Goal: Task Accomplishment & Management: Manage account settings

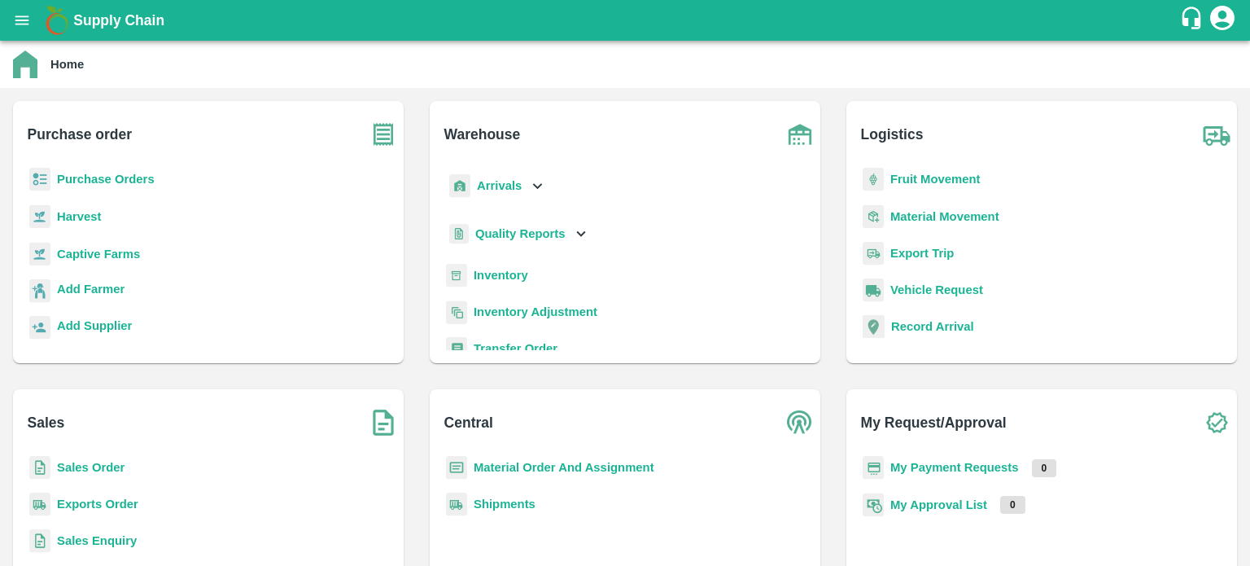
click at [505, 271] on b "Inventory" at bounding box center [501, 275] width 55 height 13
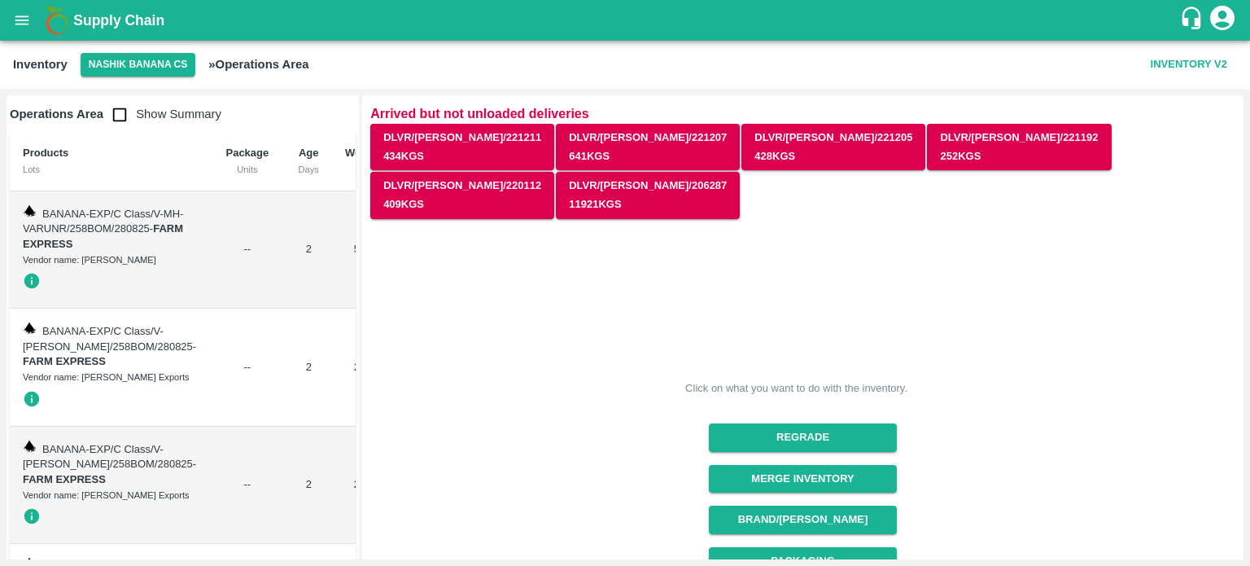
scroll to position [264, 0]
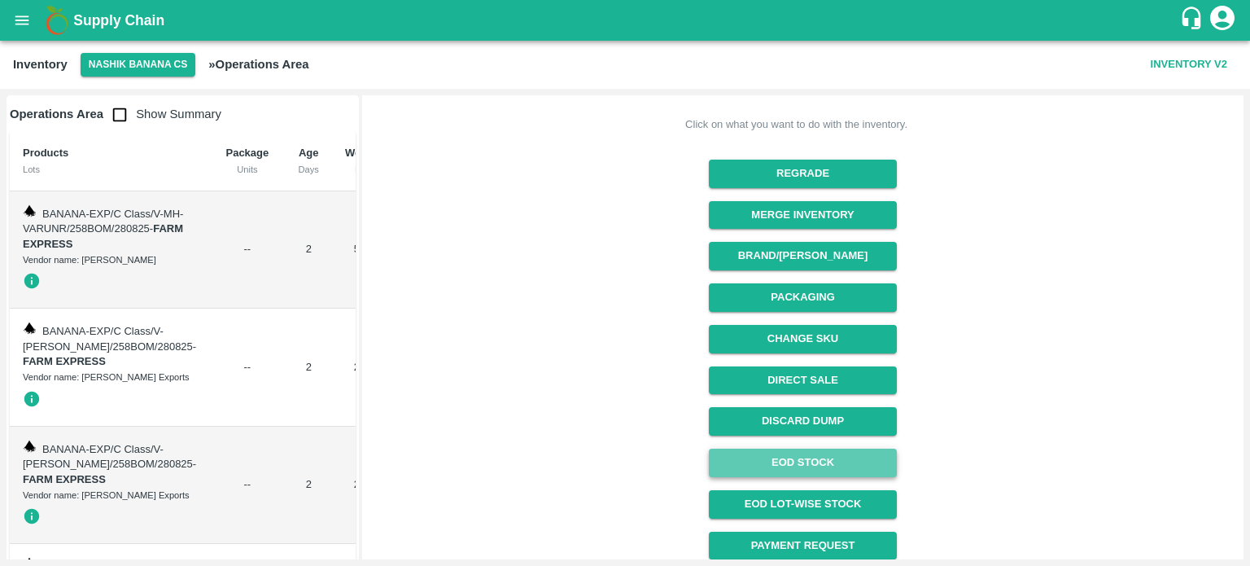
click at [802, 448] on link "EOD Stock" at bounding box center [803, 462] width 188 height 28
click at [34, 26] on button "open drawer" at bounding box center [21, 20] width 37 height 37
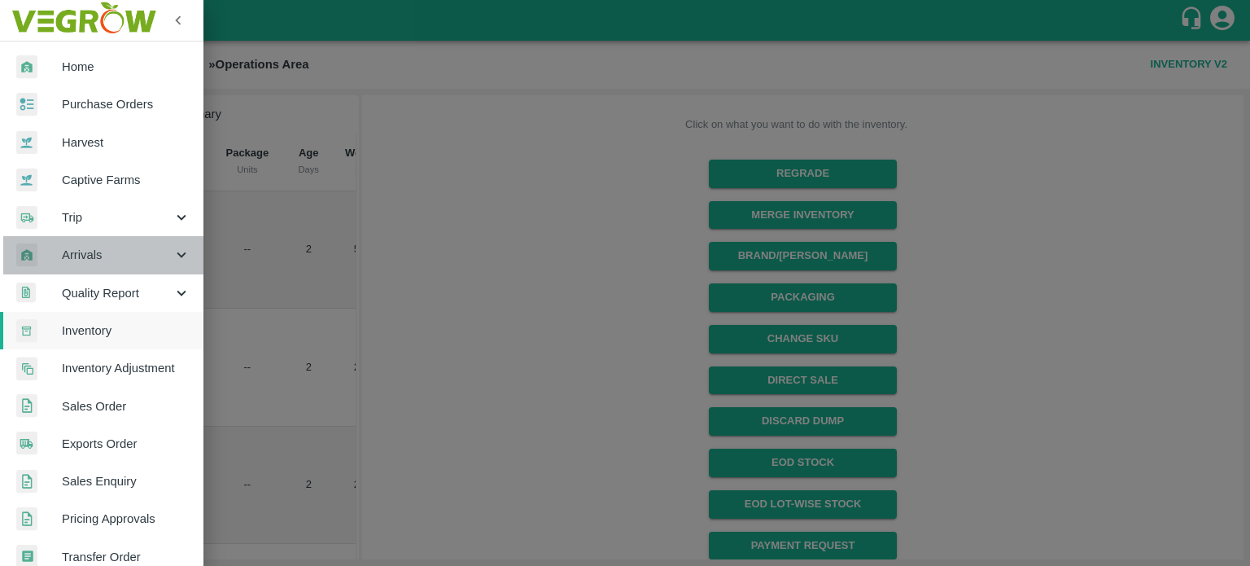
click at [177, 259] on icon at bounding box center [182, 255] width 18 height 18
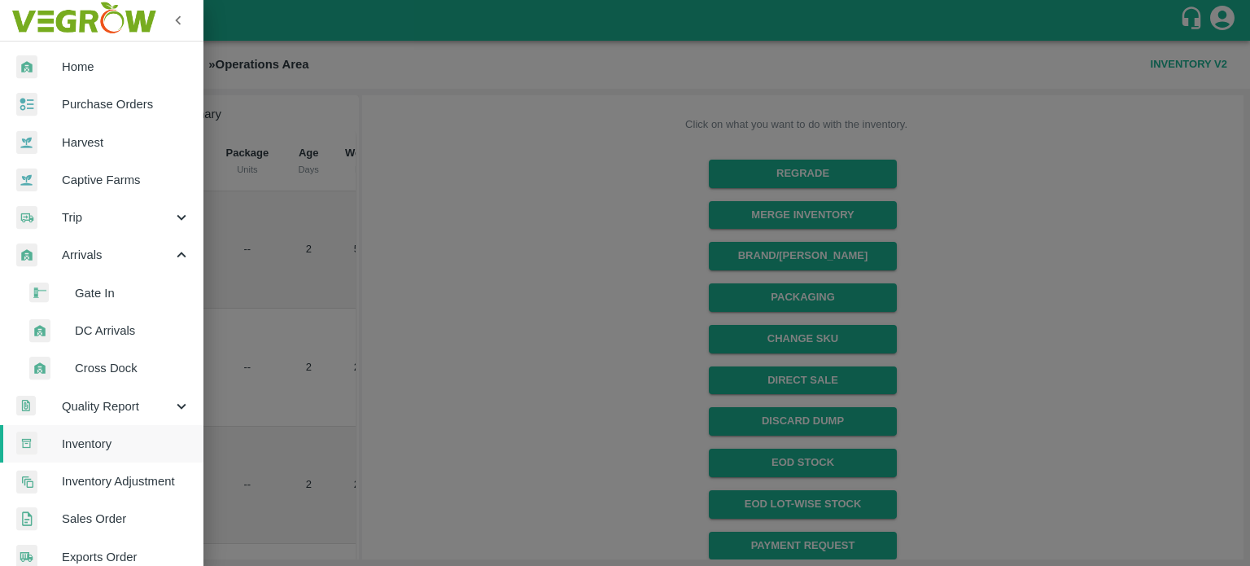
click at [105, 335] on span "DC Arrivals" at bounding box center [133, 330] width 116 height 18
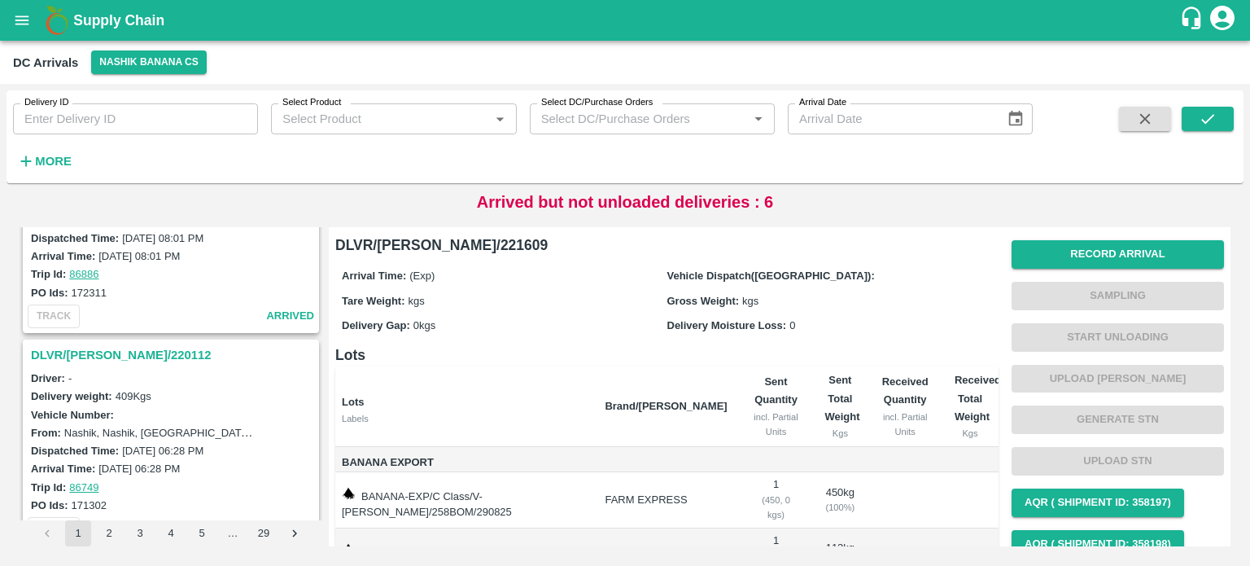
scroll to position [4147, 0]
click at [137, 346] on h3 "DLVR/[PERSON_NAME]/220112" at bounding box center [173, 356] width 285 height 21
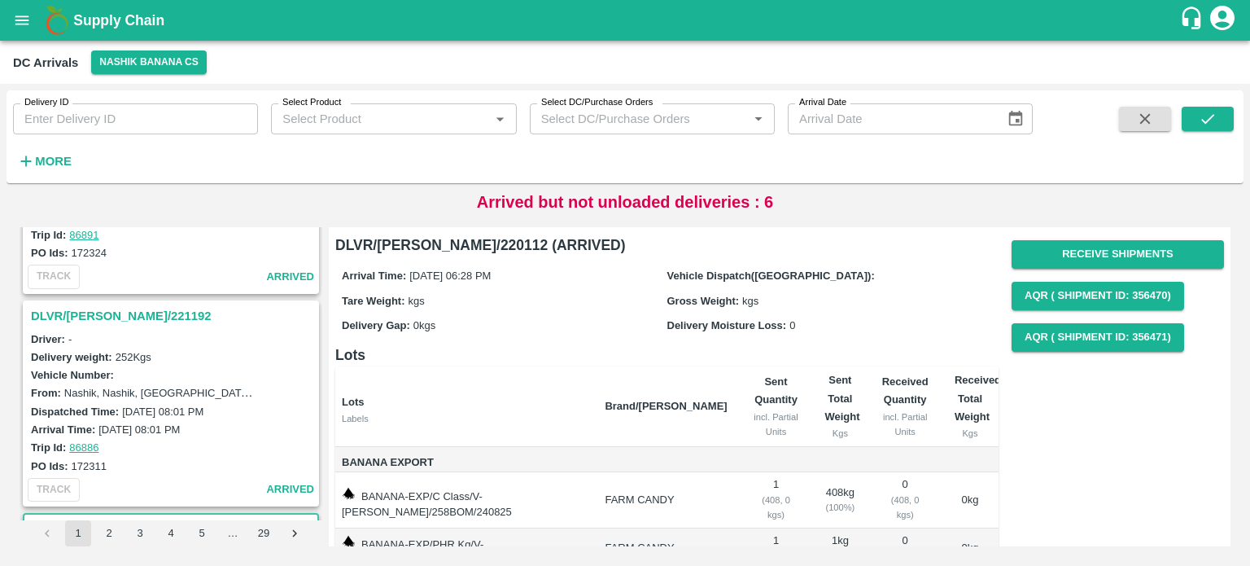
scroll to position [3972, 0]
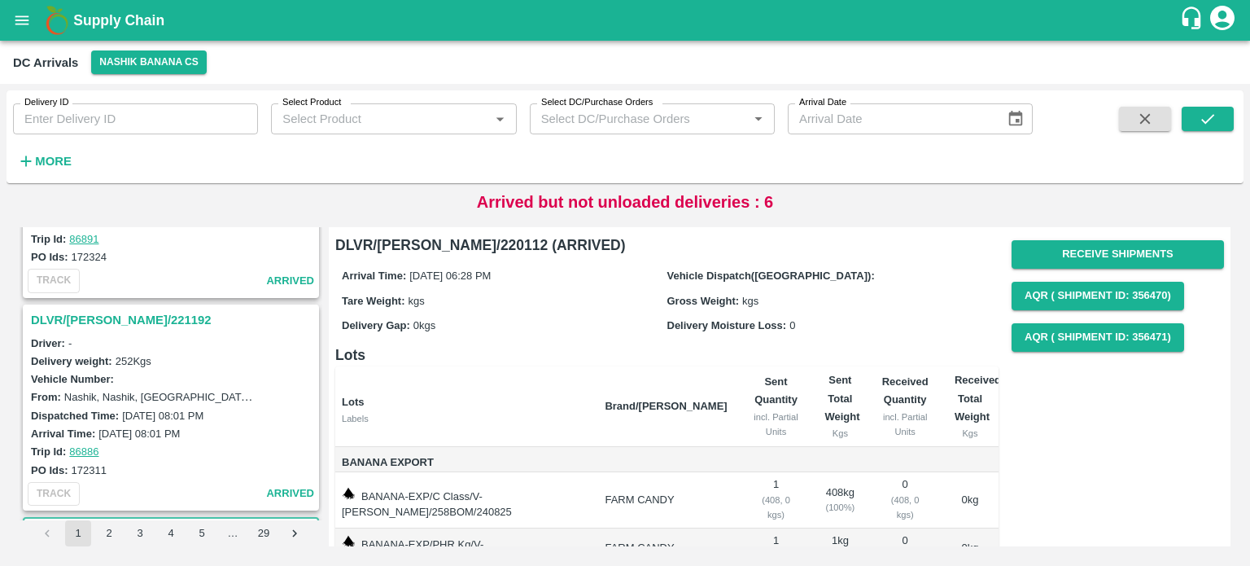
click at [114, 309] on h3 "DLVR/[PERSON_NAME]/221192" at bounding box center [173, 319] width 285 height 21
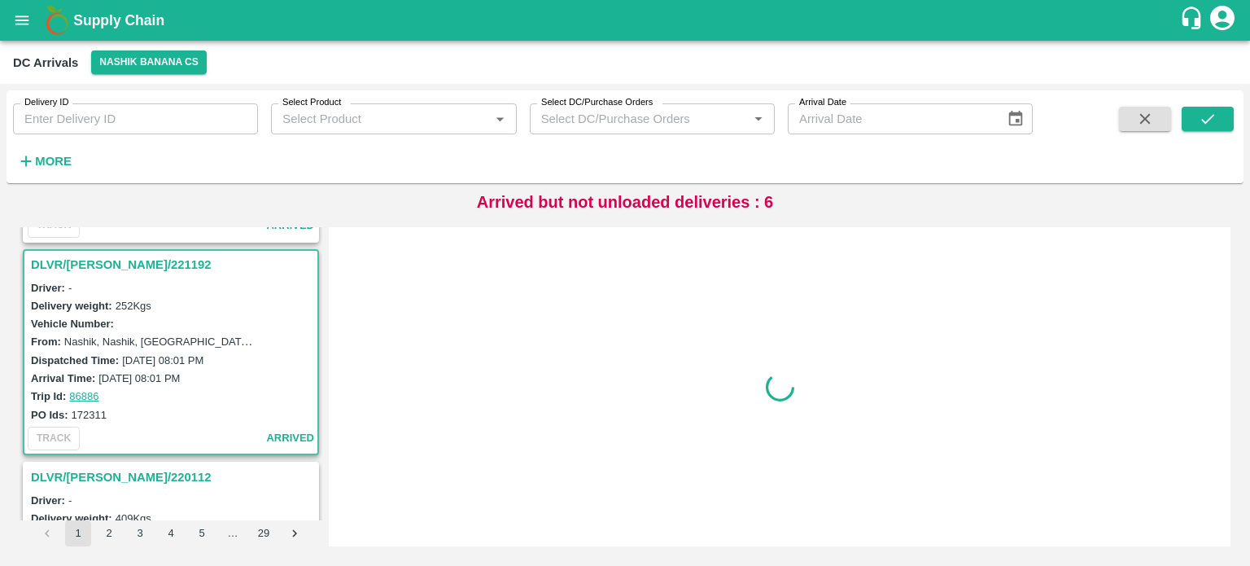
scroll to position [4030, 0]
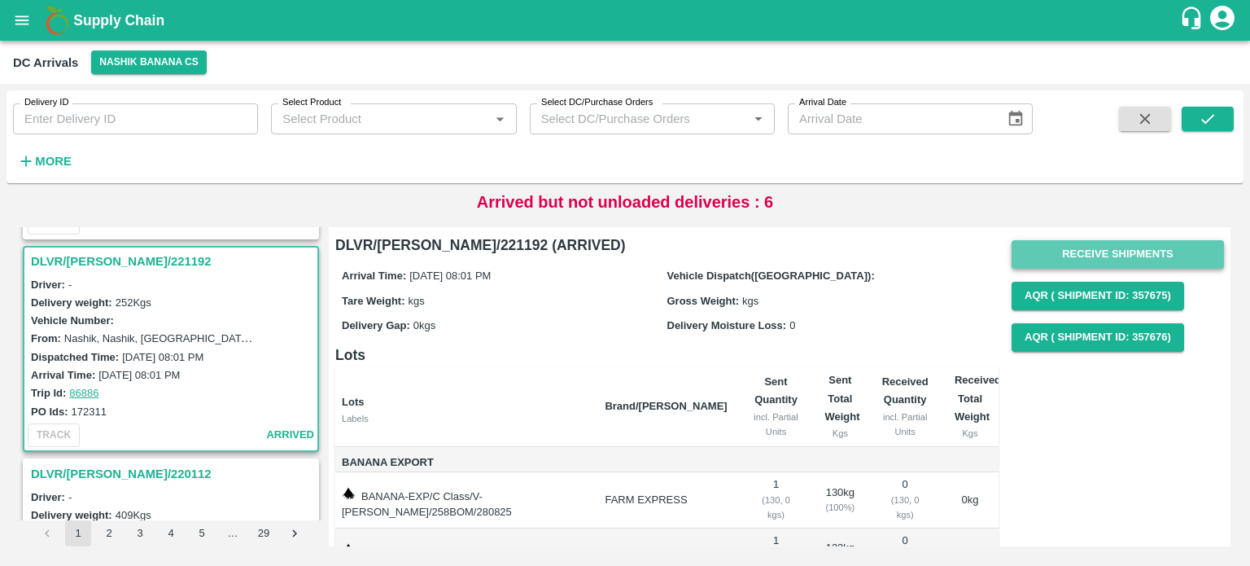
click at [1119, 249] on button "Receive Shipments" at bounding box center [1118, 254] width 212 height 28
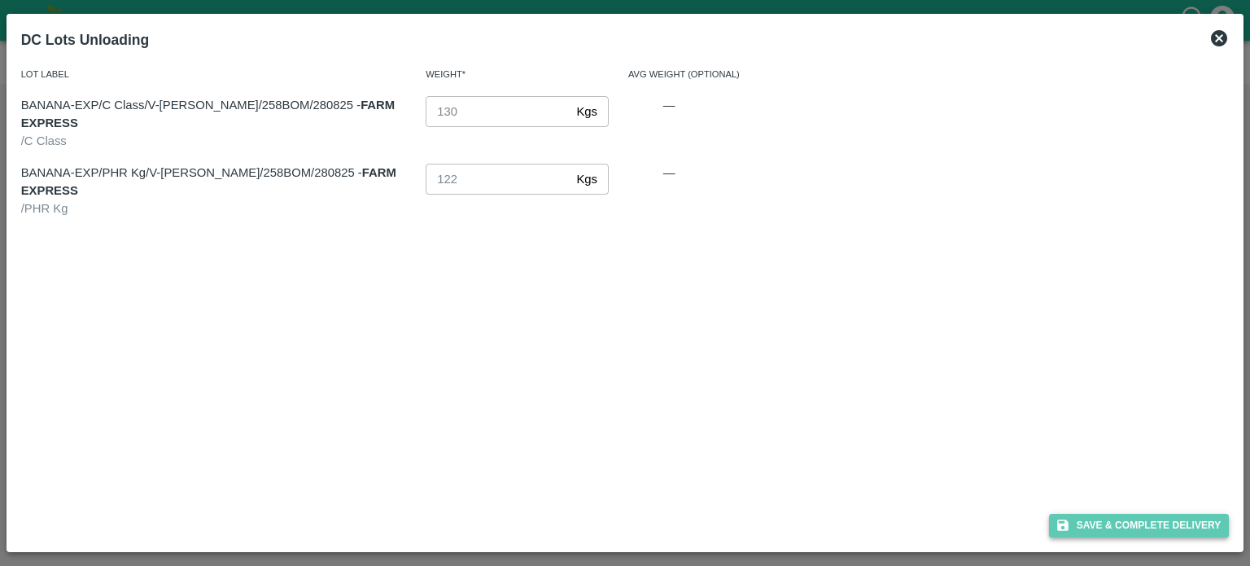
click at [1127, 527] on button "Save & Complete Delivery" at bounding box center [1139, 526] width 181 height 24
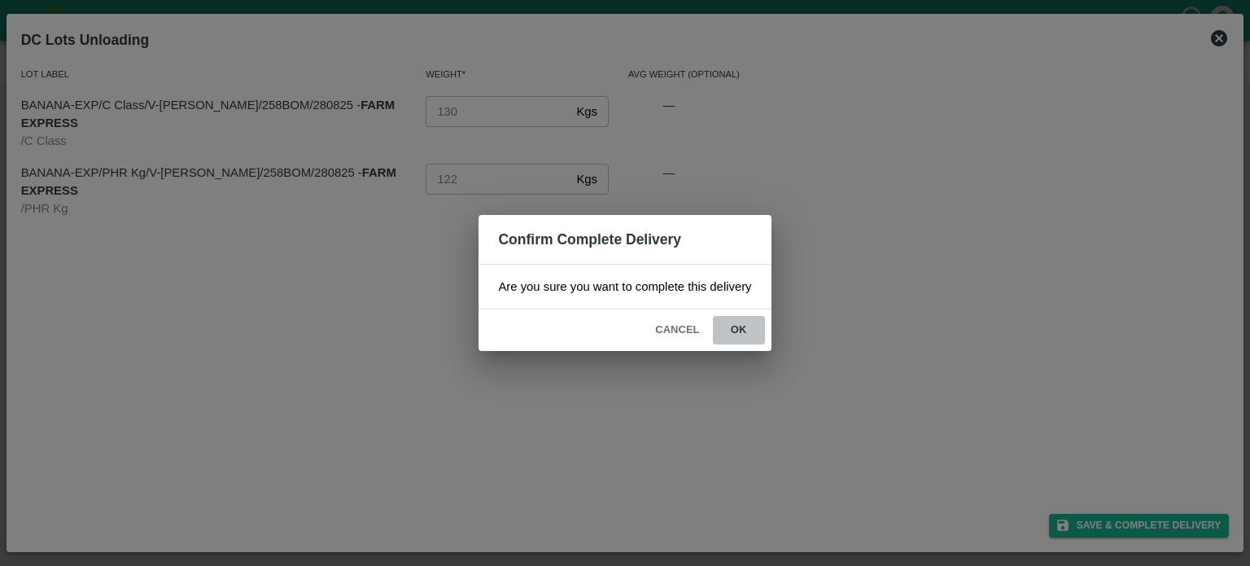
click at [735, 325] on button "ok" at bounding box center [739, 330] width 52 height 28
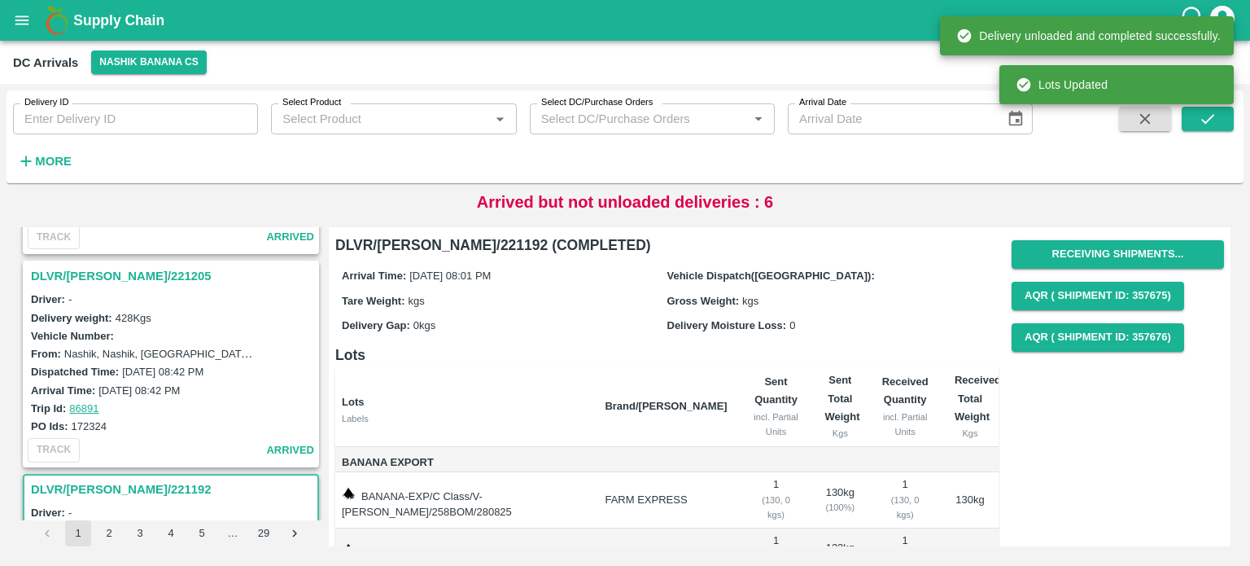
scroll to position [3789, 0]
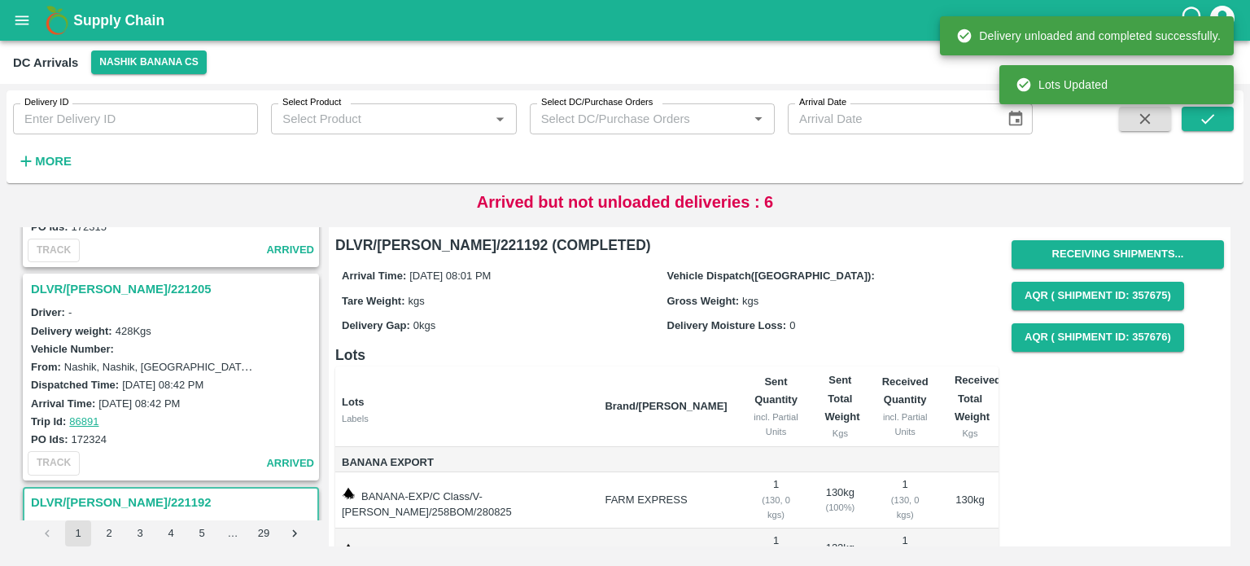
click at [126, 278] on h3 "DLVR/[PERSON_NAME]/221205" at bounding box center [173, 288] width 285 height 21
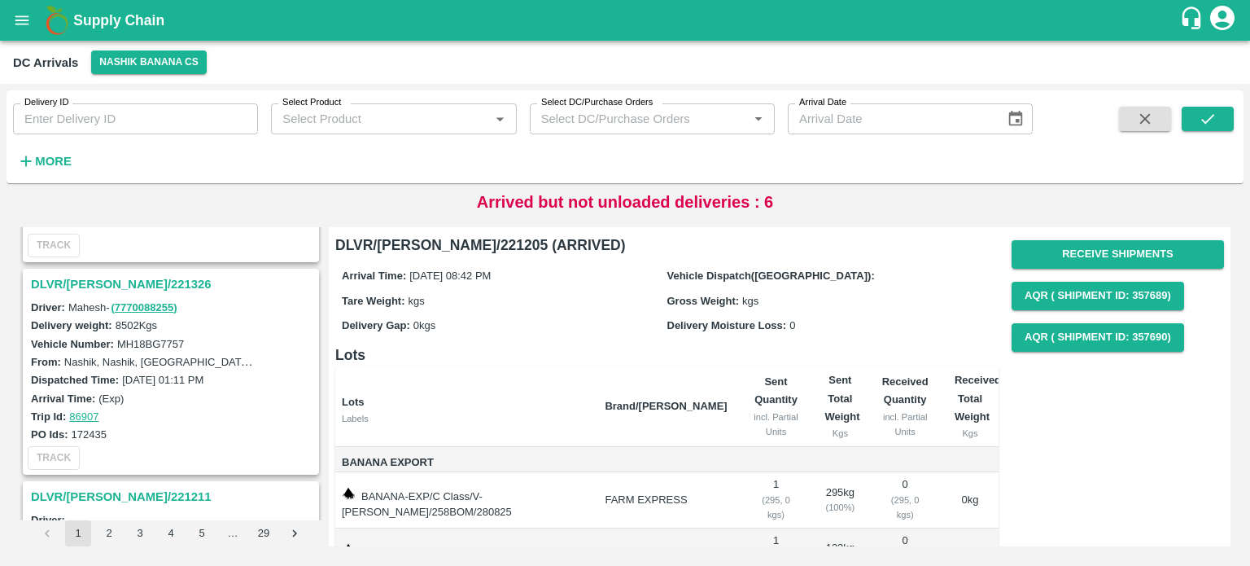
scroll to position [3138, 0]
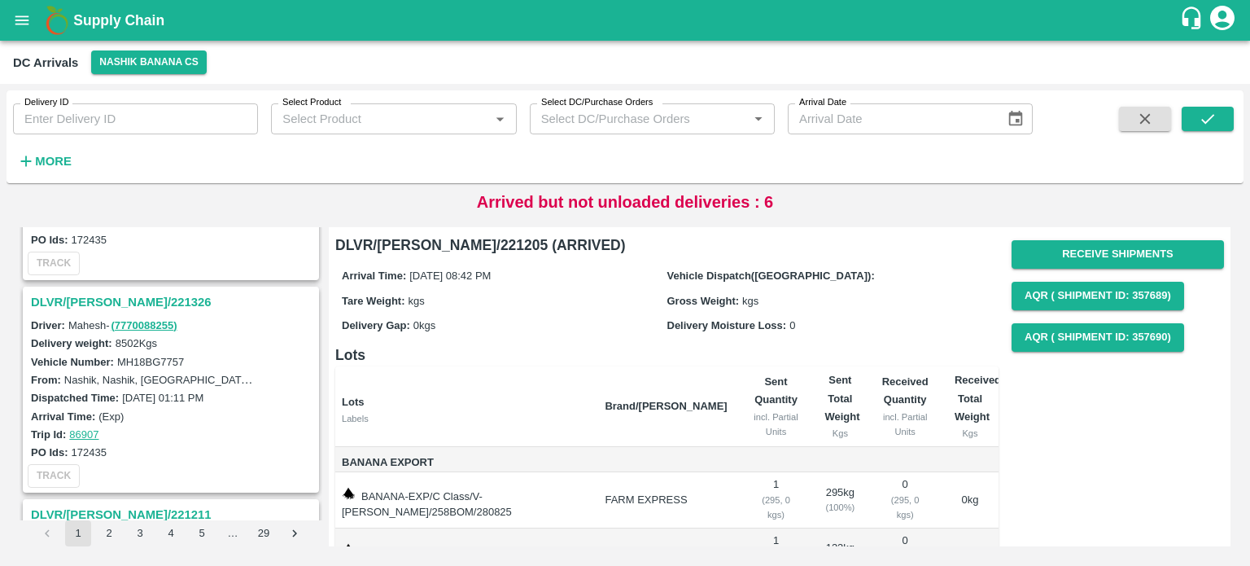
click at [117, 293] on h3 "DLVR/[PERSON_NAME]/221326" at bounding box center [173, 301] width 285 height 21
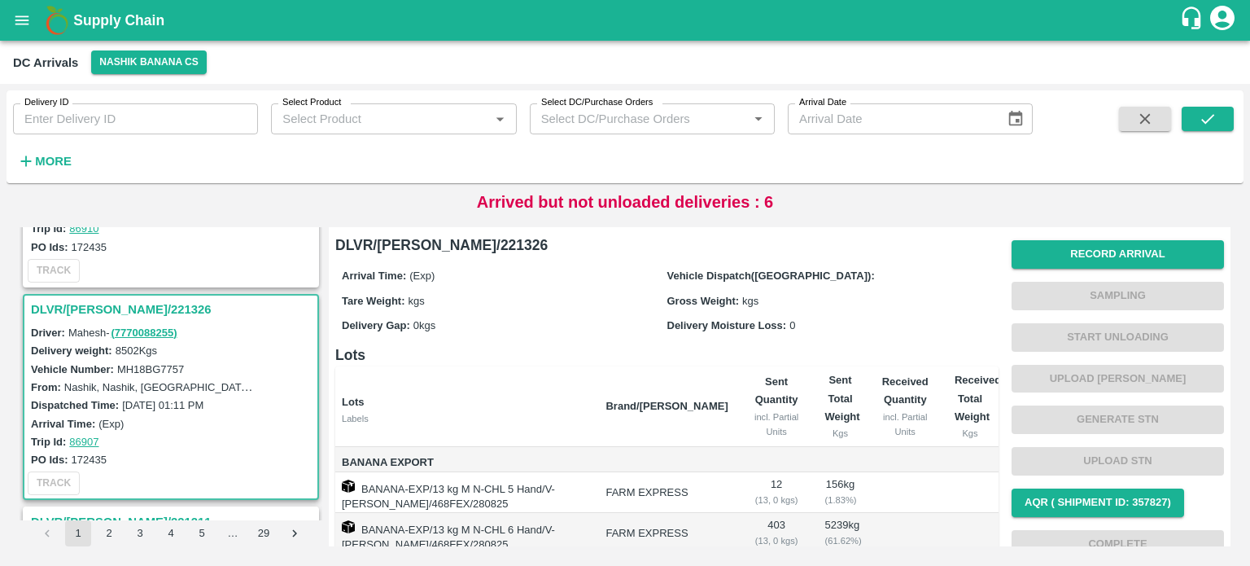
scroll to position [3124, 0]
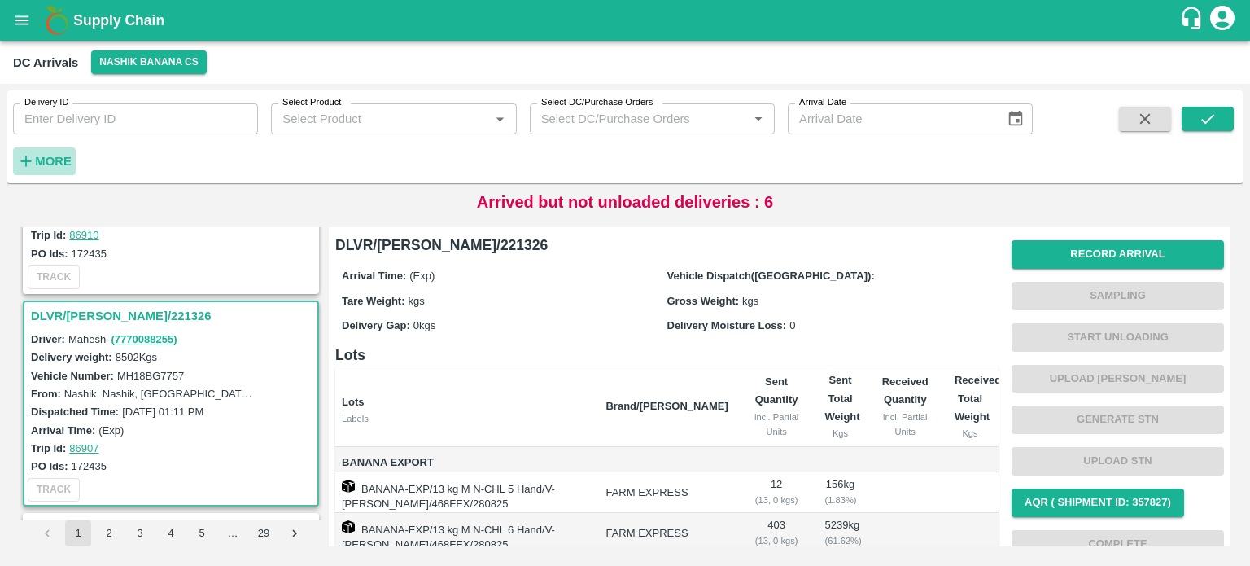
click at [65, 155] on strong "More" at bounding box center [53, 161] width 37 height 13
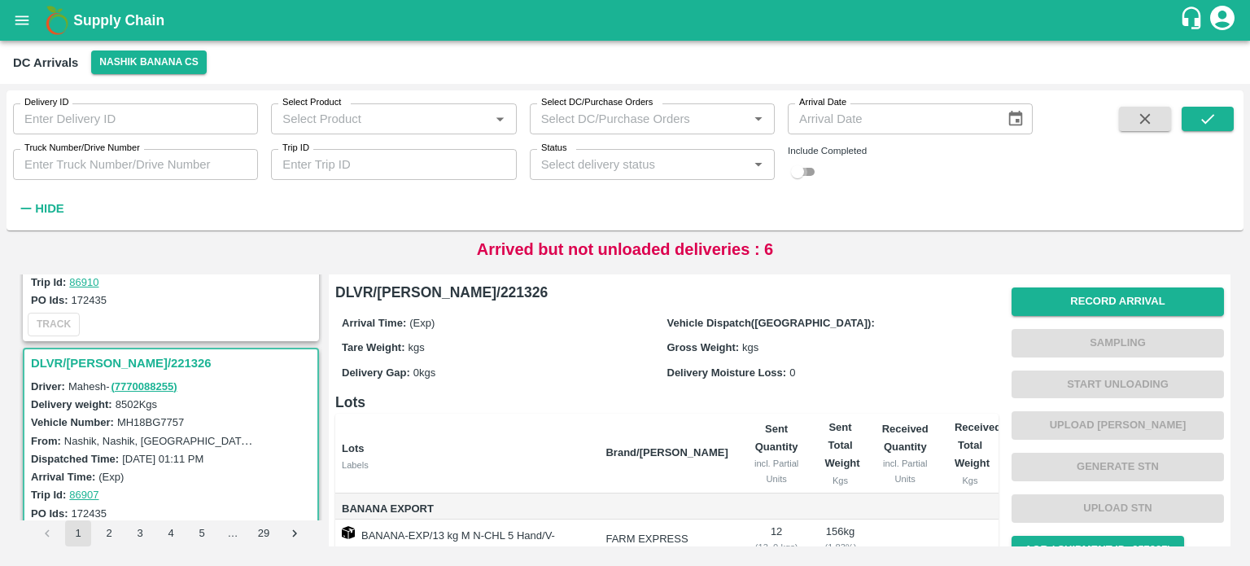
click at [809, 169] on input "checkbox" at bounding box center [797, 172] width 59 height 20
checkbox input "true"
click at [117, 155] on input "Truck Number/Drive Number" at bounding box center [135, 164] width 245 height 31
type input "6714"
click at [1203, 129] on button "submit" at bounding box center [1208, 119] width 52 height 24
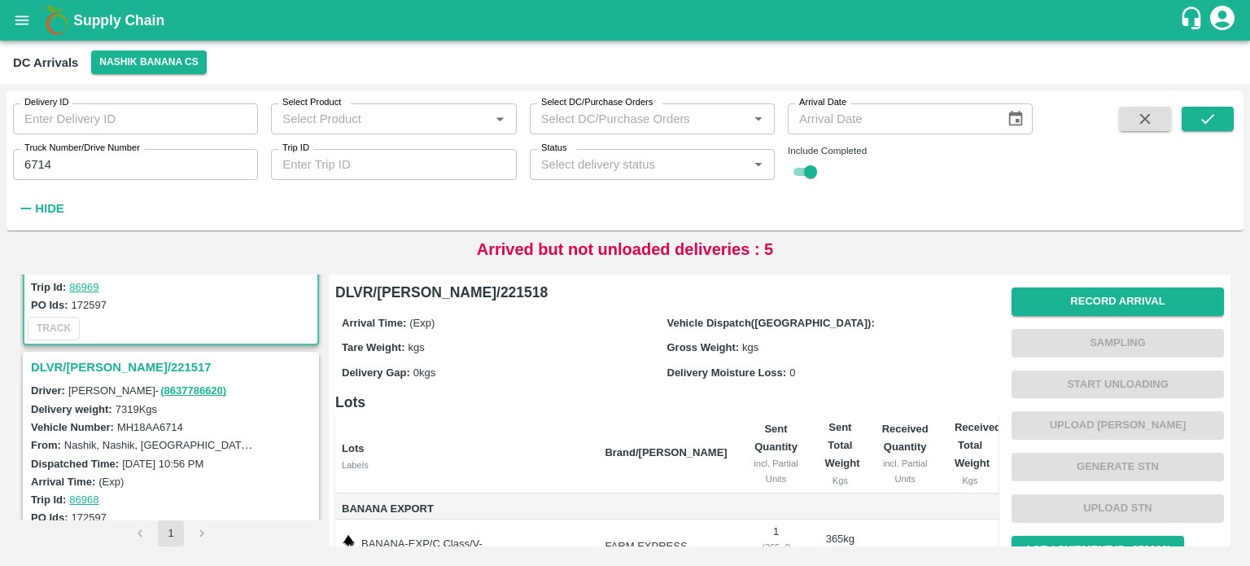
scroll to position [143, 0]
click at [119, 364] on h3 "DLVR/[PERSON_NAME]/221517" at bounding box center [173, 365] width 285 height 21
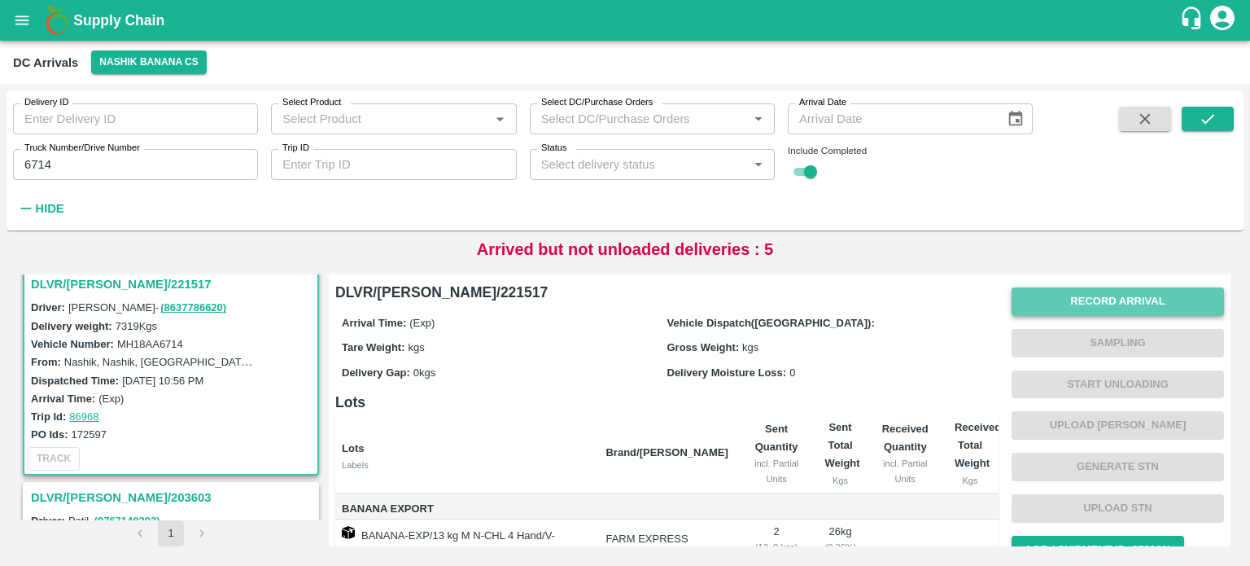
click at [1100, 299] on button "Record Arrival" at bounding box center [1118, 301] width 212 height 28
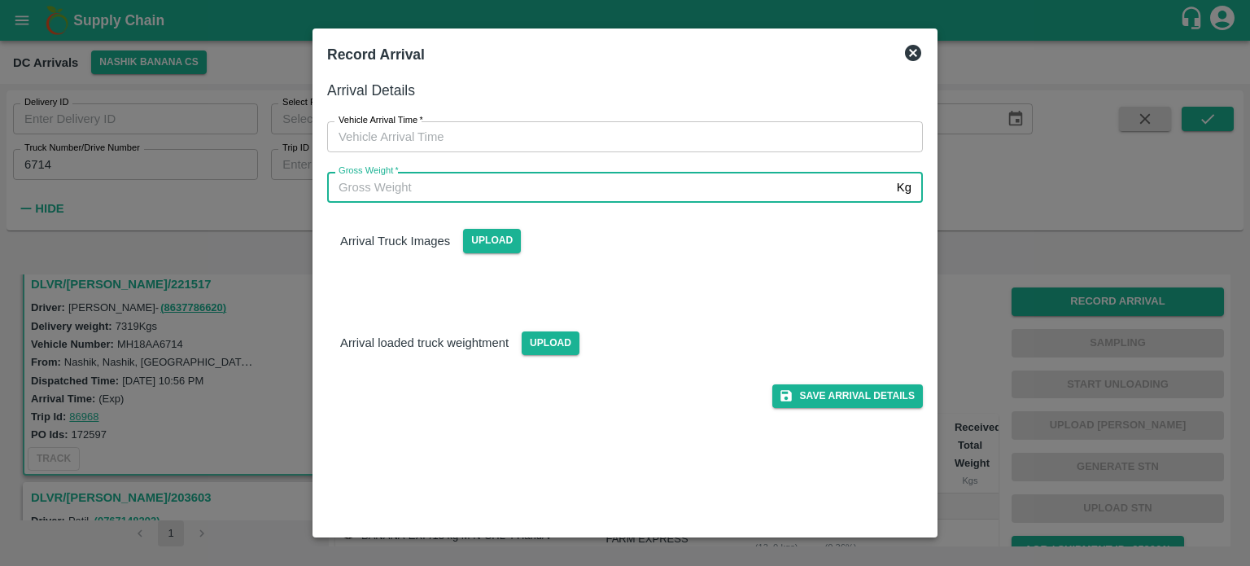
click at [642, 192] on input "Gross Weight   *" at bounding box center [608, 187] width 563 height 31
type input "13750"
type input "DD/MM/YYYY hh:mm aa"
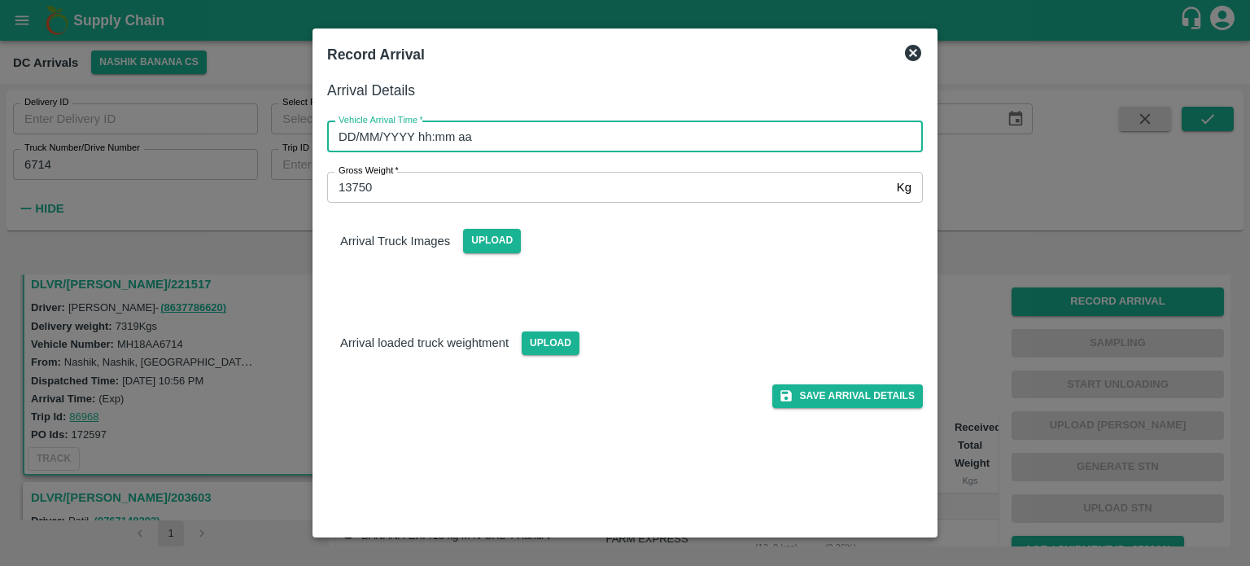
click at [561, 138] on input "DD/MM/YYYY hh:mm aa" at bounding box center [619, 136] width 584 height 31
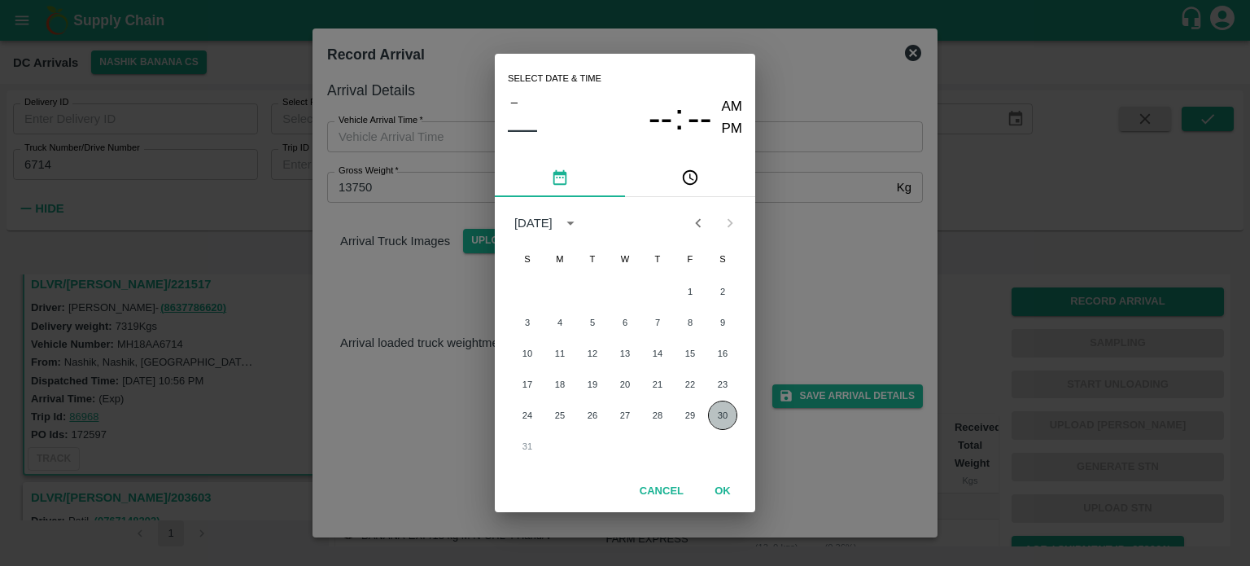
click at [719, 413] on button "30" at bounding box center [722, 414] width 29 height 29
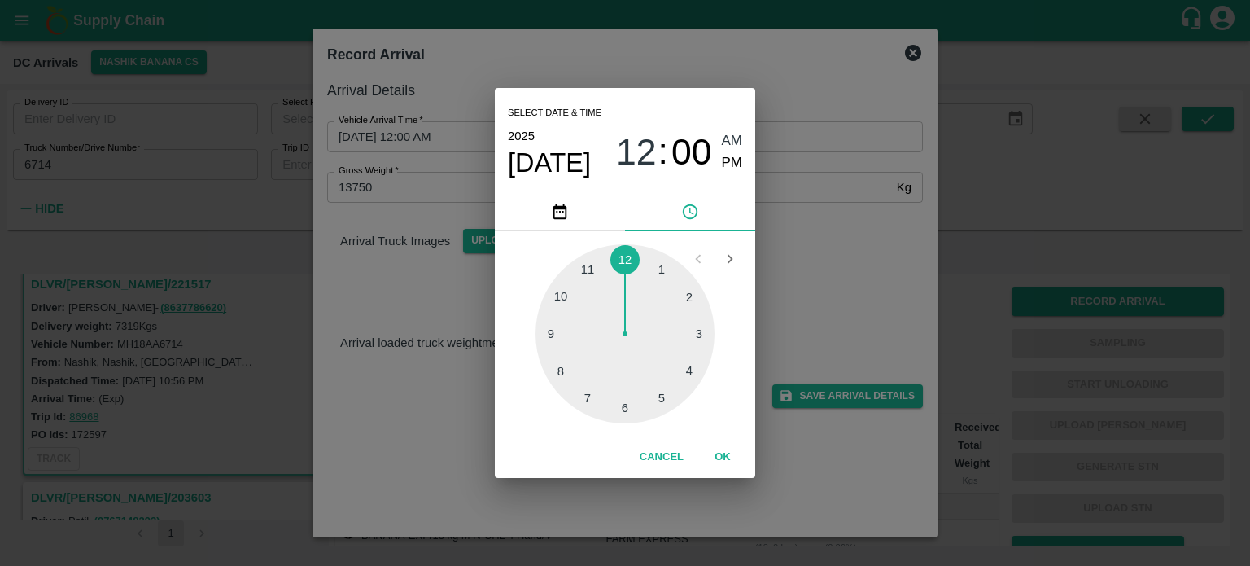
click at [592, 393] on div at bounding box center [625, 333] width 179 height 179
click at [693, 377] on div at bounding box center [625, 333] width 179 height 179
type input "[DATE] 07:20 AM"
click at [833, 295] on div "Select date & time [DATE] 07 : 20 AM PM 05 10 15 20 25 30 35 40 45 50 55 00 Can…" at bounding box center [625, 283] width 1250 height 566
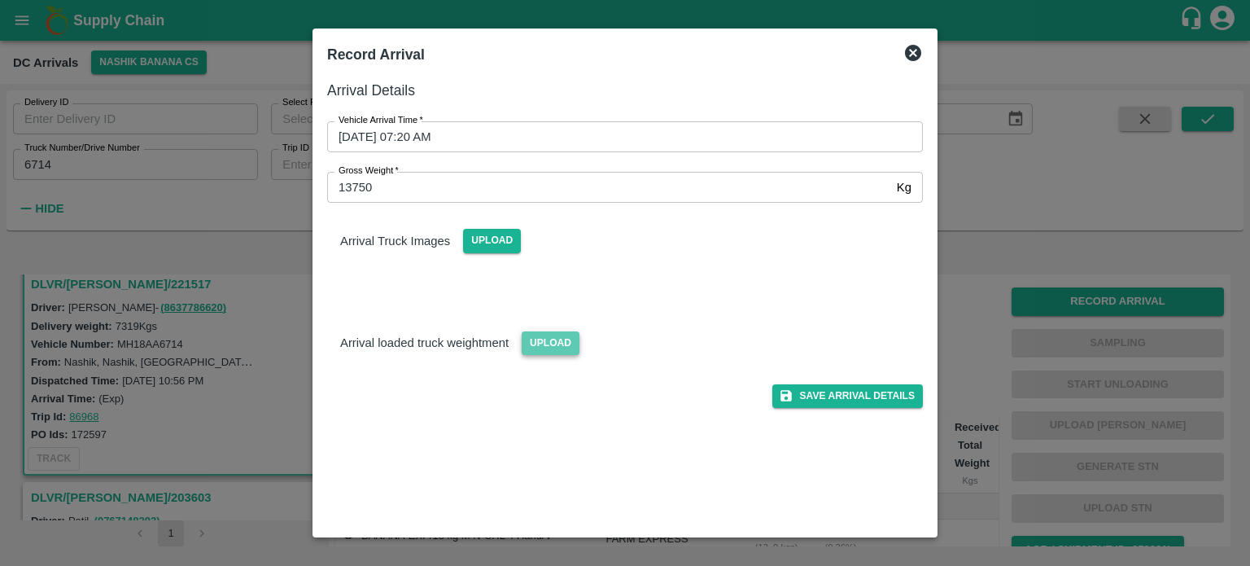
click at [550, 336] on span "Upload" at bounding box center [551, 343] width 58 height 24
click at [0, 0] on input "Upload" at bounding box center [0, 0] width 0 height 0
click at [492, 230] on span "Upload" at bounding box center [492, 241] width 58 height 24
click at [0, 0] on input "Upload" at bounding box center [0, 0] width 0 height 0
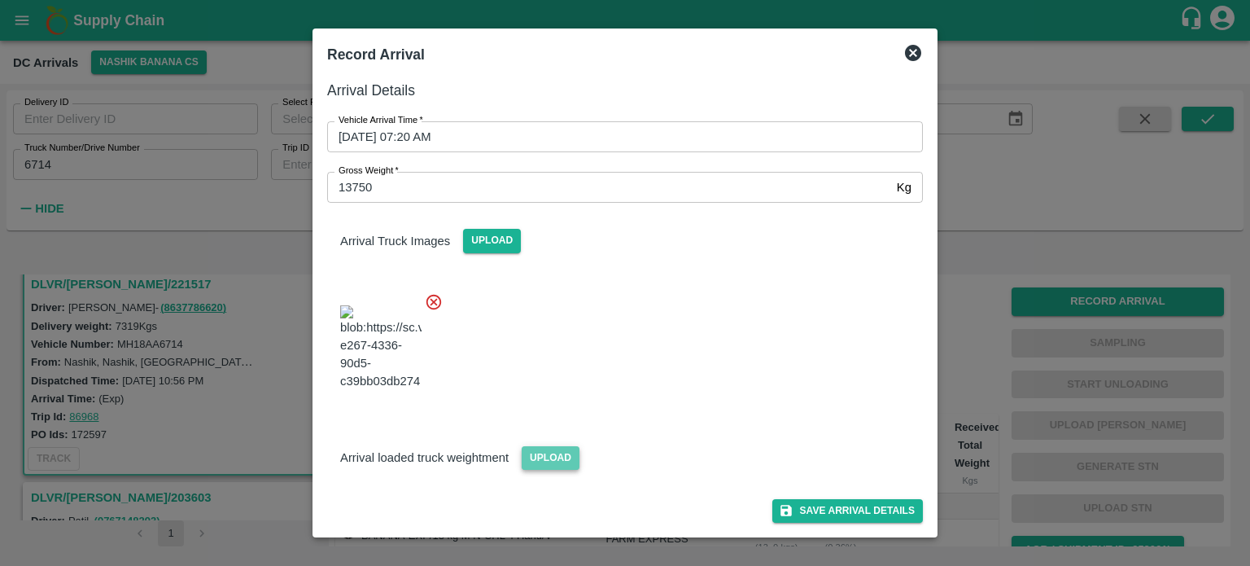
click at [552, 448] on span "Upload" at bounding box center [551, 458] width 58 height 24
click at [0, 0] on input "Upload" at bounding box center [0, 0] width 0 height 0
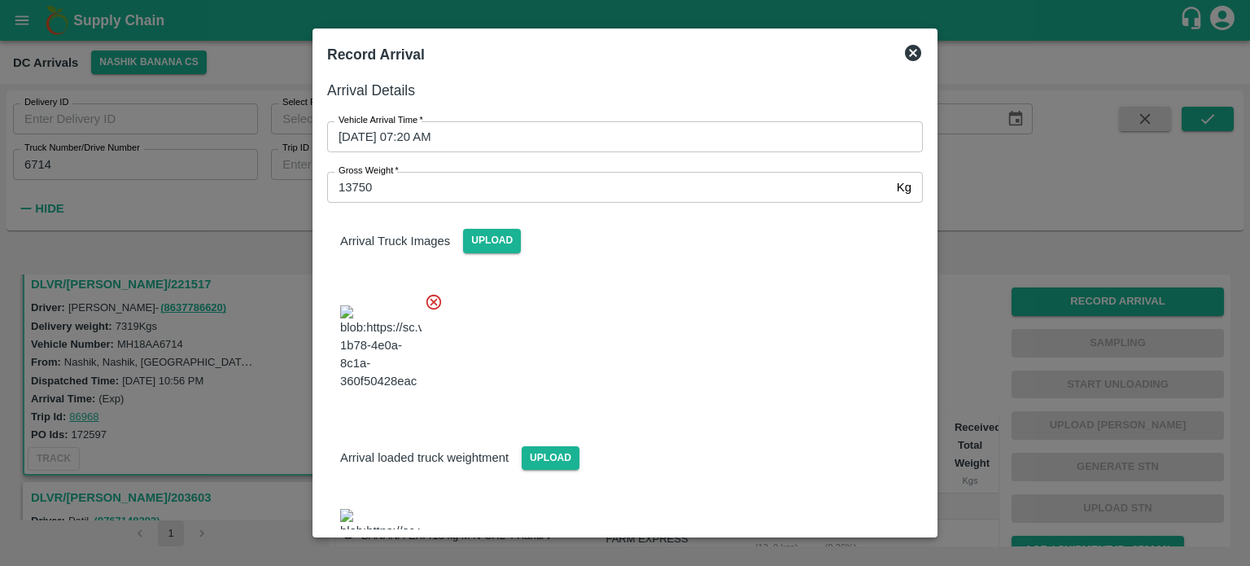
scroll to position [75, 0]
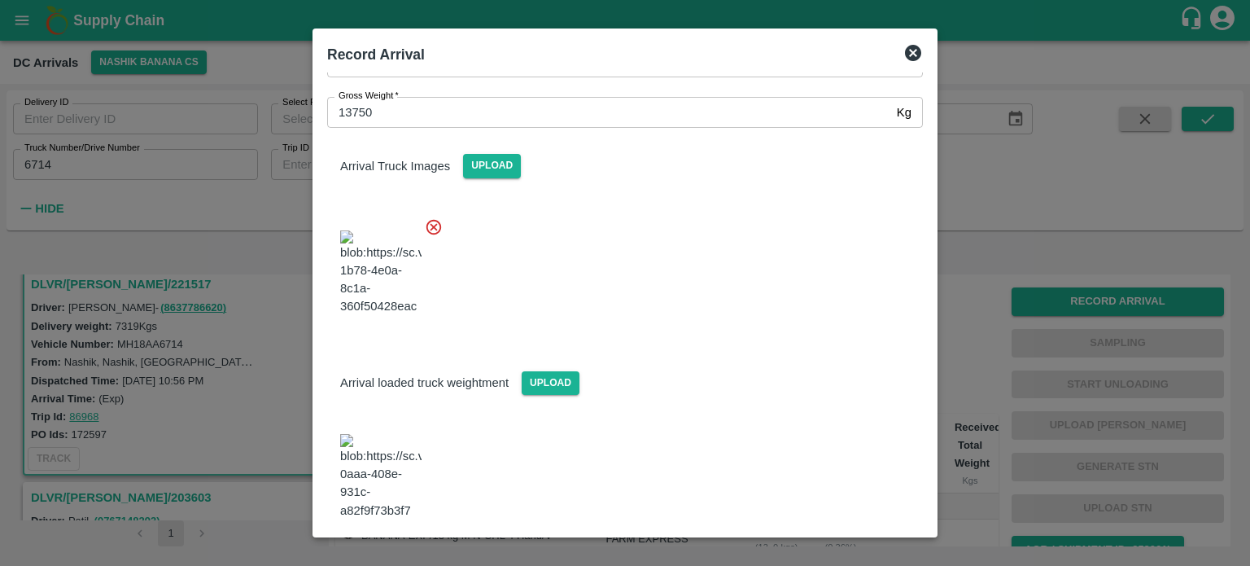
click at [842, 552] on button "Save Arrival Details" at bounding box center [847, 564] width 151 height 24
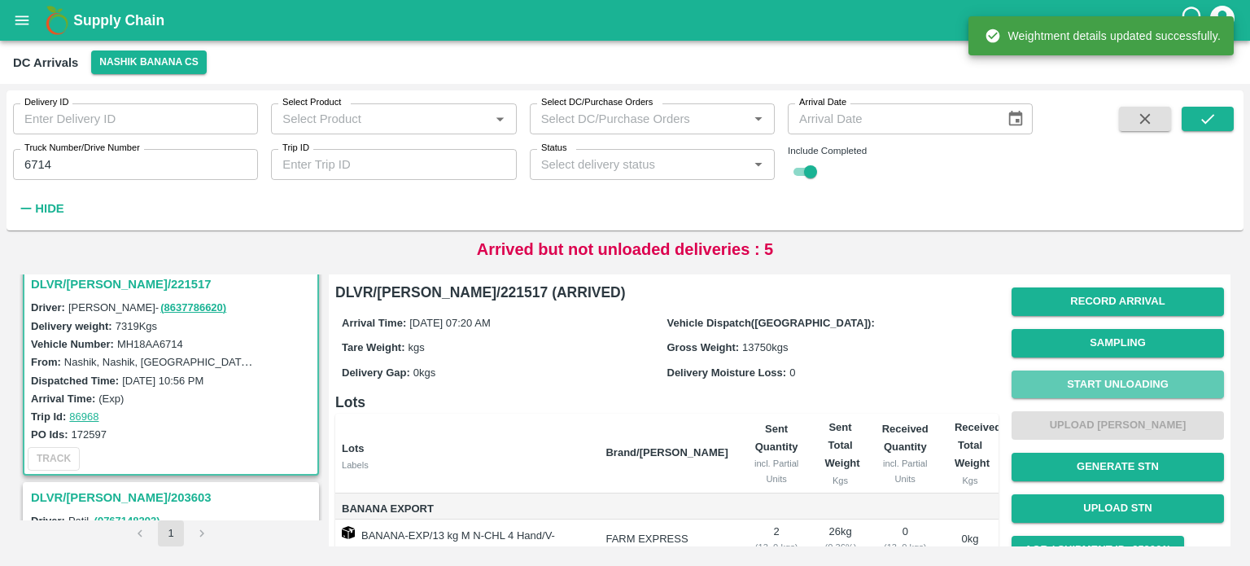
click at [1114, 381] on button "Start Unloading" at bounding box center [1118, 384] width 212 height 28
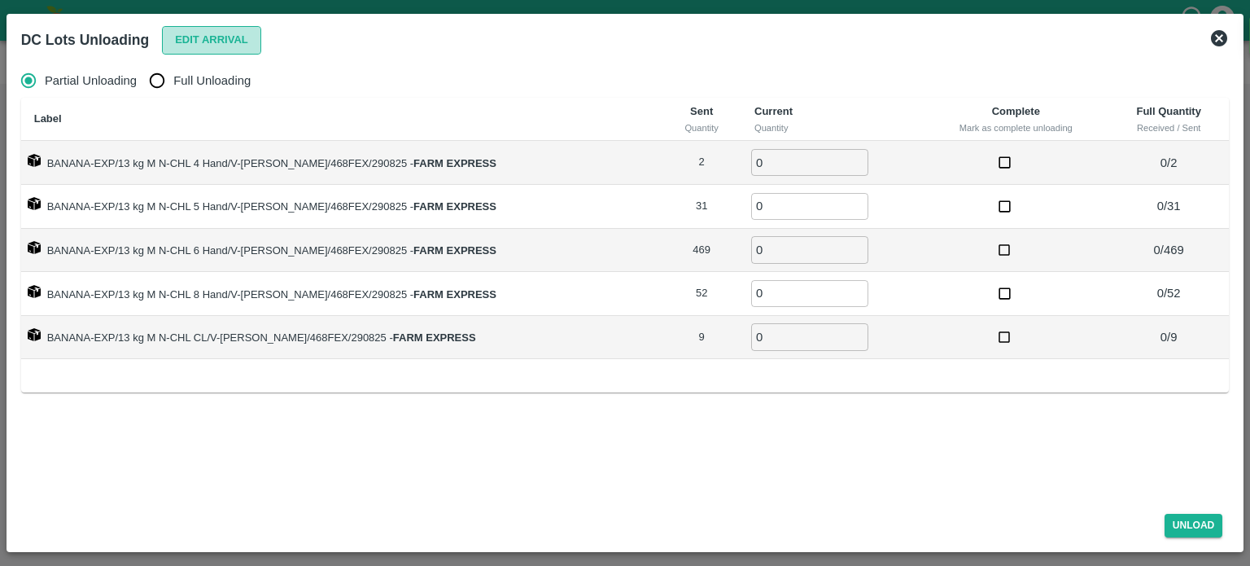
click at [212, 38] on button "Edit Arrival" at bounding box center [211, 40] width 99 height 28
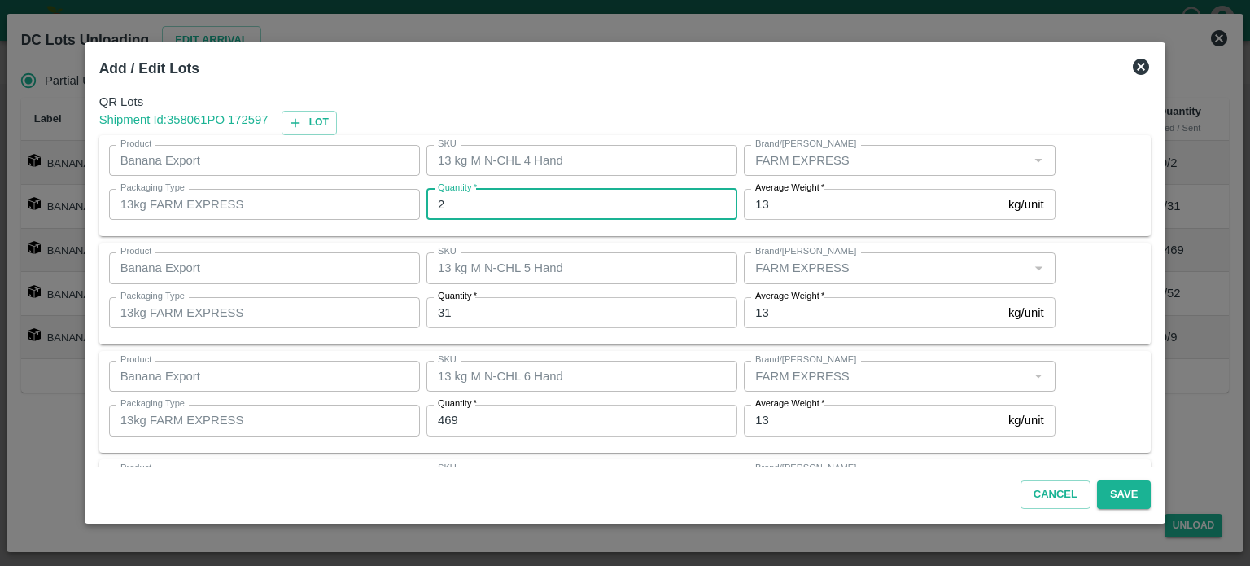
click at [459, 208] on input "2" at bounding box center [581, 204] width 311 height 31
type input "5"
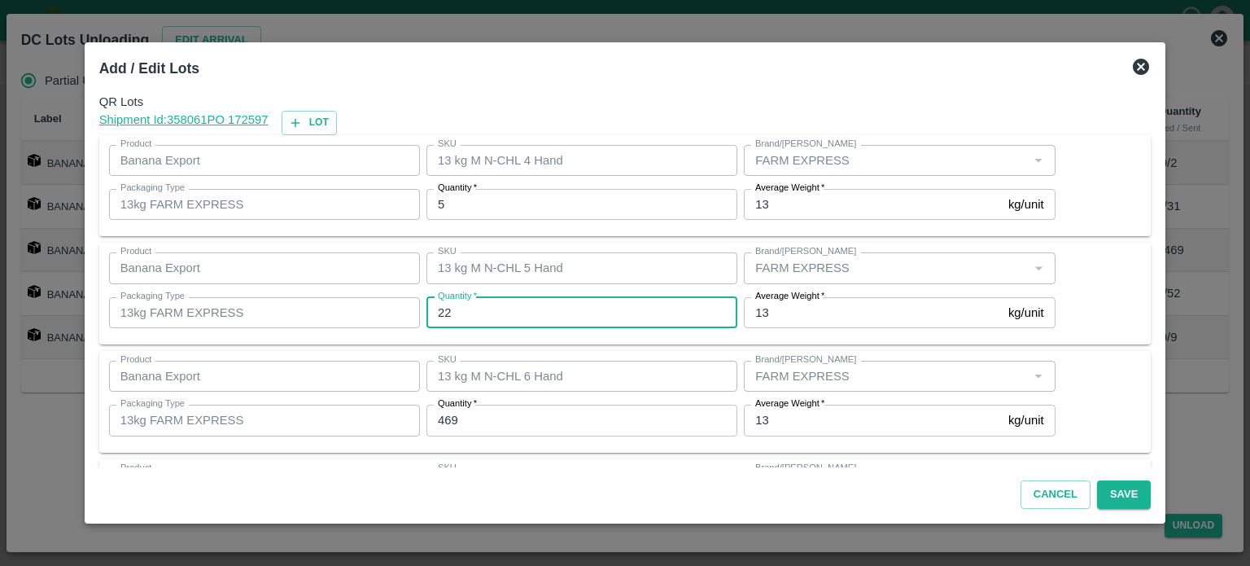
type input "22"
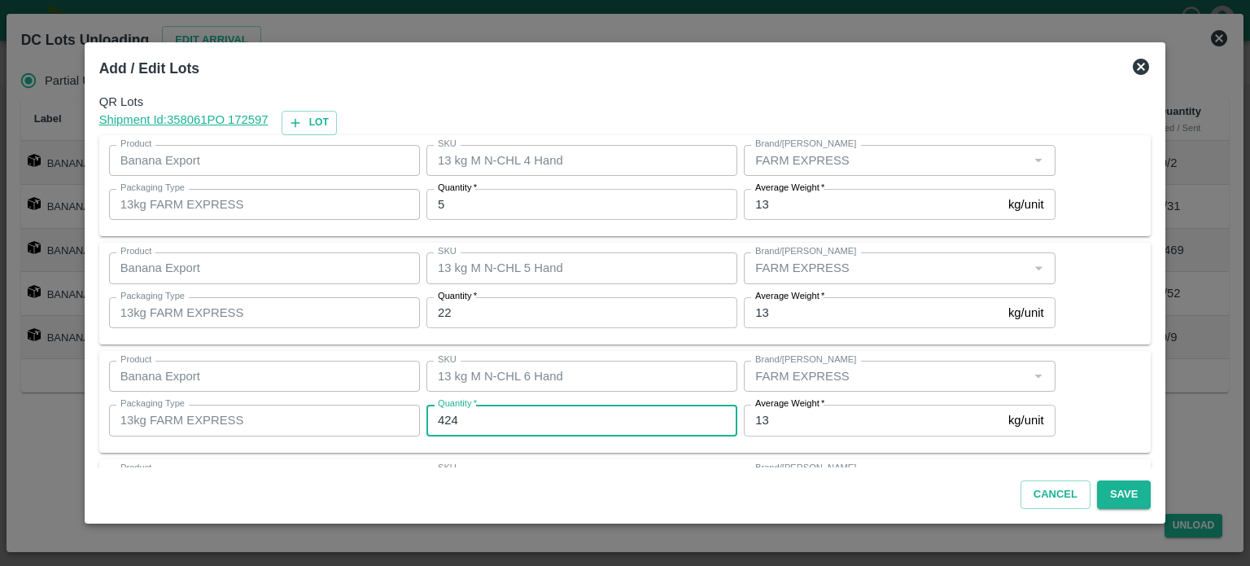
type input "424"
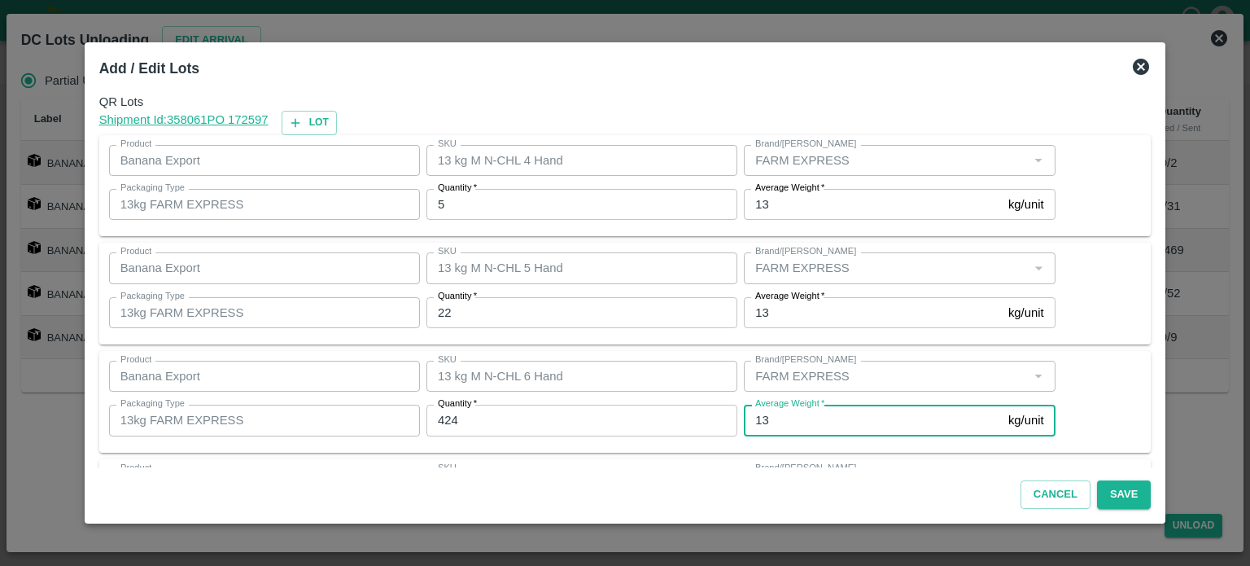
scroll to position [213, 0]
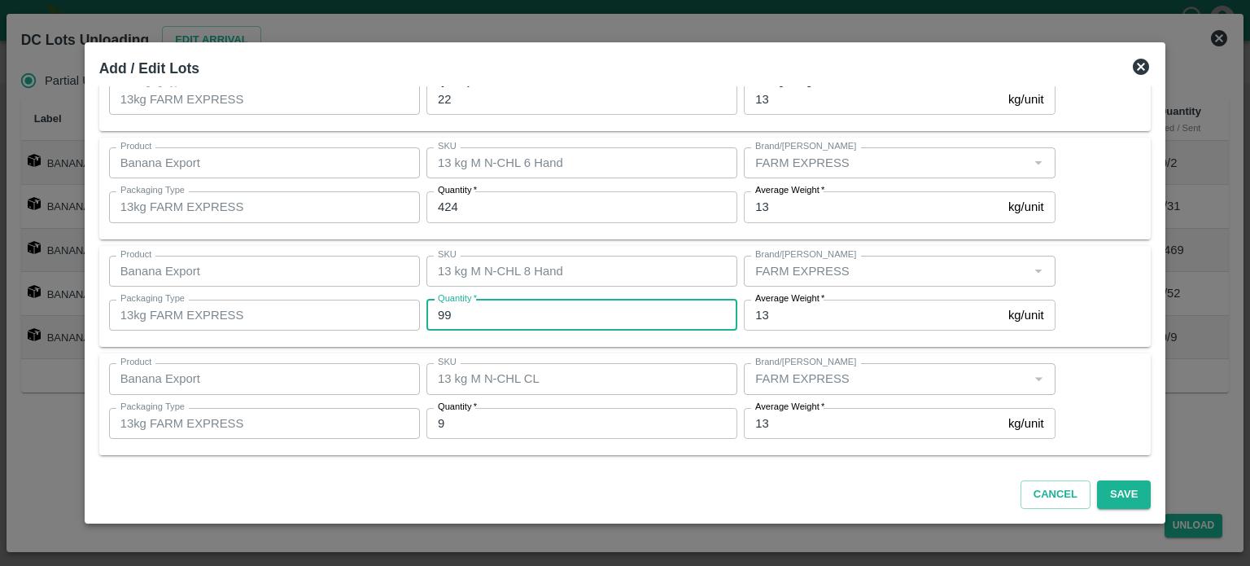
type input "99"
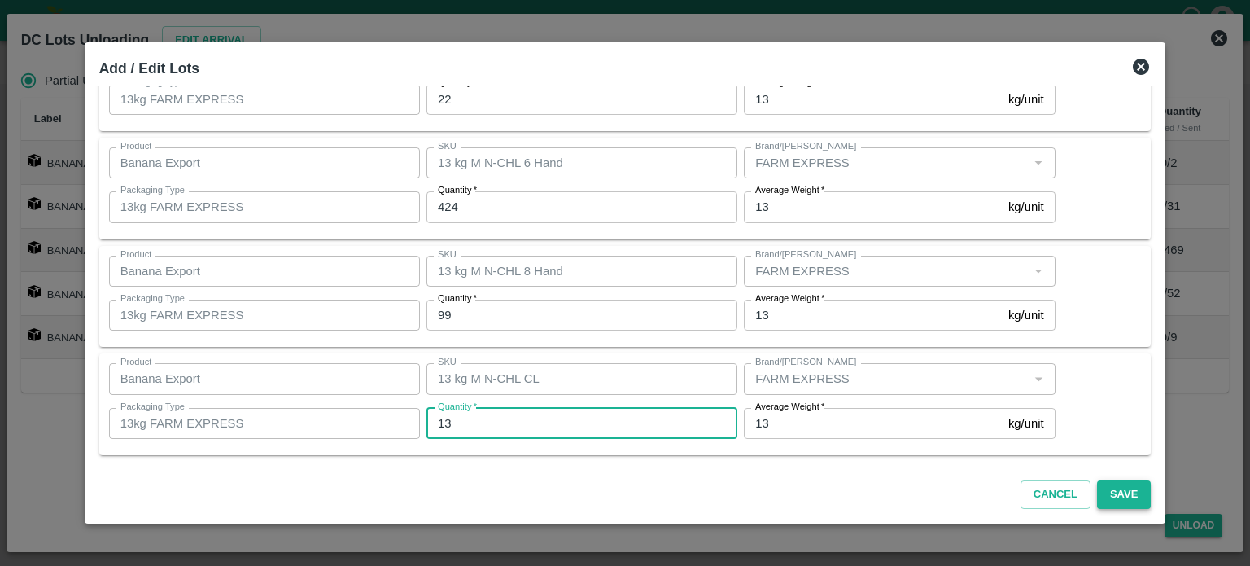
type input "13"
click at [1100, 499] on button "Save" at bounding box center [1124, 494] width 54 height 28
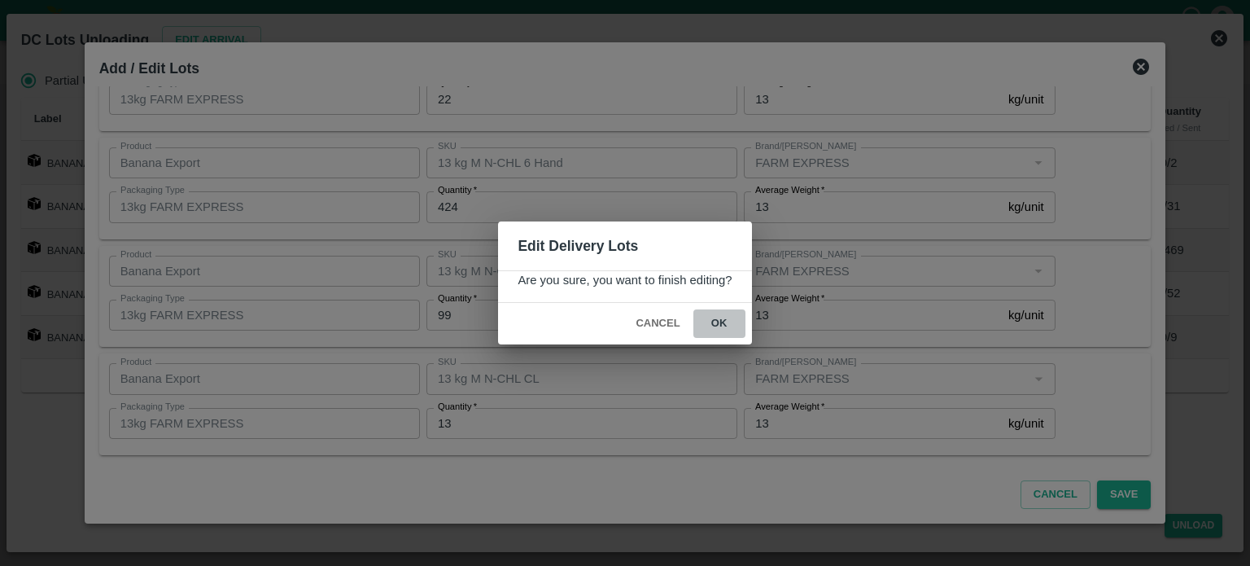
click at [711, 319] on button "ok" at bounding box center [719, 323] width 52 height 28
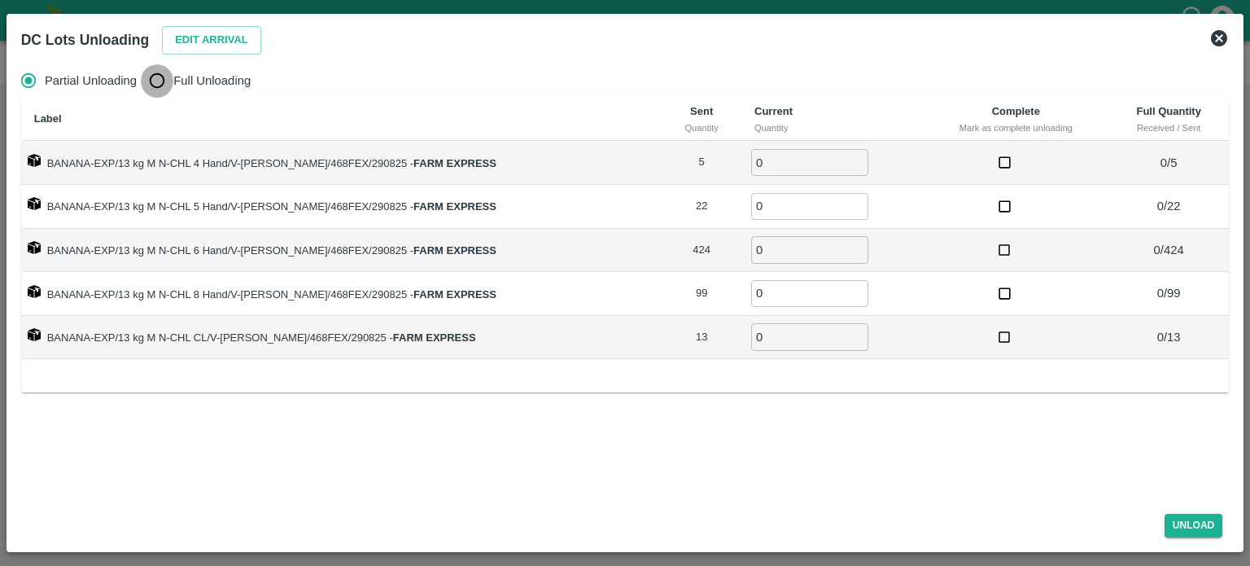
click at [153, 85] on input "Full Unloading" at bounding box center [157, 80] width 33 height 33
radio input "true"
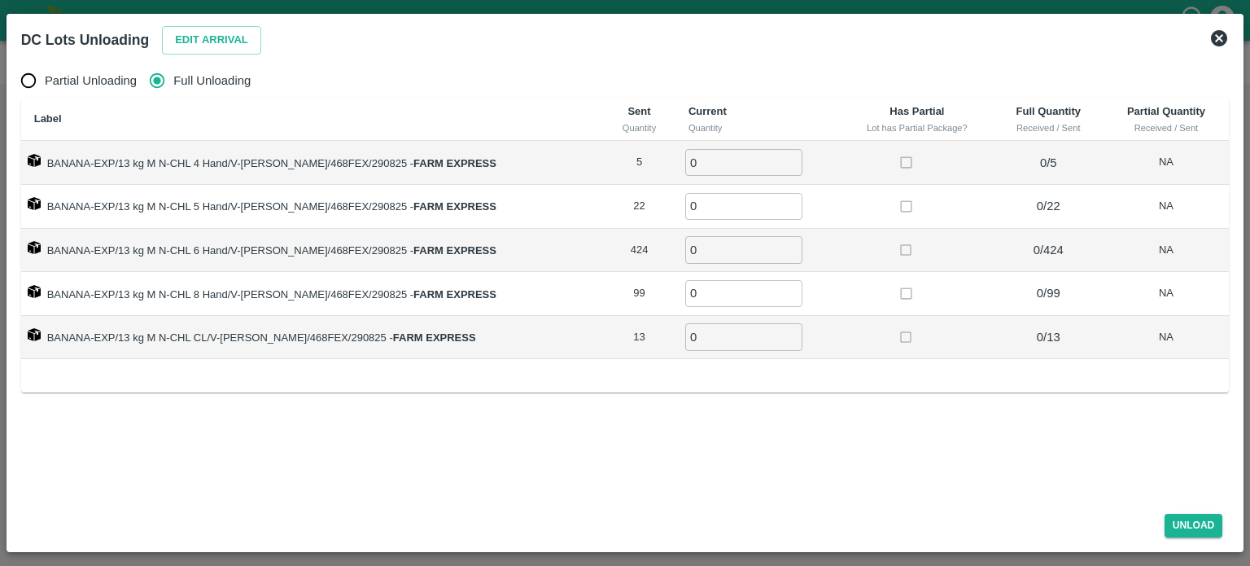
click at [700, 160] on input "0" at bounding box center [743, 162] width 117 height 27
type input "5"
type input "3"
type input "22"
type input "424"
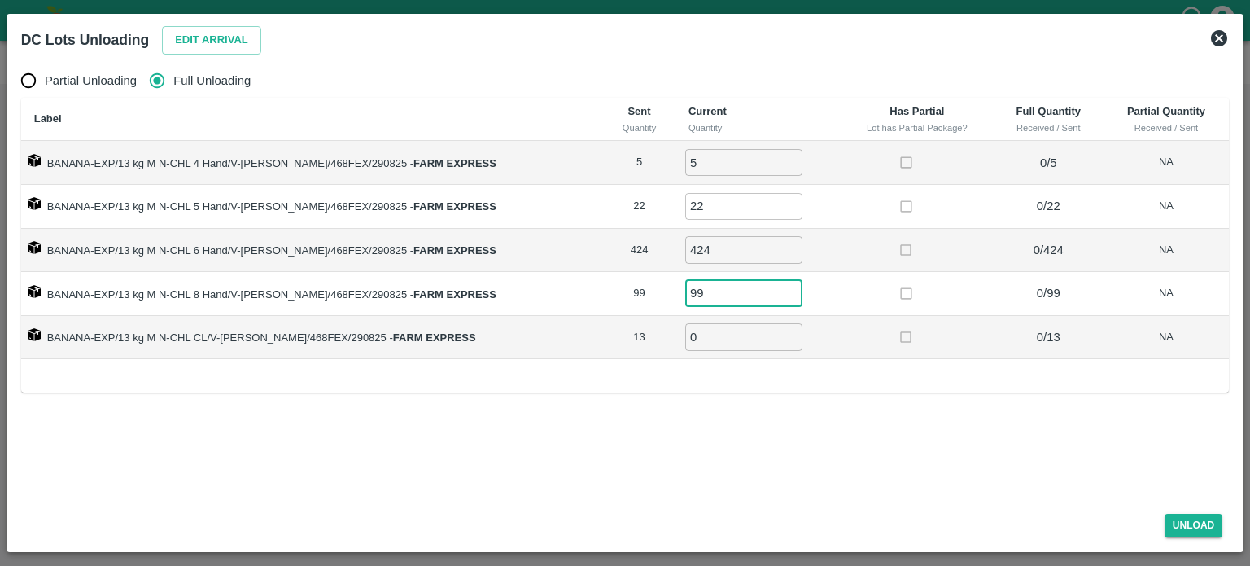
type input "99"
type input "13"
click at [1187, 517] on button "Unload" at bounding box center [1194, 526] width 59 height 24
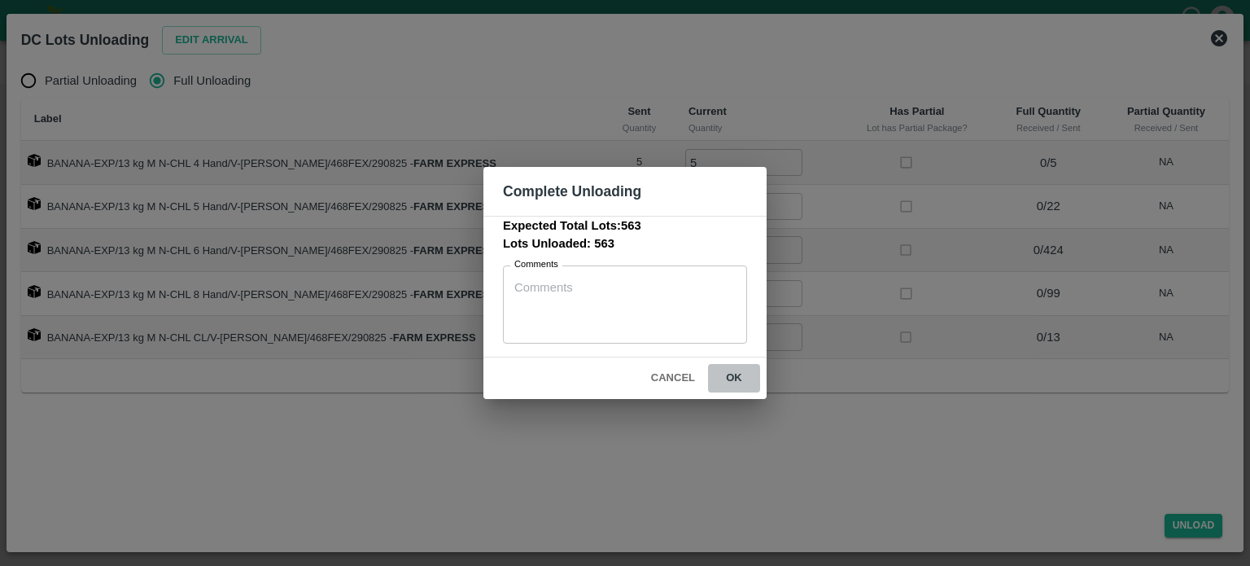
click at [731, 381] on button "ok" at bounding box center [734, 378] width 52 height 28
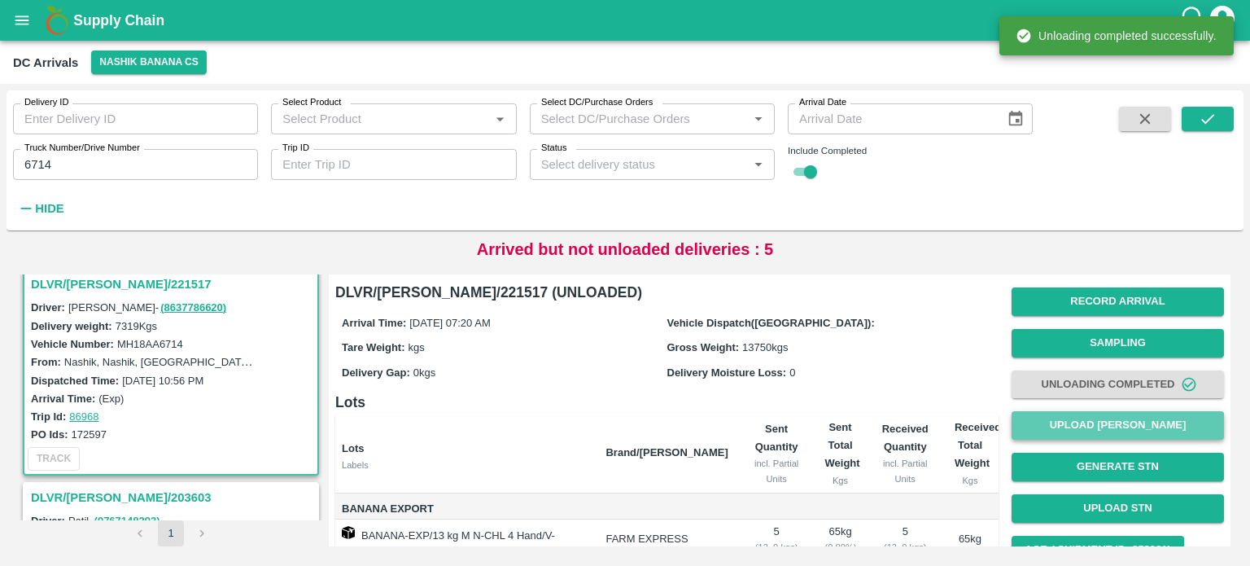
click at [1107, 426] on button "Upload [PERSON_NAME]" at bounding box center [1118, 425] width 212 height 28
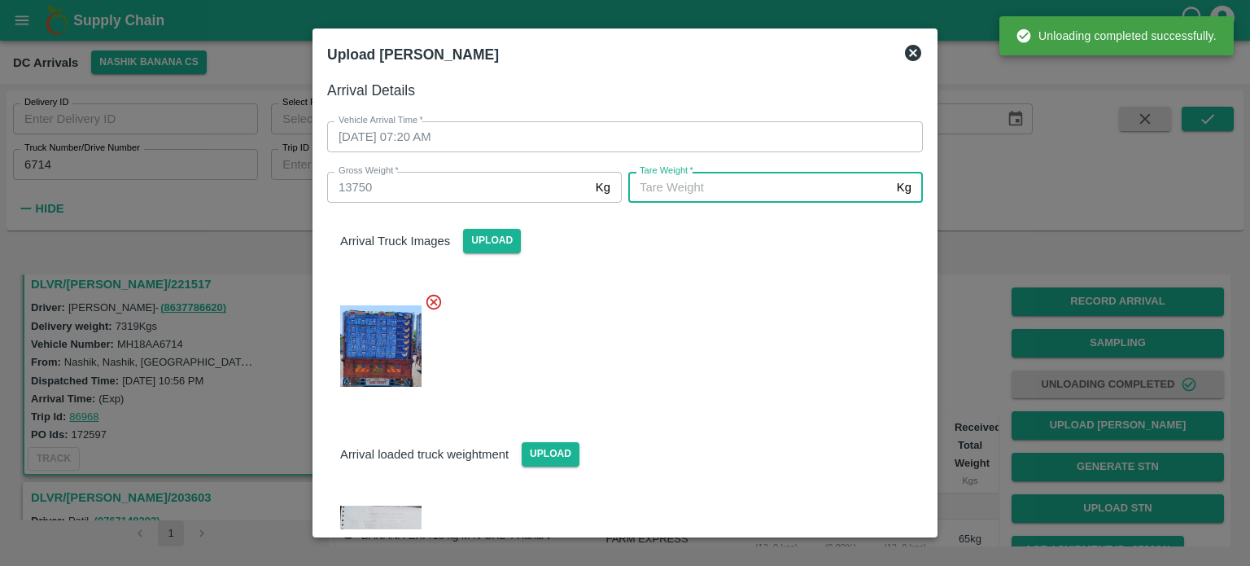
click at [744, 200] on input "[PERSON_NAME]   *" at bounding box center [759, 187] width 262 height 31
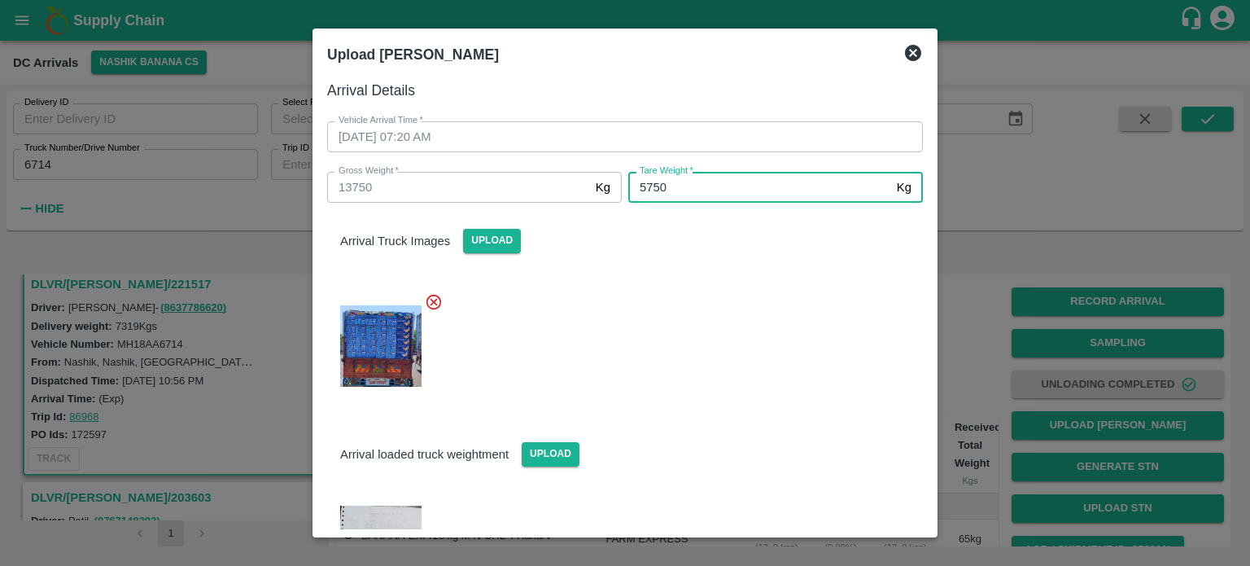
type input "5750"
click at [758, 308] on div at bounding box center [618, 341] width 609 height 125
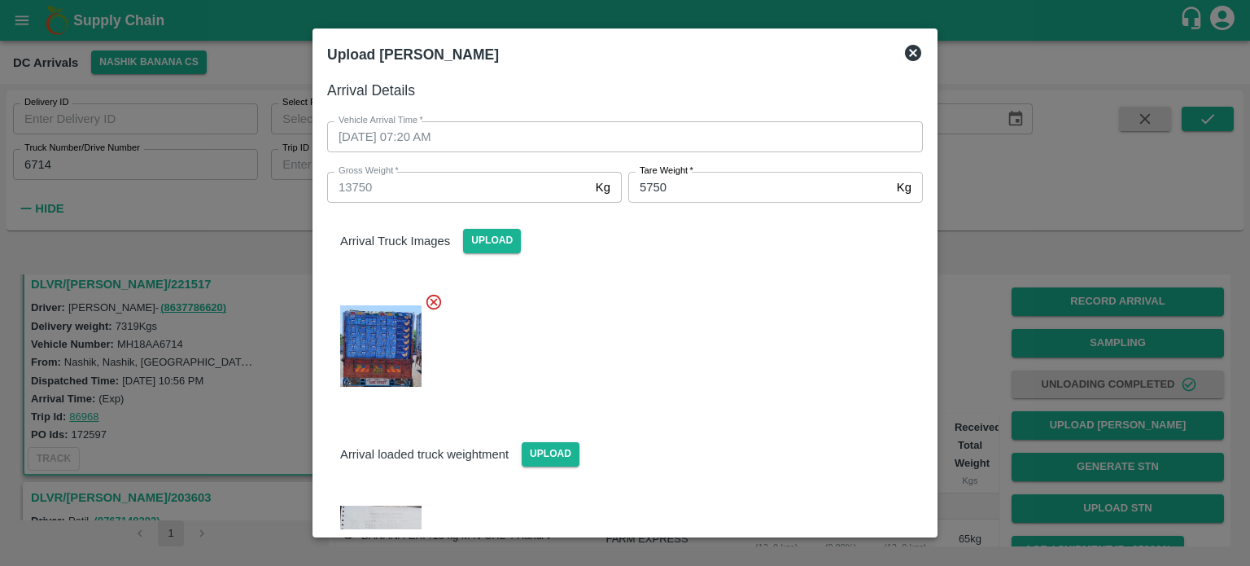
scroll to position [75, 0]
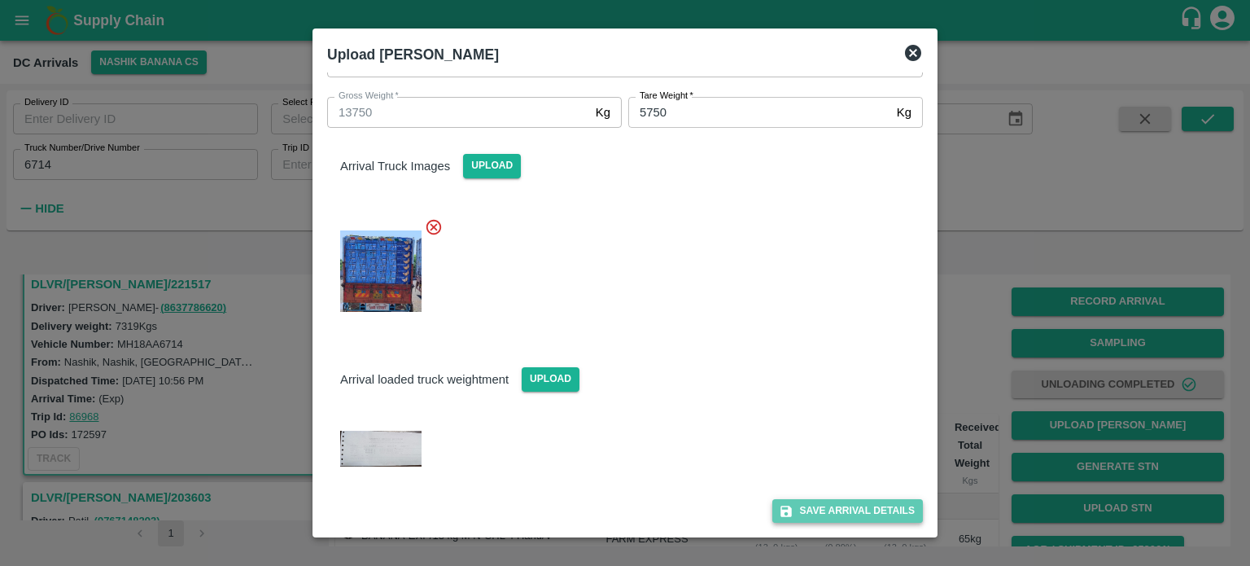
click at [823, 514] on button "Save Arrival Details" at bounding box center [847, 511] width 151 height 24
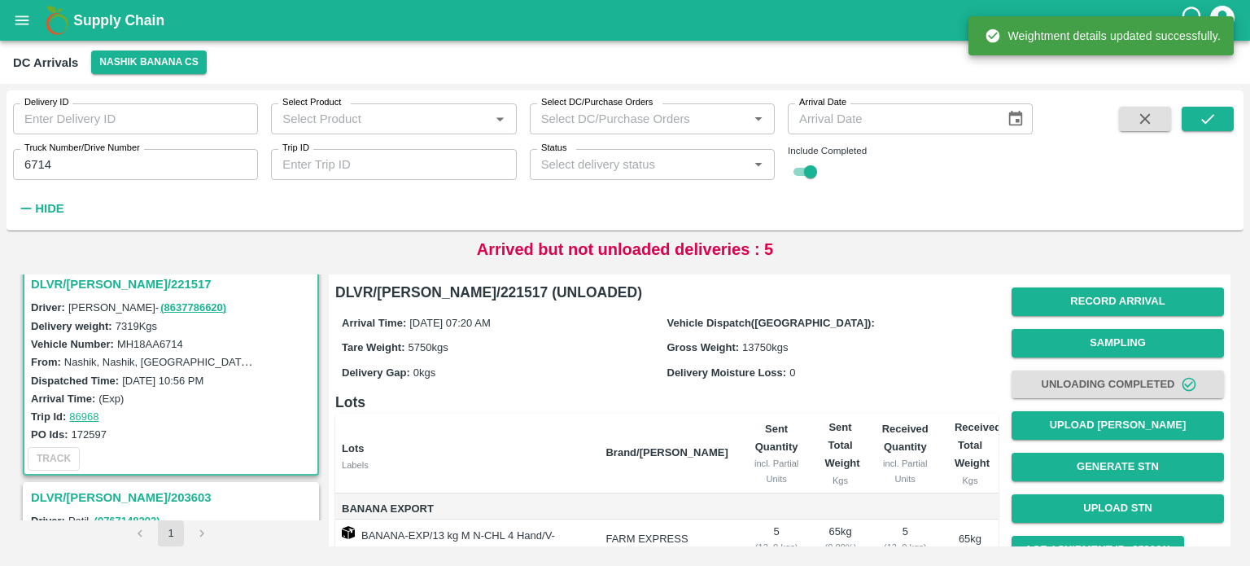
scroll to position [127, 0]
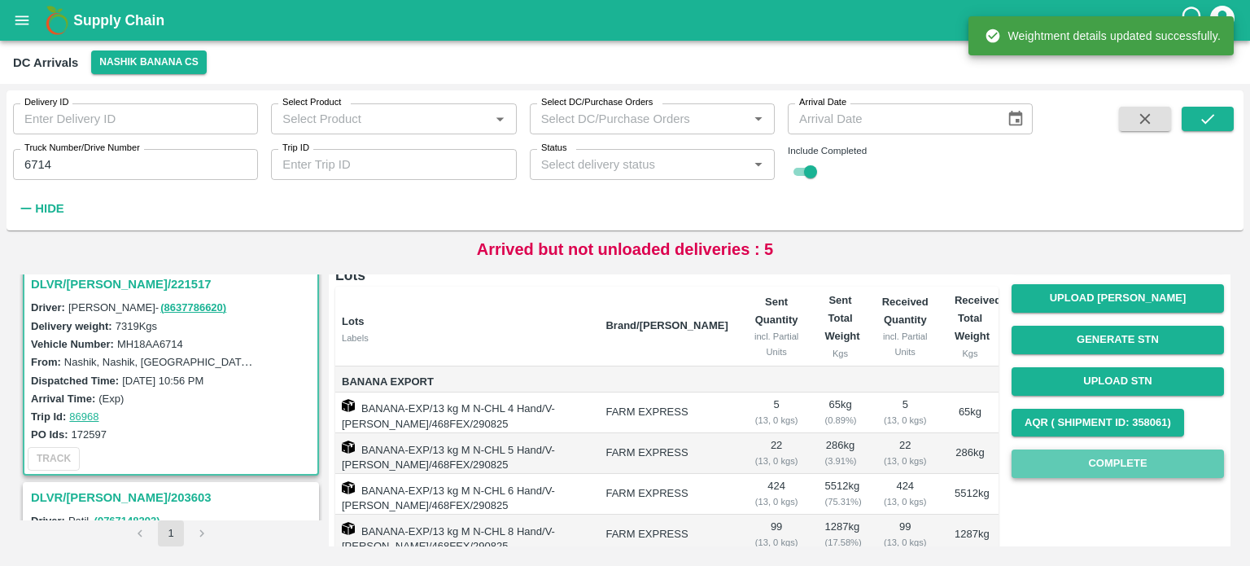
click at [1123, 458] on button "Complete" at bounding box center [1118, 463] width 212 height 28
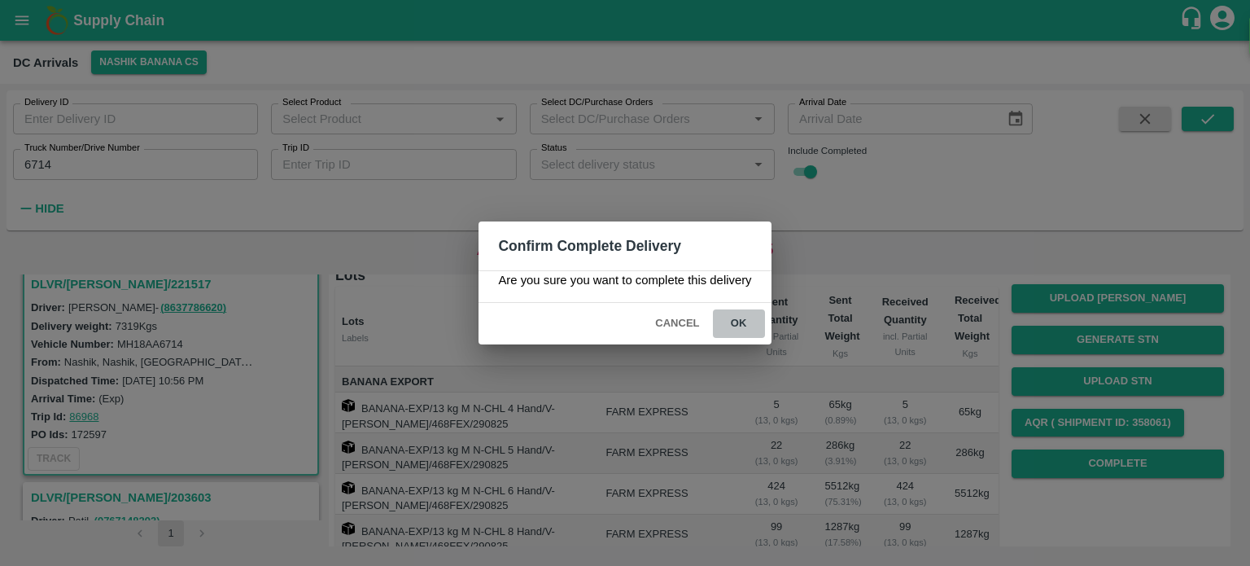
click at [737, 325] on button "ok" at bounding box center [739, 323] width 52 height 28
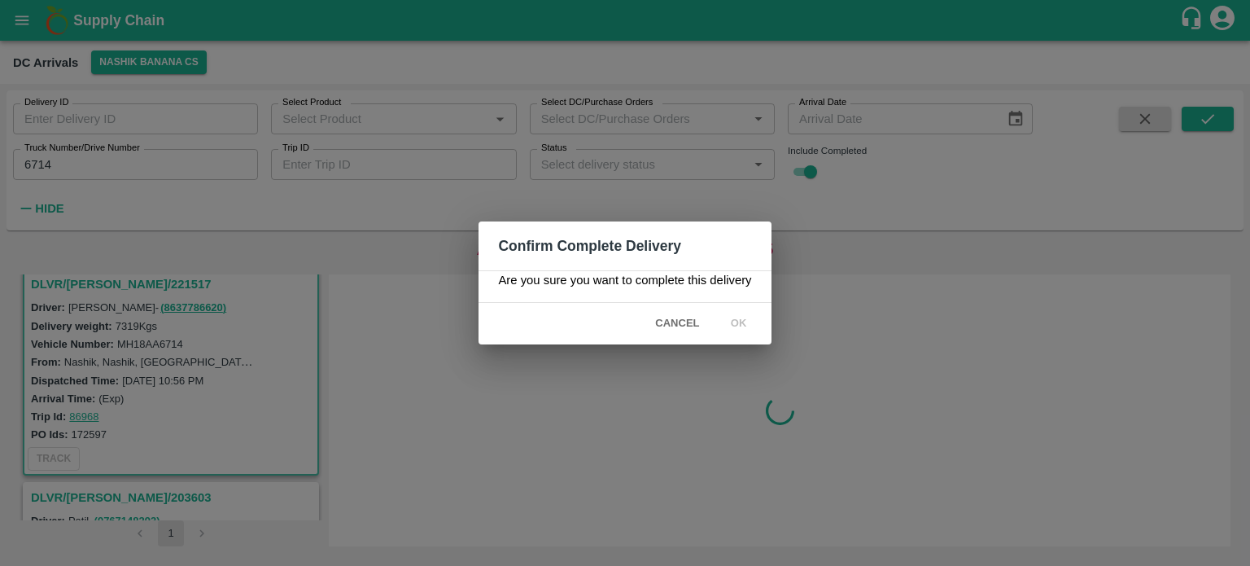
scroll to position [0, 0]
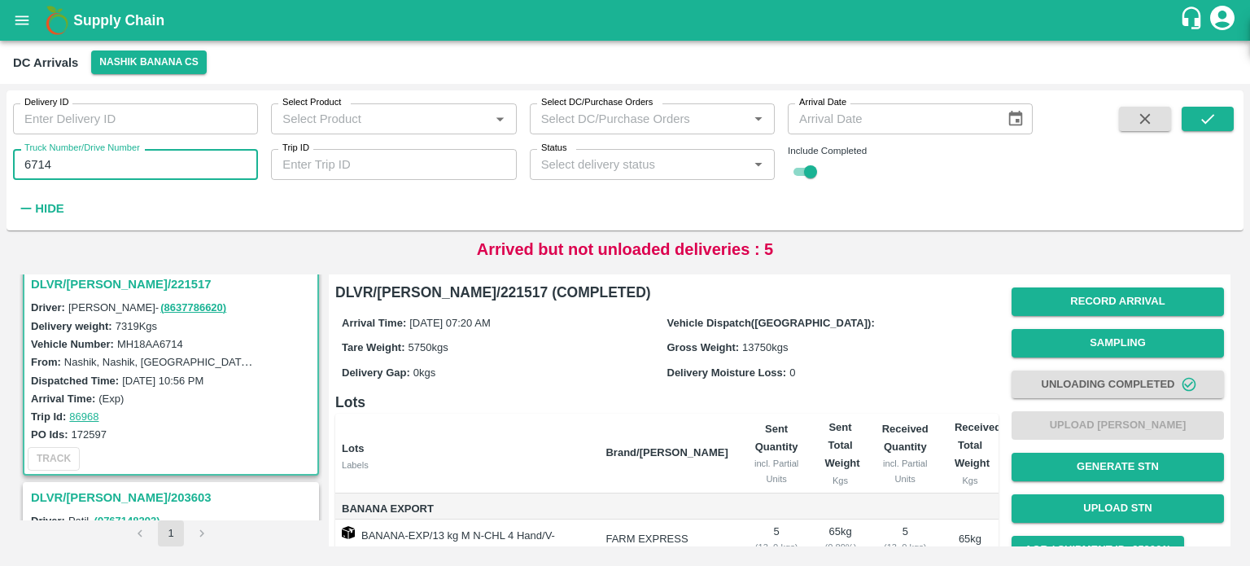
click at [46, 167] on input "6714" at bounding box center [135, 164] width 245 height 31
type input "5313"
click at [1211, 120] on icon "submit" at bounding box center [1208, 119] width 18 height 18
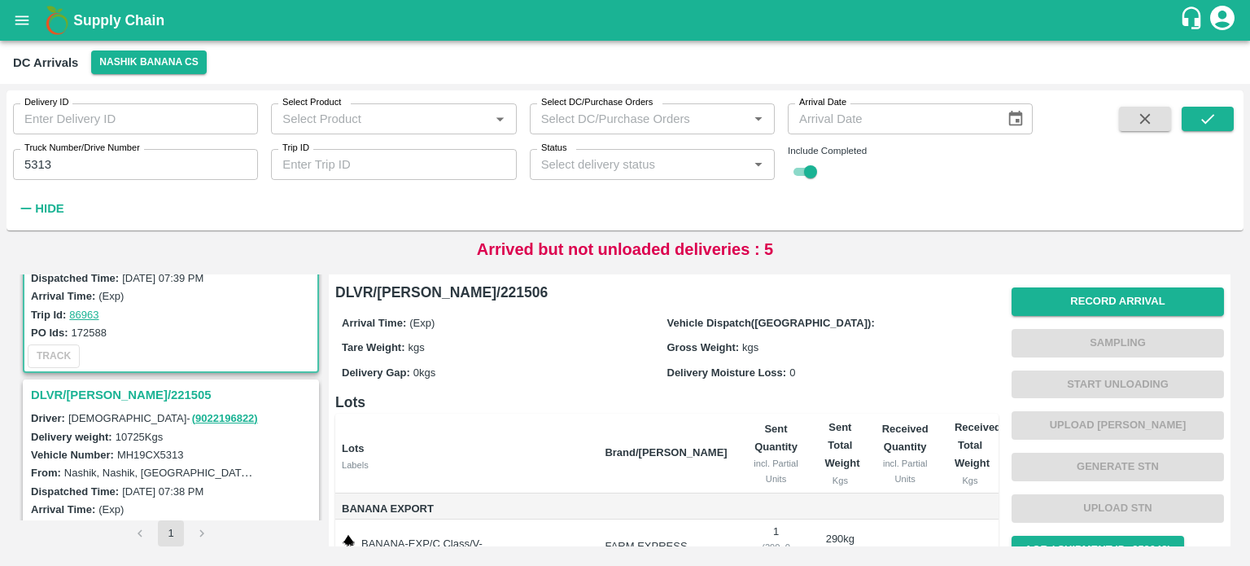
scroll to position [124, 0]
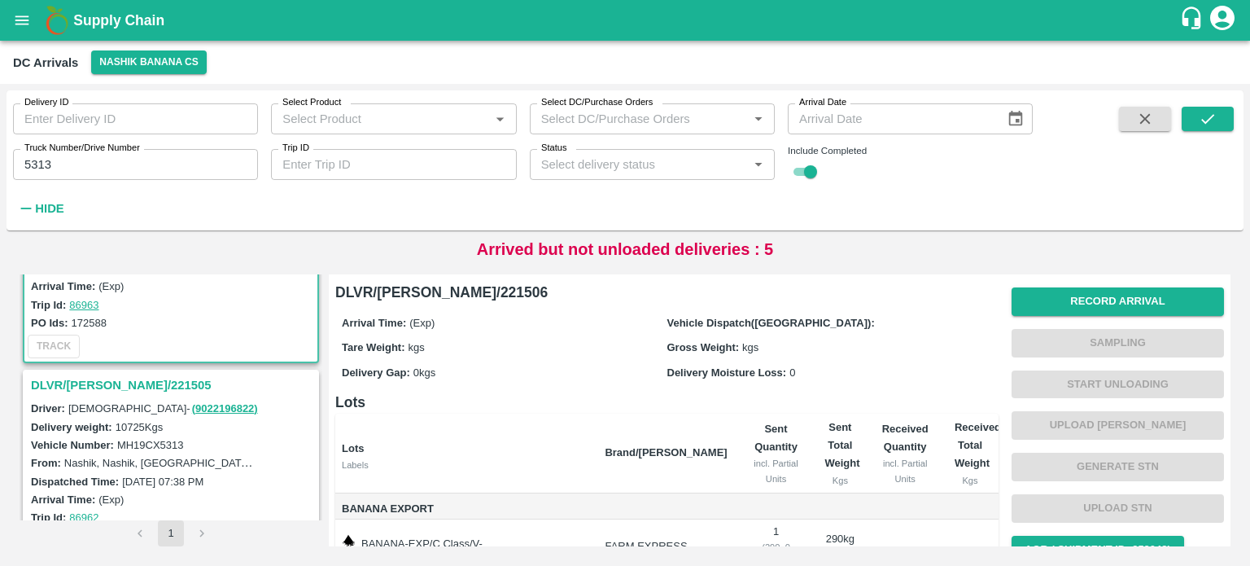
click at [120, 378] on h3 "DLVR/[PERSON_NAME]/221505" at bounding box center [173, 384] width 285 height 21
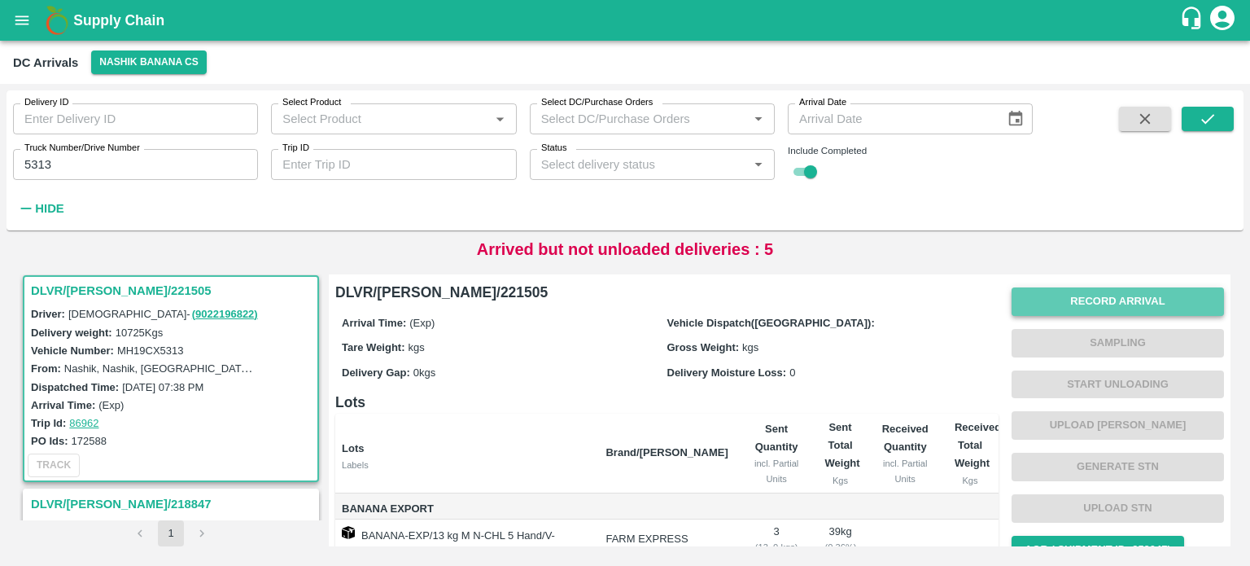
click at [1082, 309] on button "Record Arrival" at bounding box center [1118, 301] width 212 height 28
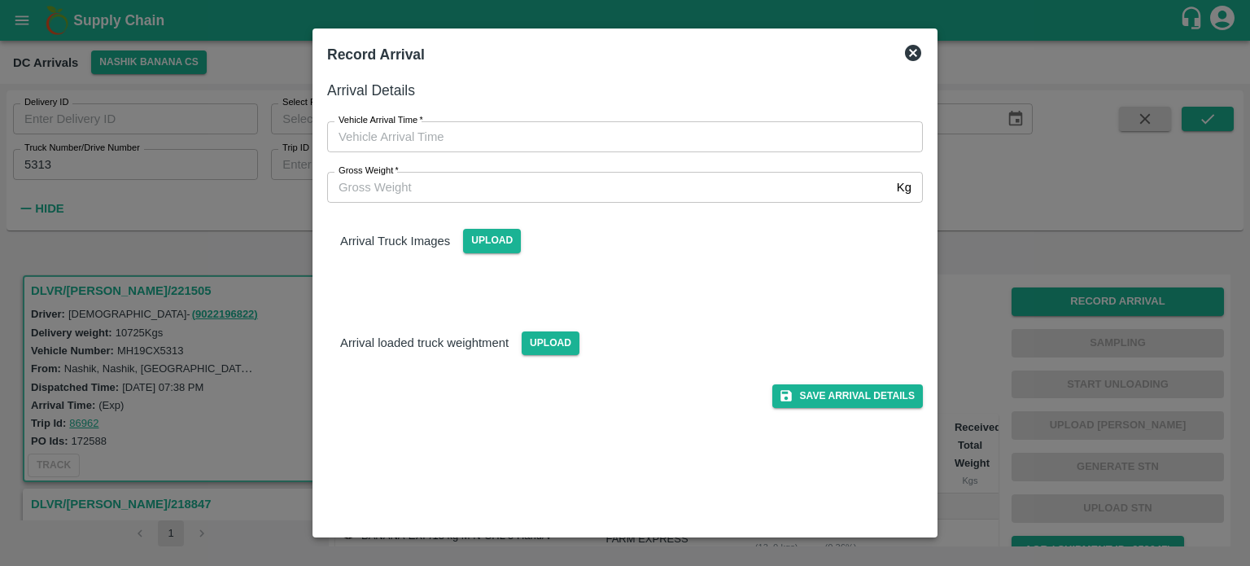
type input "DD/MM/YYYY hh:mm aa"
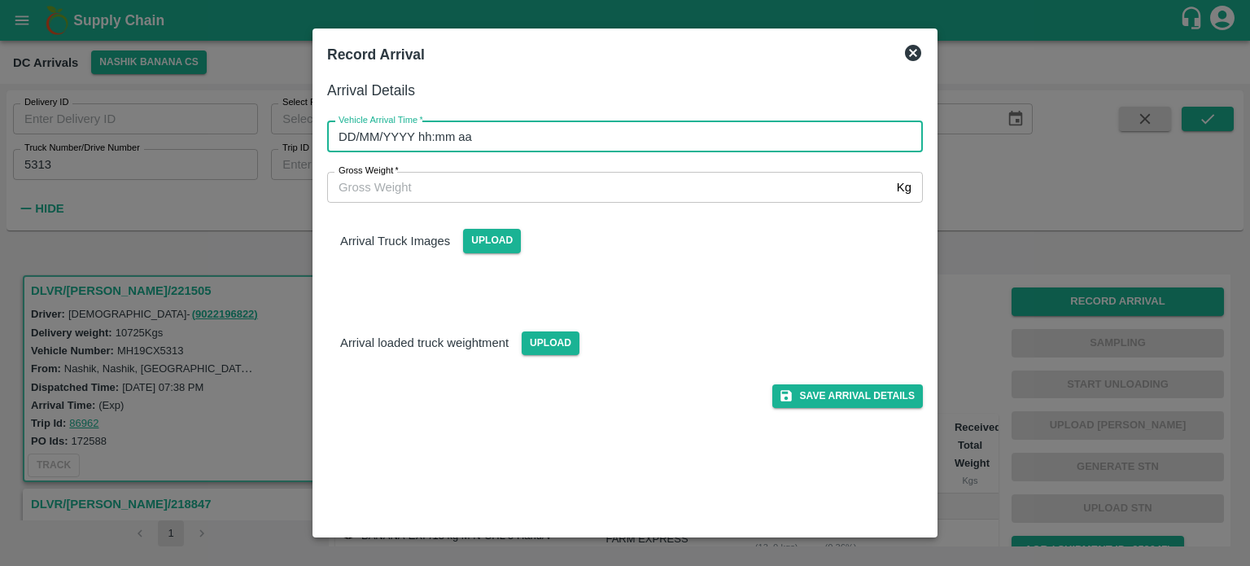
click at [726, 133] on input "DD/MM/YYYY hh:mm aa" at bounding box center [619, 136] width 584 height 31
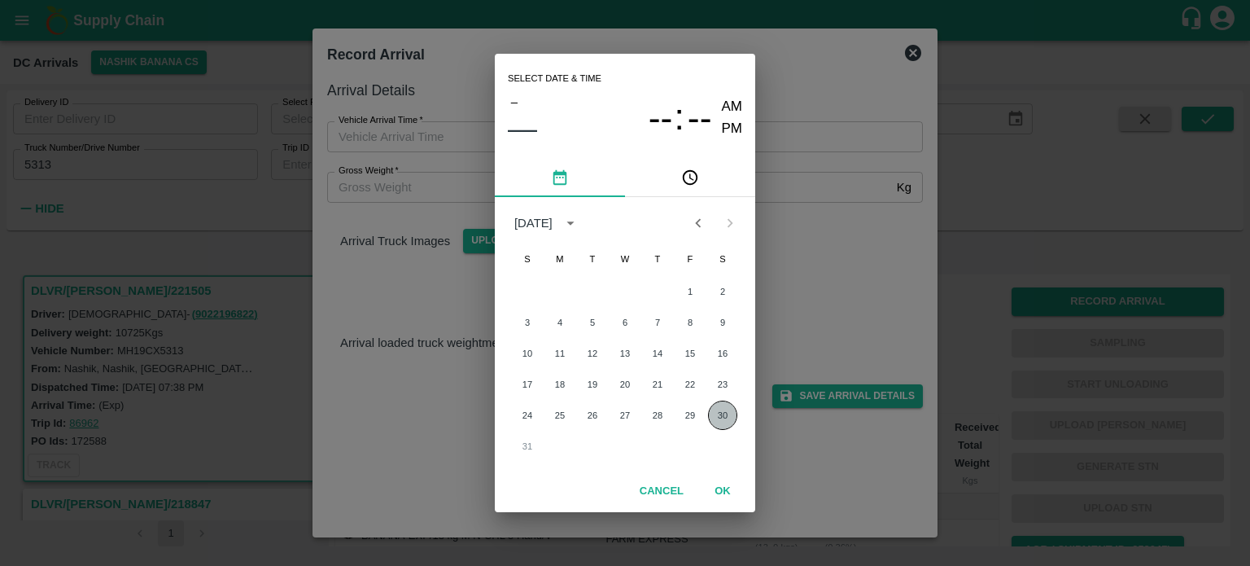
click at [724, 416] on button "30" at bounding box center [722, 414] width 29 height 29
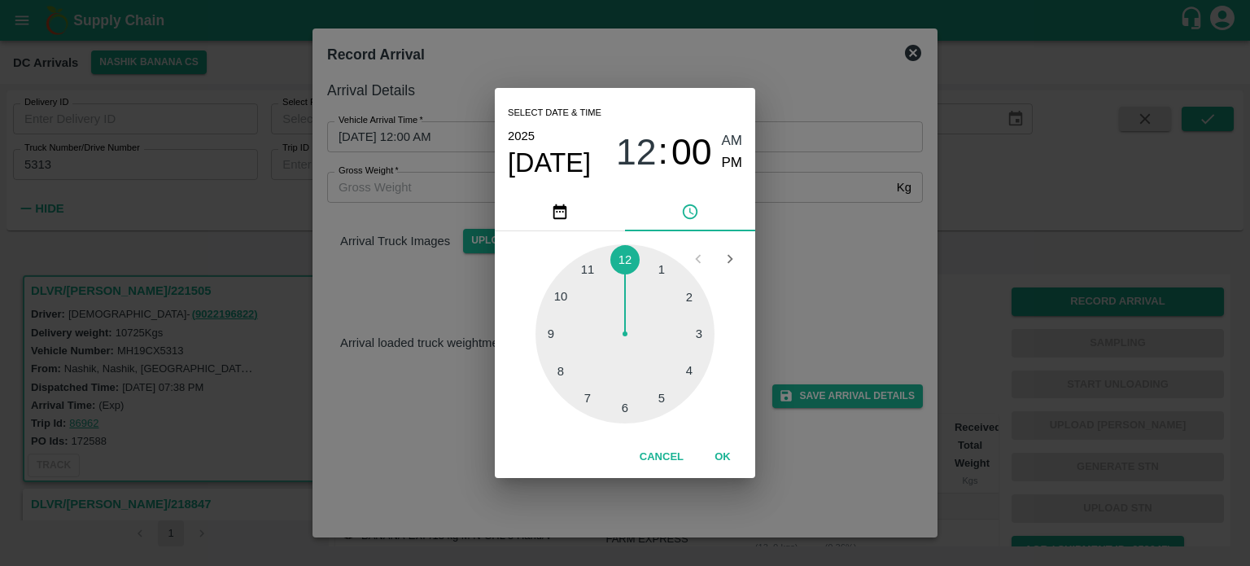
click at [625, 408] on div at bounding box center [625, 333] width 179 height 179
click at [695, 378] on div at bounding box center [625, 333] width 179 height 179
type input "[DATE] 06:20 AM"
click at [796, 316] on div "Select date & time [DATE] 06 : 20 AM PM 05 10 15 20 25 30 35 40 45 50 55 00 Can…" at bounding box center [625, 283] width 1250 height 566
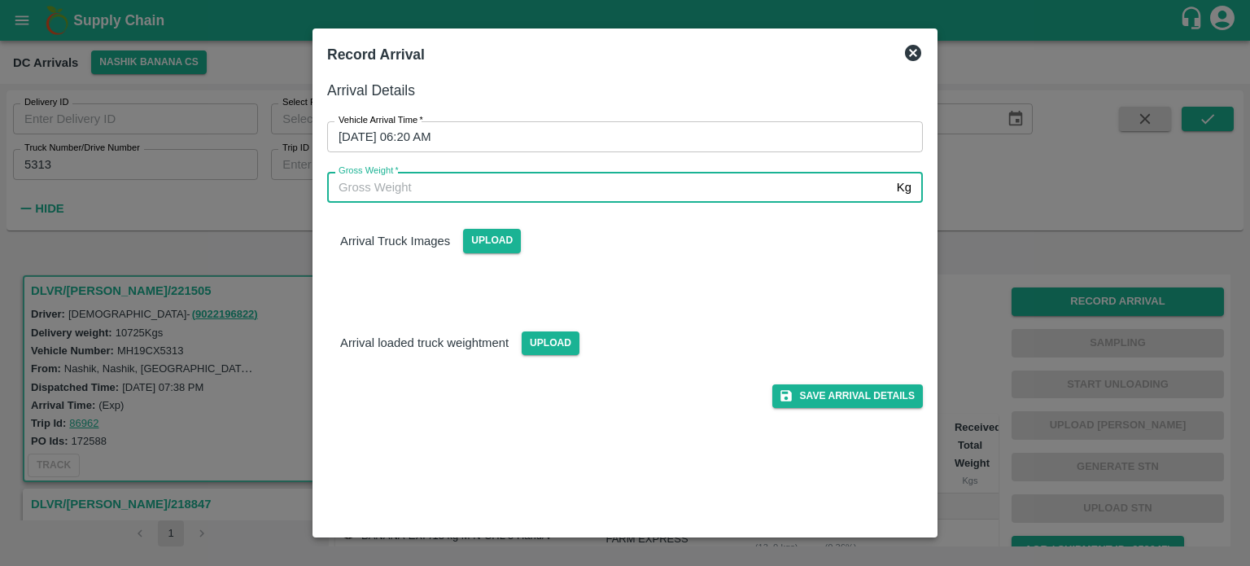
click at [458, 186] on input "Gross Weight   *" at bounding box center [608, 187] width 563 height 31
type input "18145"
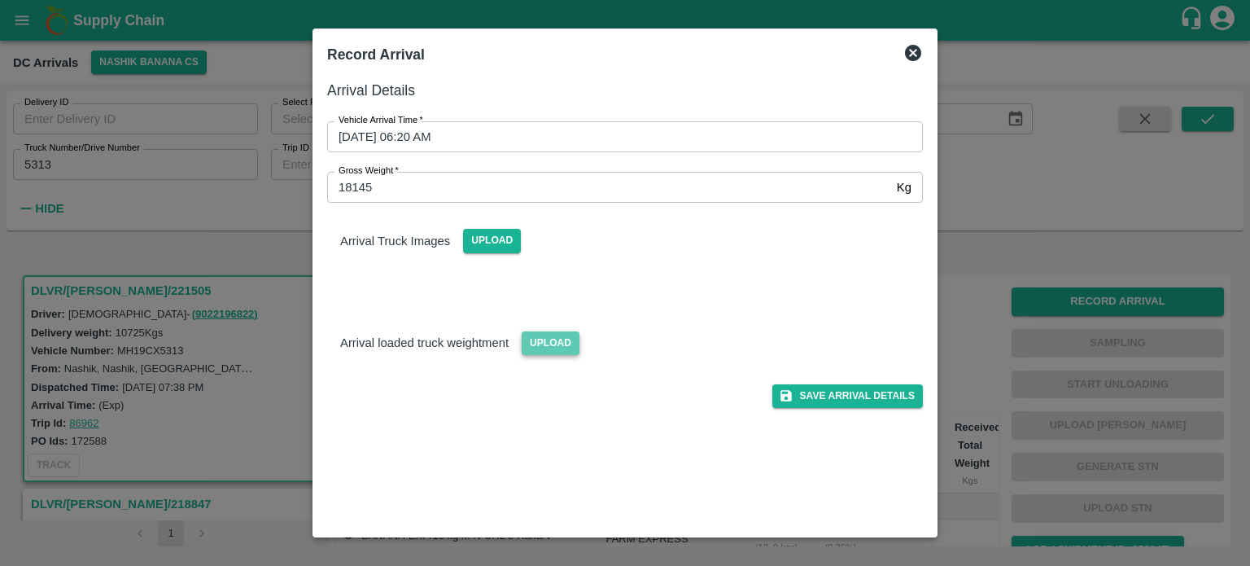
click at [541, 339] on span "Upload" at bounding box center [551, 343] width 58 height 24
click at [0, 0] on input "Upload" at bounding box center [0, 0] width 0 height 0
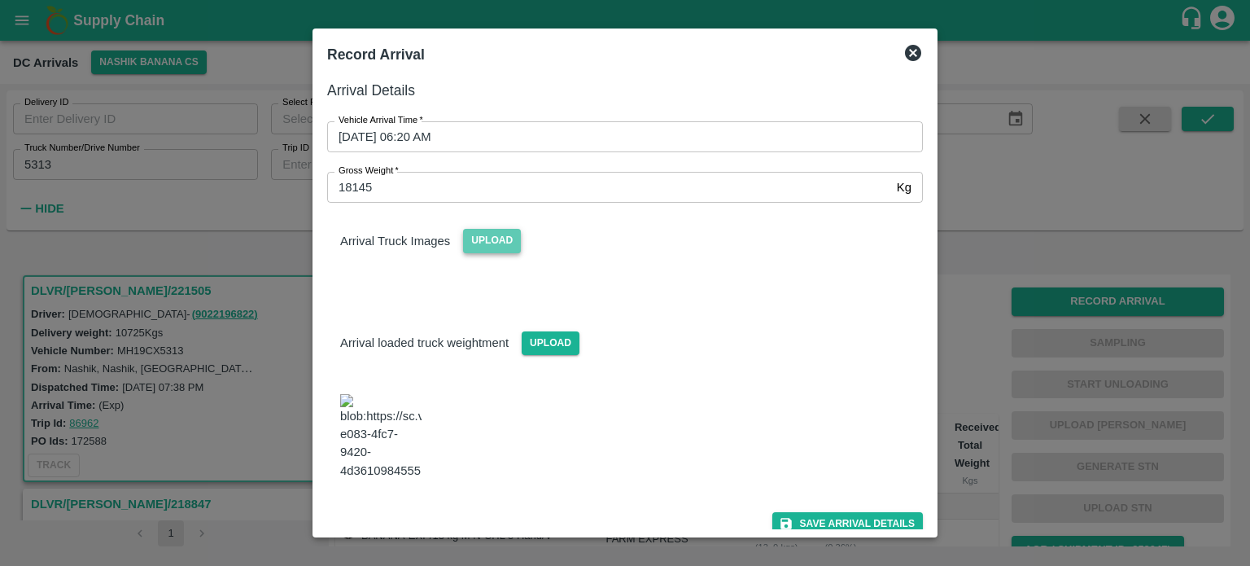
click at [507, 244] on span "Upload" at bounding box center [492, 241] width 58 height 24
click at [0, 0] on input "Upload" at bounding box center [0, 0] width 0 height 0
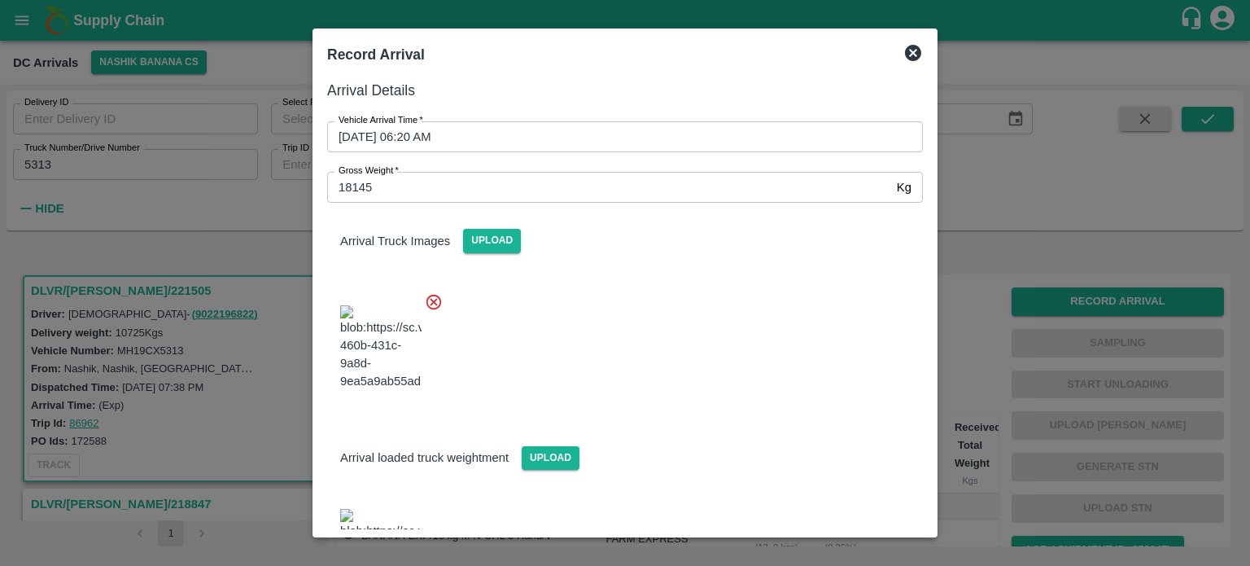
scroll to position [180, 0]
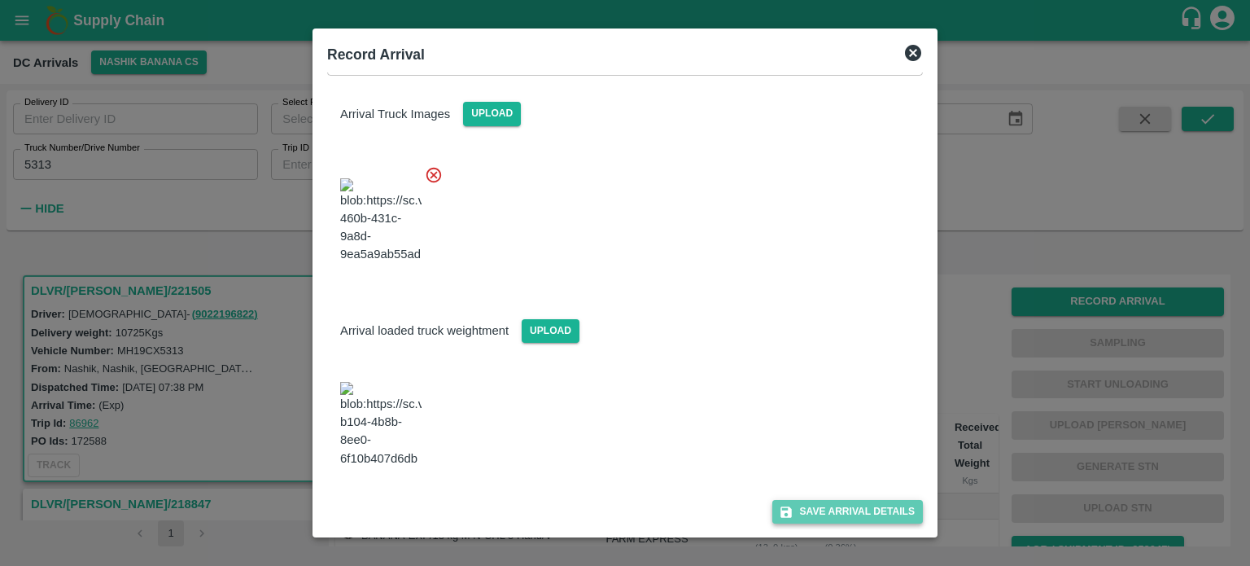
click at [850, 514] on button "Save Arrival Details" at bounding box center [847, 512] width 151 height 24
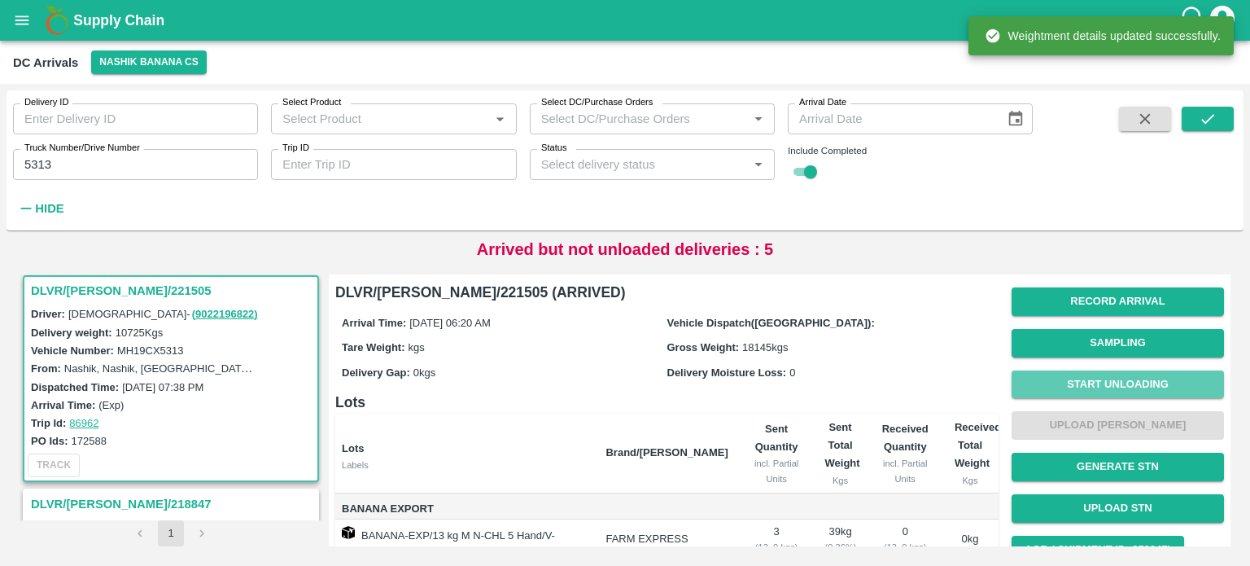
click at [1098, 384] on button "Start Unloading" at bounding box center [1118, 384] width 212 height 28
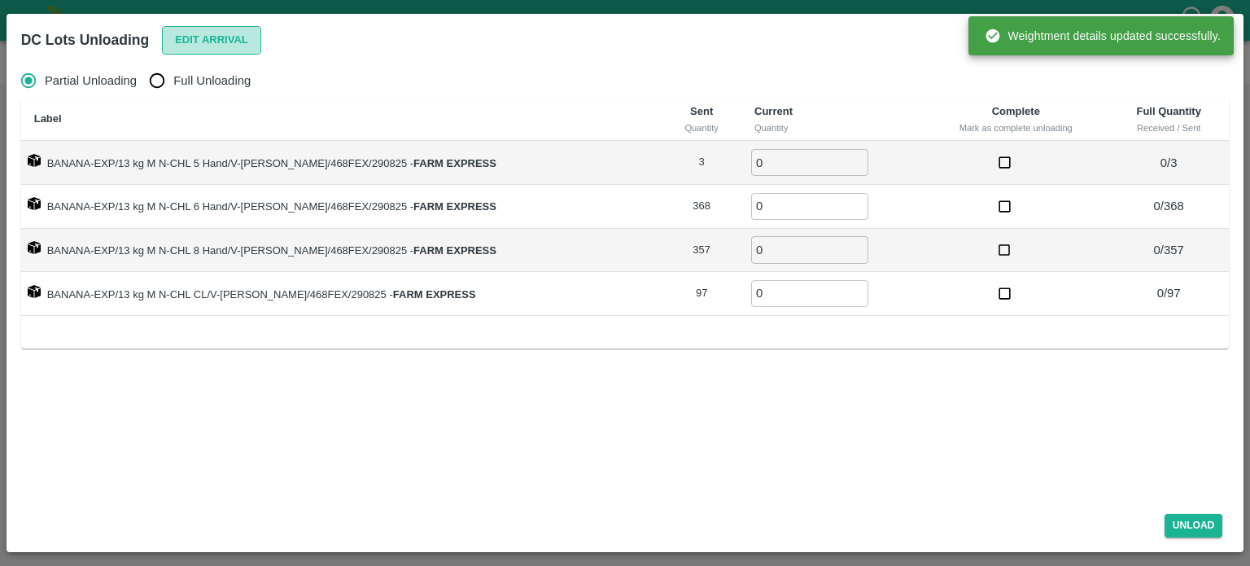
click at [223, 30] on button "Edit Arrival" at bounding box center [211, 40] width 99 height 28
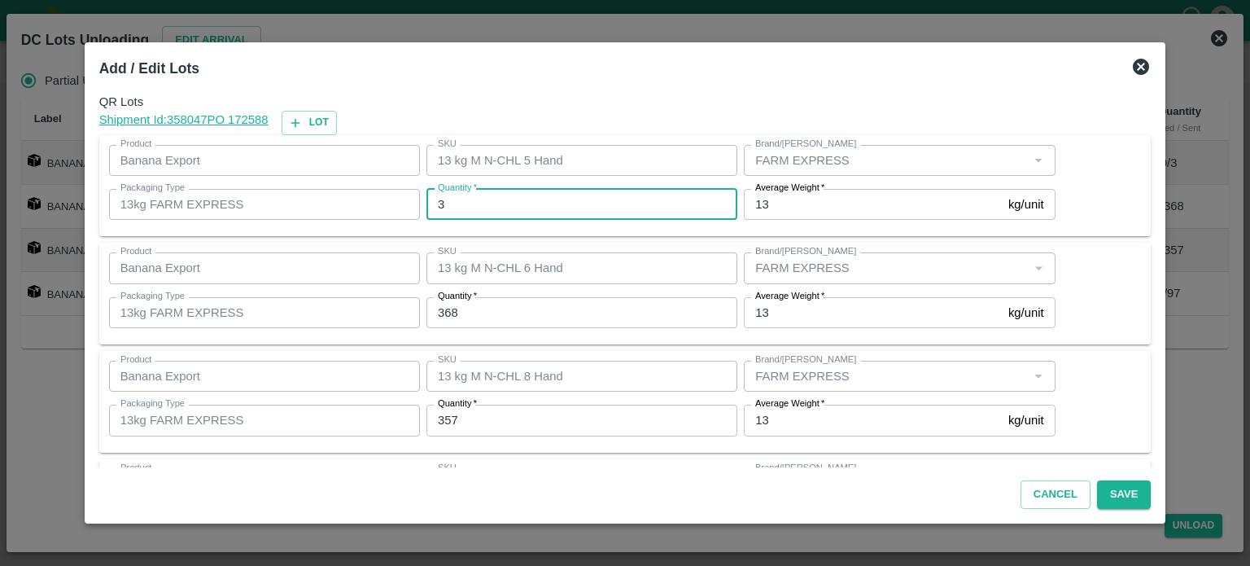
click at [459, 196] on input "3" at bounding box center [581, 204] width 311 height 31
type input "0"
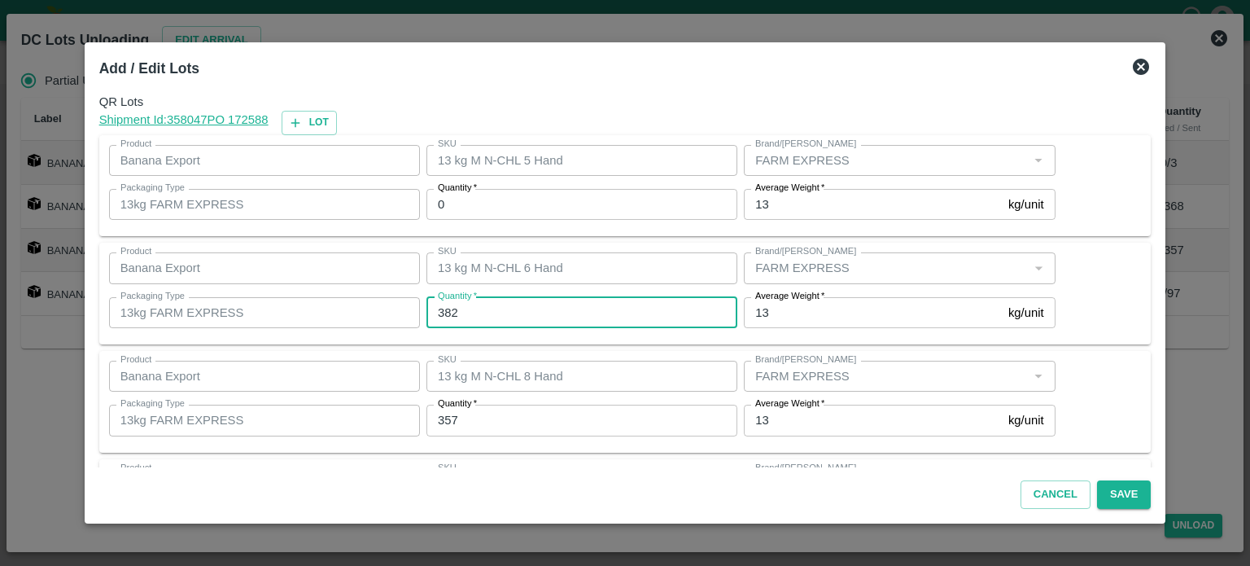
type input "382"
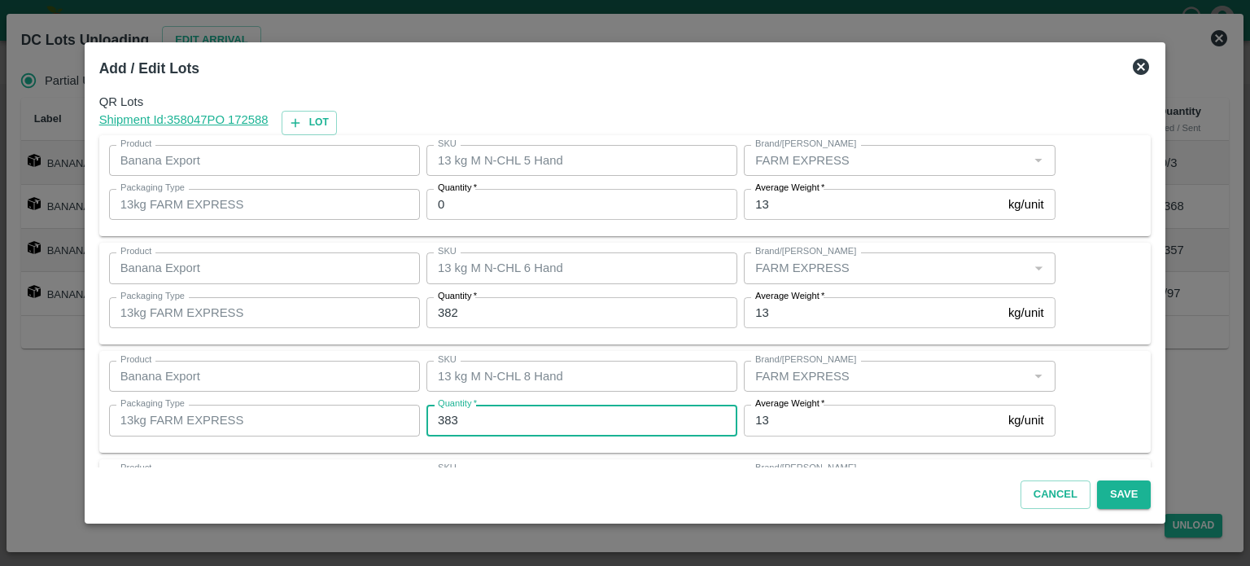
type input "383"
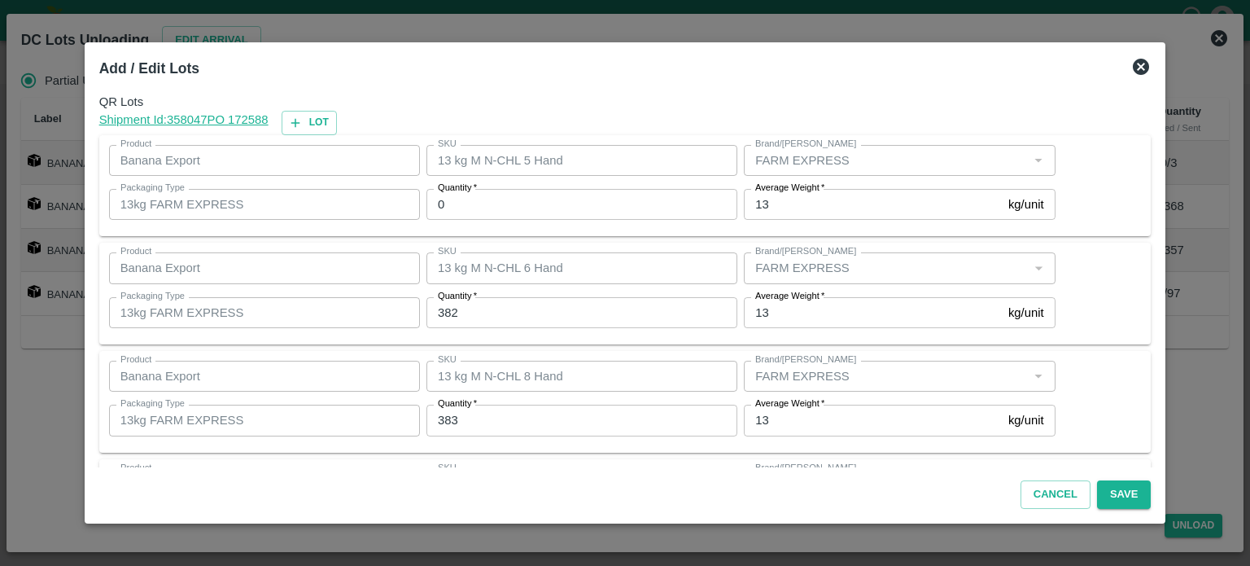
scroll to position [105, 0]
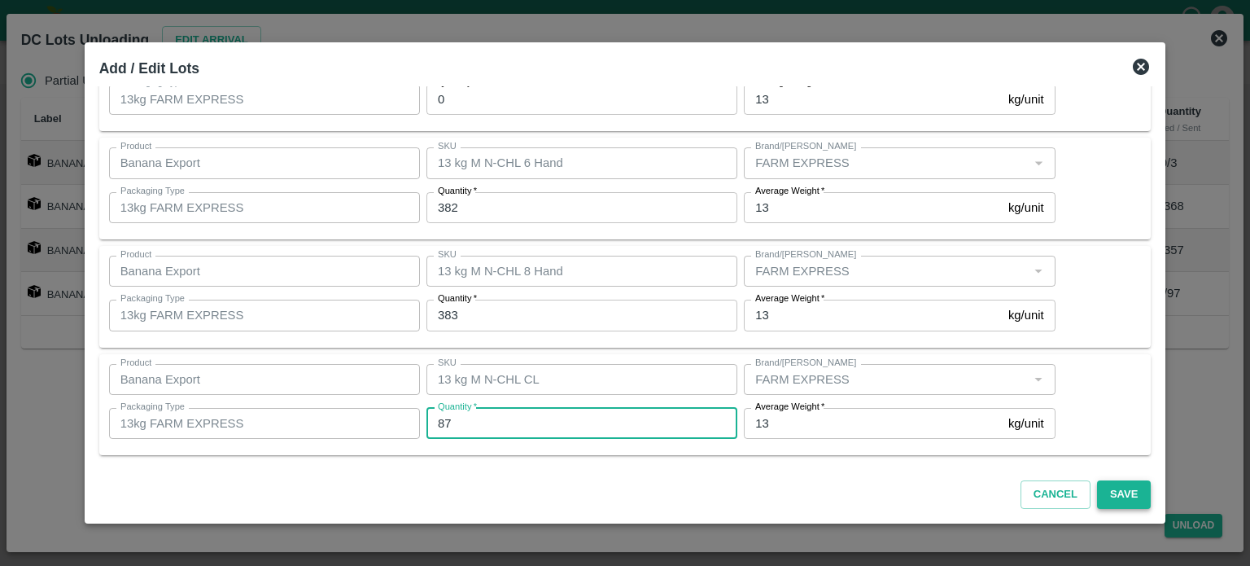
type input "87"
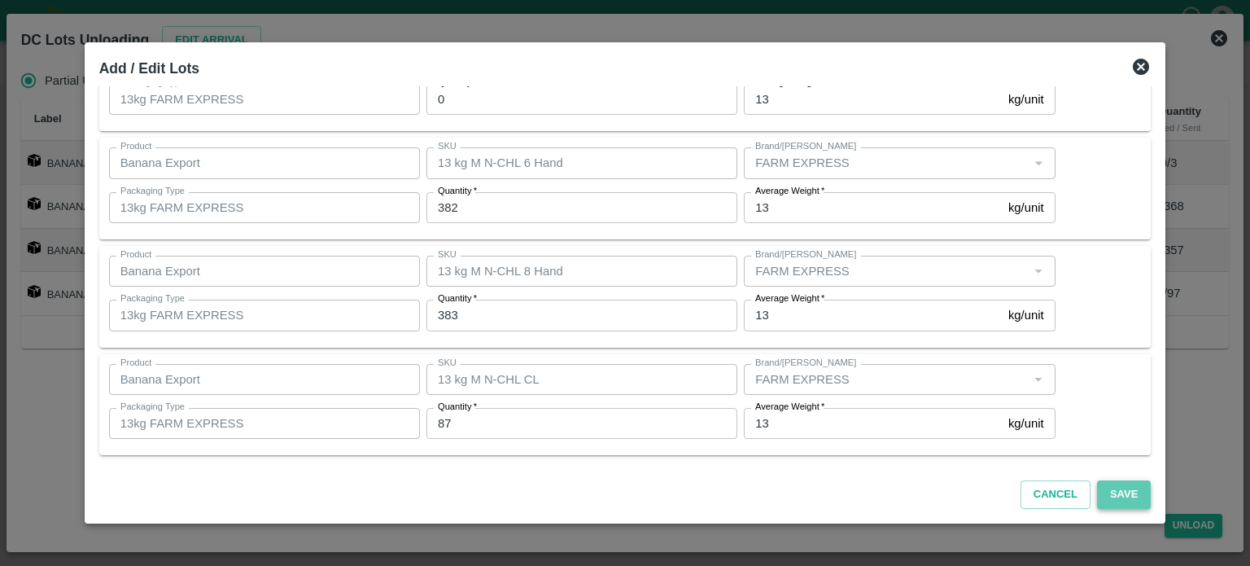
click at [1104, 493] on button "Save" at bounding box center [1124, 494] width 54 height 28
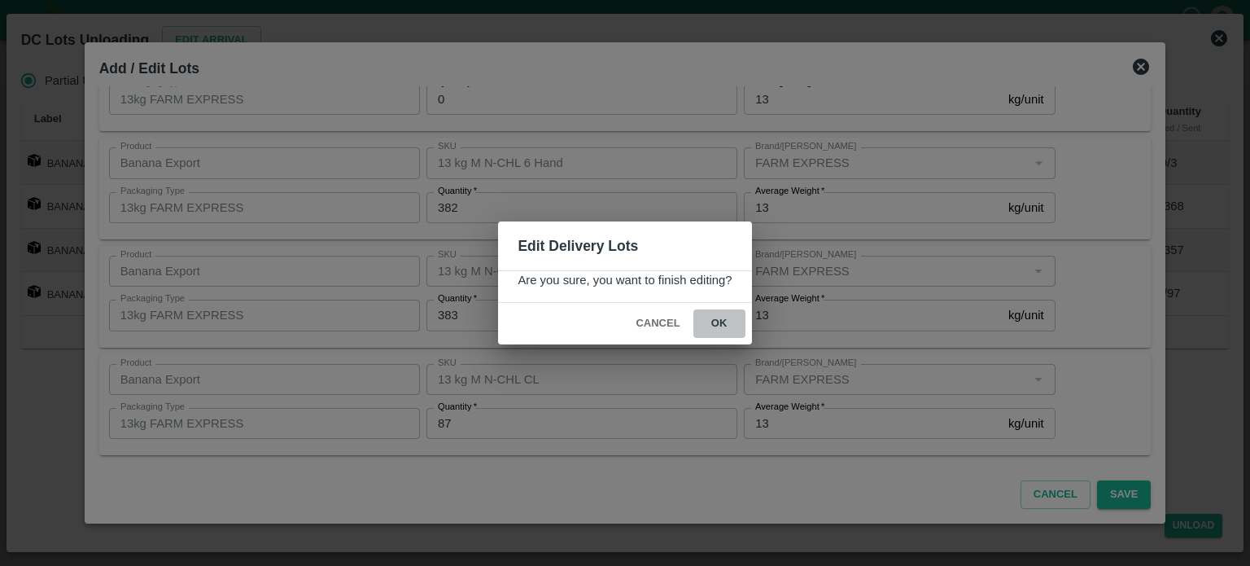
click at [716, 318] on button "ok" at bounding box center [719, 323] width 52 height 28
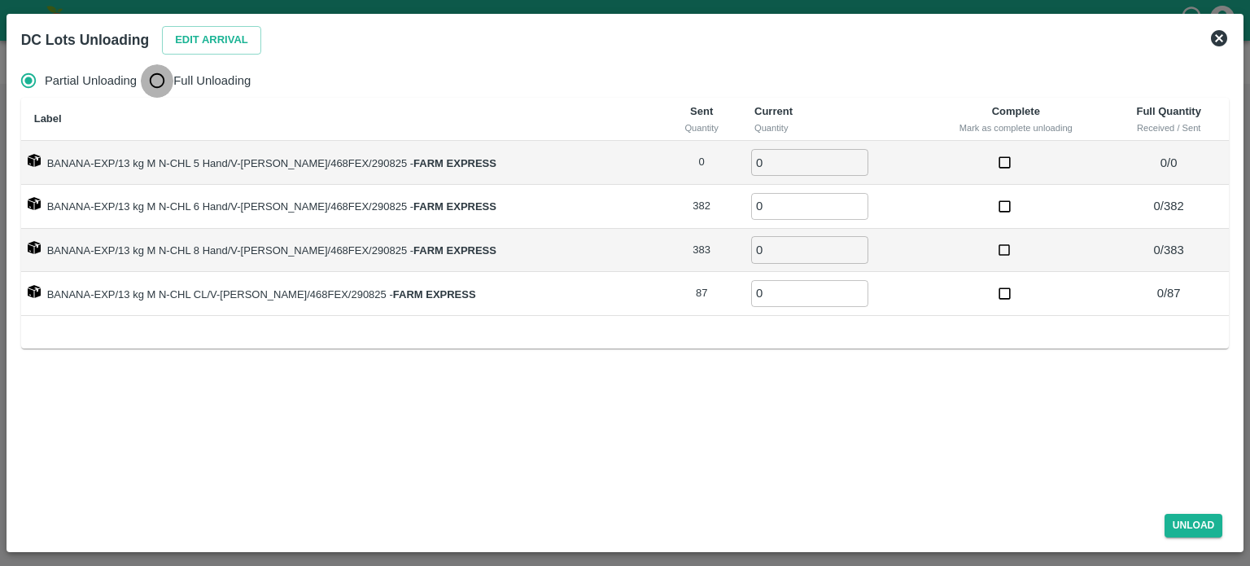
click at [155, 87] on input "Full Unloading" at bounding box center [157, 80] width 33 height 33
radio input "true"
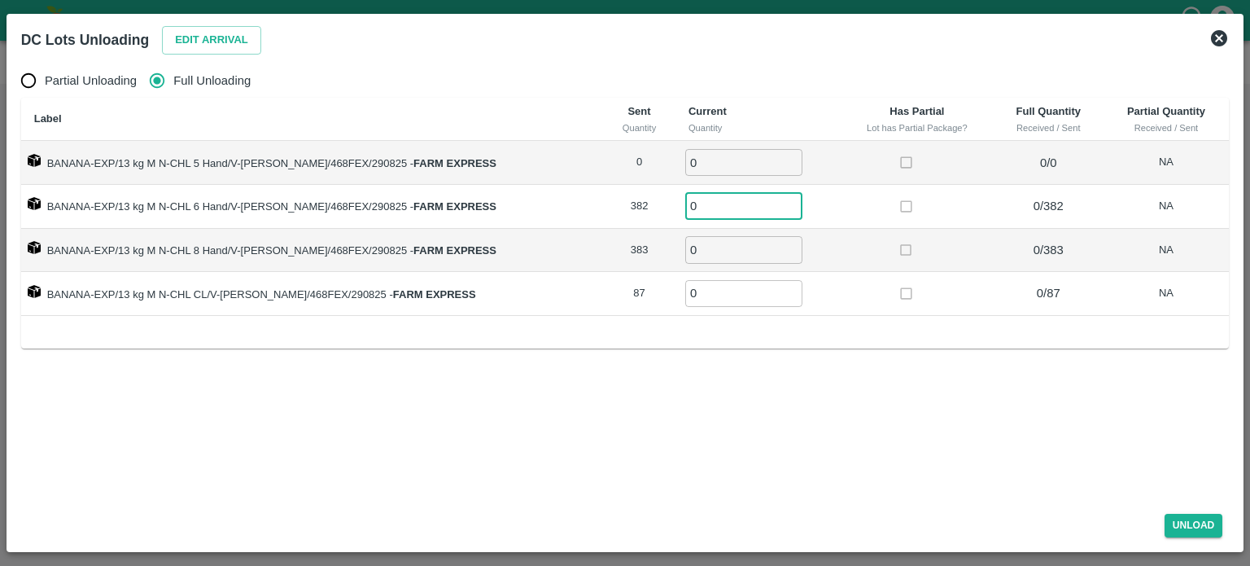
click at [685, 211] on input "0" at bounding box center [743, 206] width 117 height 27
type input "382"
type input "383"
type input "87"
click at [1199, 531] on button "Unload" at bounding box center [1194, 526] width 59 height 24
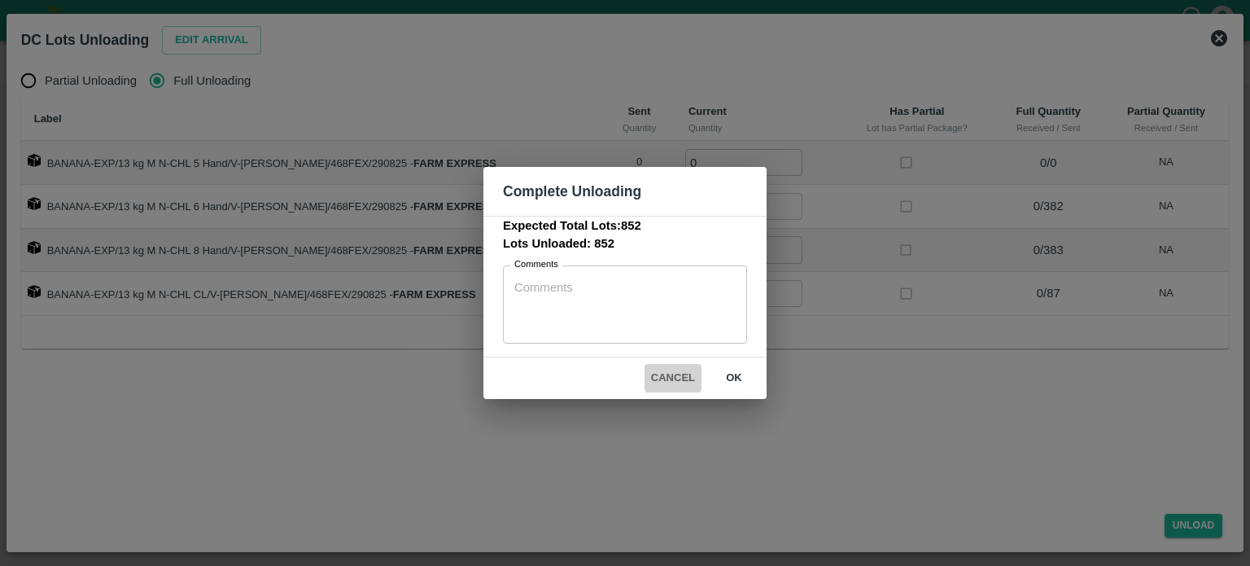
click at [662, 376] on button "Cancel" at bounding box center [673, 378] width 57 height 28
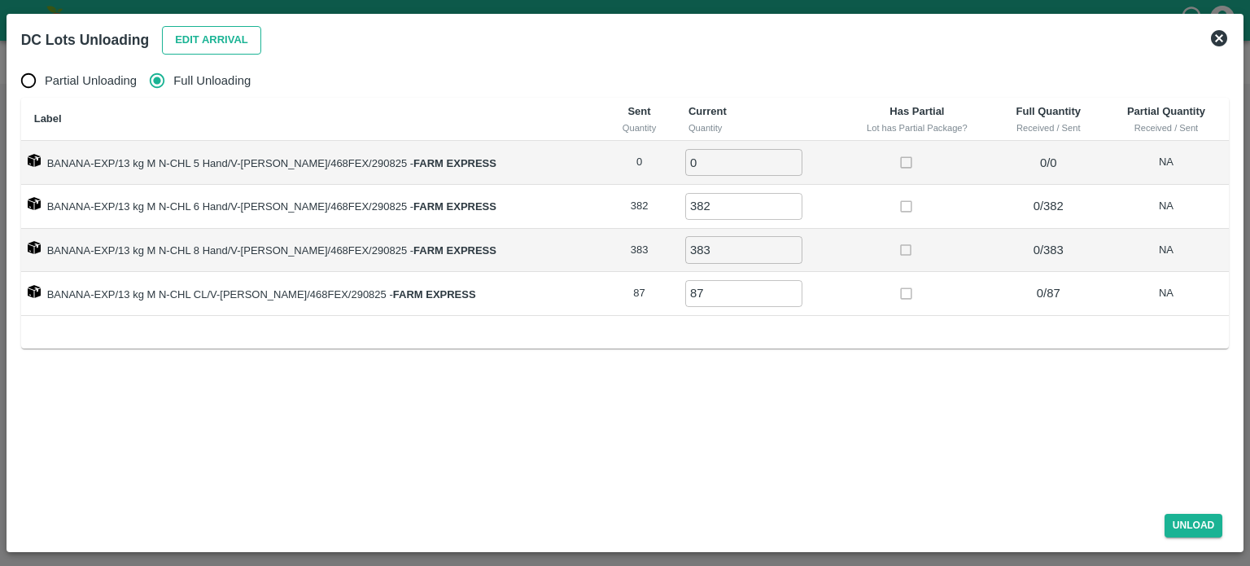
click at [203, 42] on button "Edit Arrival" at bounding box center [211, 40] width 99 height 28
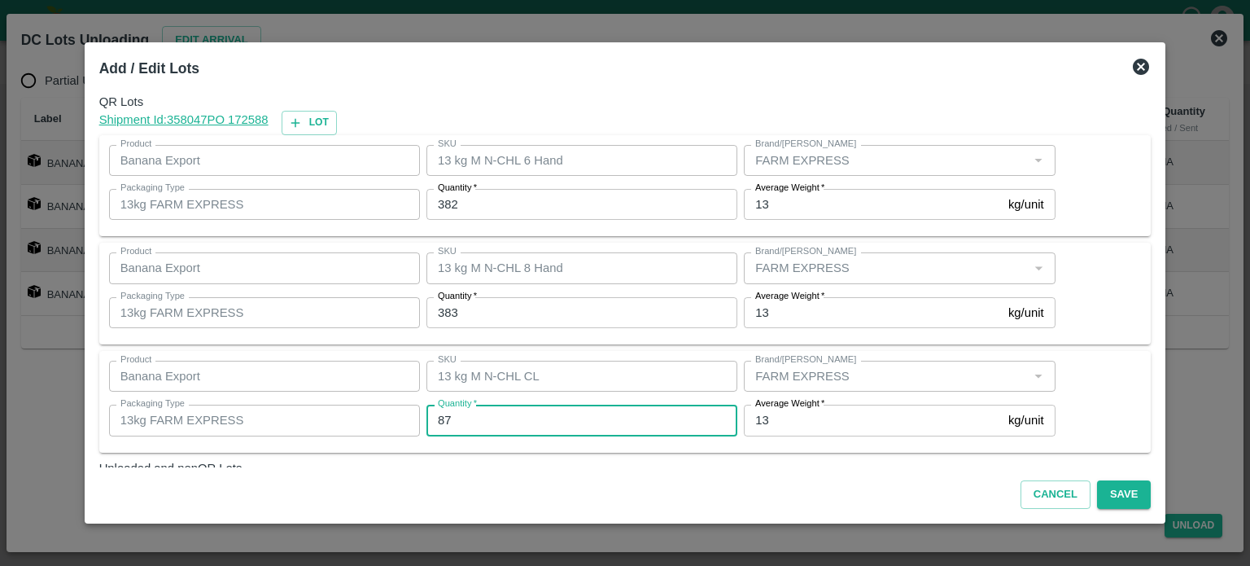
click at [447, 421] on input "87" at bounding box center [581, 419] width 311 height 31
type input "37"
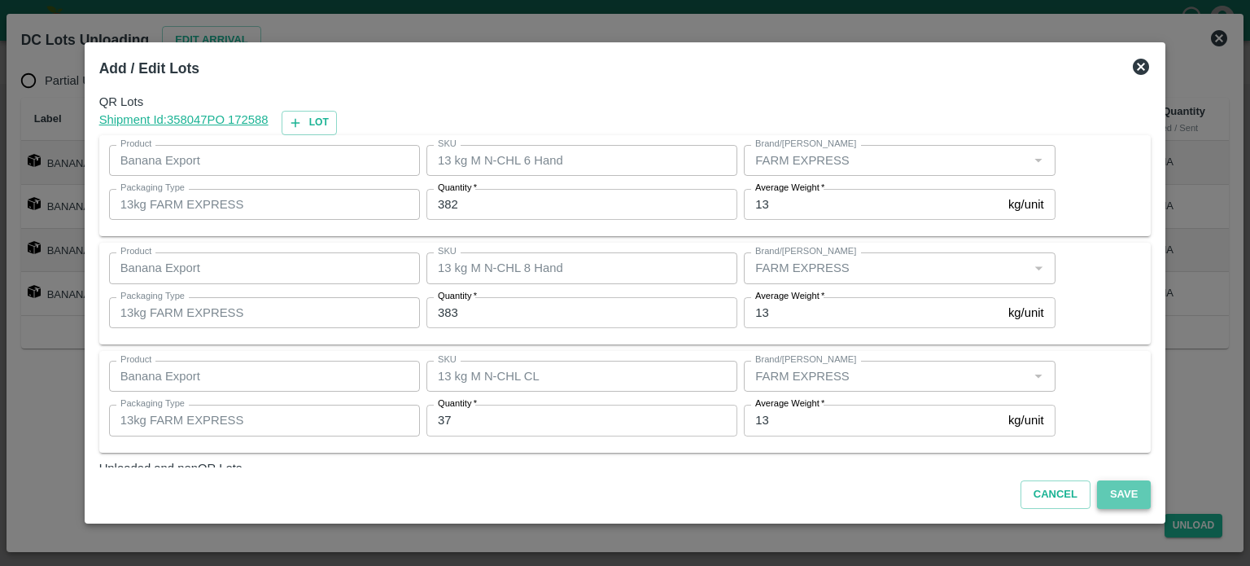
click at [1105, 492] on button "Save" at bounding box center [1124, 494] width 54 height 28
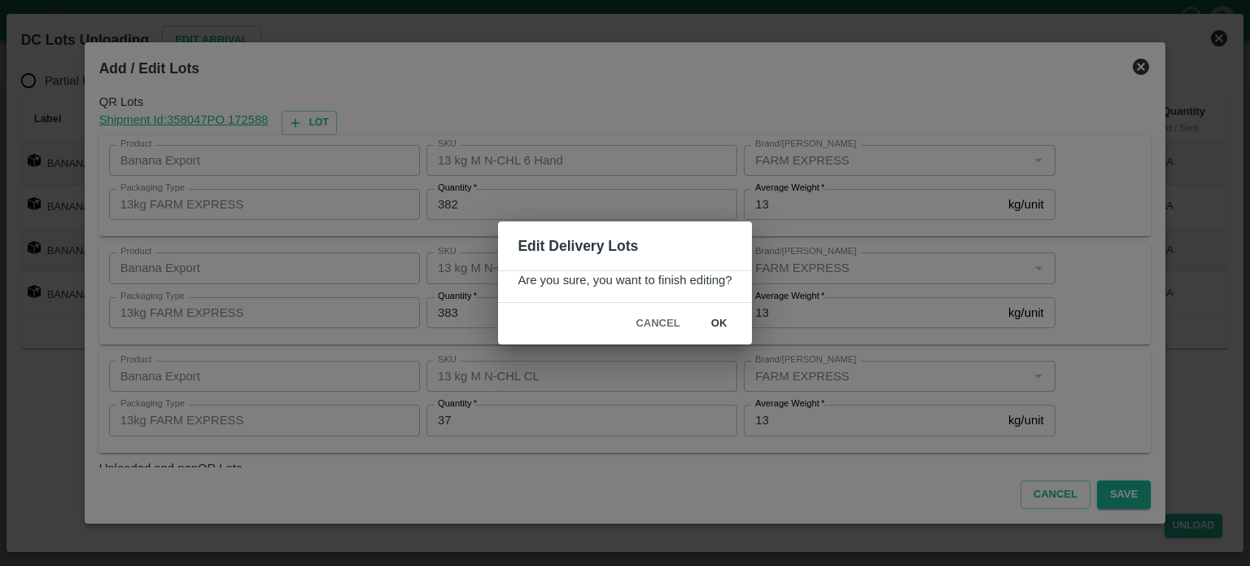
click at [718, 324] on button "ok" at bounding box center [719, 323] width 52 height 28
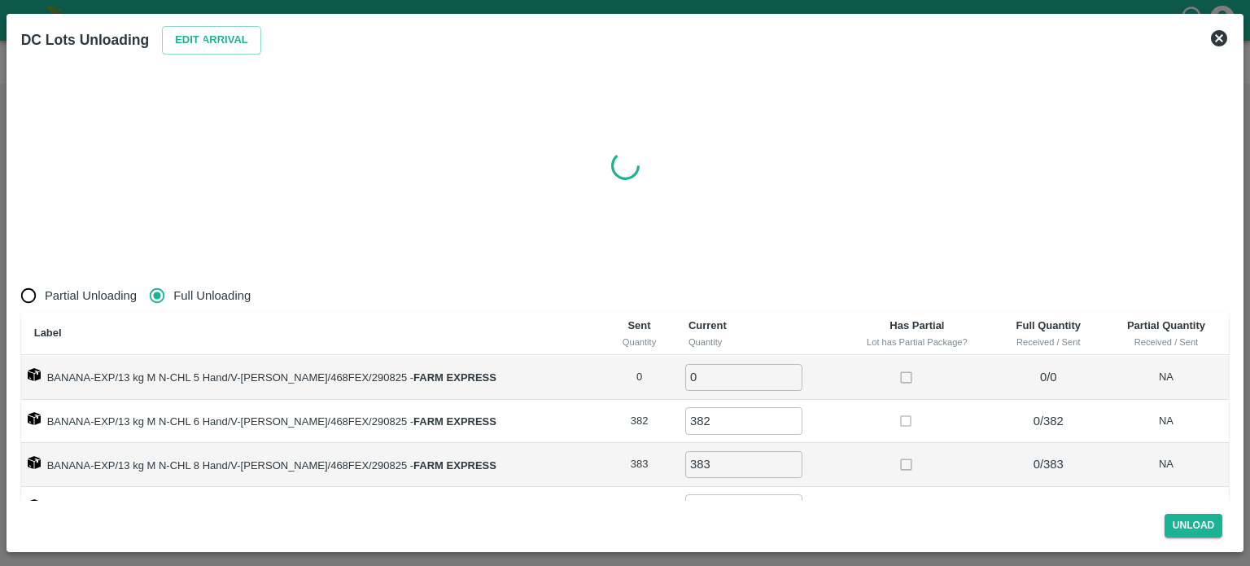
radio input "true"
type input "0"
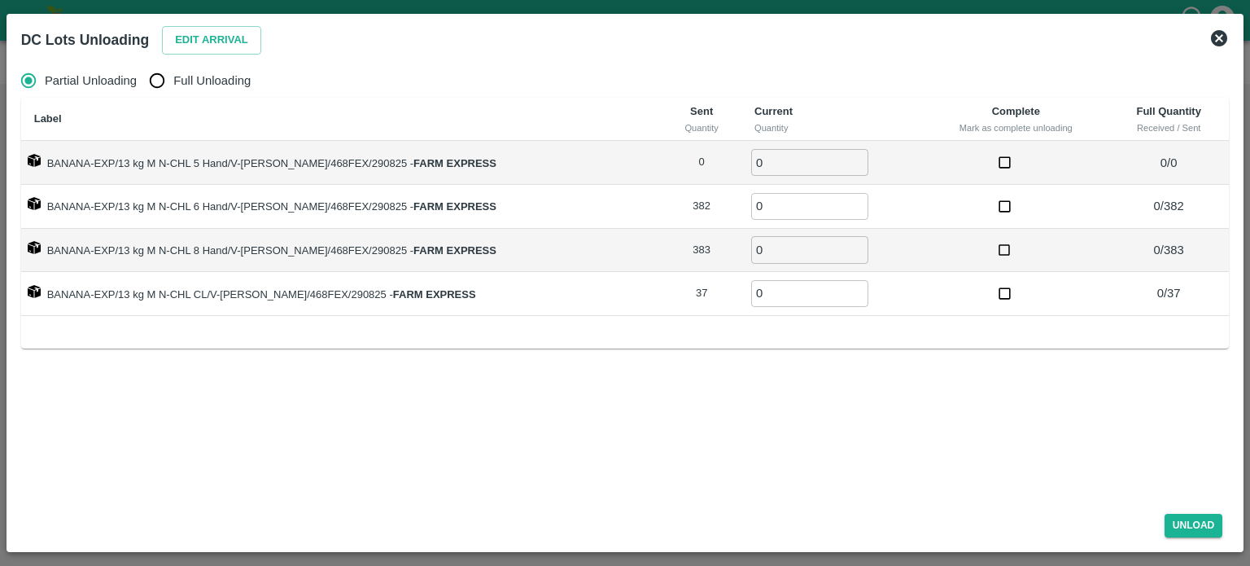
click at [163, 81] on input "Full Unloading" at bounding box center [157, 80] width 33 height 33
radio input "true"
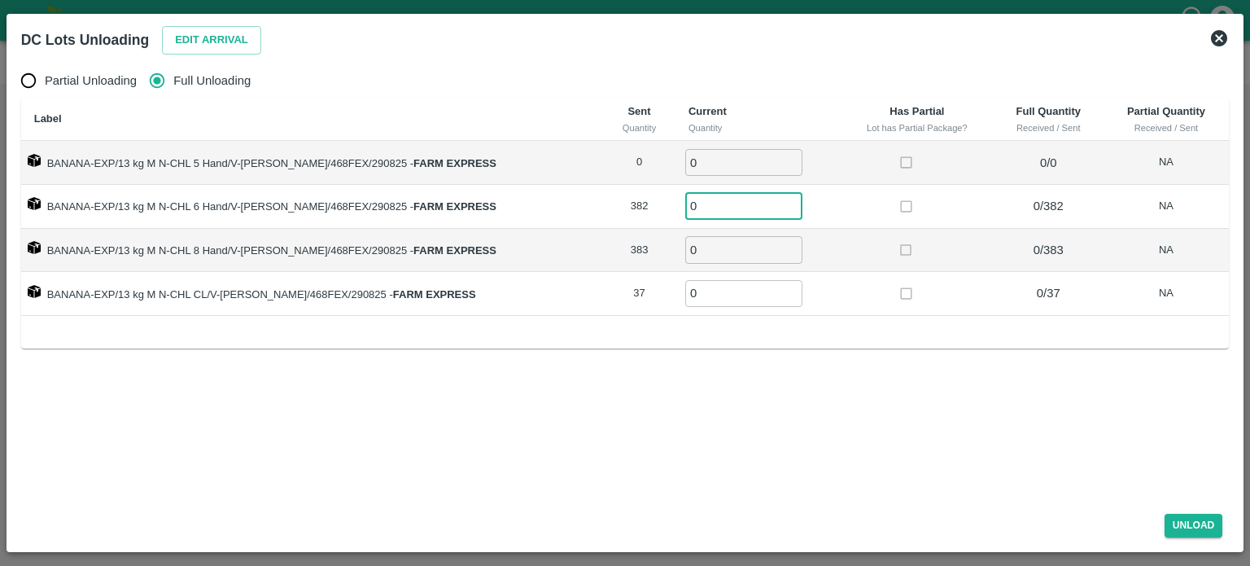
click at [691, 203] on input "0" at bounding box center [743, 206] width 117 height 27
type input "382"
type input "383"
type input "37"
click at [1183, 529] on button "Unload" at bounding box center [1194, 526] width 59 height 24
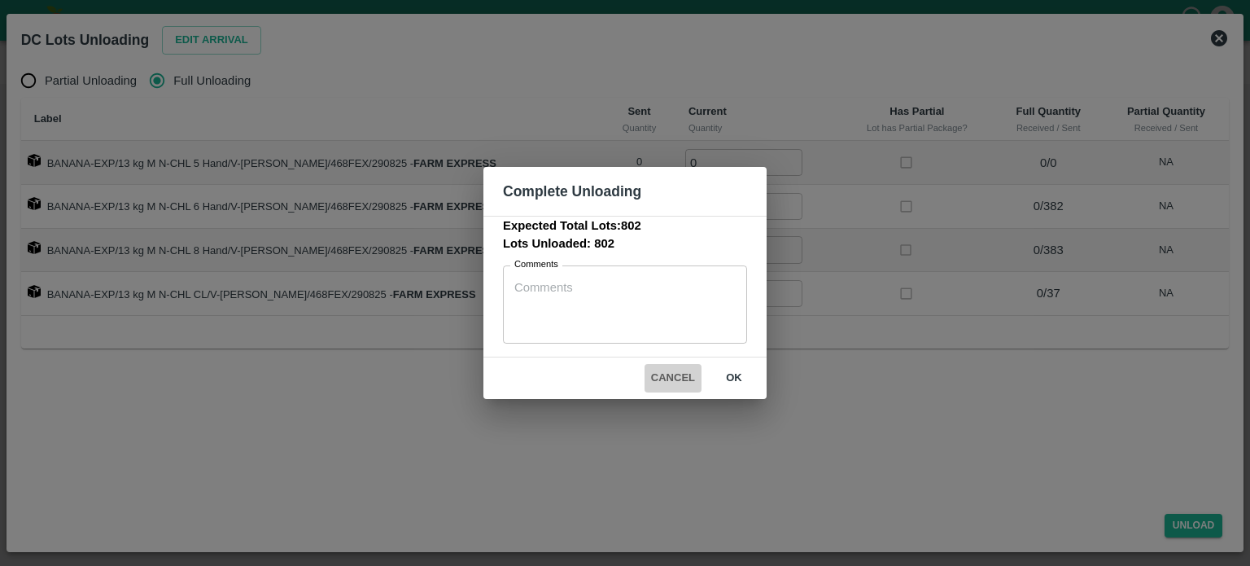
click at [673, 378] on button "Cancel" at bounding box center [673, 378] width 57 height 28
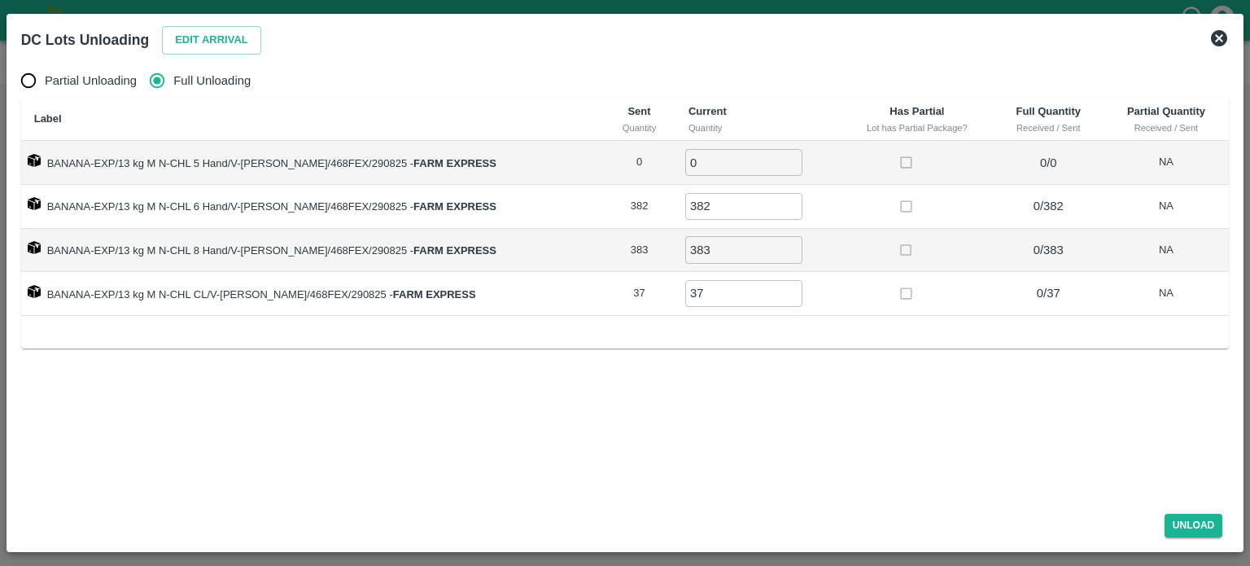
click at [1165, 514] on button "Unload" at bounding box center [1194, 526] width 59 height 24
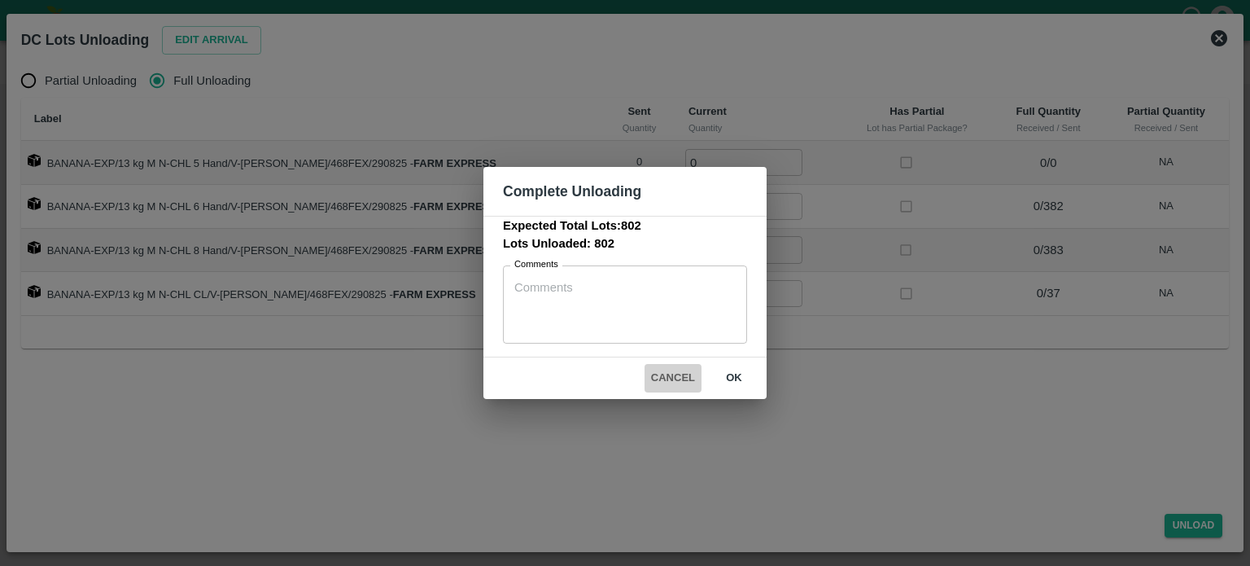
click at [669, 378] on button "Cancel" at bounding box center [673, 378] width 57 height 28
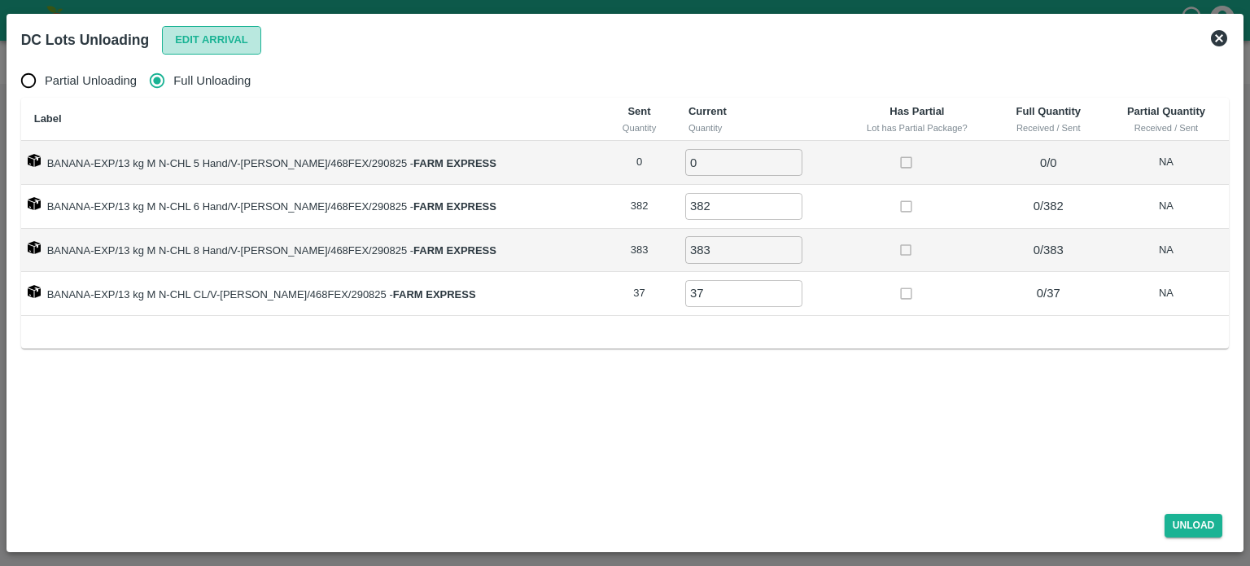
click at [221, 41] on button "Edit Arrival" at bounding box center [211, 40] width 99 height 28
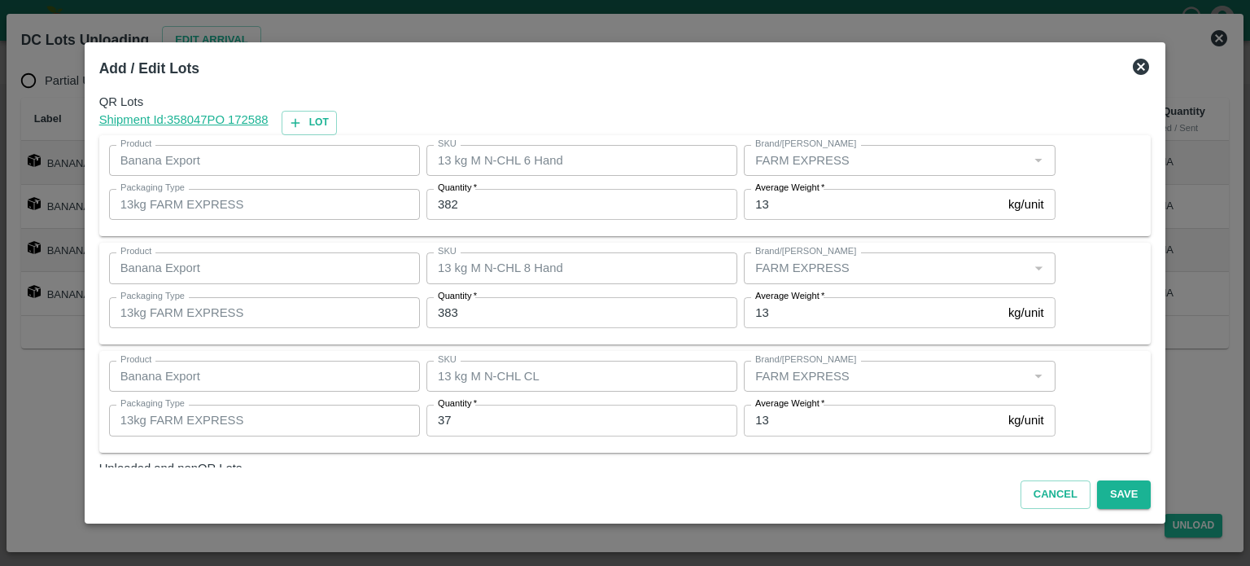
click at [448, 413] on input "37" at bounding box center [581, 419] width 311 height 31
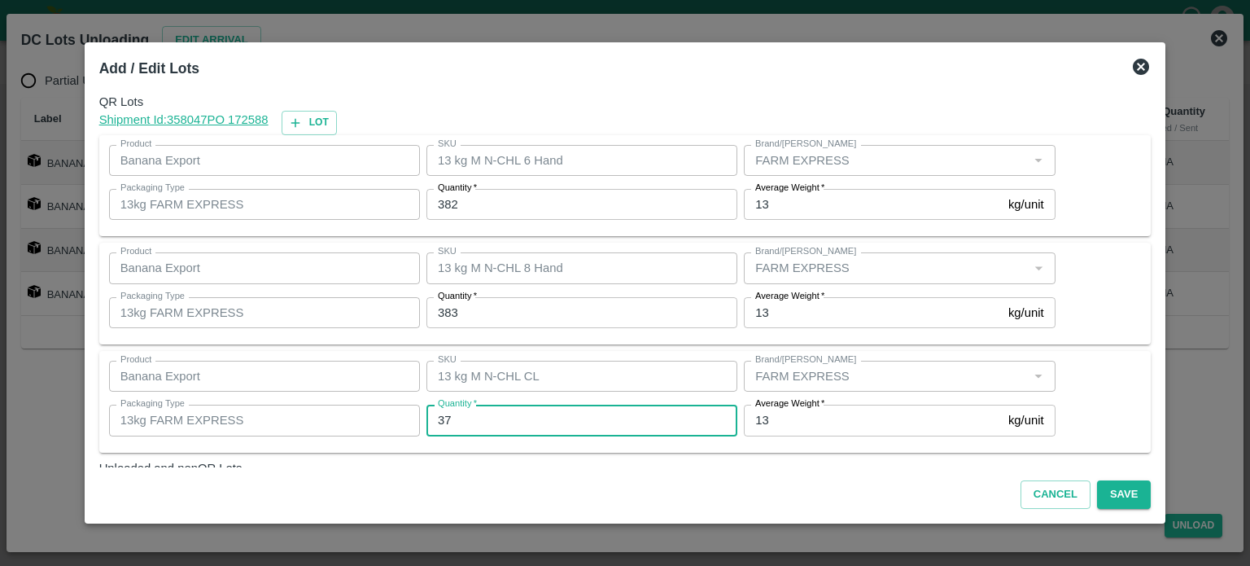
click at [448, 413] on input "37" at bounding box center [581, 419] width 311 height 31
type input "57"
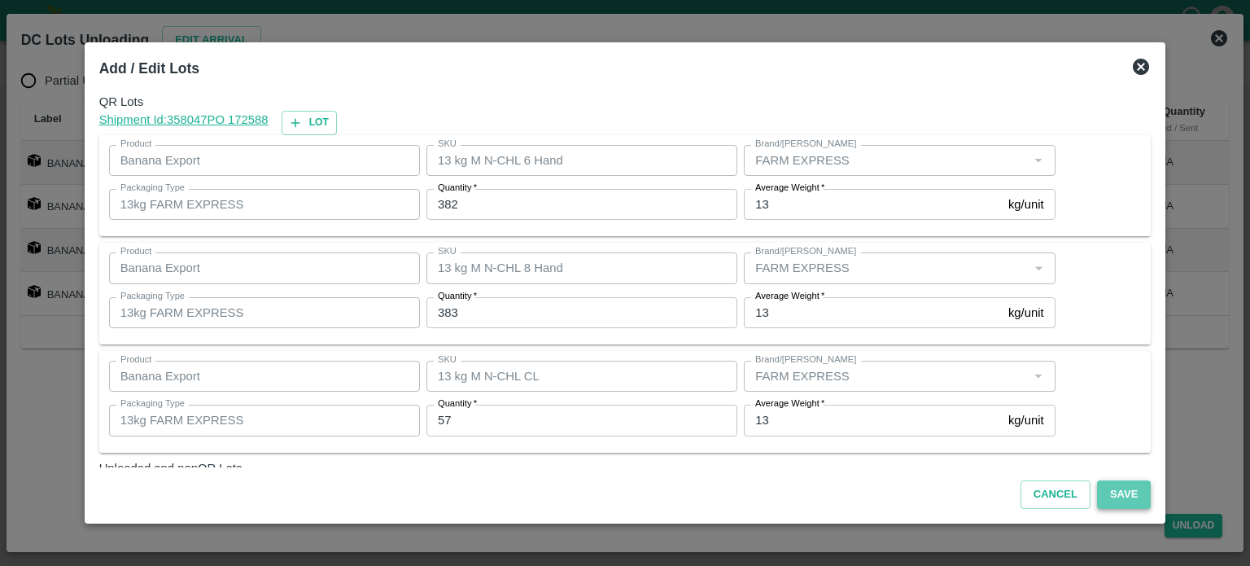
click at [1098, 496] on button "Save" at bounding box center [1124, 494] width 54 height 28
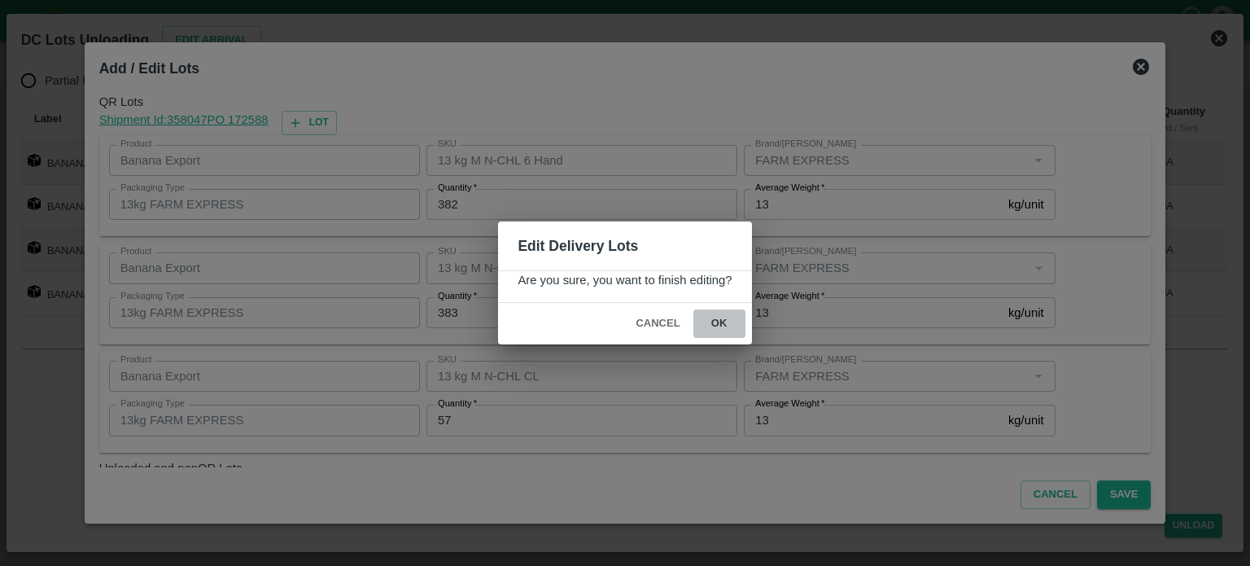
click at [716, 321] on button "ok" at bounding box center [719, 323] width 52 height 28
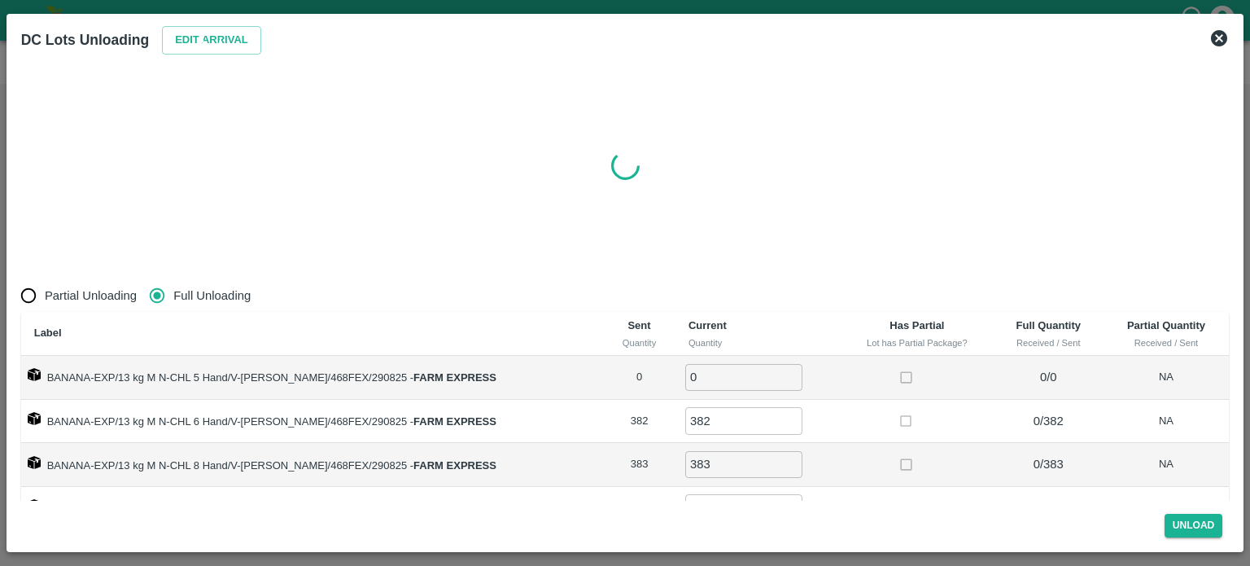
radio input "true"
type input "0"
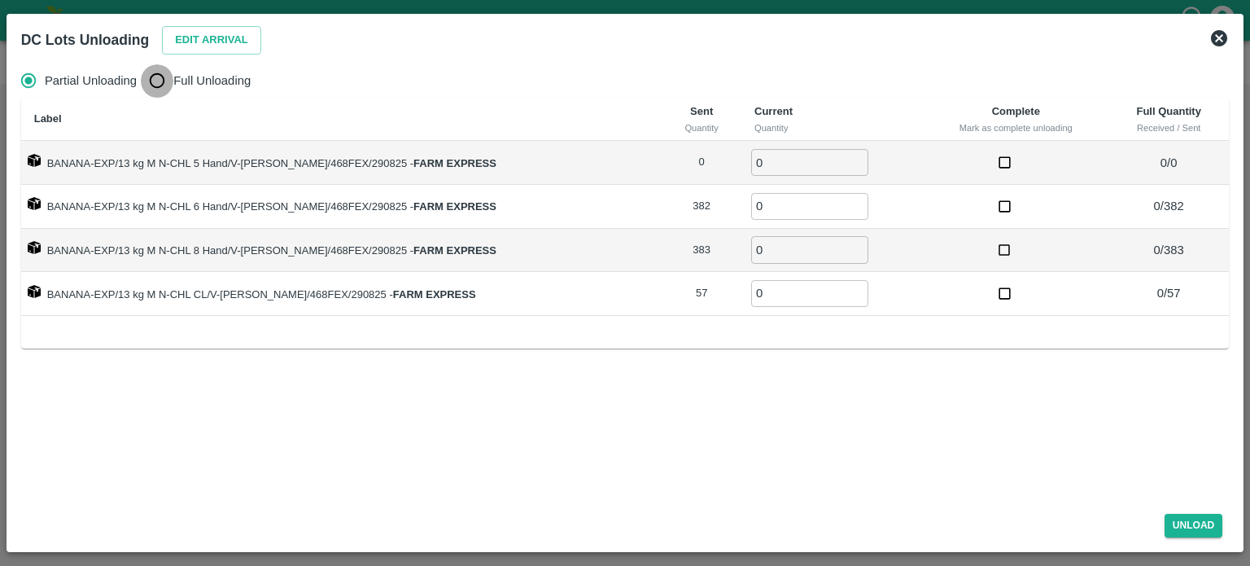
click at [160, 90] on input "Full Unloading" at bounding box center [157, 80] width 33 height 33
radio input "true"
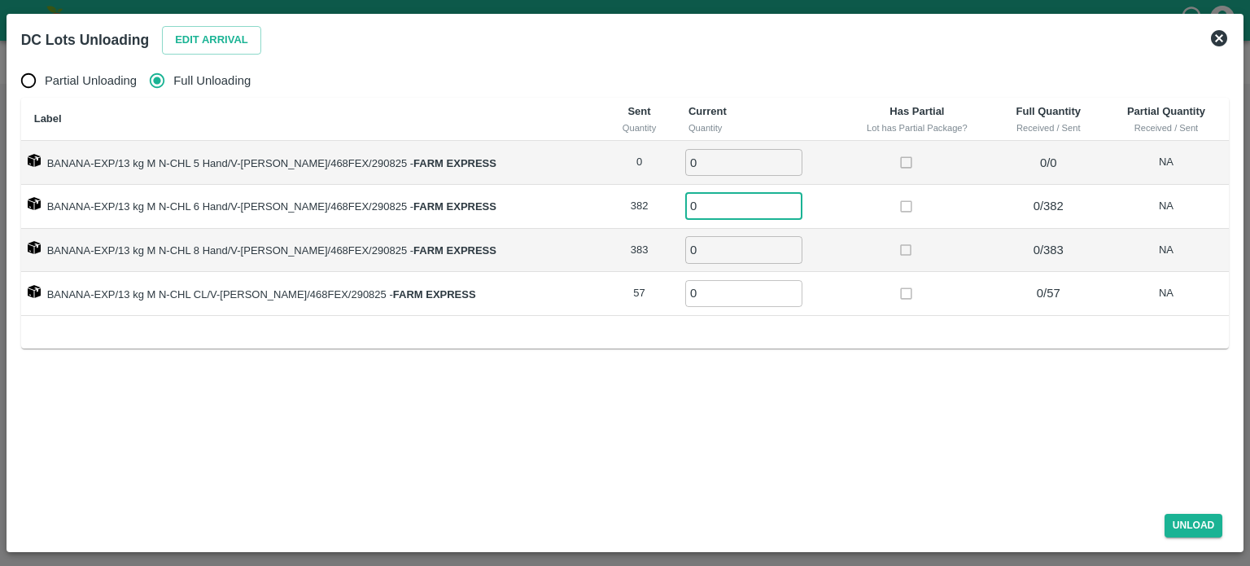
click at [692, 203] on input "0" at bounding box center [743, 206] width 117 height 27
type input "382"
type input "383"
type input "57"
click at [1194, 527] on button "Unload" at bounding box center [1194, 526] width 59 height 24
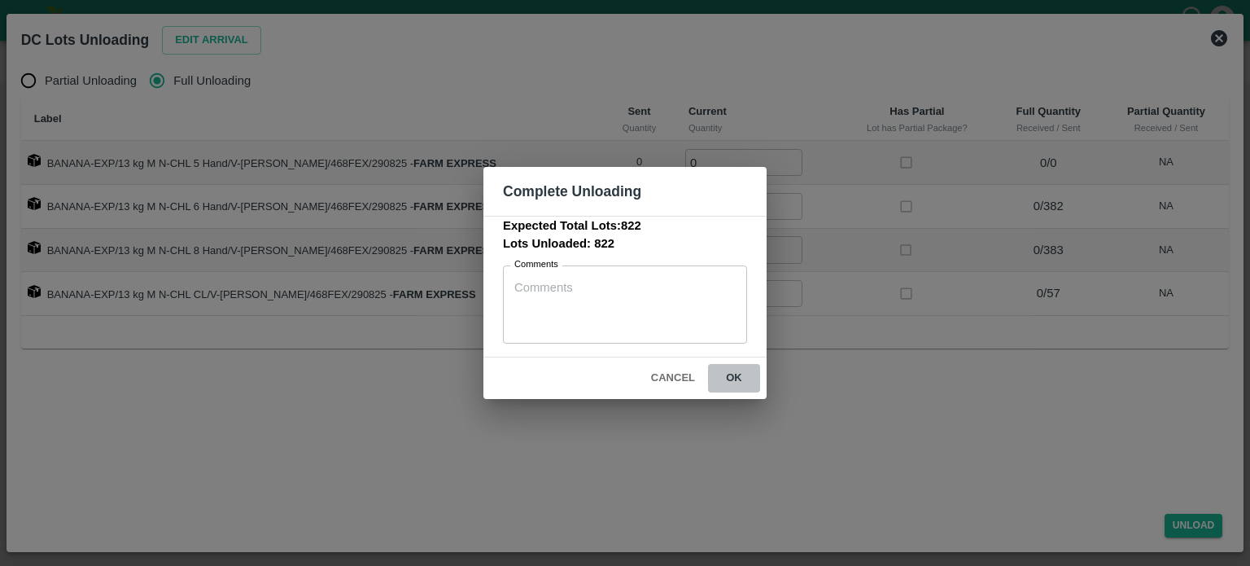
click at [728, 374] on button "ok" at bounding box center [734, 378] width 52 height 28
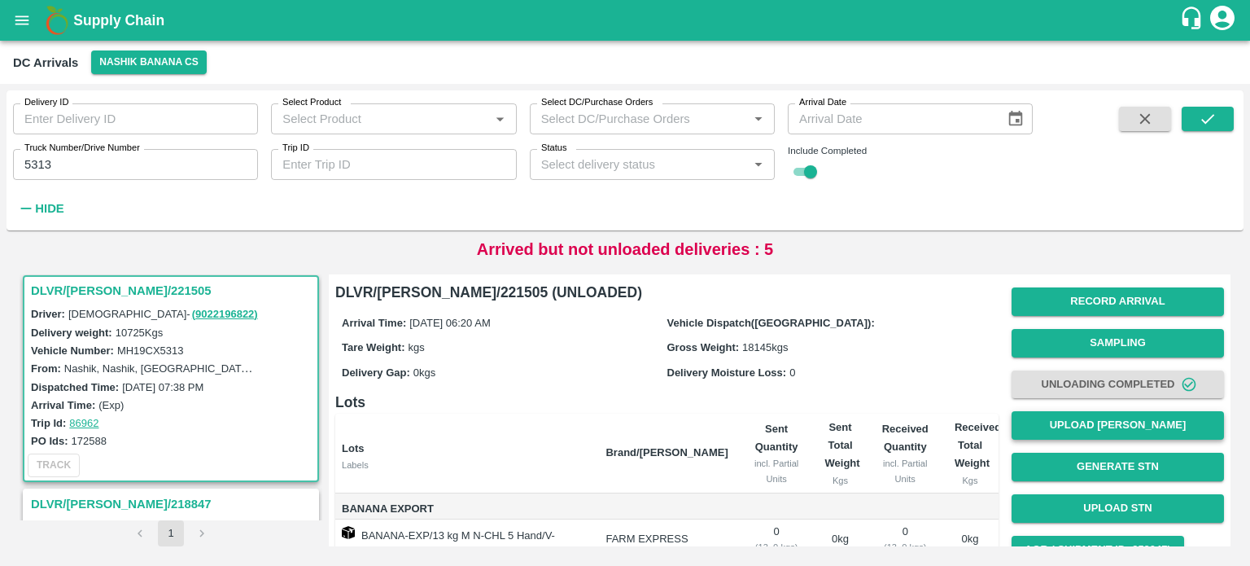
click at [1106, 433] on button "Upload [PERSON_NAME]" at bounding box center [1118, 425] width 212 height 28
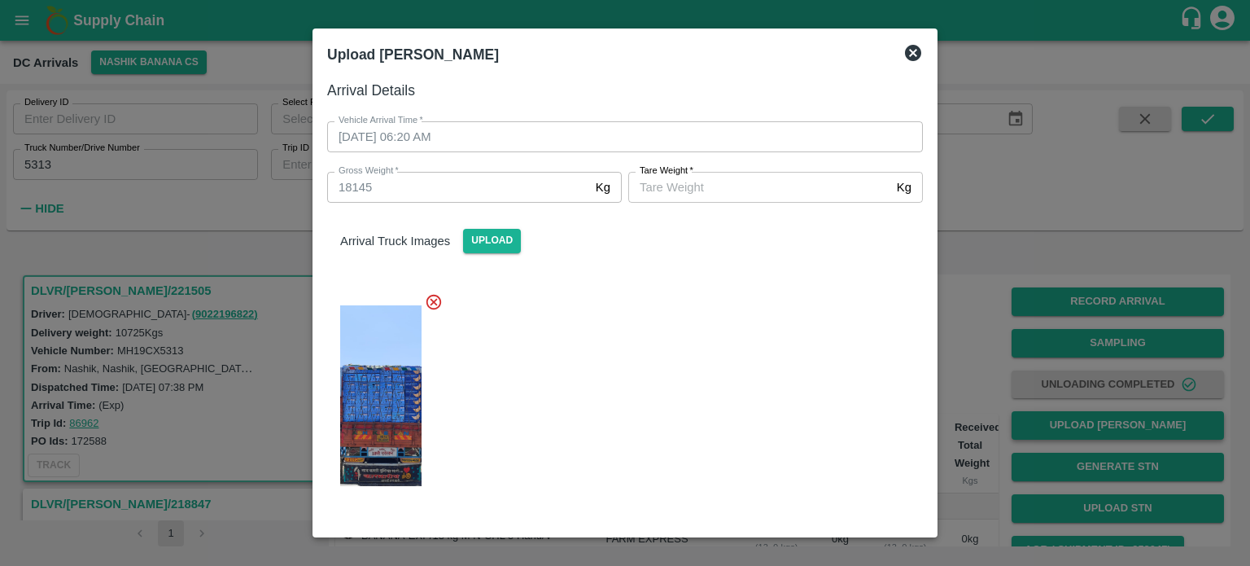
click at [1106, 433] on div at bounding box center [625, 283] width 1250 height 566
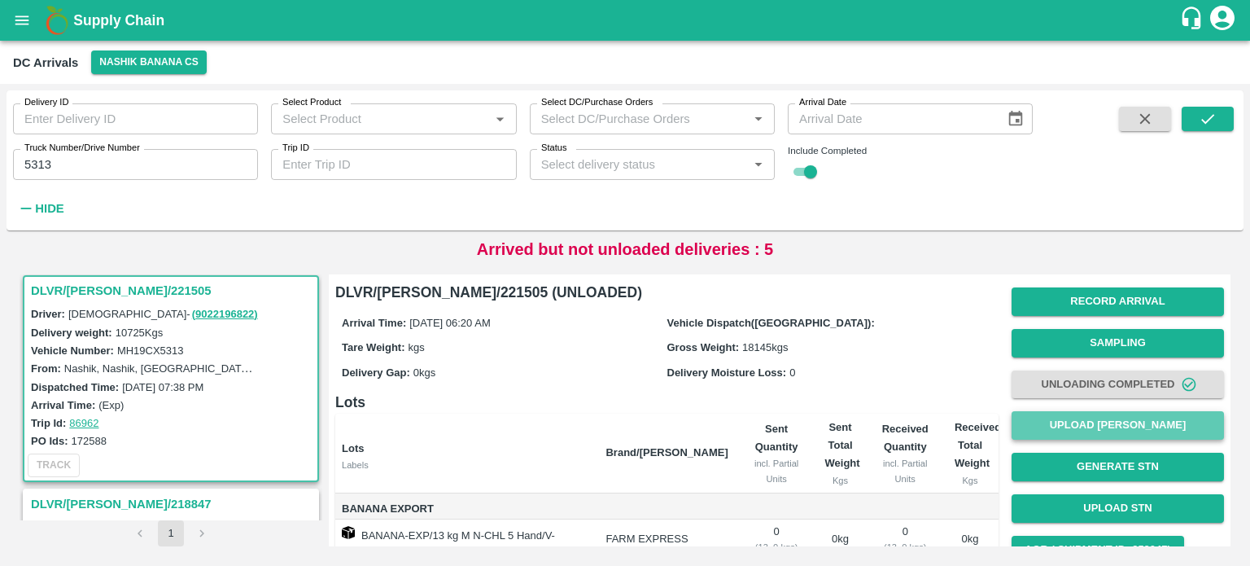
click at [1106, 433] on button "Upload [PERSON_NAME]" at bounding box center [1118, 425] width 212 height 28
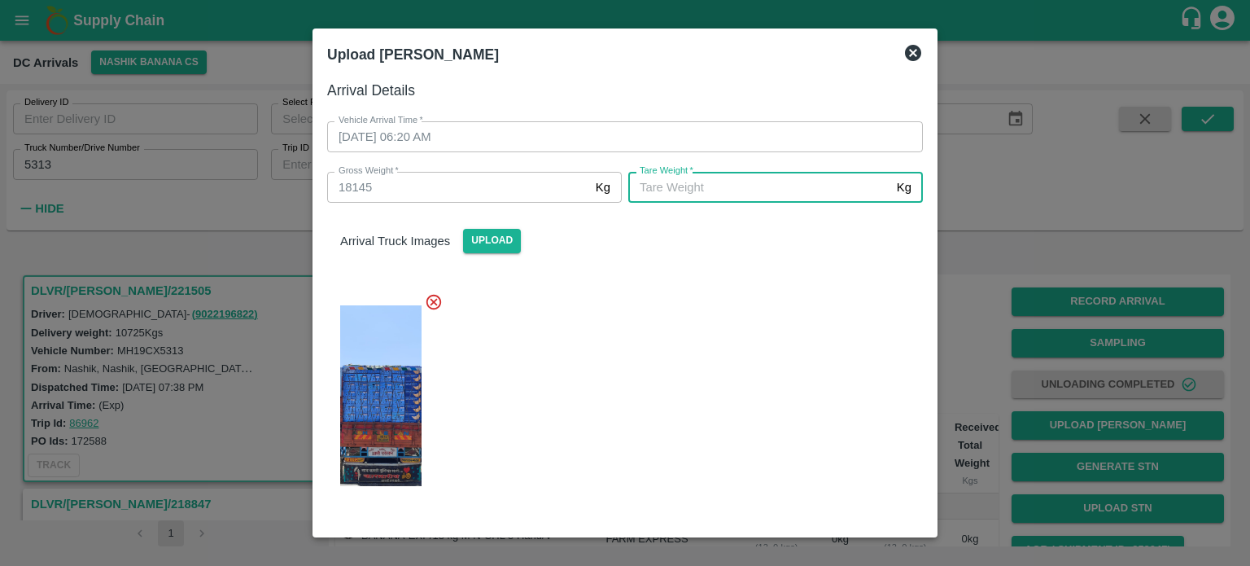
click at [794, 195] on input "[PERSON_NAME]   *" at bounding box center [759, 187] width 262 height 31
type input "6695"
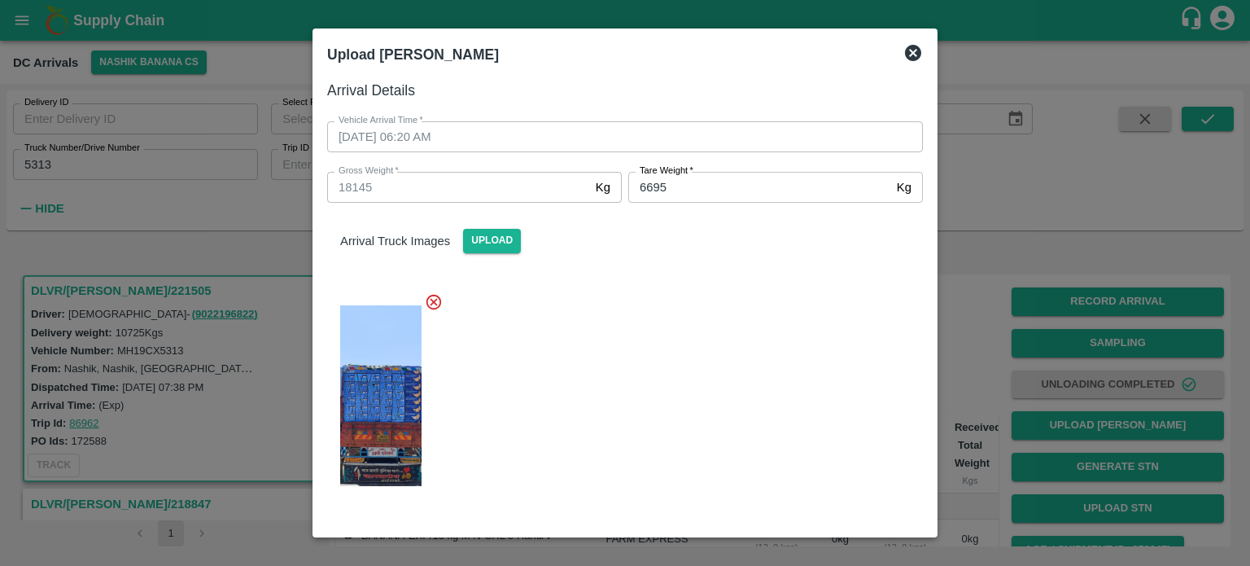
click at [772, 379] on div at bounding box center [618, 390] width 609 height 223
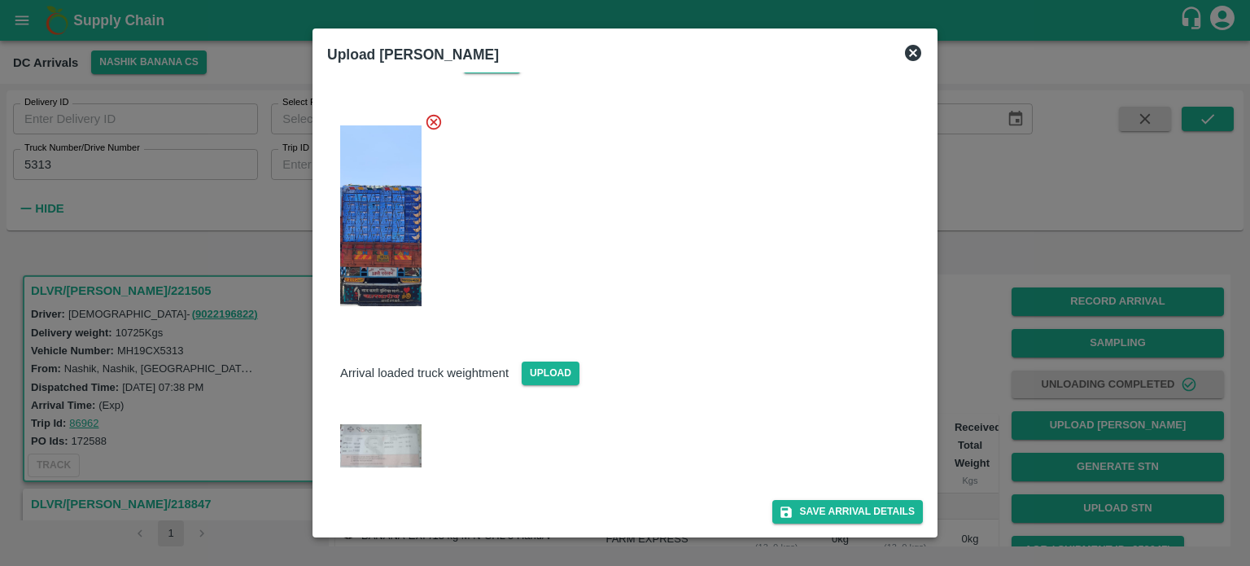
scroll to position [179, 0]
click at [833, 516] on button "Save Arrival Details" at bounding box center [847, 513] width 151 height 24
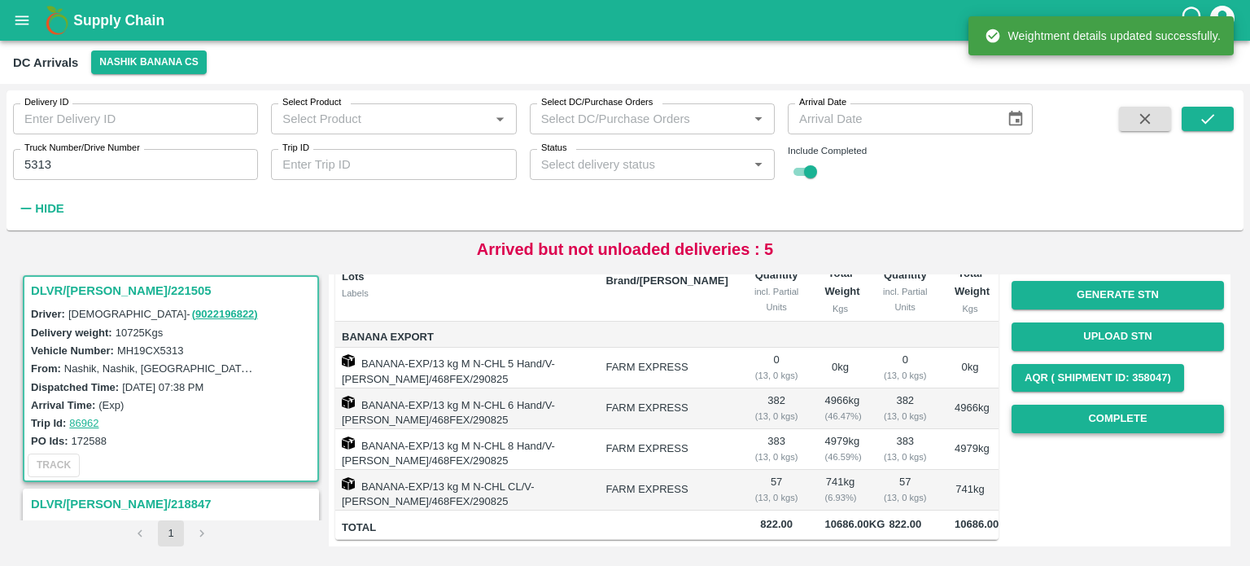
scroll to position [205, 0]
click at [1113, 404] on button "Complete" at bounding box center [1118, 418] width 212 height 28
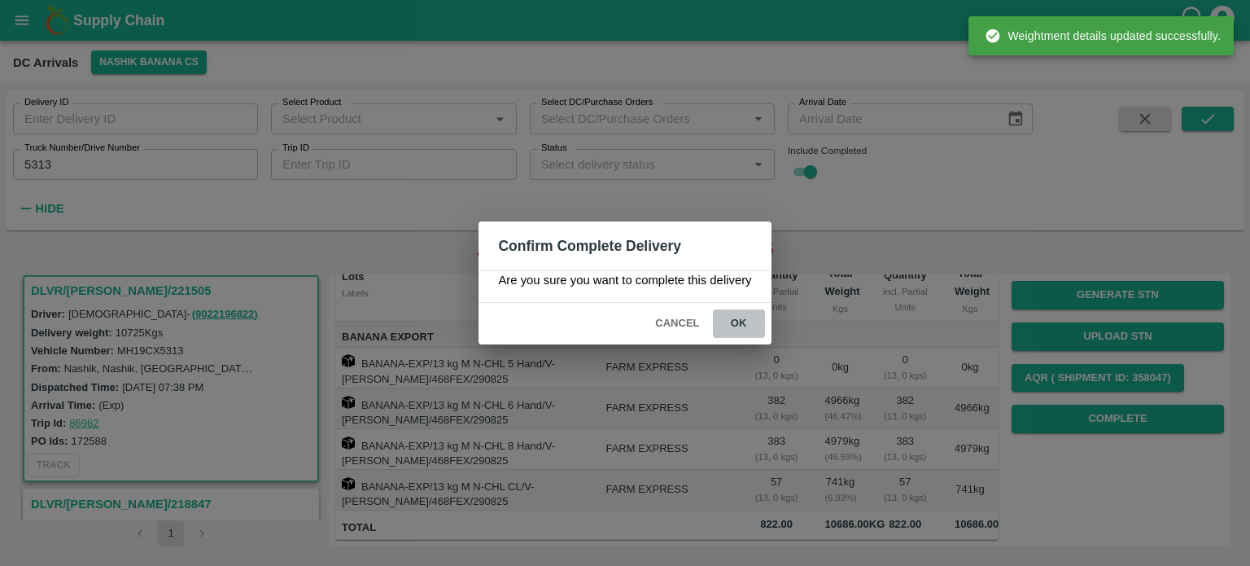
click at [737, 323] on button "ok" at bounding box center [739, 323] width 52 height 28
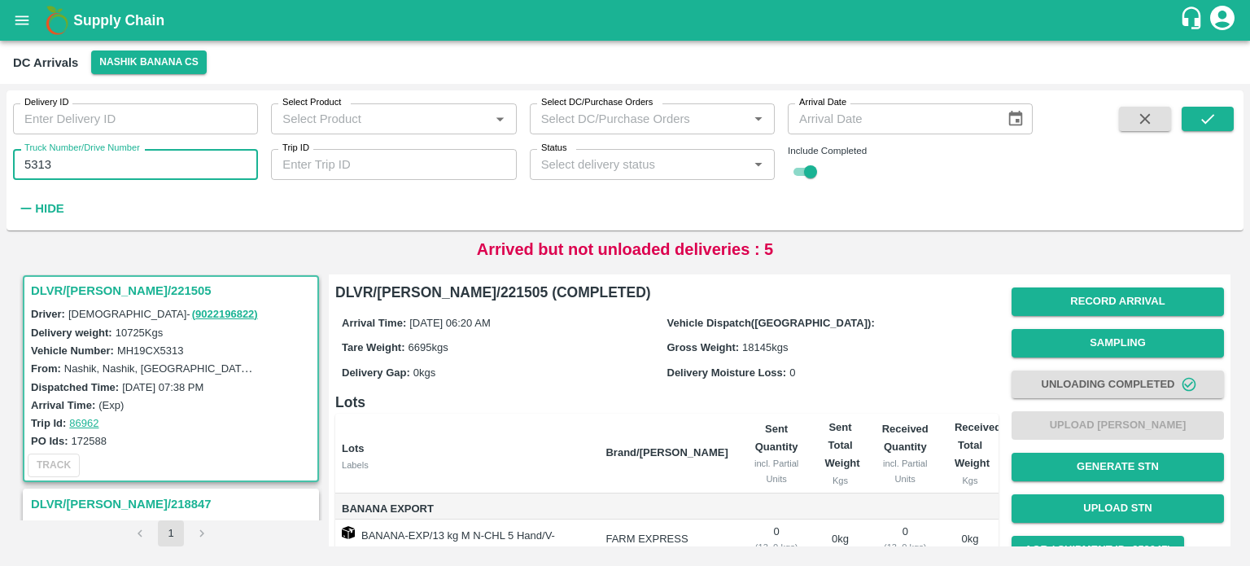
click at [33, 164] on input "5313" at bounding box center [135, 164] width 245 height 31
type input "7757"
click at [1200, 120] on icon "submit" at bounding box center [1208, 119] width 18 height 18
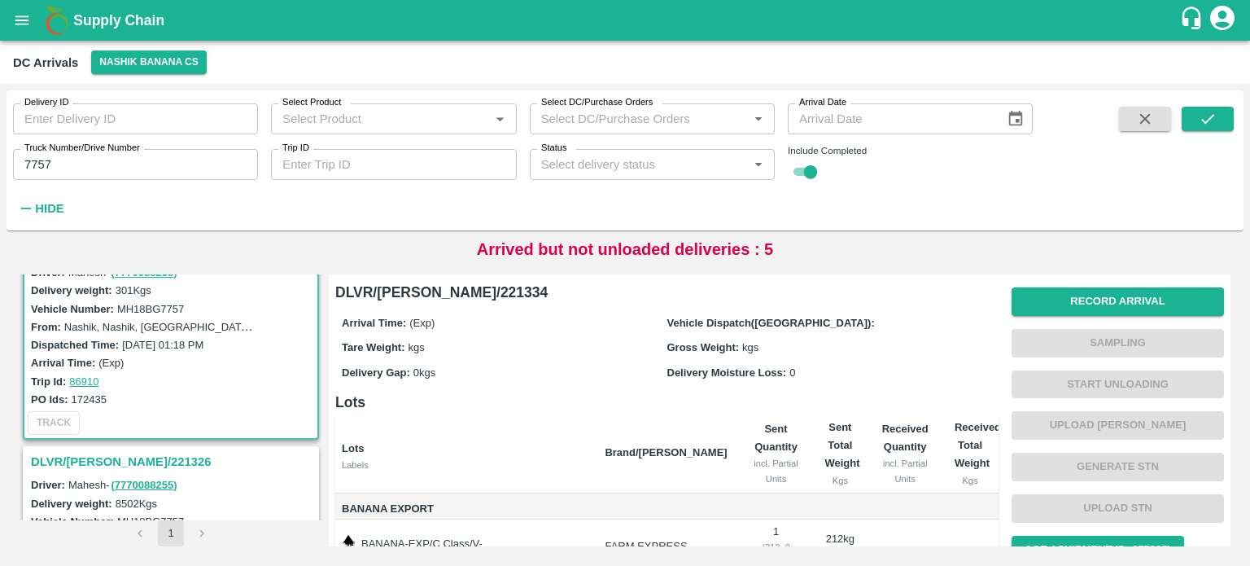
scroll to position [84, 0]
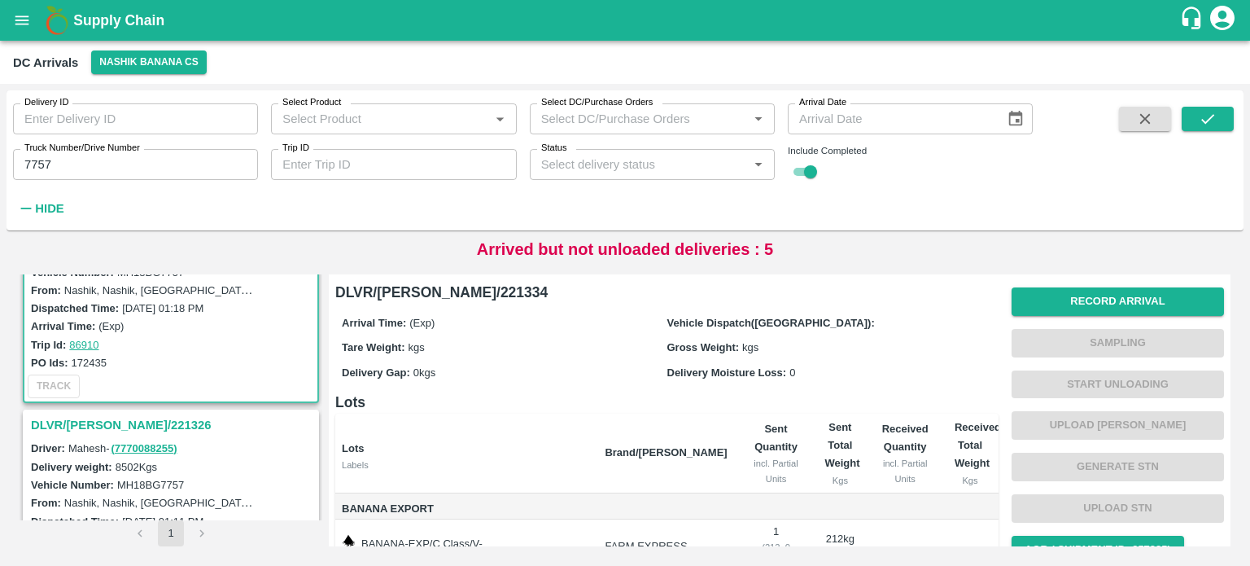
click at [117, 414] on h3 "DLVR/[PERSON_NAME]/221326" at bounding box center [173, 424] width 285 height 21
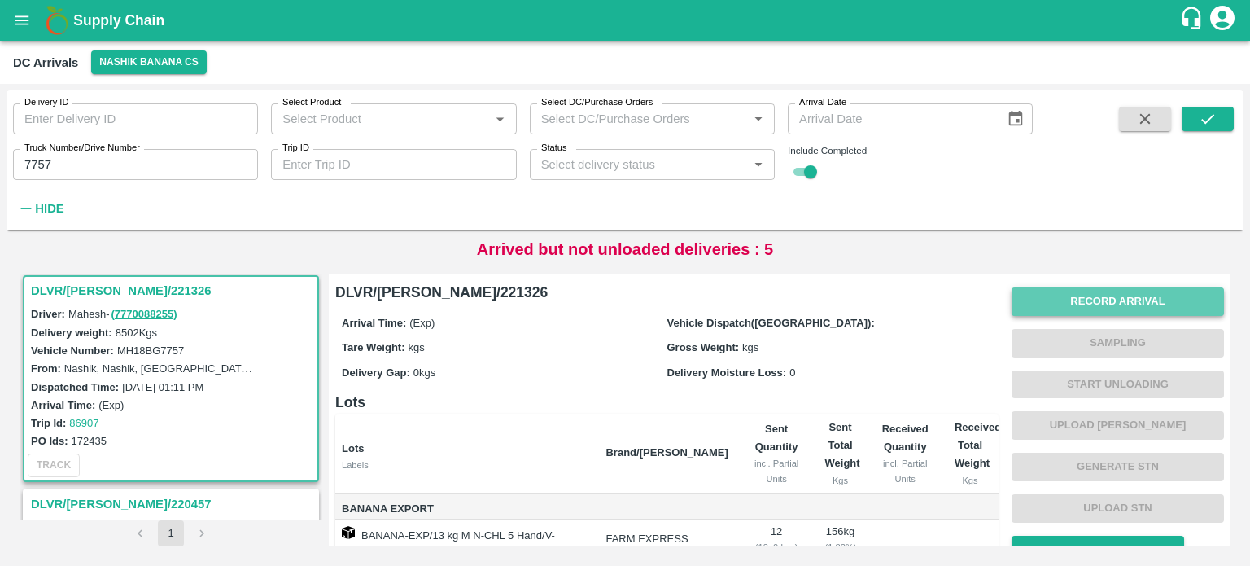
click at [1091, 302] on button "Record Arrival" at bounding box center [1118, 301] width 212 height 28
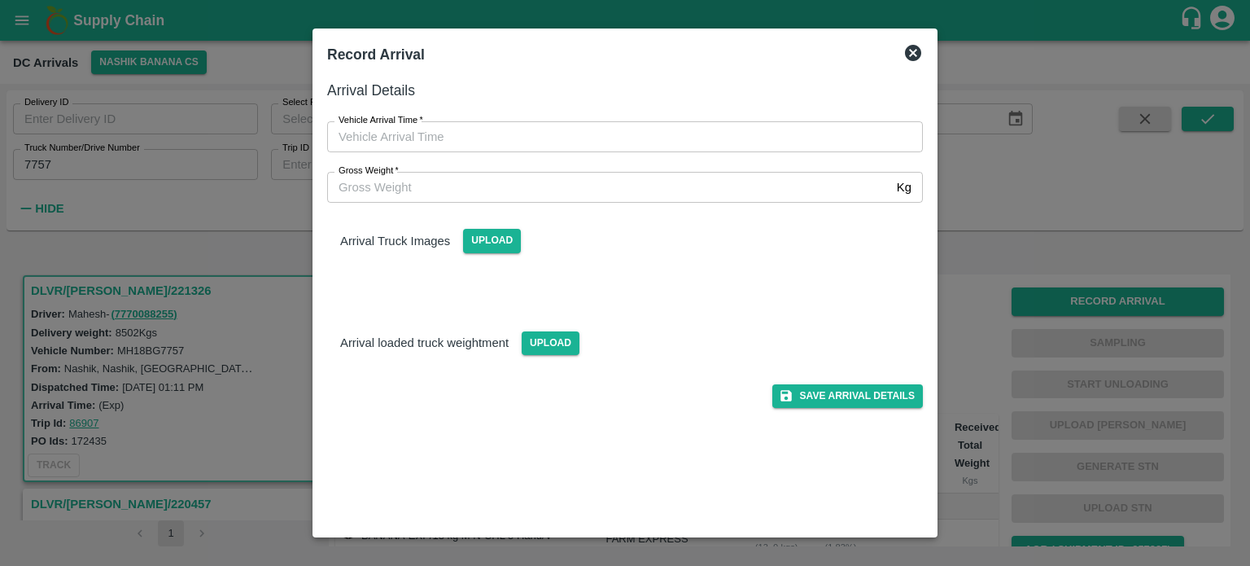
type input "DD/MM/YYYY hh:mm aa"
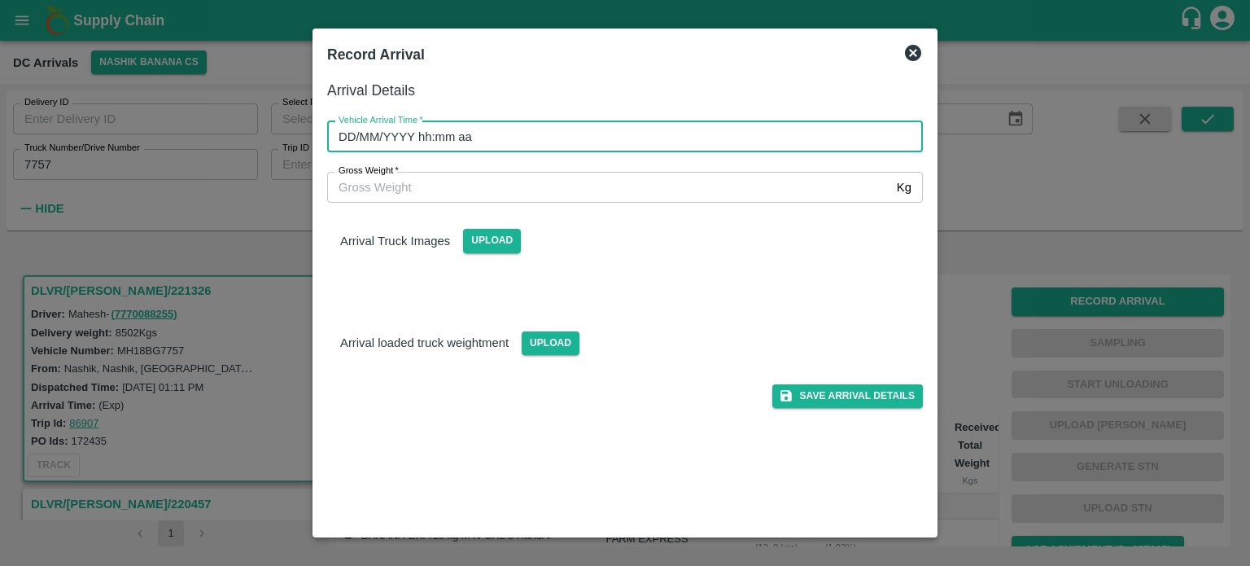
click at [553, 136] on input "DD/MM/YYYY hh:mm aa" at bounding box center [619, 136] width 584 height 31
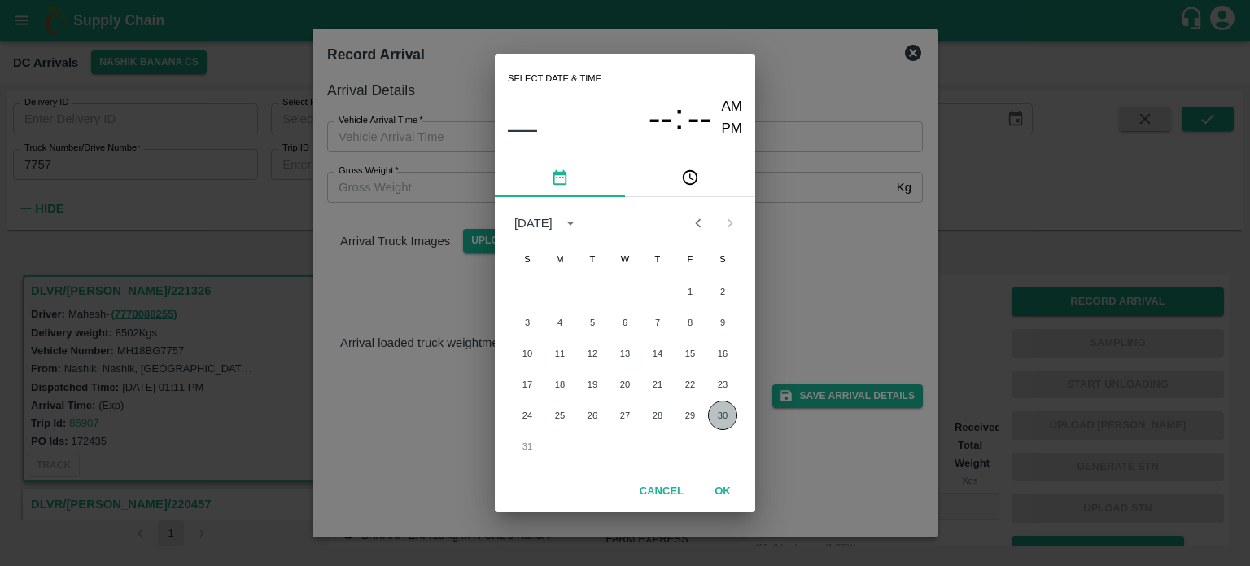
click at [723, 416] on button "30" at bounding box center [722, 414] width 29 height 29
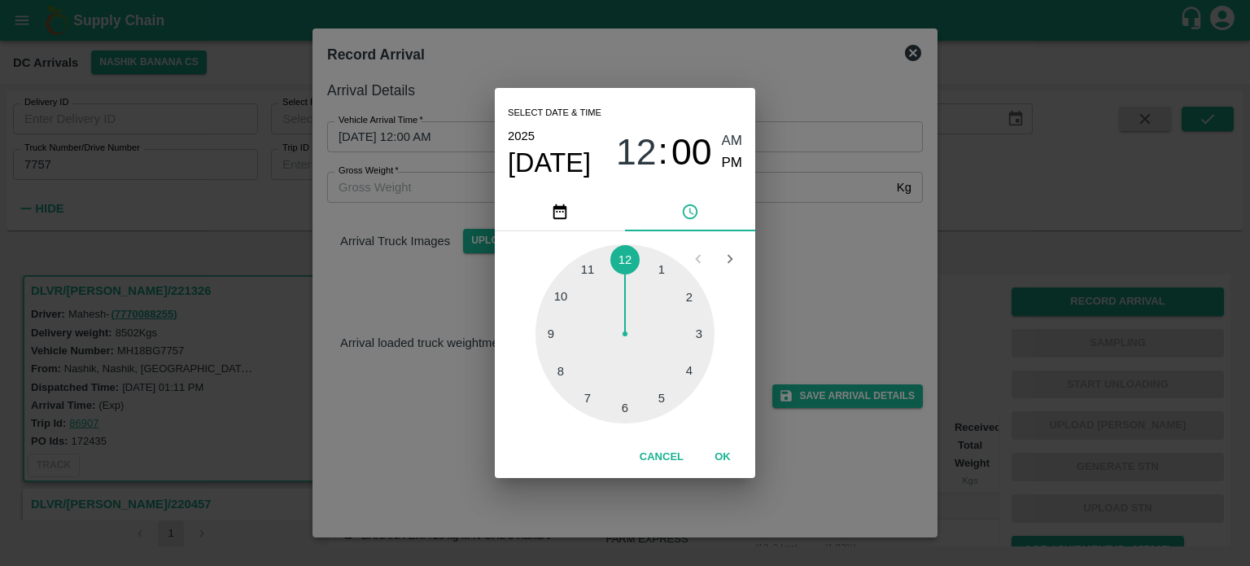
click at [661, 401] on div at bounding box center [625, 333] width 179 height 179
click at [629, 409] on div at bounding box center [625, 333] width 179 height 179
type input "[DATE] 05:29 AM"
click at [786, 303] on div "Select date & time [DATE] 05 : 29 AM PM 05 10 15 20 25 30 35 40 45 50 55 00 Can…" at bounding box center [625, 283] width 1250 height 566
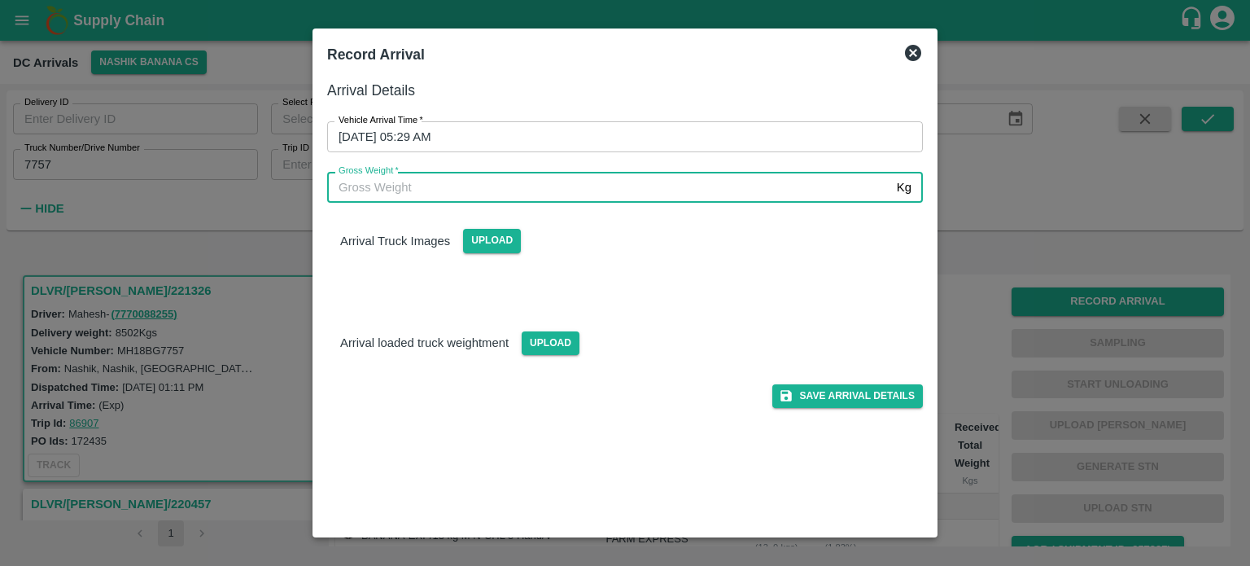
click at [430, 191] on input "Gross Weight   *" at bounding box center [608, 187] width 563 height 31
type input "15190"
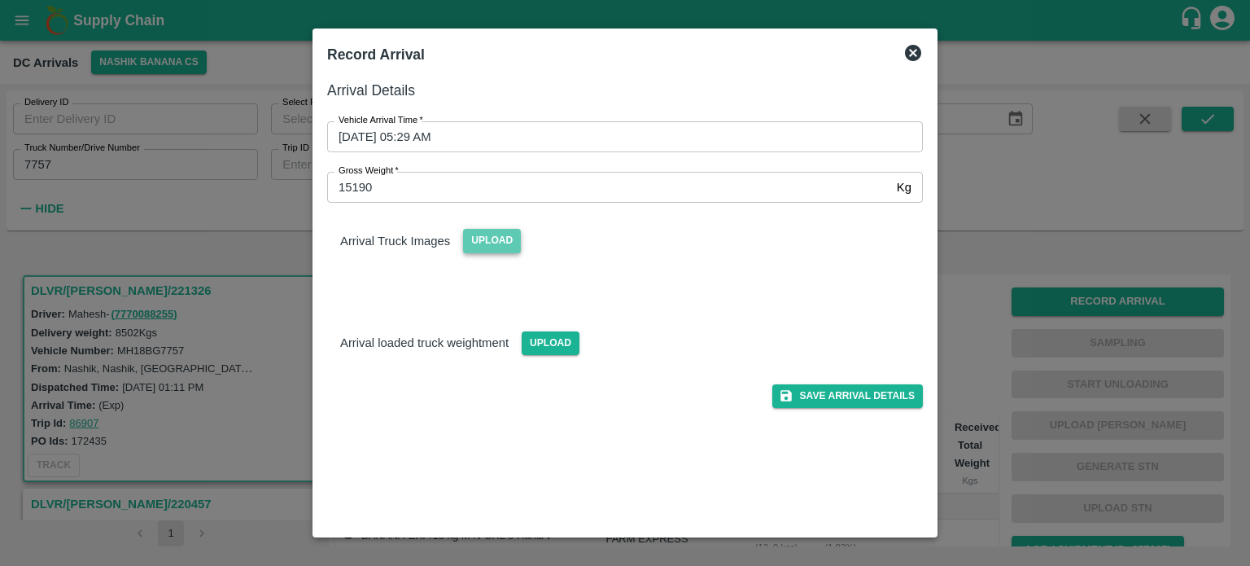
click at [496, 249] on span "Upload" at bounding box center [492, 241] width 58 height 24
click at [0, 0] on input "Upload" at bounding box center [0, 0] width 0 height 0
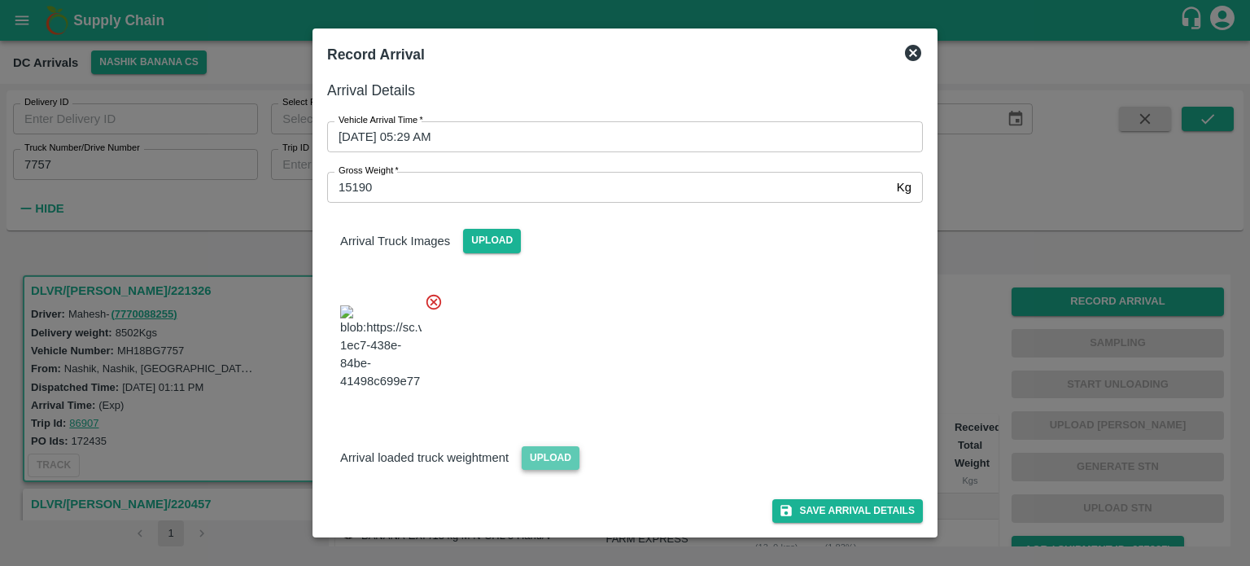
click at [547, 446] on span "Upload" at bounding box center [551, 458] width 58 height 24
click at [0, 0] on input "Upload" at bounding box center [0, 0] width 0 height 0
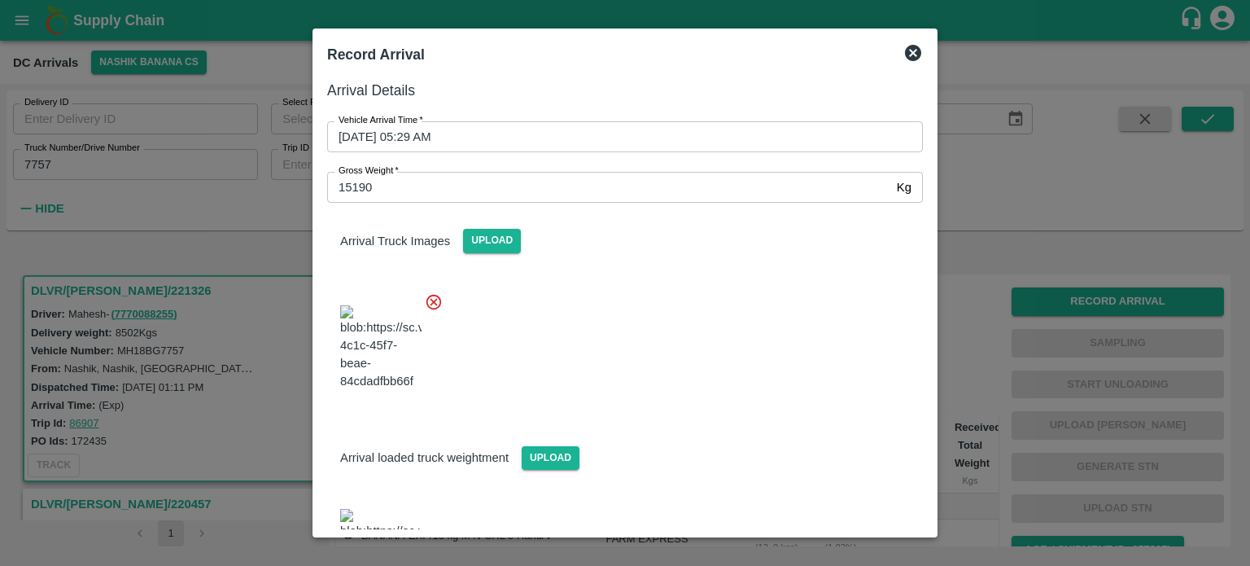
click at [684, 295] on div at bounding box center [618, 343] width 609 height 128
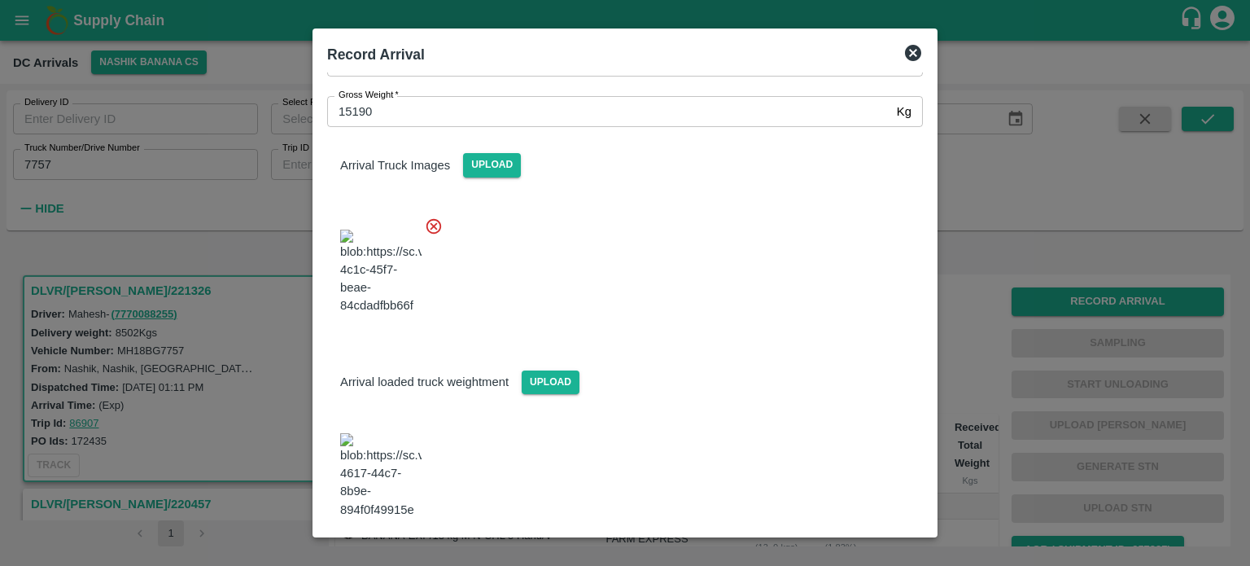
click at [834, 551] on button "Save Arrival Details" at bounding box center [847, 563] width 151 height 24
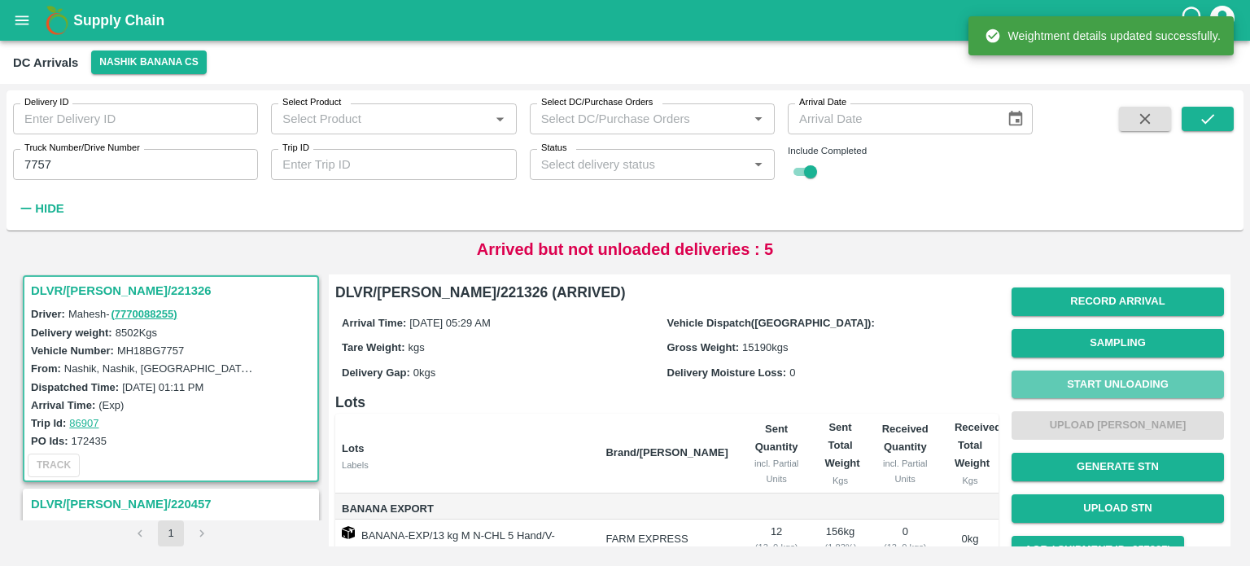
click at [1109, 377] on button "Start Unloading" at bounding box center [1118, 384] width 212 height 28
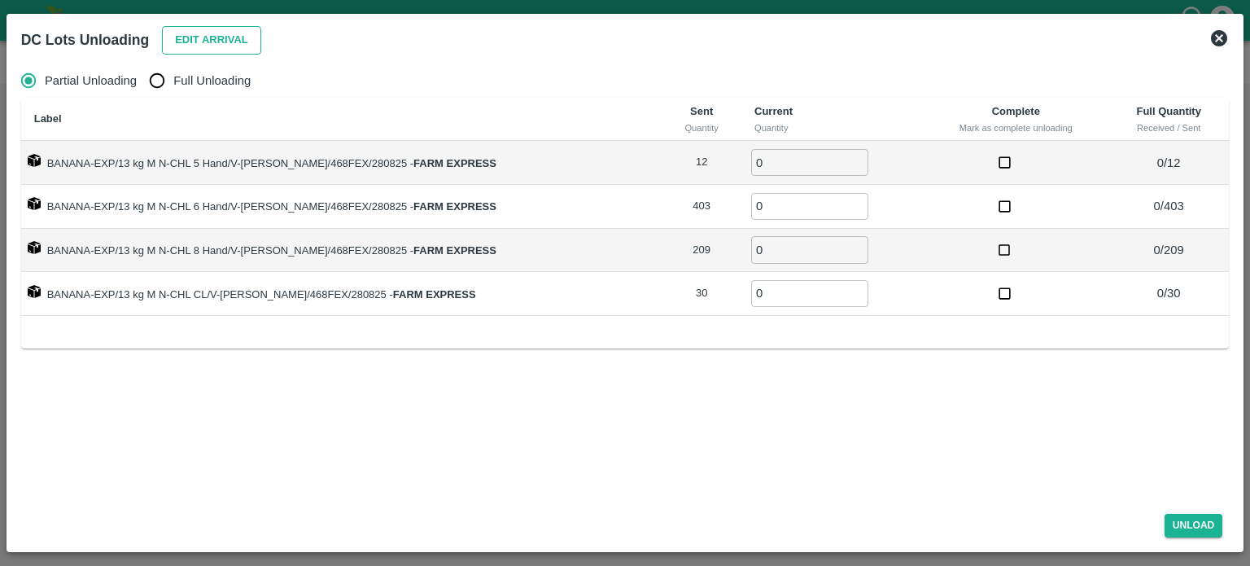
click at [199, 33] on button "Edit Arrival" at bounding box center [211, 40] width 99 height 28
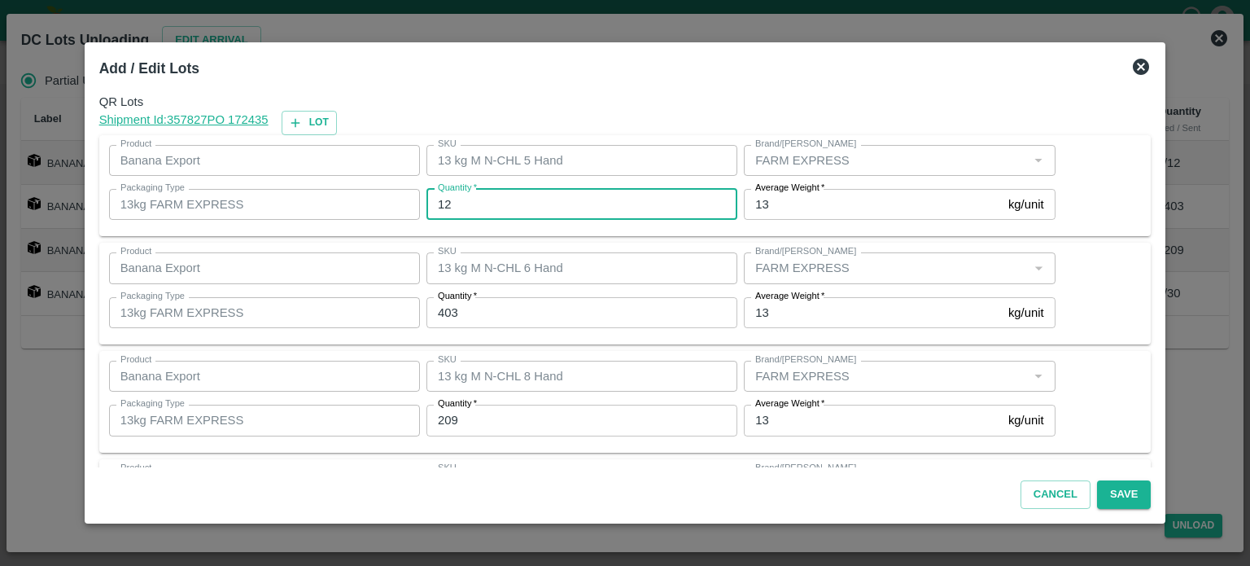
click at [453, 208] on input "12" at bounding box center [581, 204] width 311 height 31
type input "11"
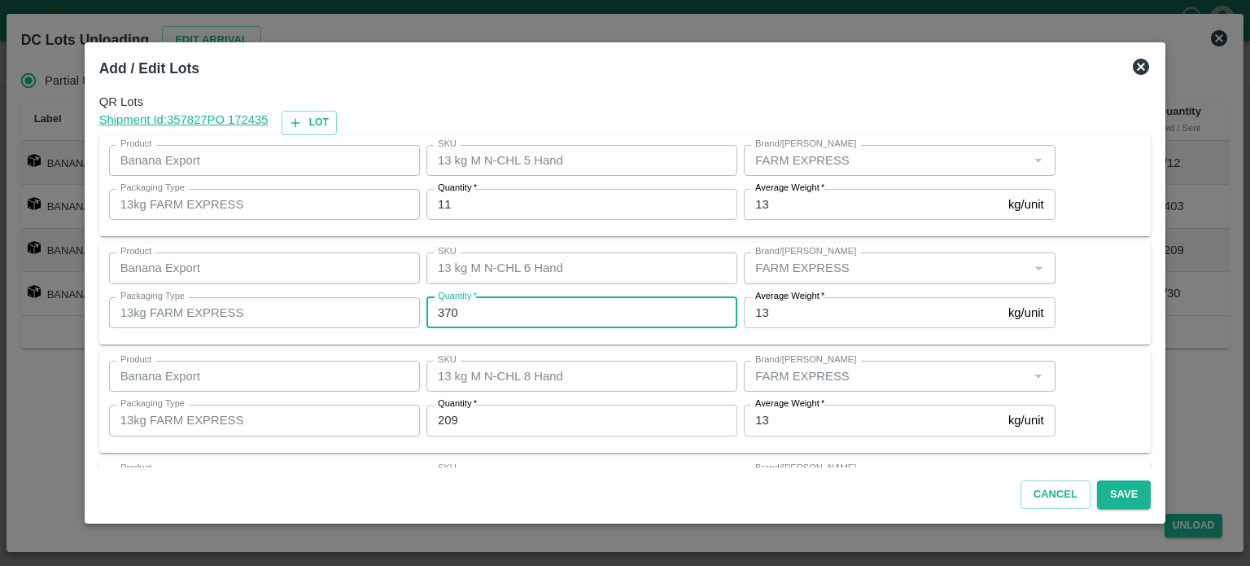
type input "370"
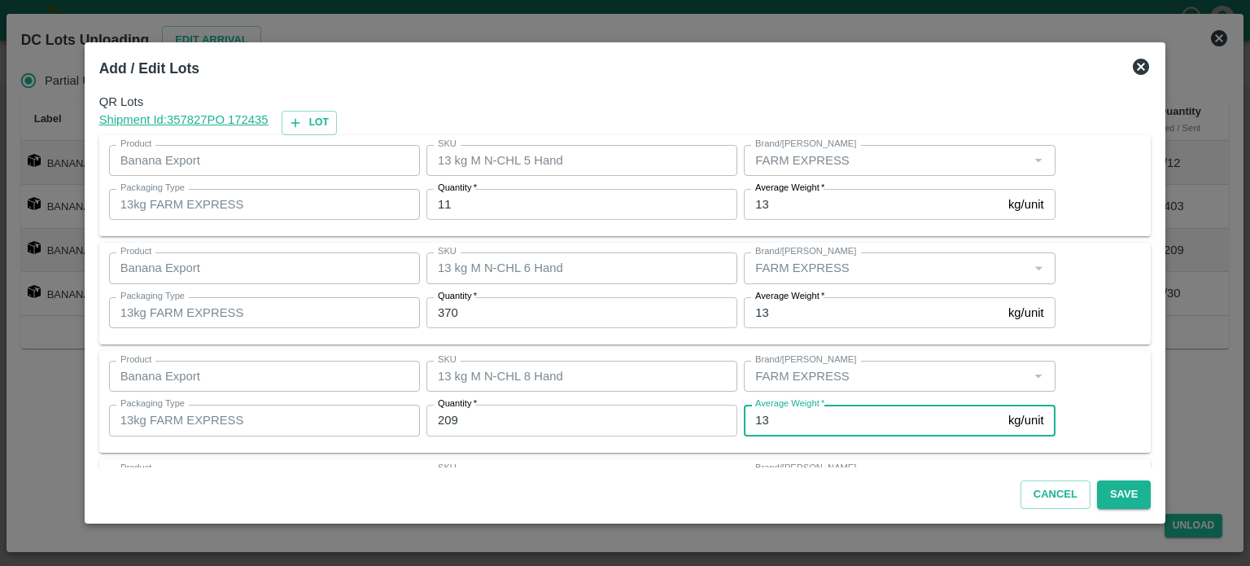
click at [453, 418] on input "209" at bounding box center [581, 419] width 311 height 31
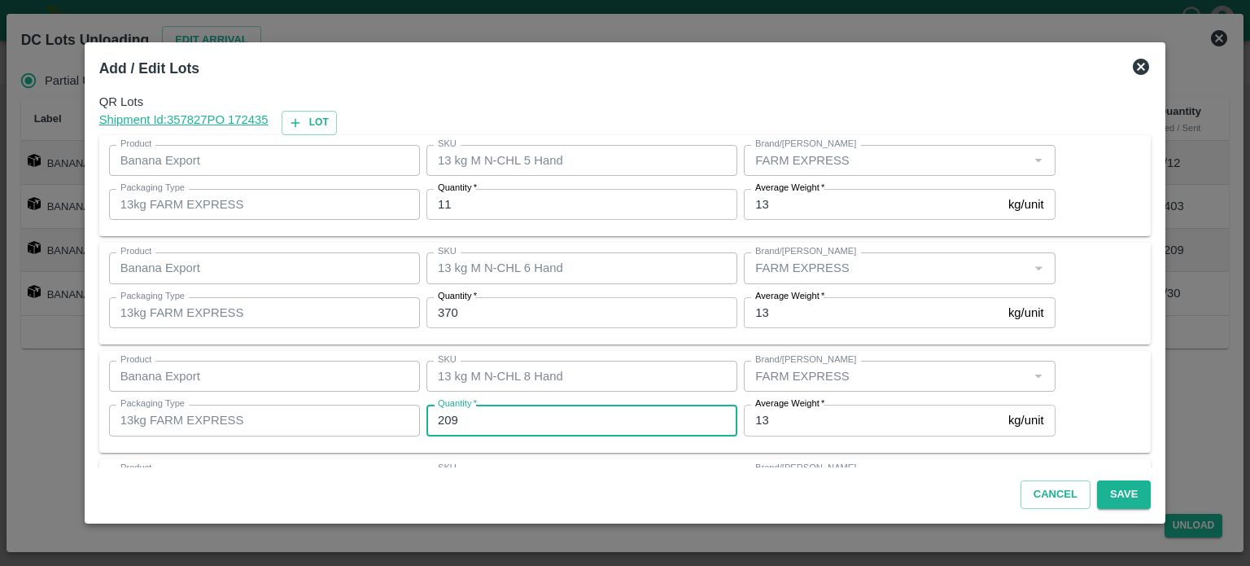
click at [453, 418] on input "209" at bounding box center [581, 419] width 311 height 31
type input "243"
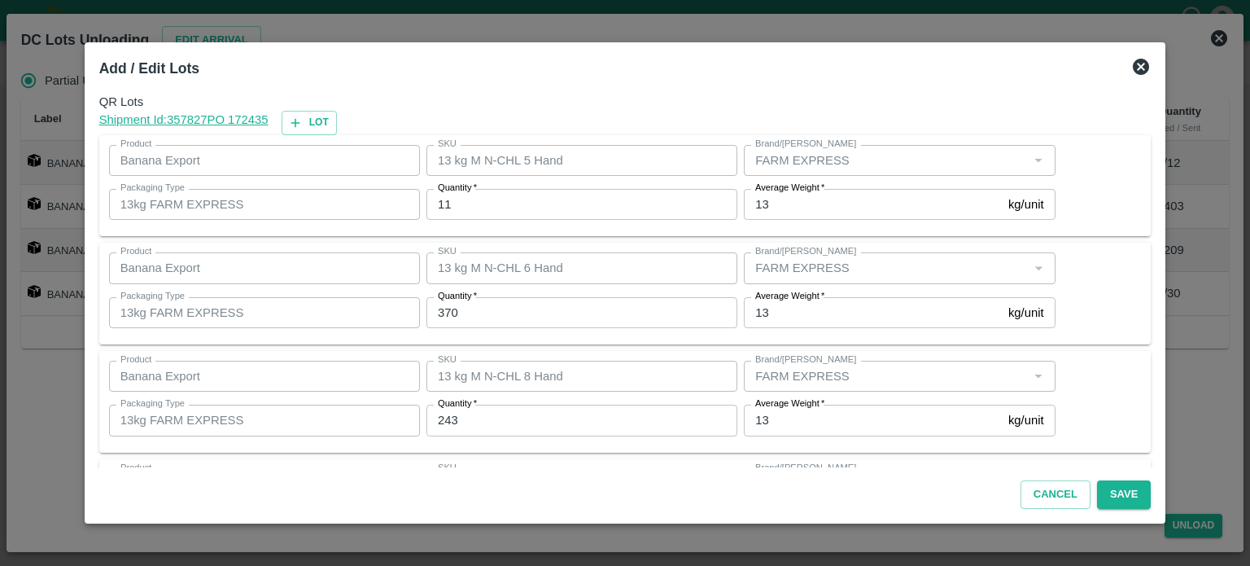
scroll to position [105, 0]
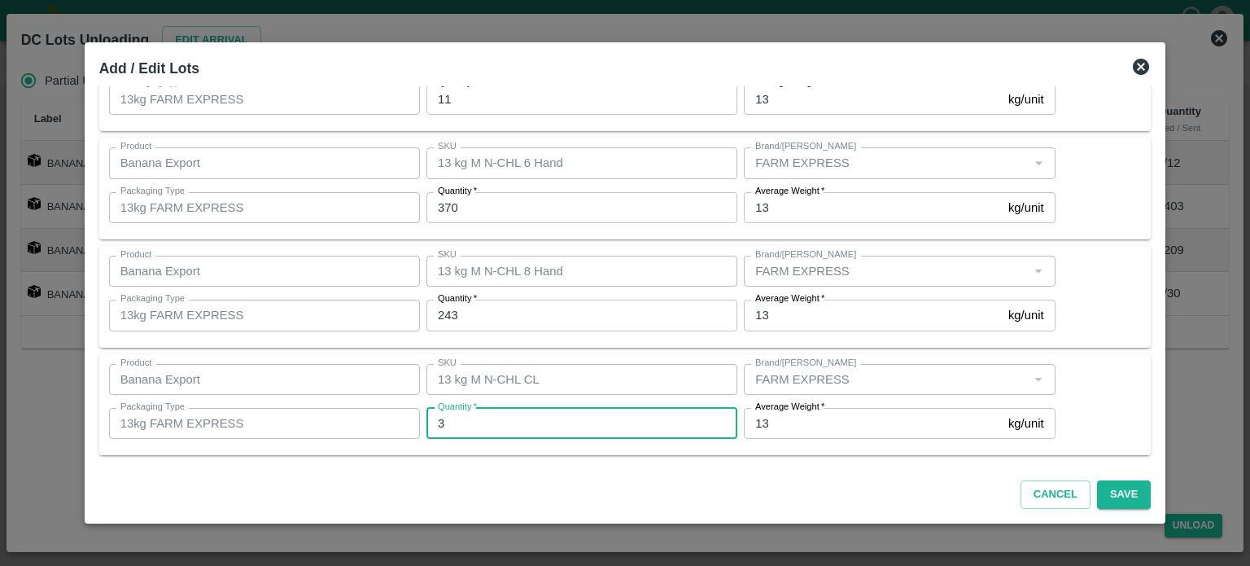
type input "30"
click at [1097, 494] on button "Save" at bounding box center [1124, 494] width 54 height 28
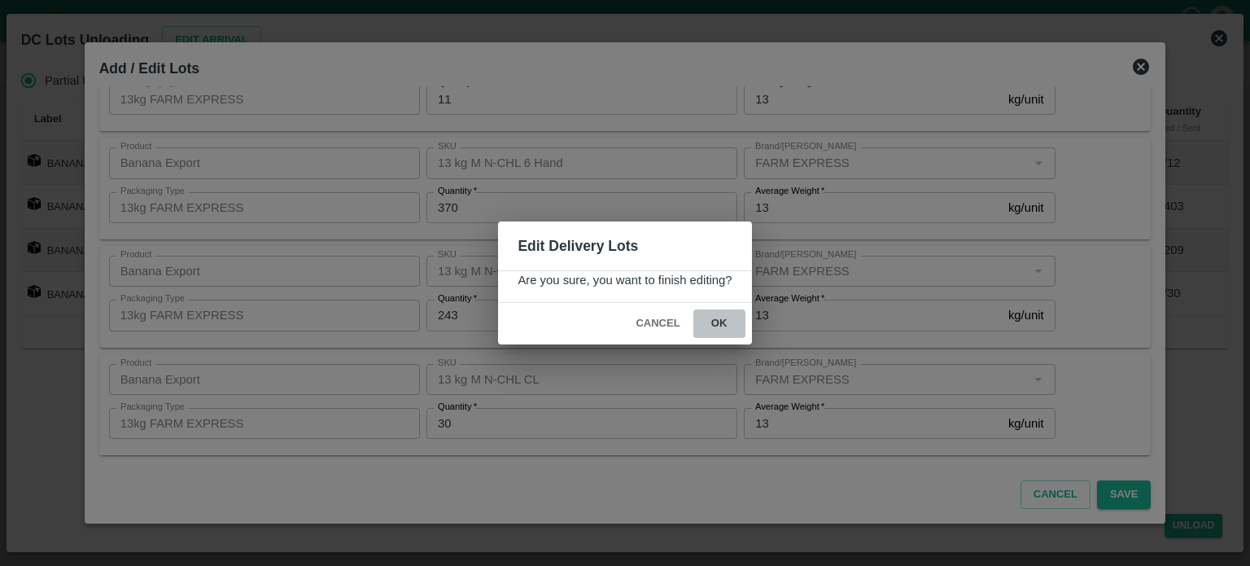
click at [719, 316] on button "ok" at bounding box center [719, 323] width 52 height 28
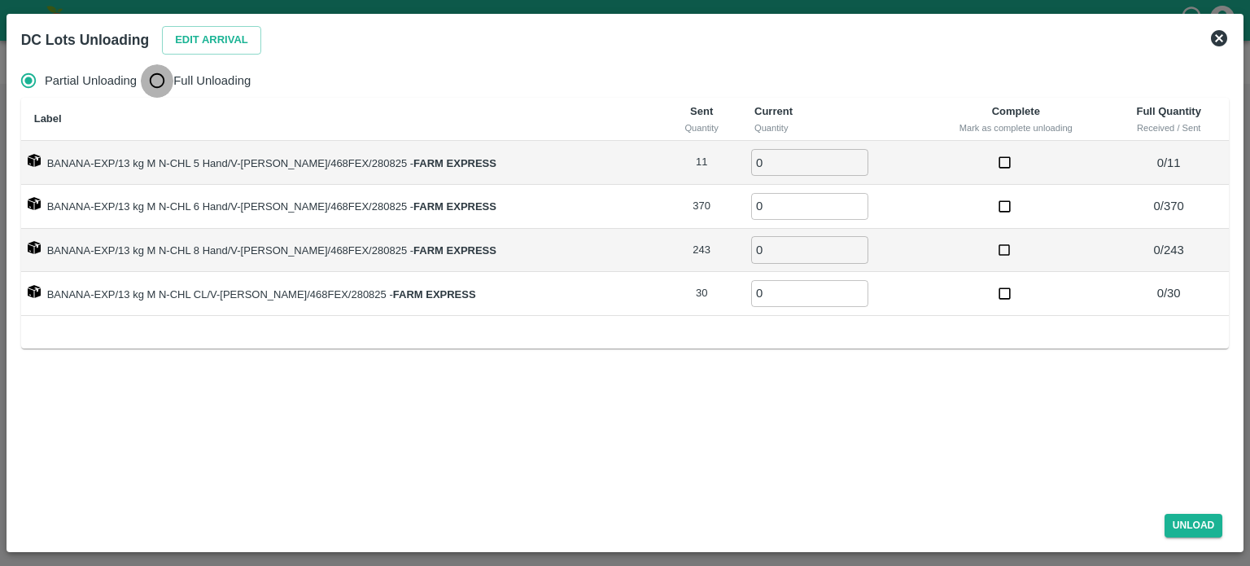
click at [159, 81] on input "Full Unloading" at bounding box center [157, 80] width 33 height 33
radio input "true"
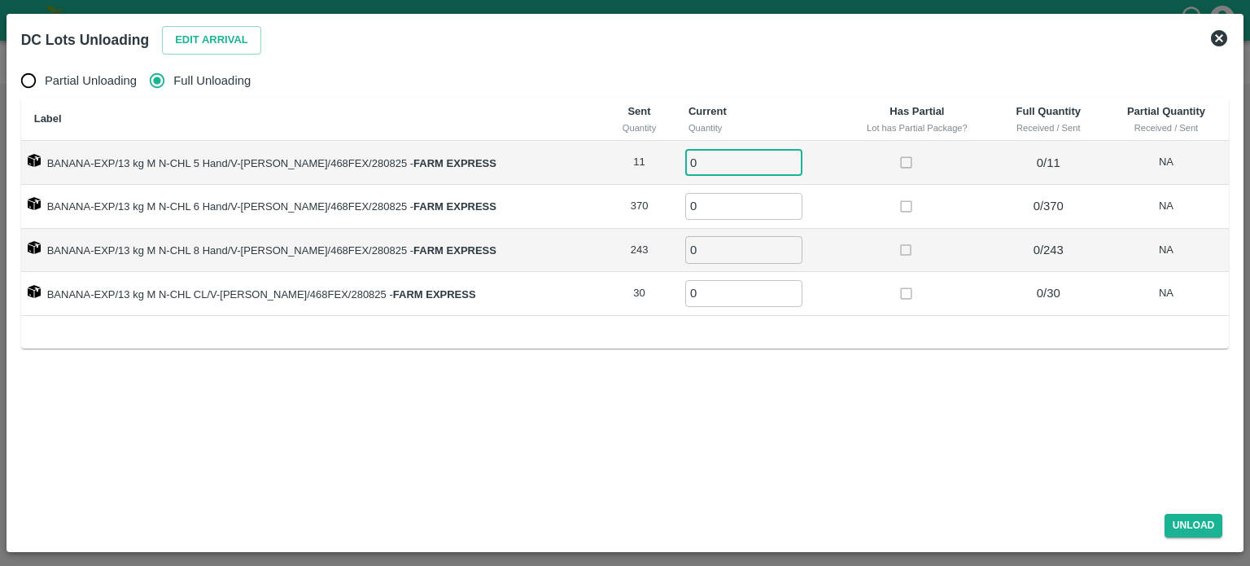
click at [687, 164] on input "0" at bounding box center [743, 162] width 117 height 27
type input "11"
type input "370"
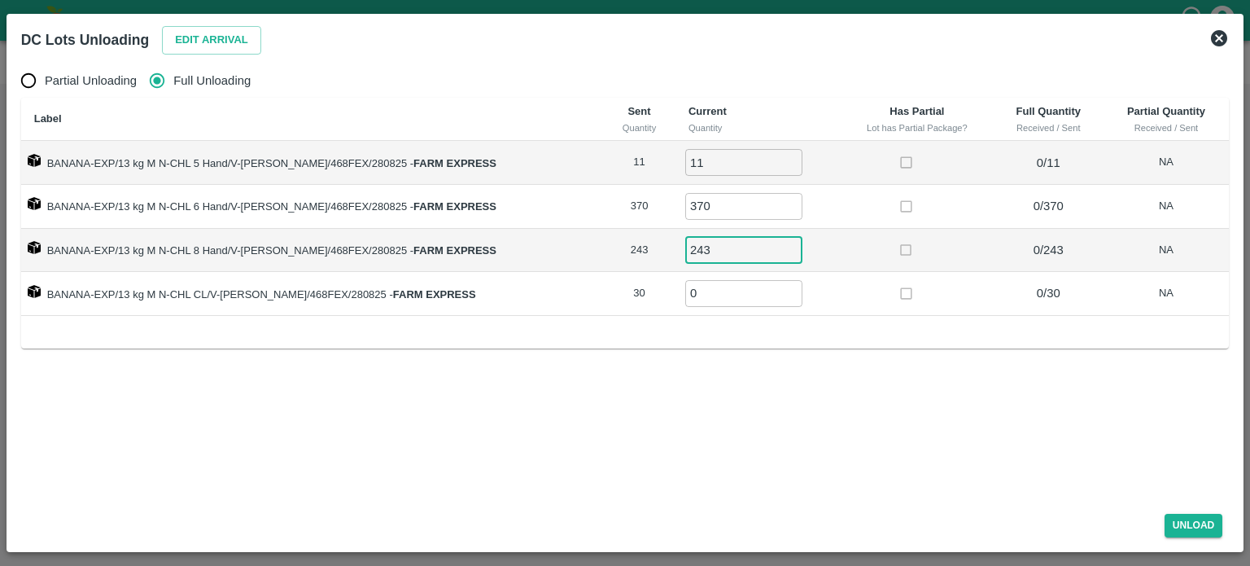
type input "243"
type input "30"
click at [1191, 521] on button "Unload" at bounding box center [1194, 526] width 59 height 24
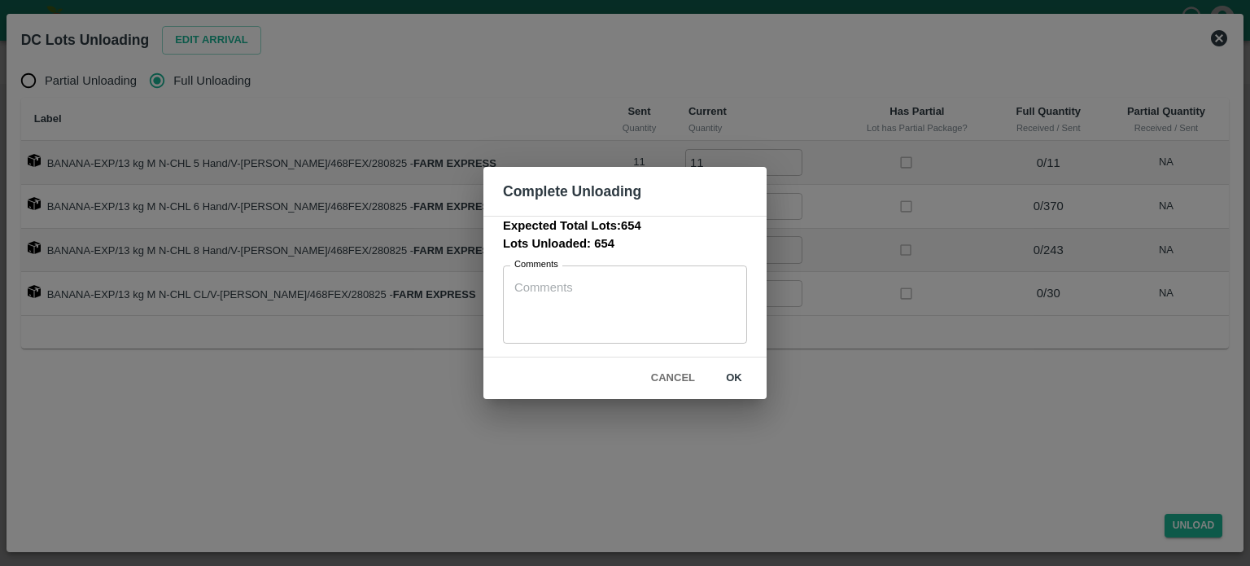
click at [726, 374] on button "ok" at bounding box center [734, 378] width 52 height 28
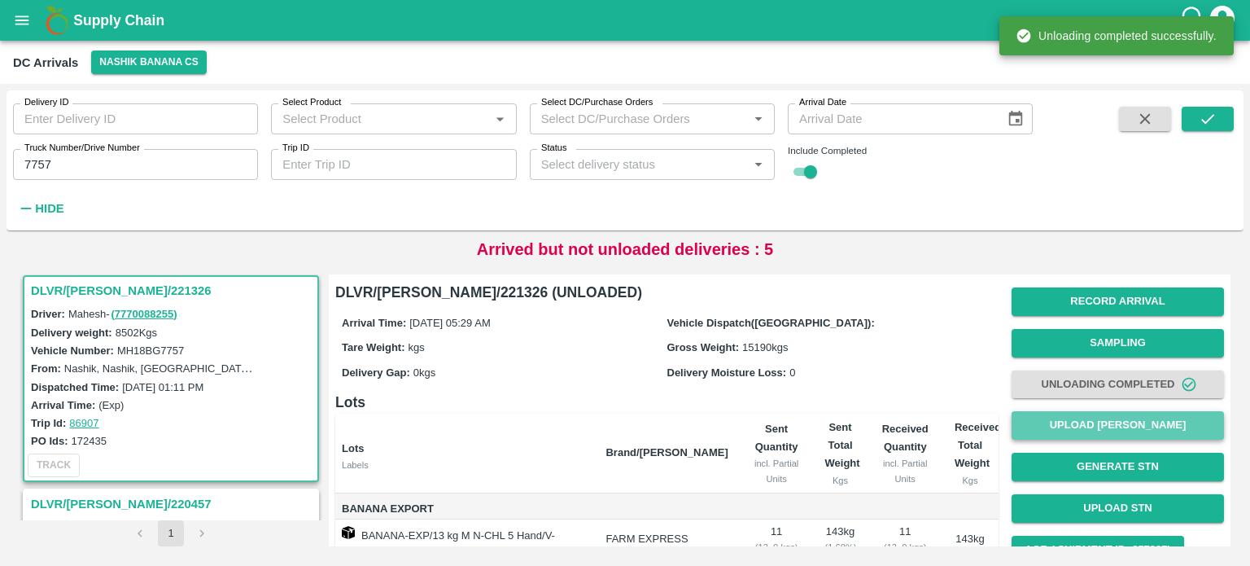
click at [1121, 428] on button "Upload [PERSON_NAME]" at bounding box center [1118, 425] width 212 height 28
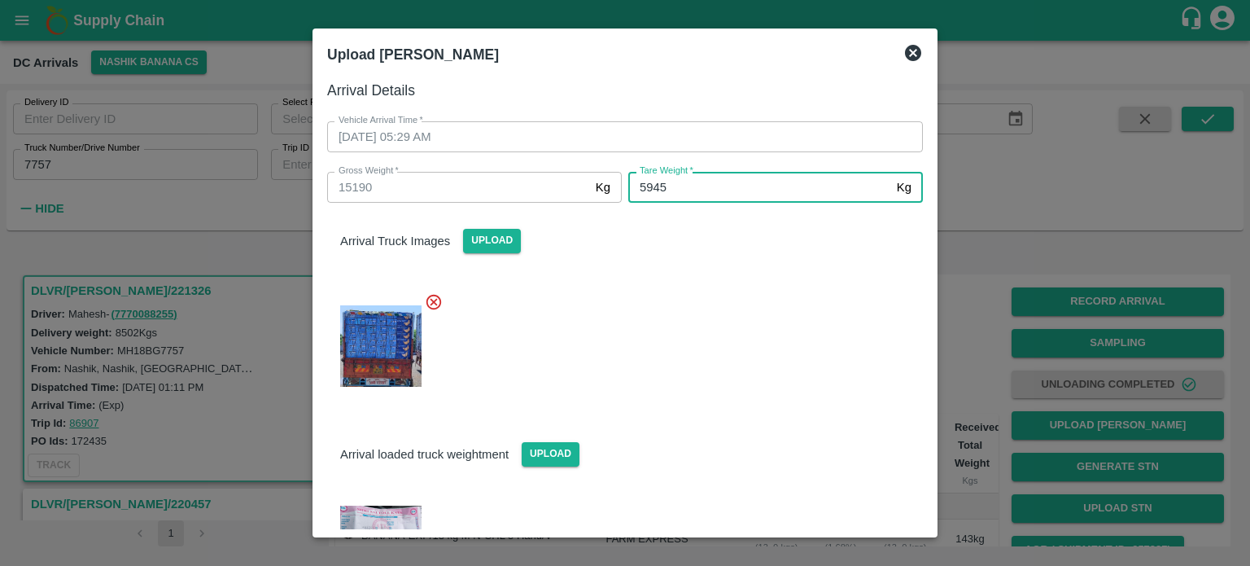
type input "5945"
click at [759, 361] on div at bounding box center [618, 341] width 609 height 125
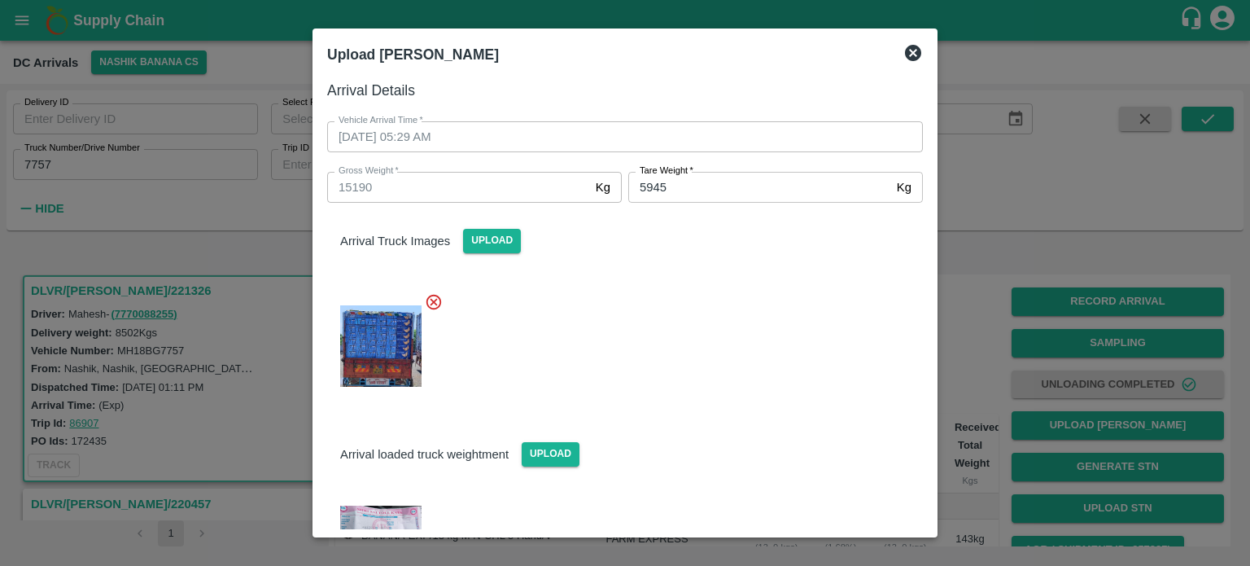
scroll to position [76, 0]
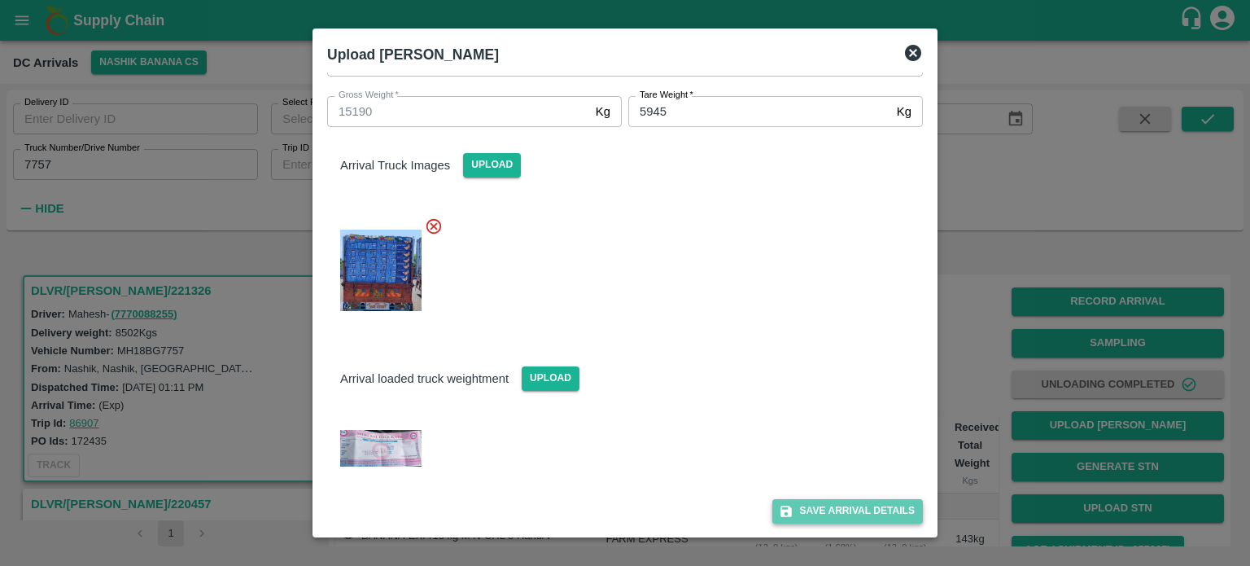
click at [844, 517] on button "Save Arrival Details" at bounding box center [847, 511] width 151 height 24
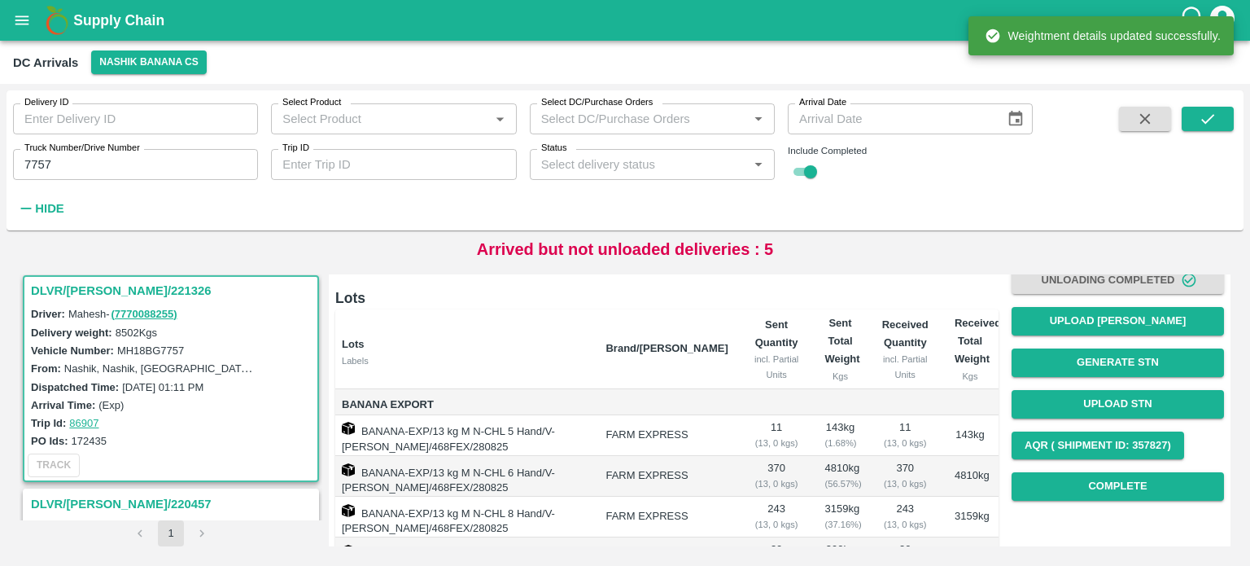
scroll to position [114, 0]
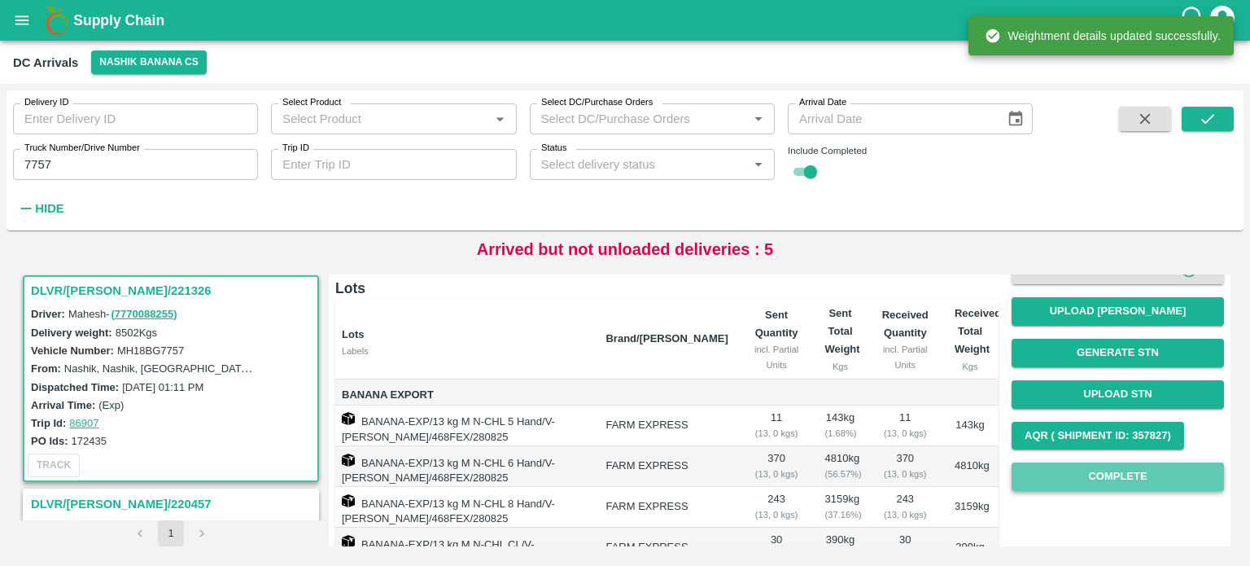
click at [1107, 469] on button "Complete" at bounding box center [1118, 476] width 212 height 28
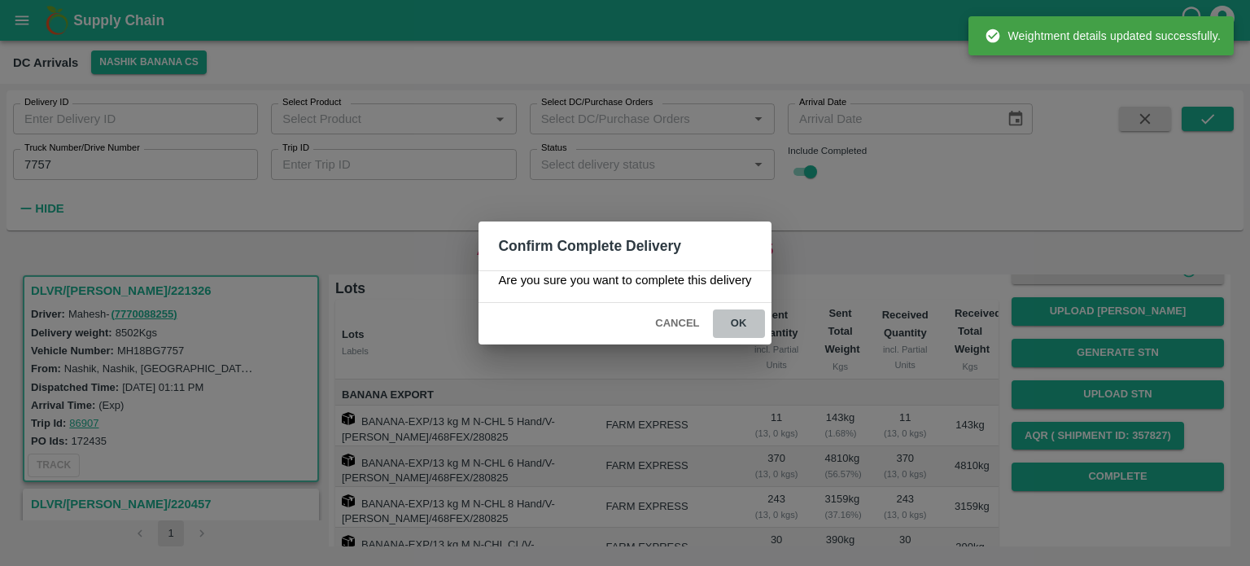
click at [735, 320] on button "ok" at bounding box center [739, 323] width 52 height 28
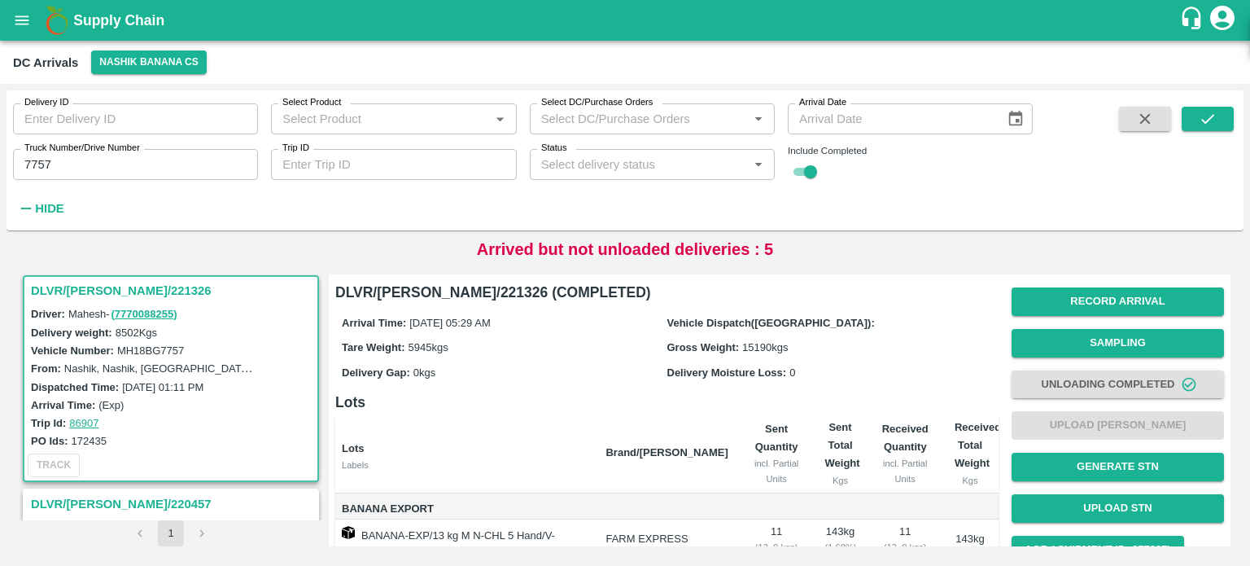
click at [36, 160] on input "7757" at bounding box center [135, 164] width 245 height 31
type input "2928"
click at [1212, 114] on icon "submit" at bounding box center [1208, 119] width 18 height 18
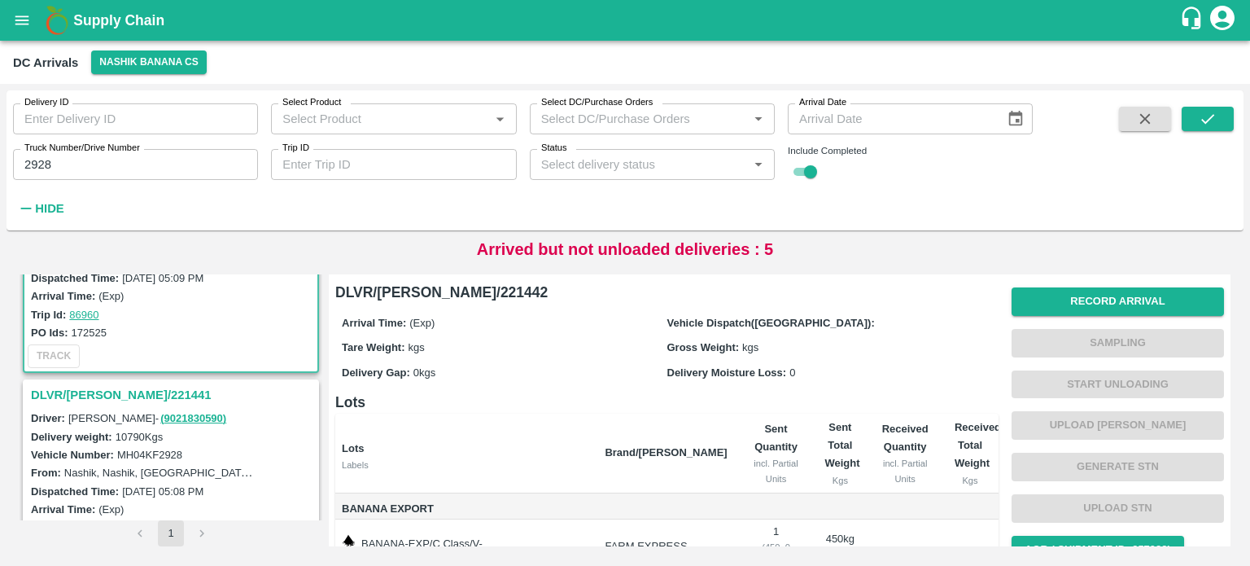
scroll to position [166, 0]
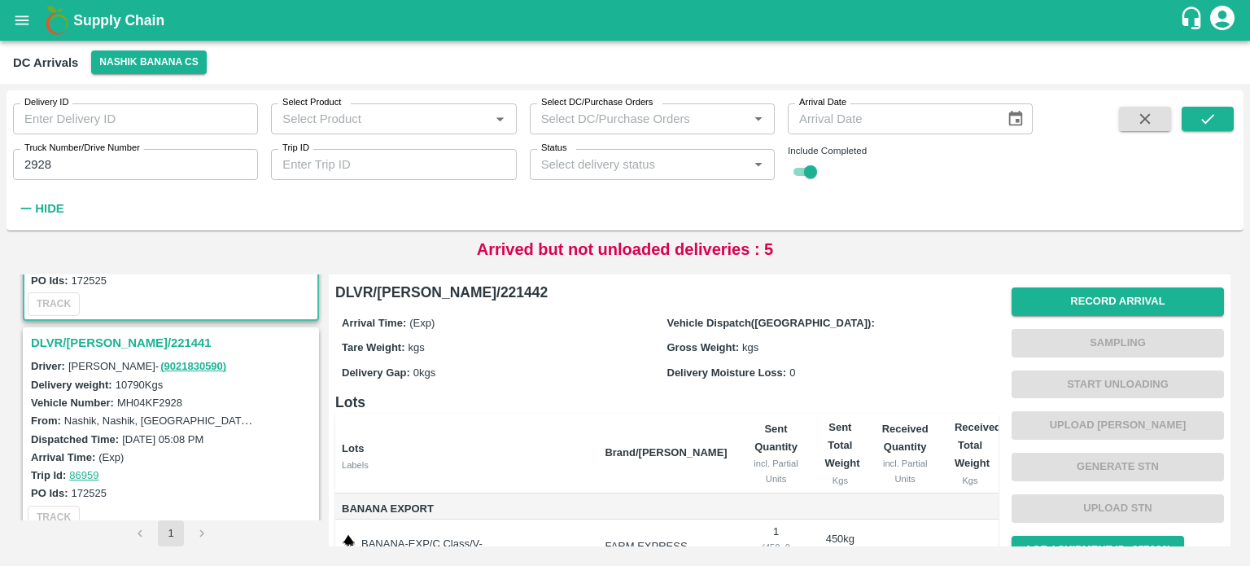
click at [108, 346] on h3 "DLVR/[PERSON_NAME]/221441" at bounding box center [173, 342] width 285 height 21
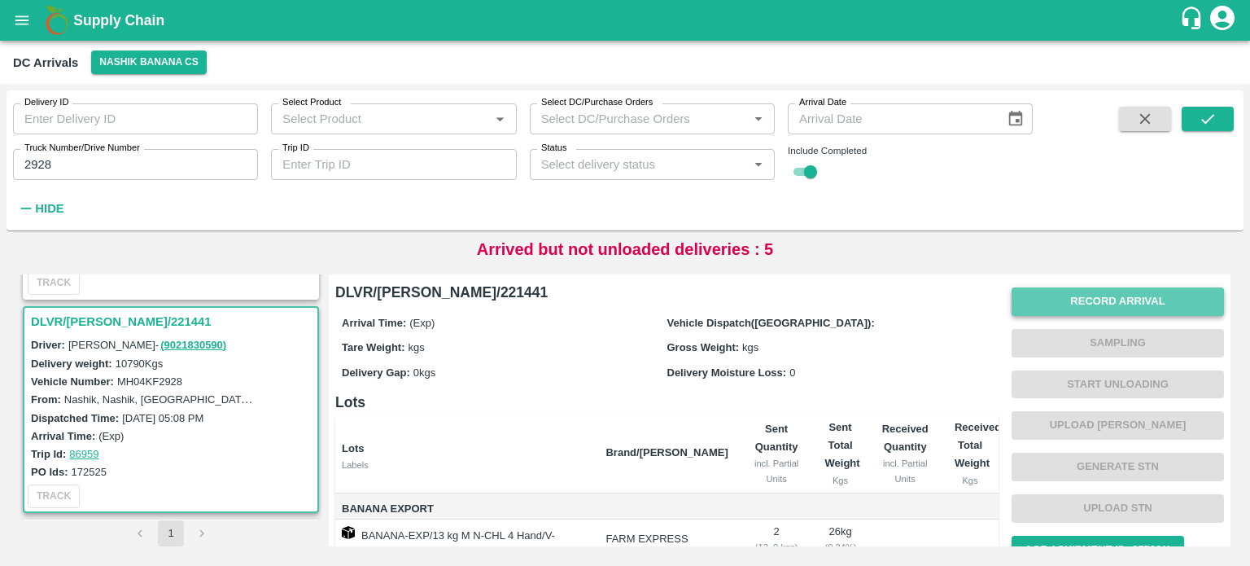
click at [1108, 304] on button "Record Arrival" at bounding box center [1118, 301] width 212 height 28
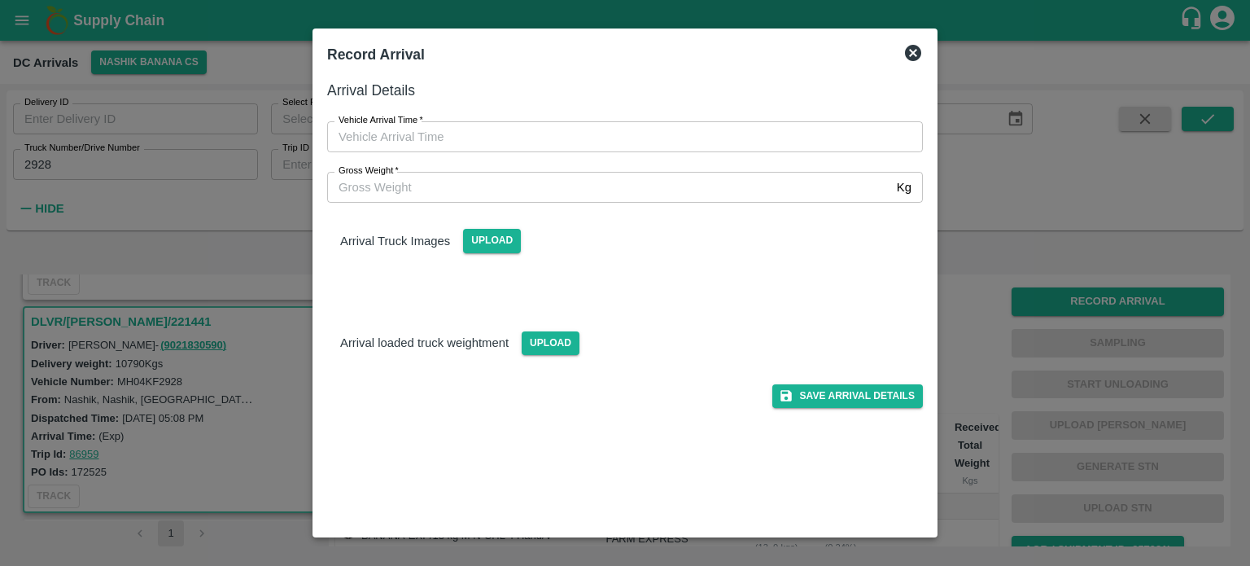
type input "DD/MM/YYYY hh:mm aa"
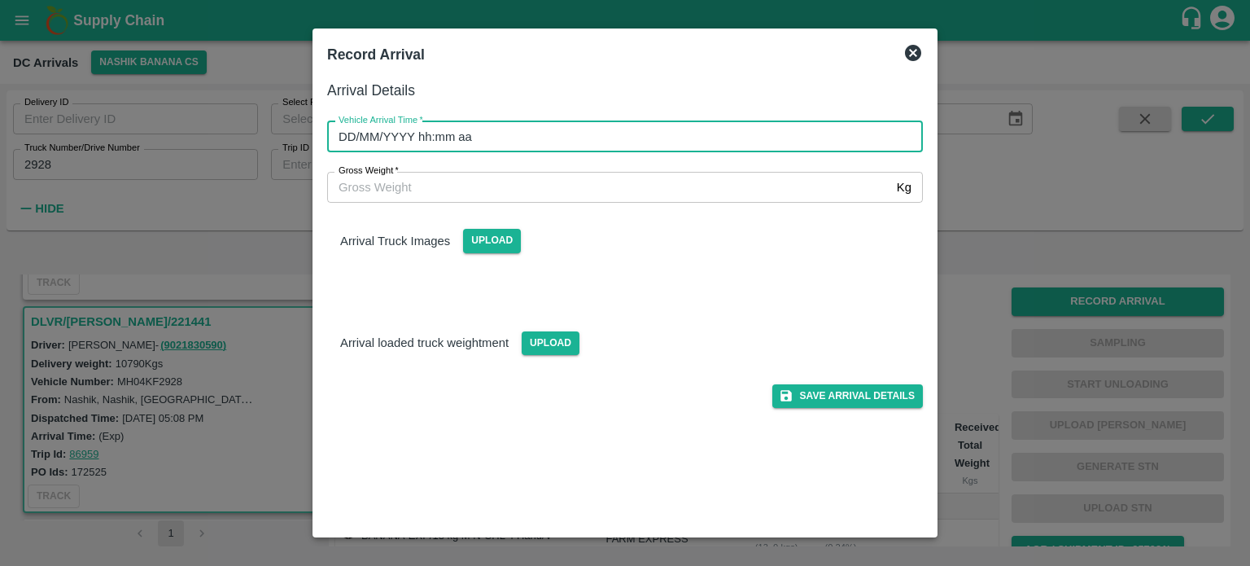
click at [687, 136] on input "DD/MM/YYYY hh:mm aa" at bounding box center [619, 136] width 584 height 31
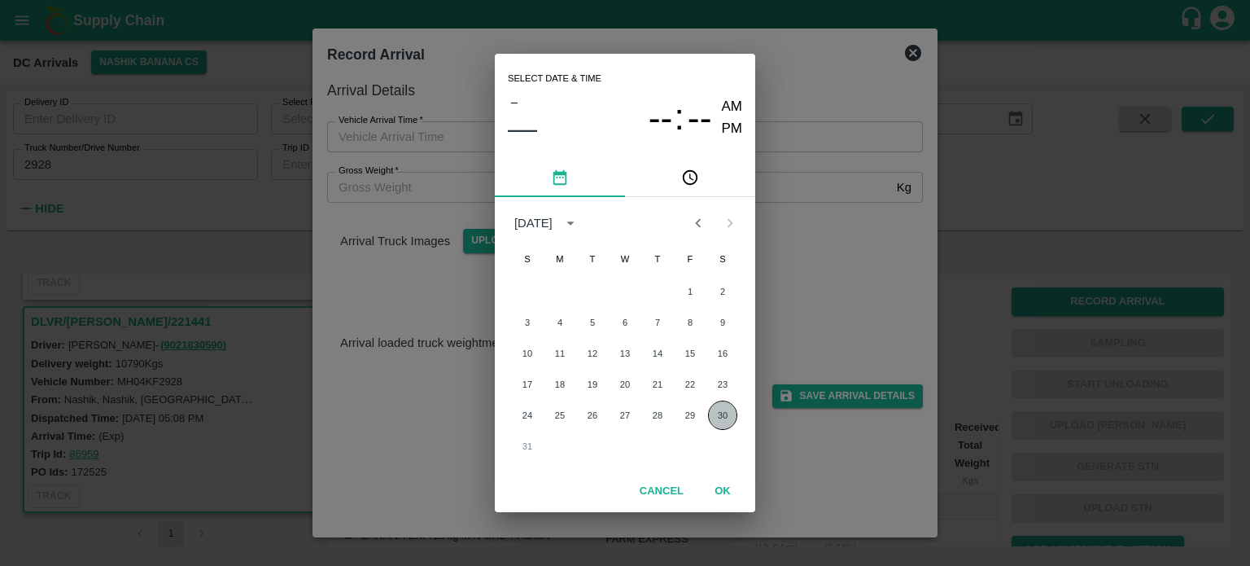
click at [719, 411] on button "30" at bounding box center [722, 414] width 29 height 29
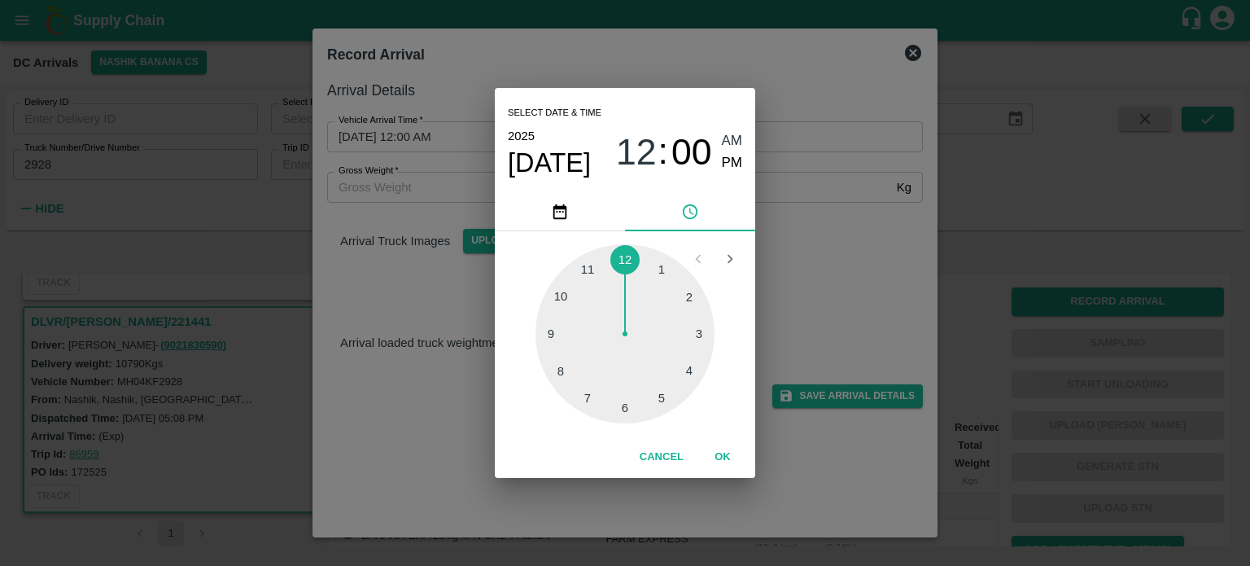
click at [624, 415] on div at bounding box center [625, 333] width 179 height 179
type input "[DATE] 06:30 AM"
click at [846, 212] on div "Select date & time [DATE] 06 : 30 AM PM 05 10 15 20 25 30 35 40 45 50 55 00 Can…" at bounding box center [625, 283] width 1250 height 566
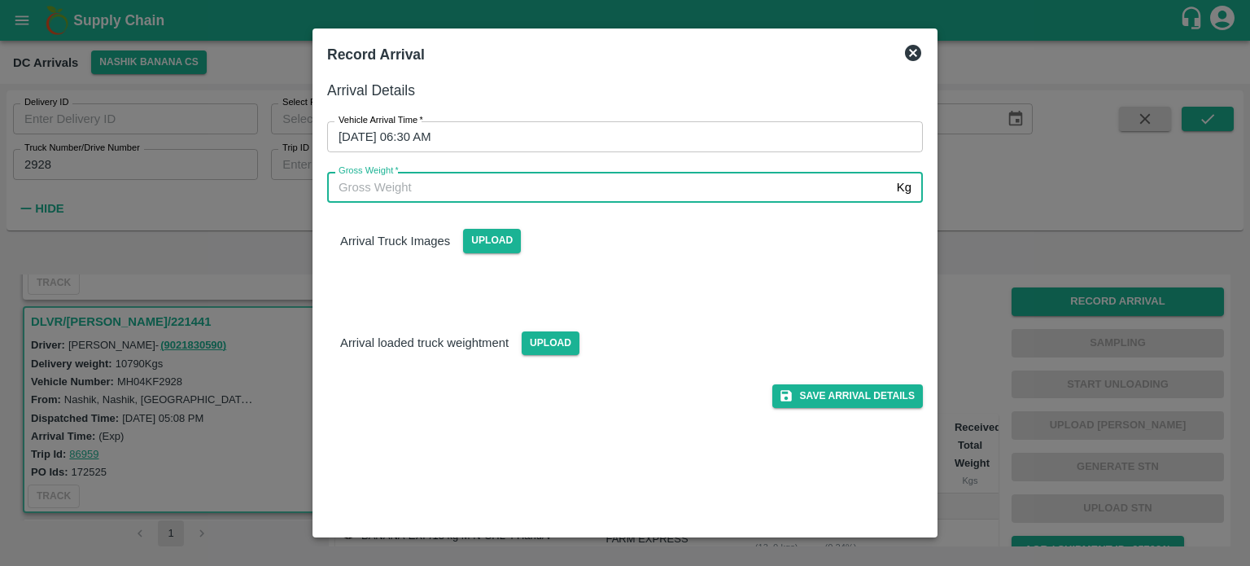
click at [488, 188] on input "Gross Weight   *" at bounding box center [608, 187] width 563 height 31
type input "17570"
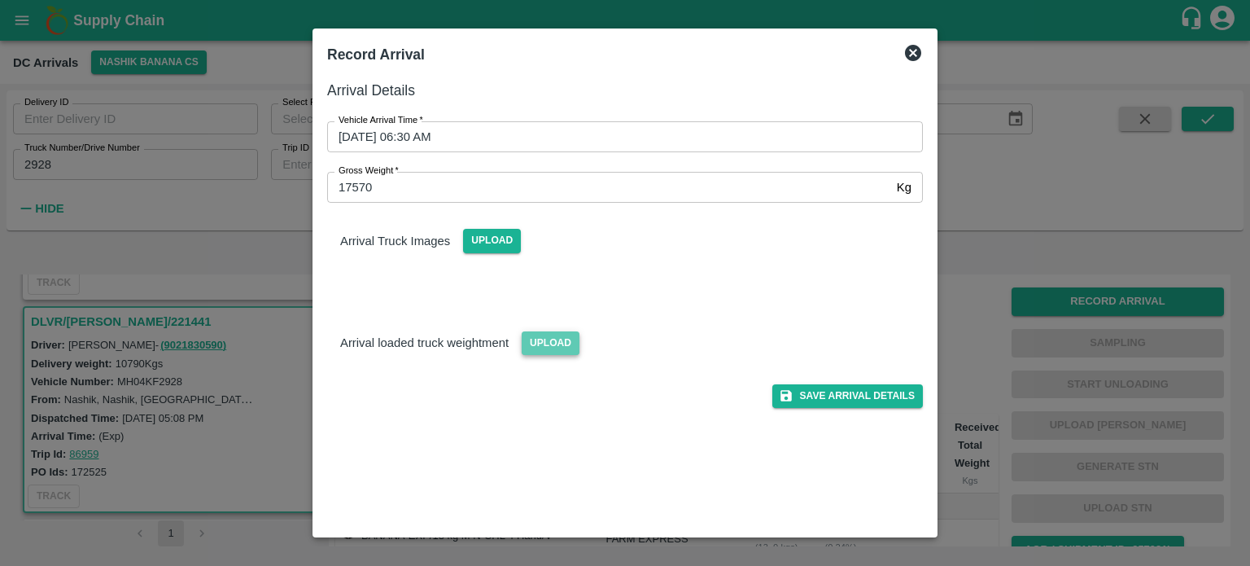
click at [553, 340] on span "Upload" at bounding box center [551, 343] width 58 height 24
click at [0, 0] on input "Upload" at bounding box center [0, 0] width 0 height 0
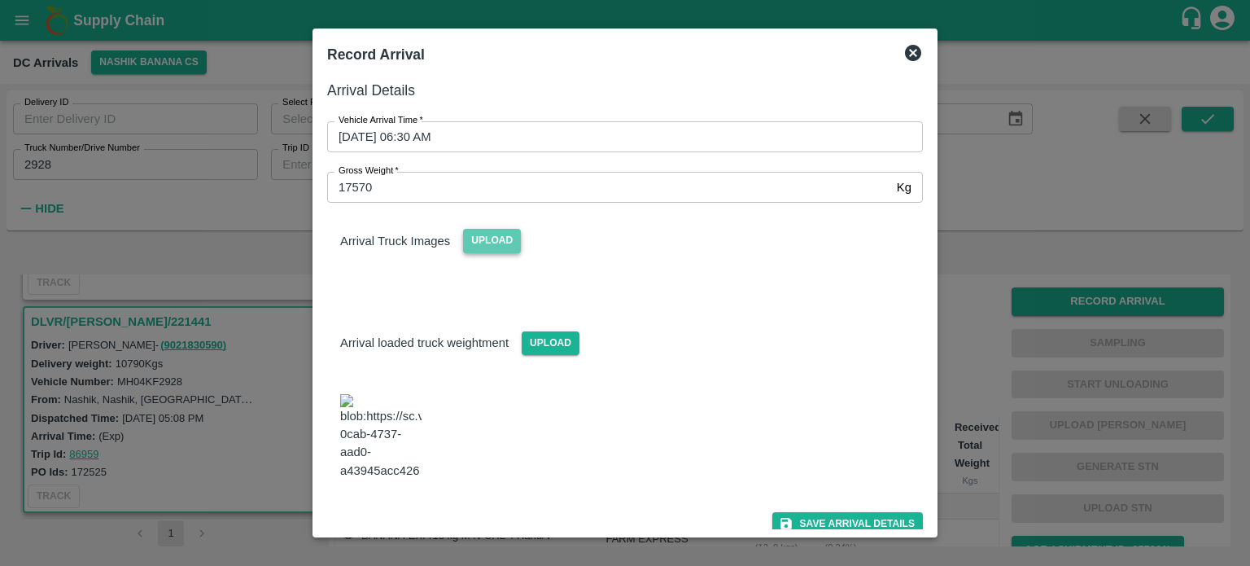
click at [488, 243] on span "Upload" at bounding box center [492, 241] width 58 height 24
click at [0, 0] on input "Upload" at bounding box center [0, 0] width 0 height 0
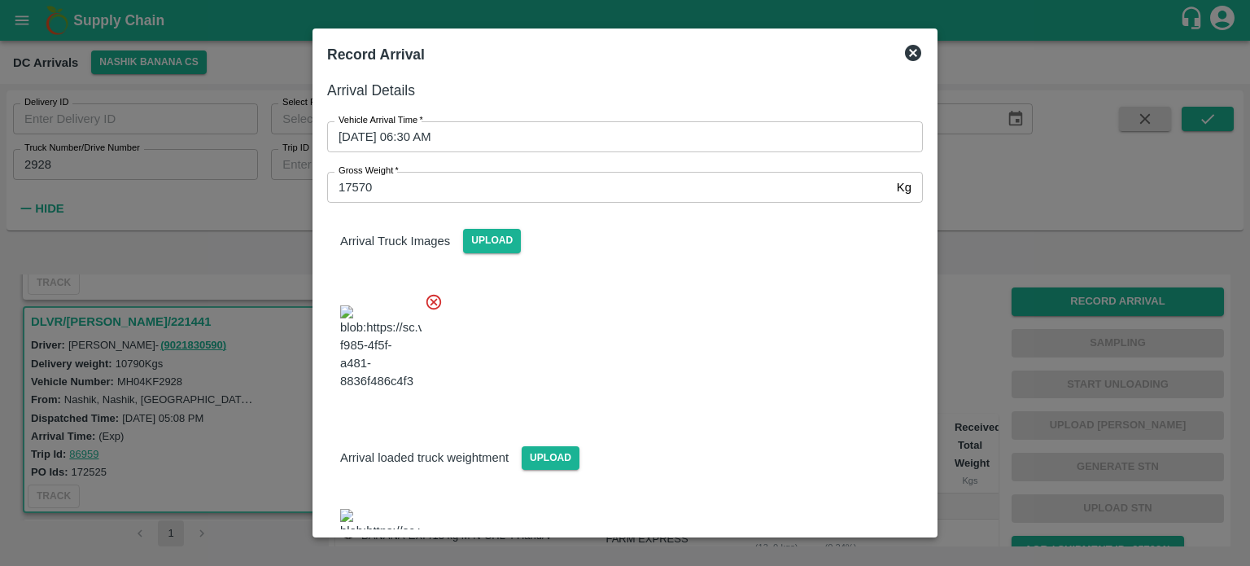
scroll to position [177, 0]
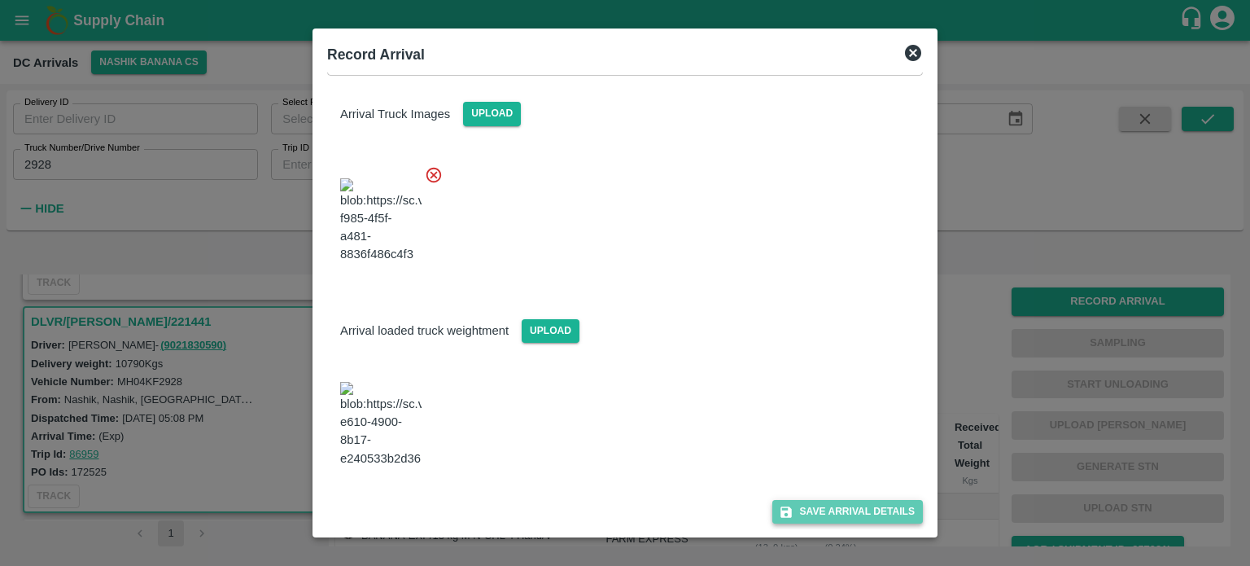
click at [833, 516] on button "Save Arrival Details" at bounding box center [847, 512] width 151 height 24
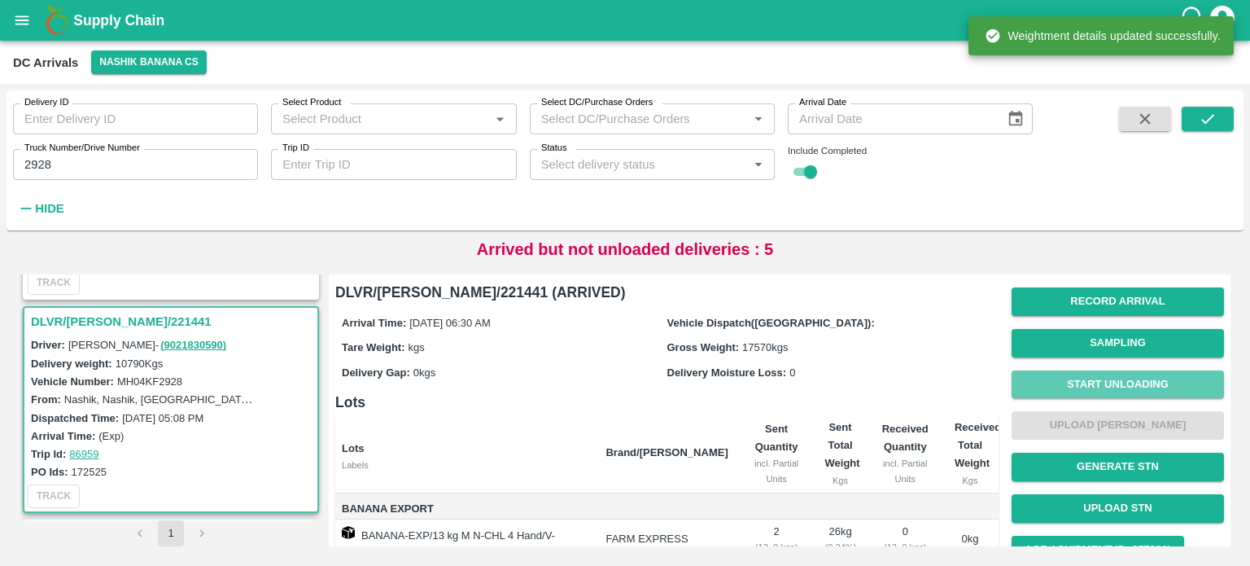
click at [1104, 383] on button "Start Unloading" at bounding box center [1118, 384] width 212 height 28
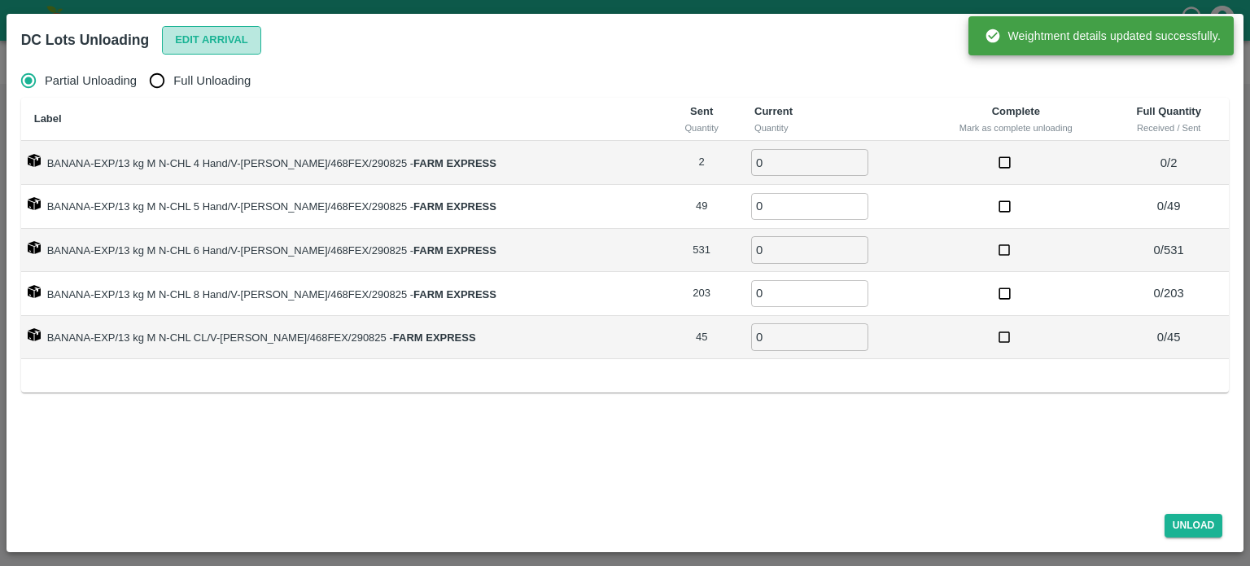
click at [209, 36] on button "Edit Arrival" at bounding box center [211, 40] width 99 height 28
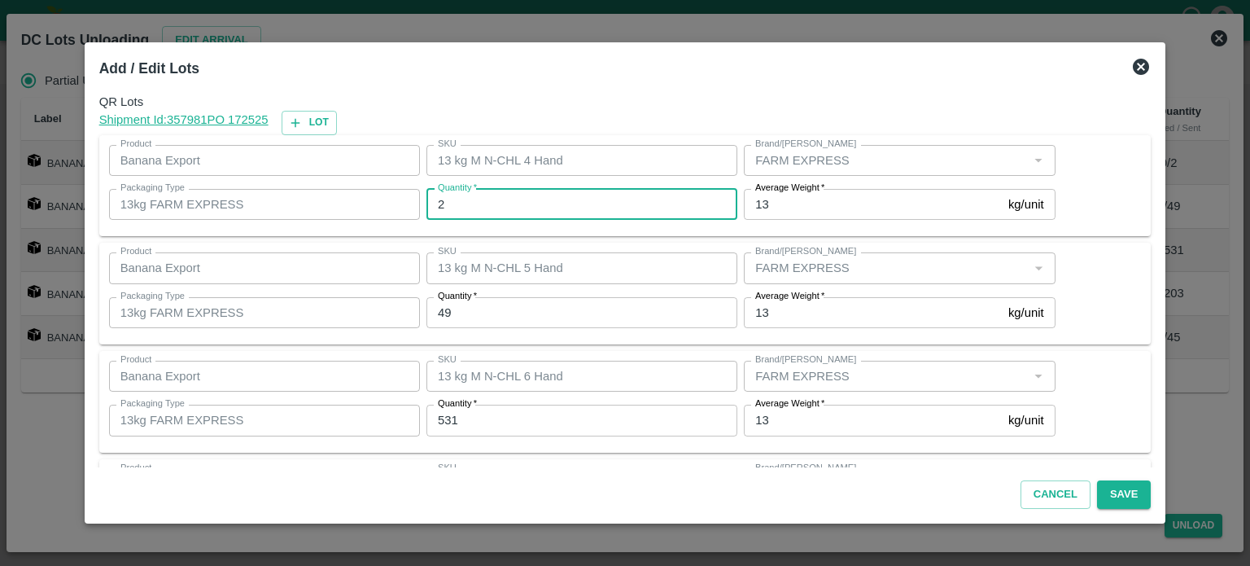
click at [485, 201] on input "2" at bounding box center [581, 204] width 311 height 31
type input "1"
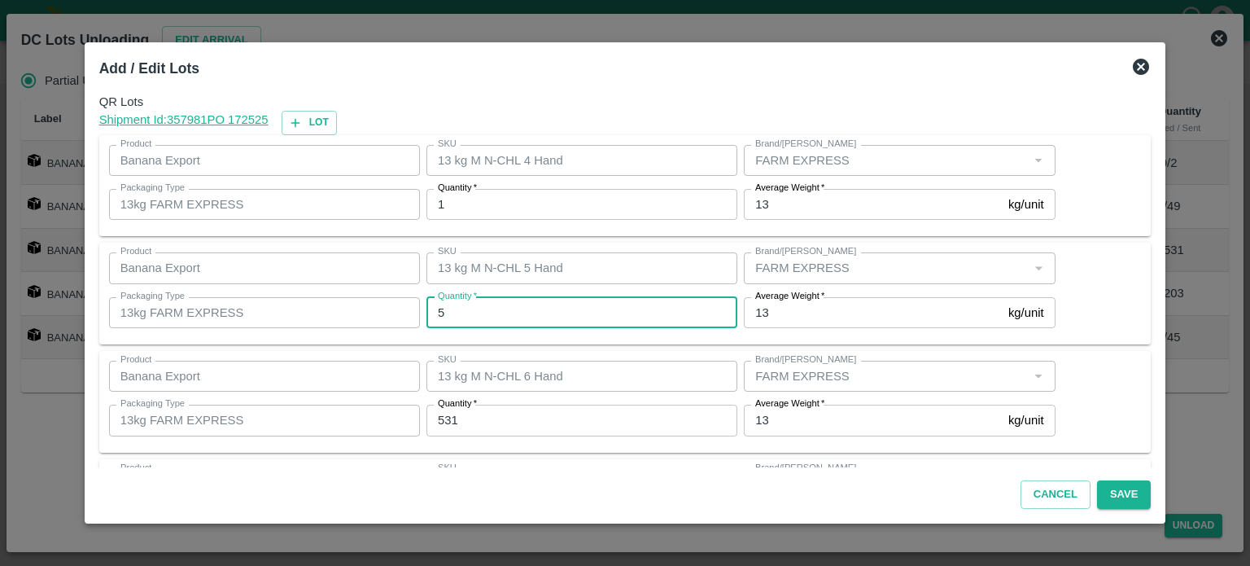
type input "5"
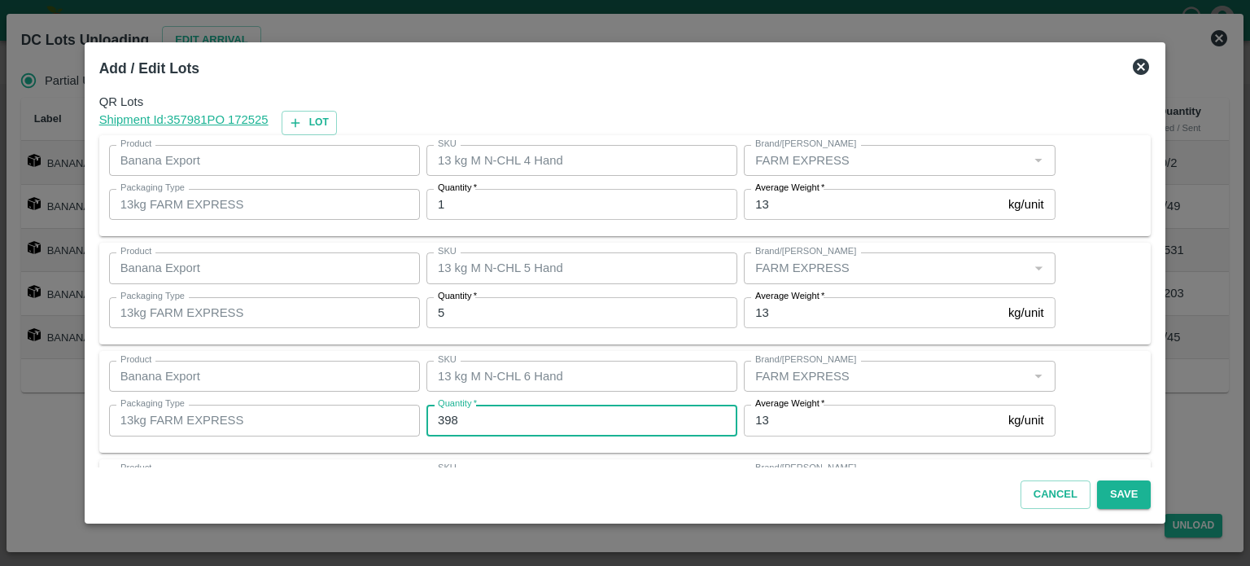
type input "398"
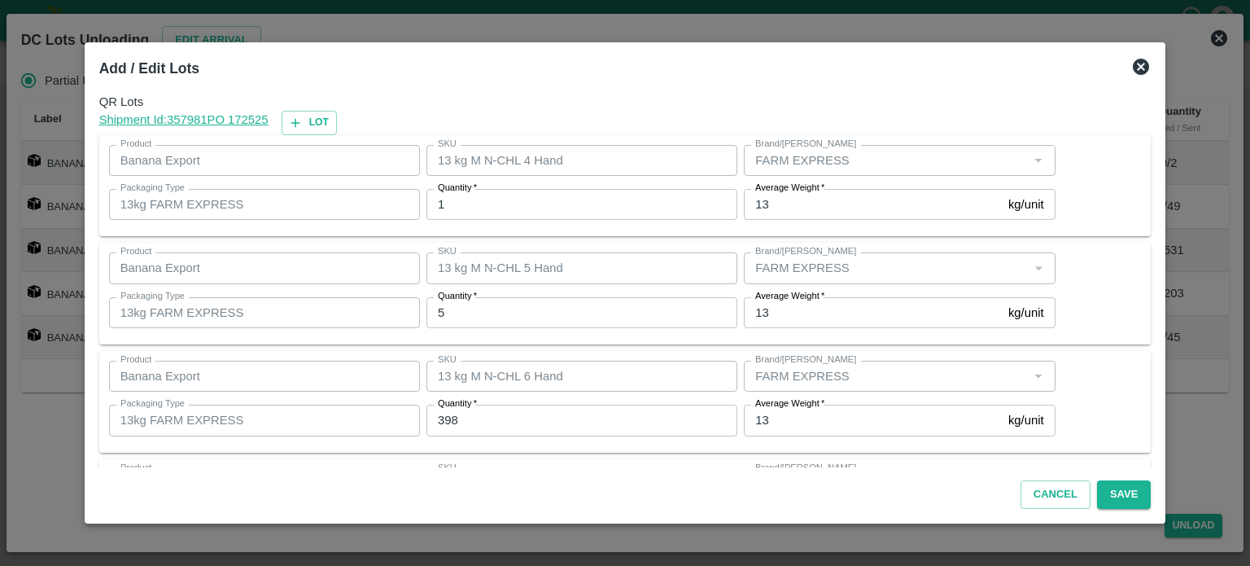
scroll to position [213, 0]
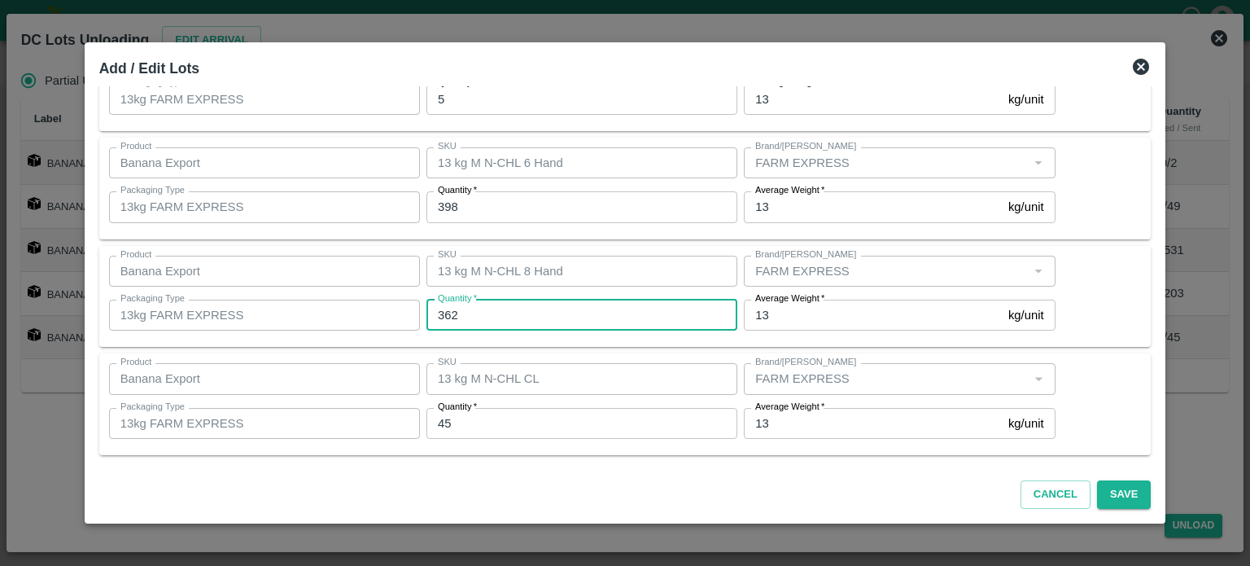
type input "362"
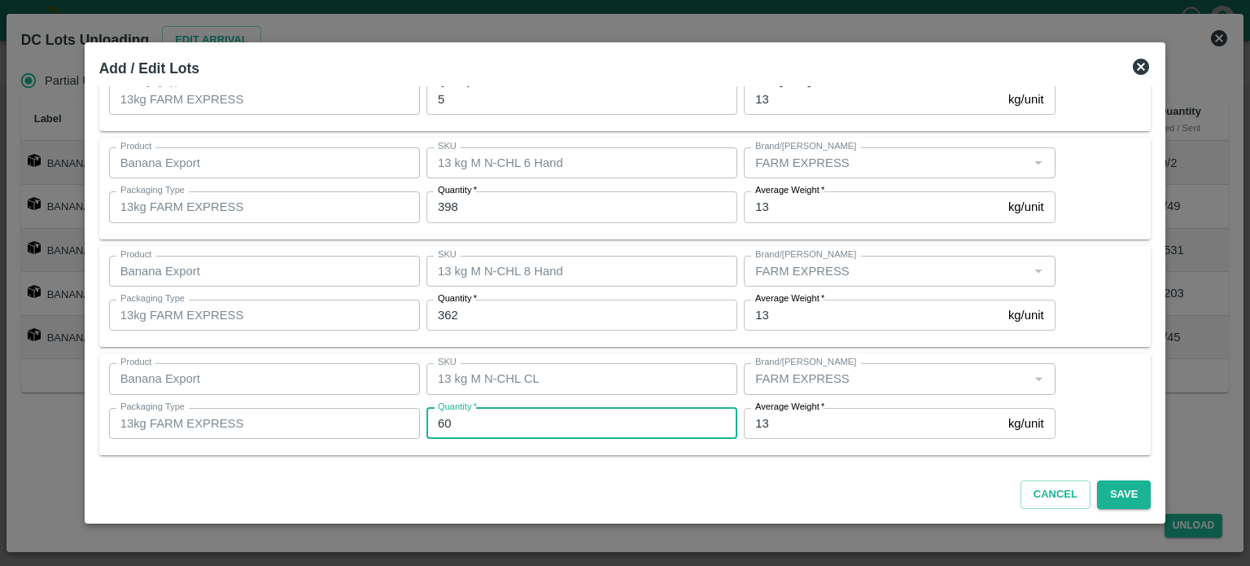
type input "60"
click at [1112, 492] on button "Save" at bounding box center [1124, 494] width 54 height 28
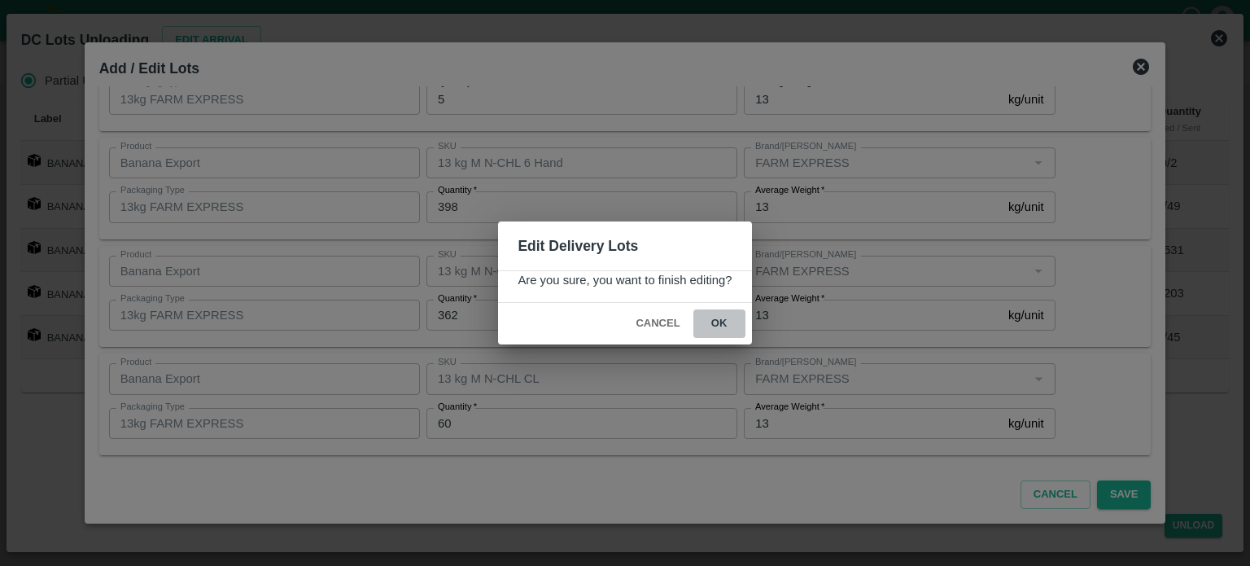
click at [715, 320] on button "ok" at bounding box center [719, 323] width 52 height 28
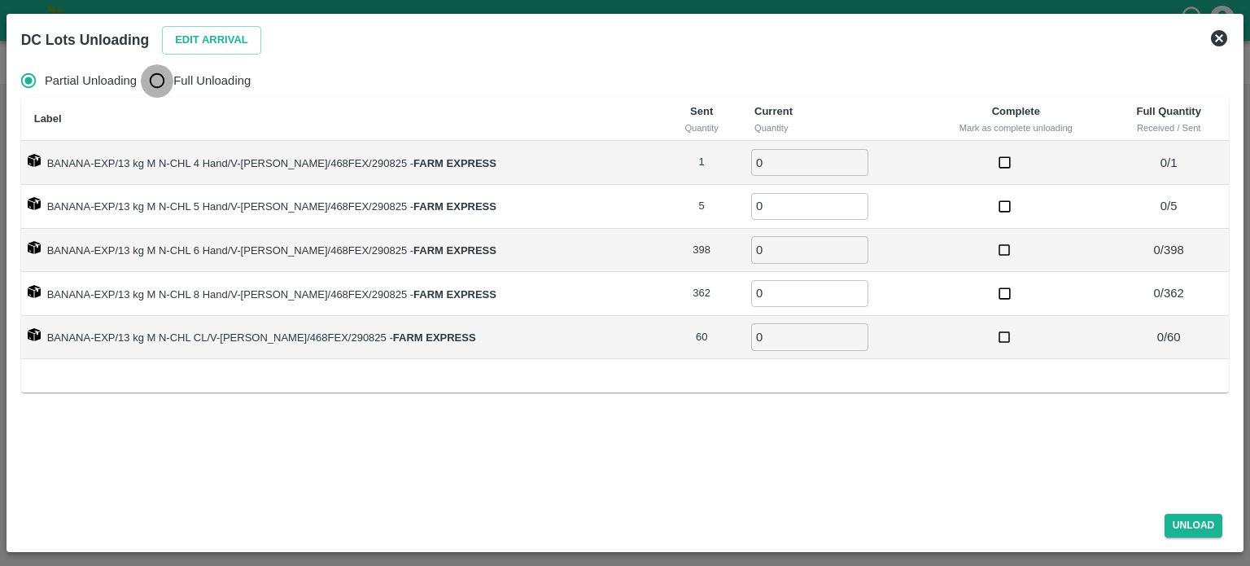
click at [154, 91] on input "Full Unloading" at bounding box center [157, 80] width 33 height 33
radio input "true"
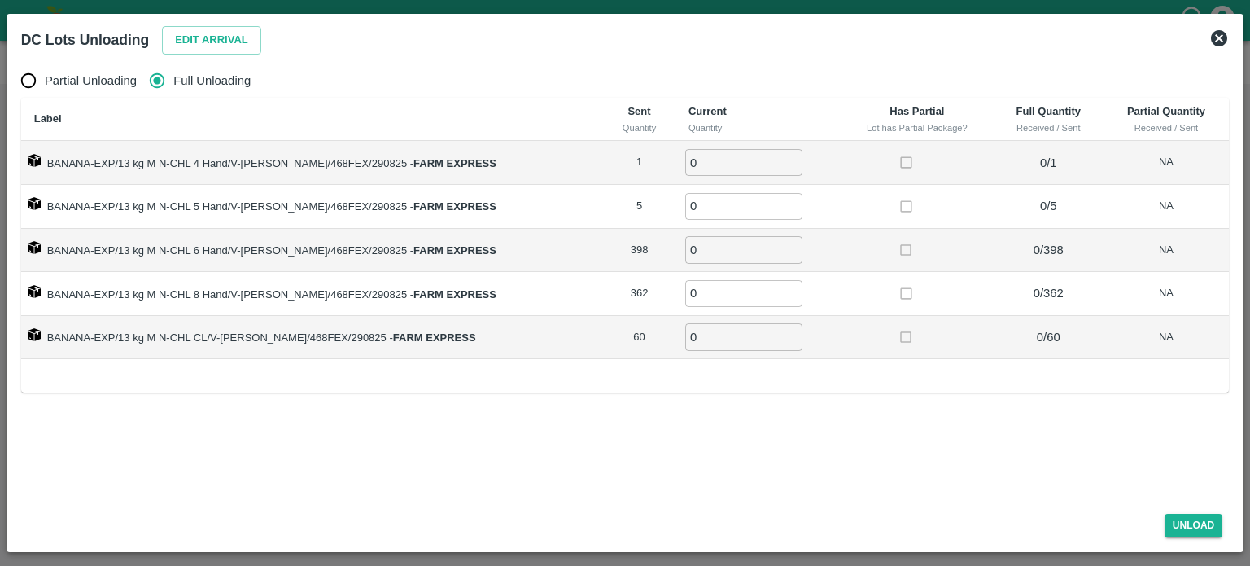
click at [701, 176] on td "0 ​" at bounding box center [758, 163] width 165 height 44
click at [697, 168] on input "0" at bounding box center [743, 162] width 117 height 27
type input "1"
type input "5"
type input "398"
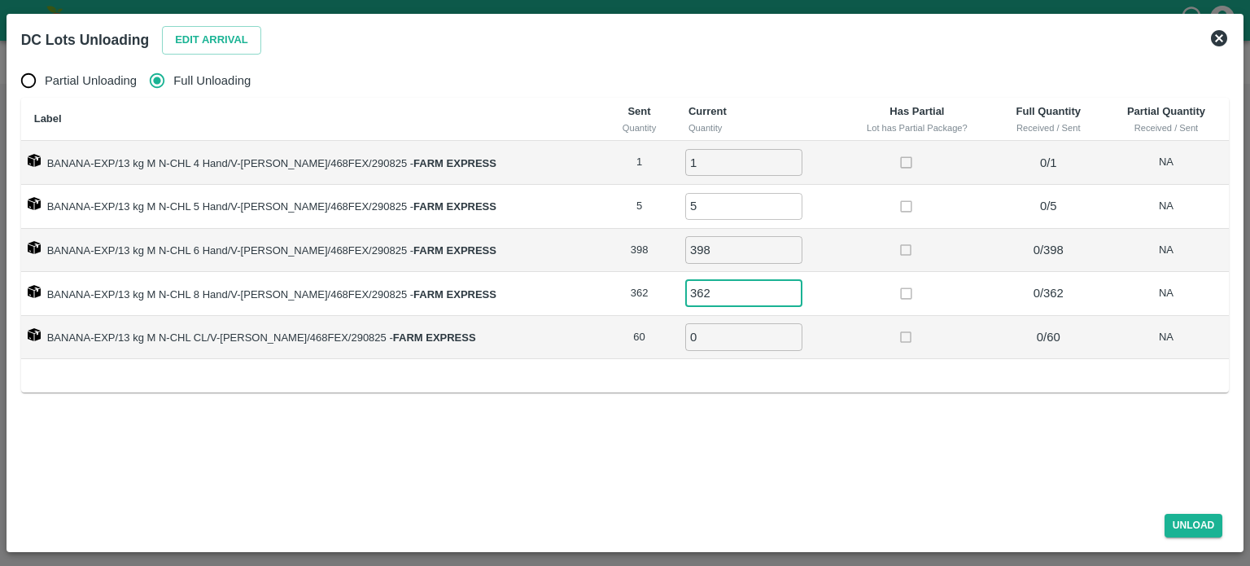
type input "362"
type input "60"
click at [1188, 533] on button "Unload" at bounding box center [1194, 526] width 59 height 24
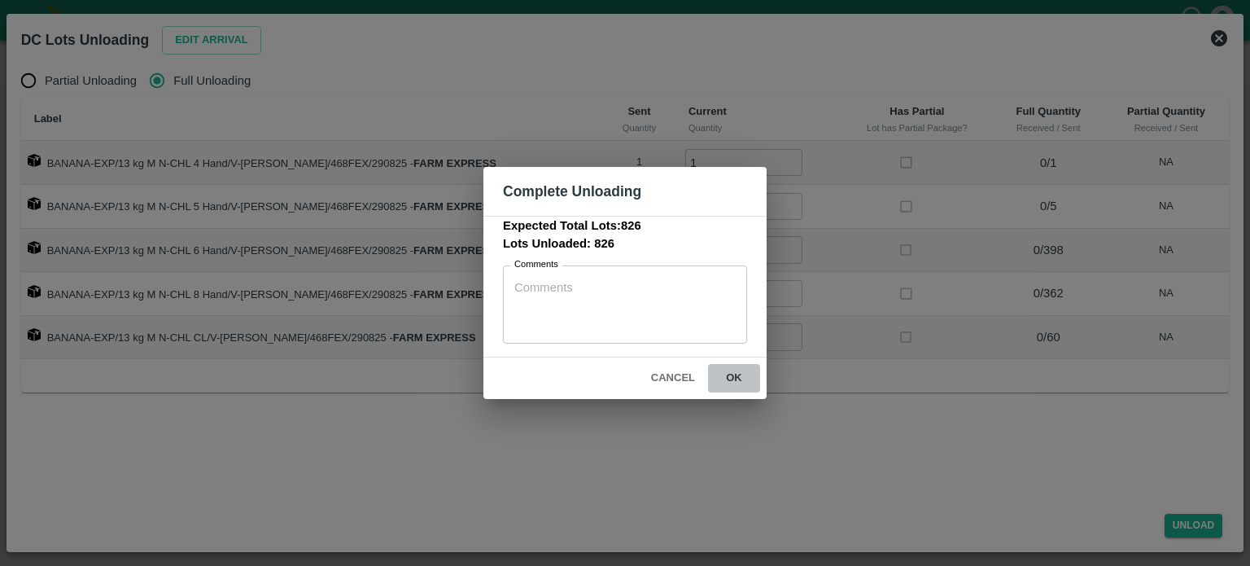
click at [732, 379] on button "ok" at bounding box center [734, 378] width 52 height 28
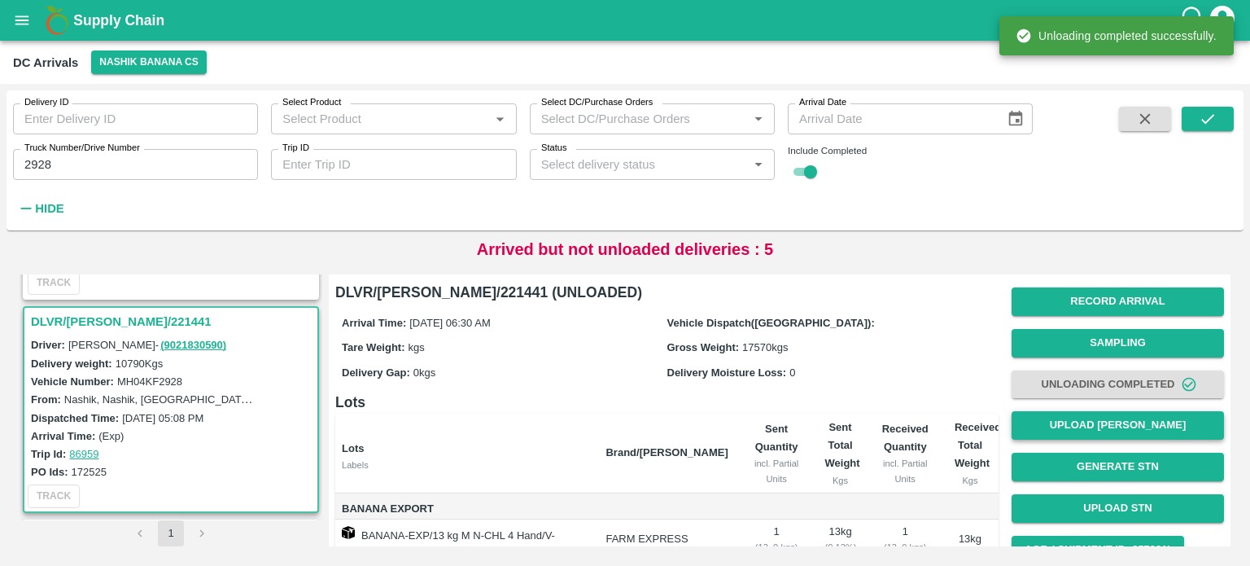
click at [1085, 425] on button "Upload [PERSON_NAME]" at bounding box center [1118, 425] width 212 height 28
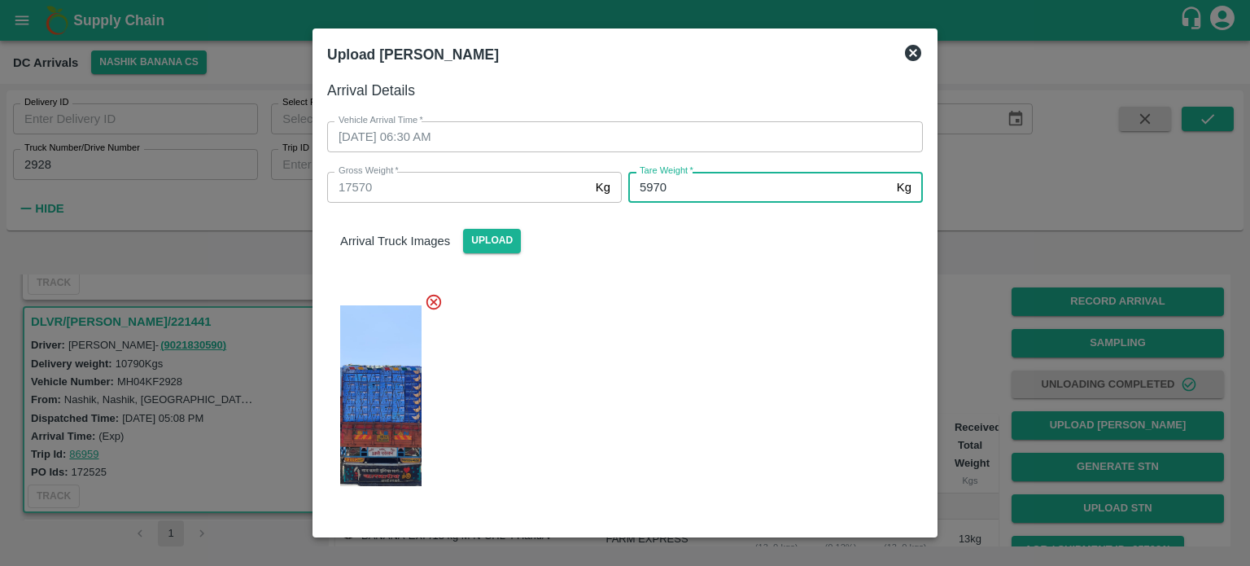
type input "5970"
click at [732, 354] on div at bounding box center [618, 390] width 609 height 223
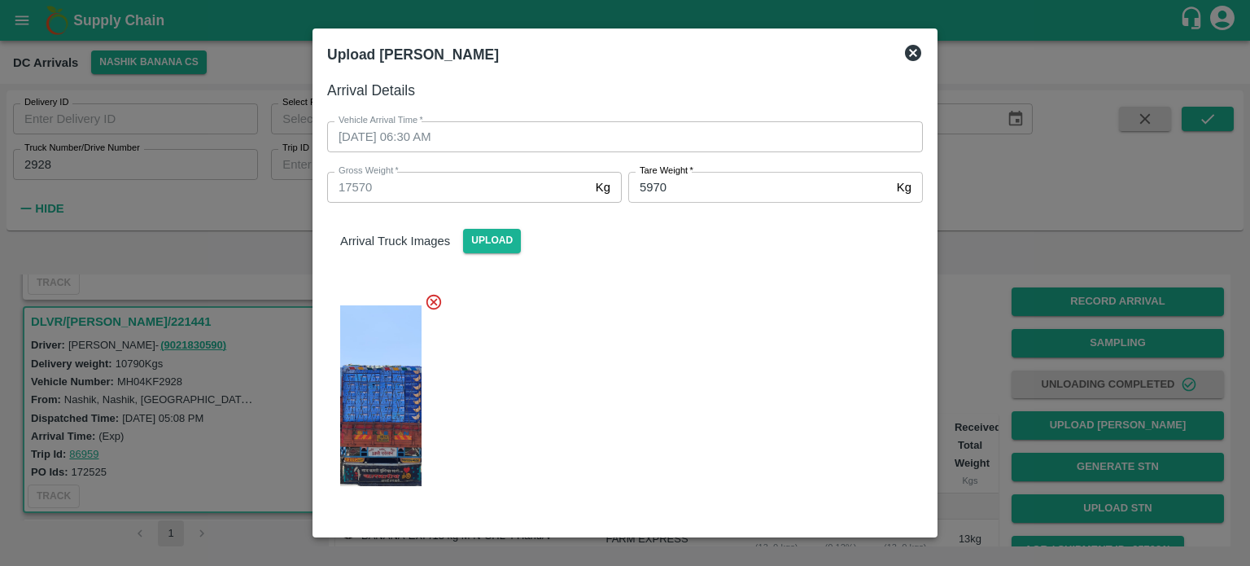
scroll to position [177, 0]
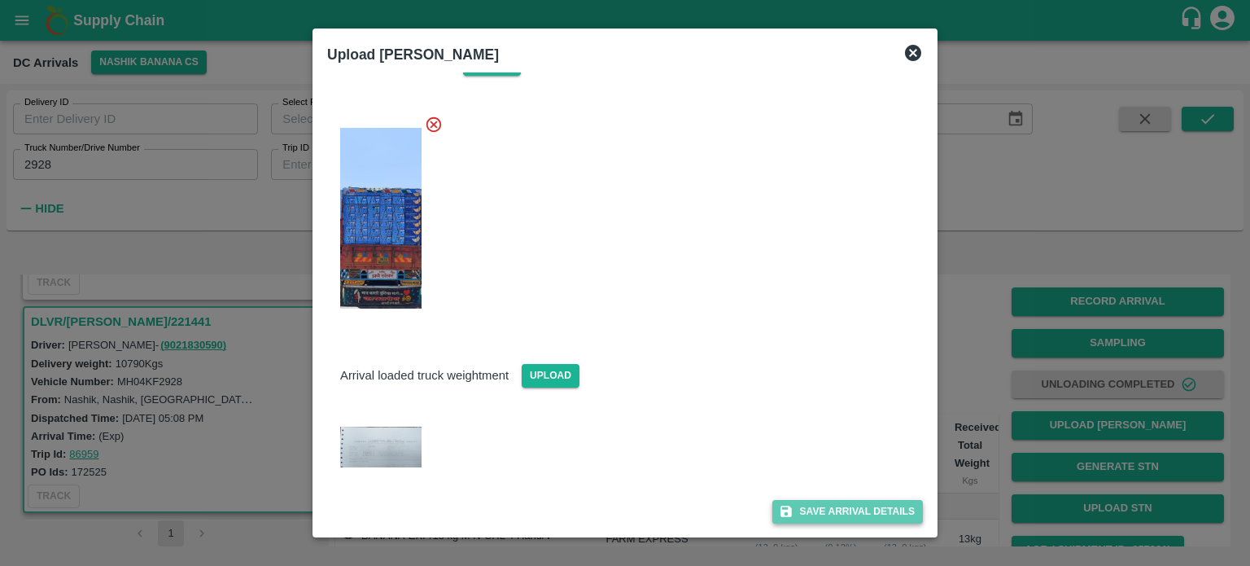
click at [823, 508] on button "Save Arrival Details" at bounding box center [847, 512] width 151 height 24
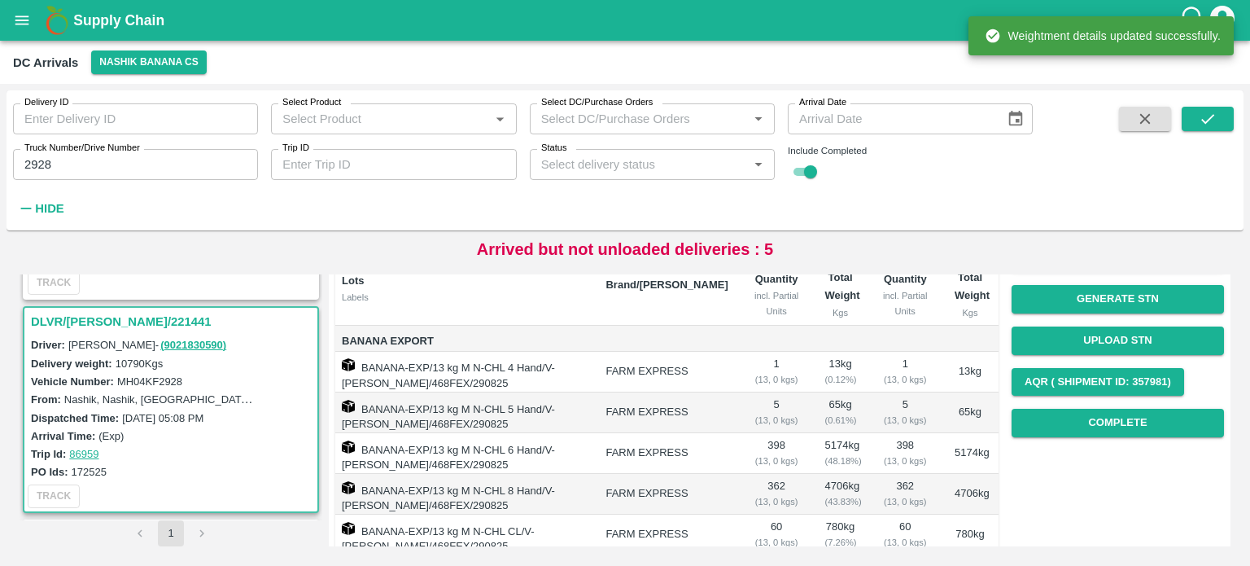
scroll to position [172, 0]
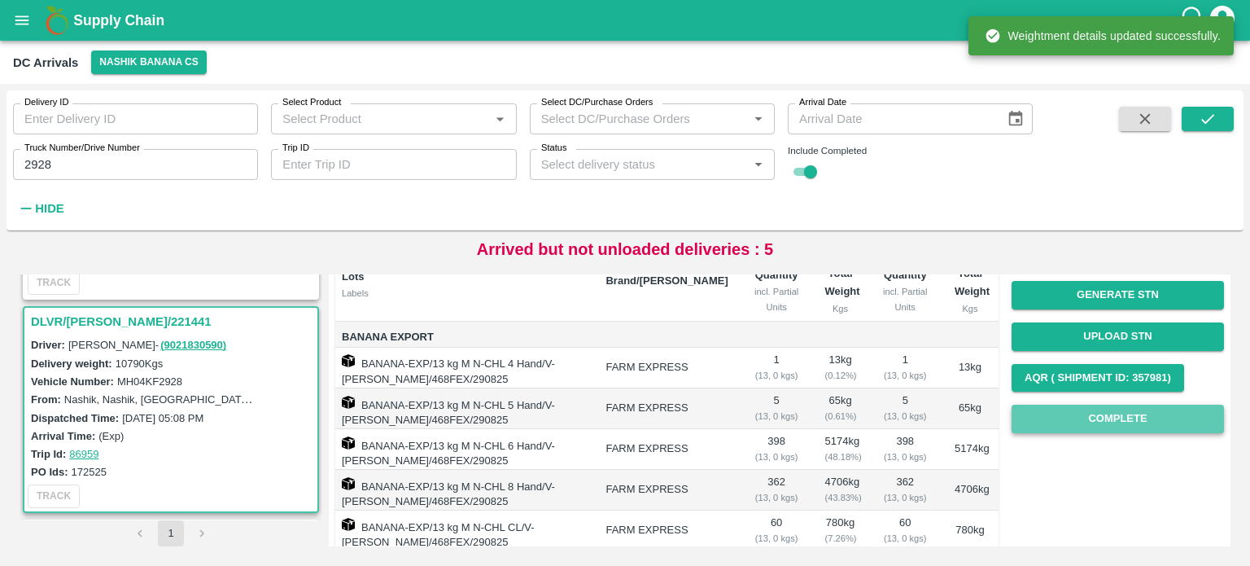
click at [1107, 416] on button "Complete" at bounding box center [1118, 418] width 212 height 28
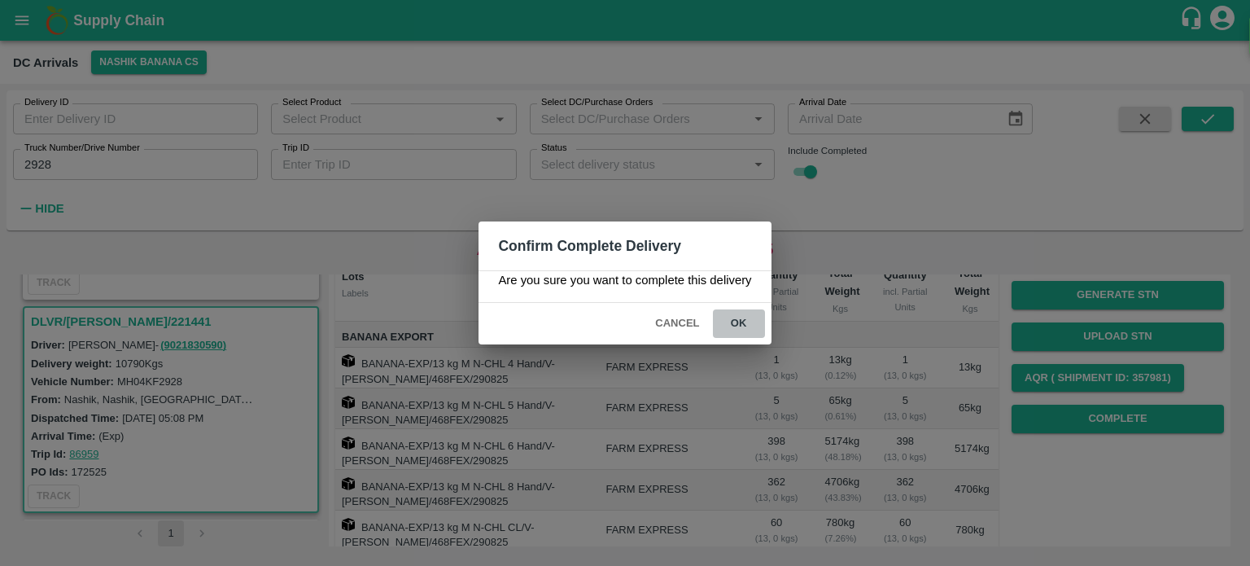
click at [729, 320] on button "ok" at bounding box center [739, 323] width 52 height 28
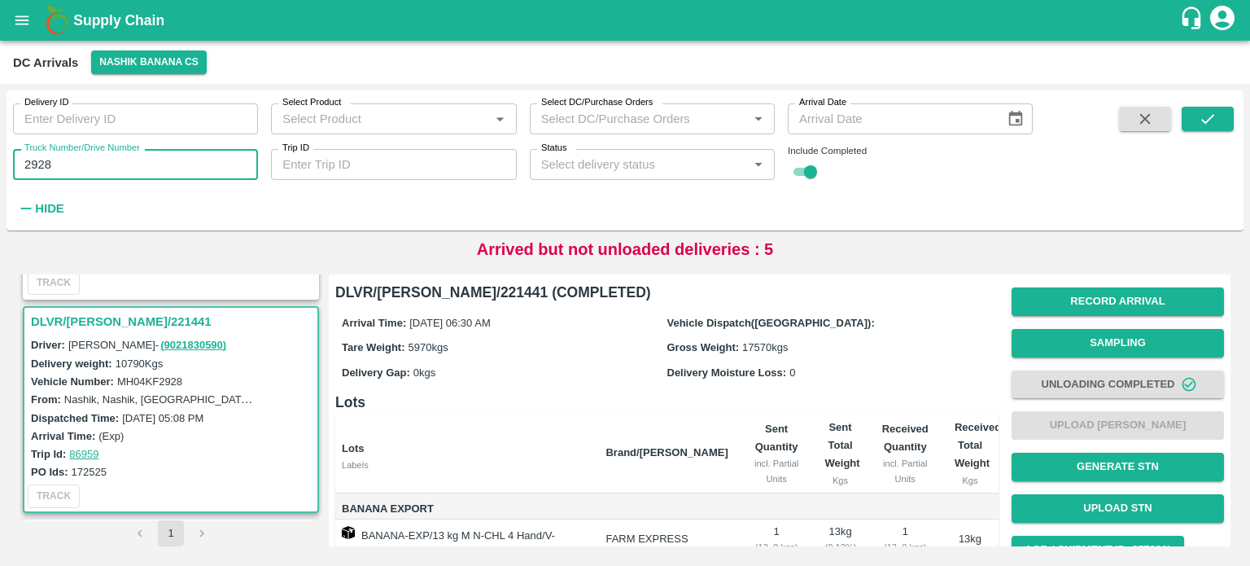
click at [35, 162] on input "2928" at bounding box center [135, 164] width 245 height 31
type input "0046"
click at [1211, 107] on button "submit" at bounding box center [1208, 119] width 52 height 24
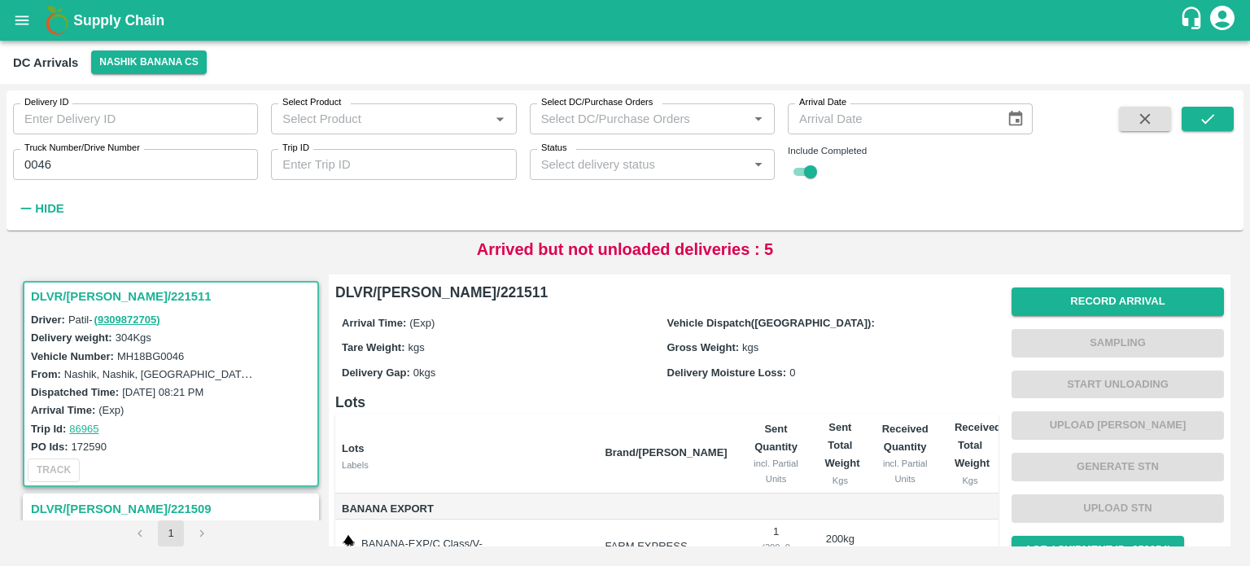
scroll to position [124, 0]
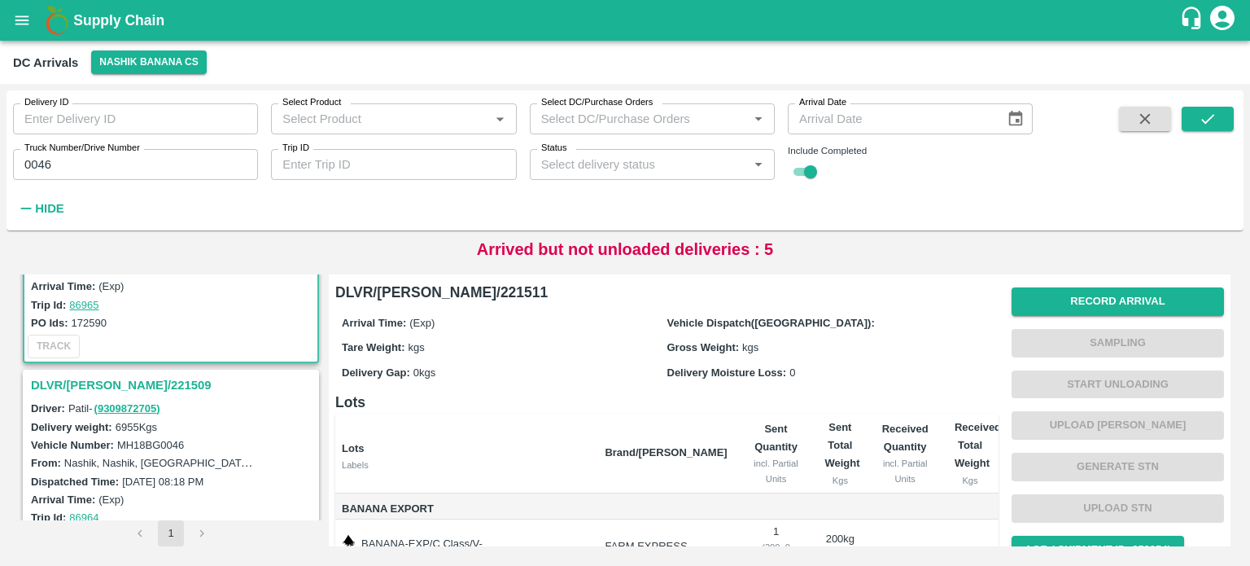
click at [75, 382] on h3 "DLVR/[PERSON_NAME]/221509" at bounding box center [173, 384] width 285 height 21
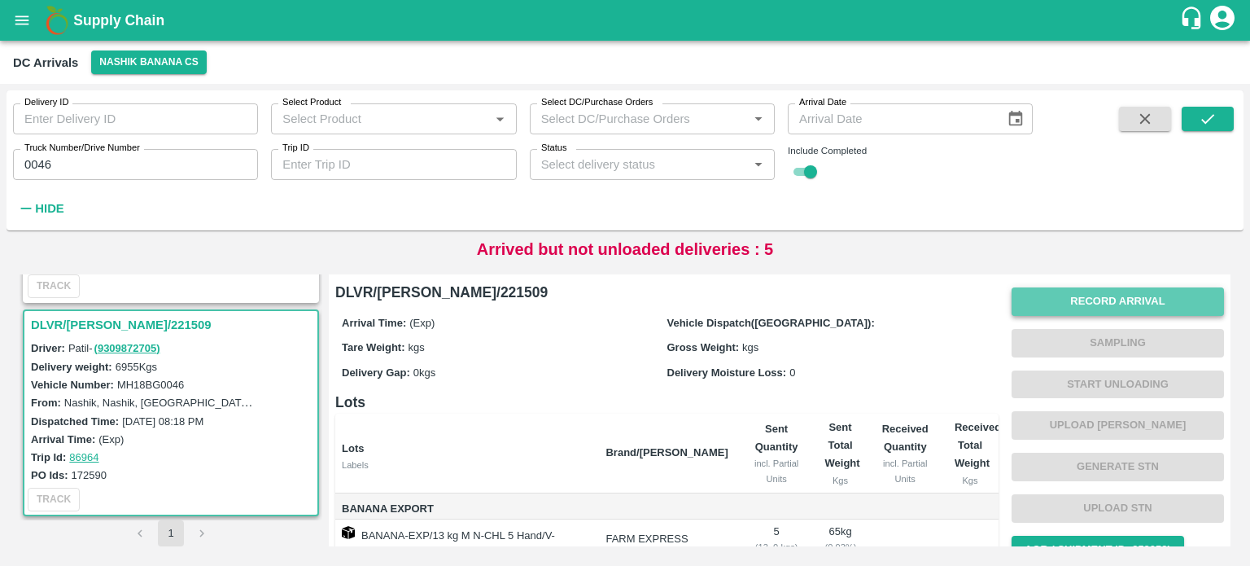
click at [1121, 305] on button "Record Arrival" at bounding box center [1118, 301] width 212 height 28
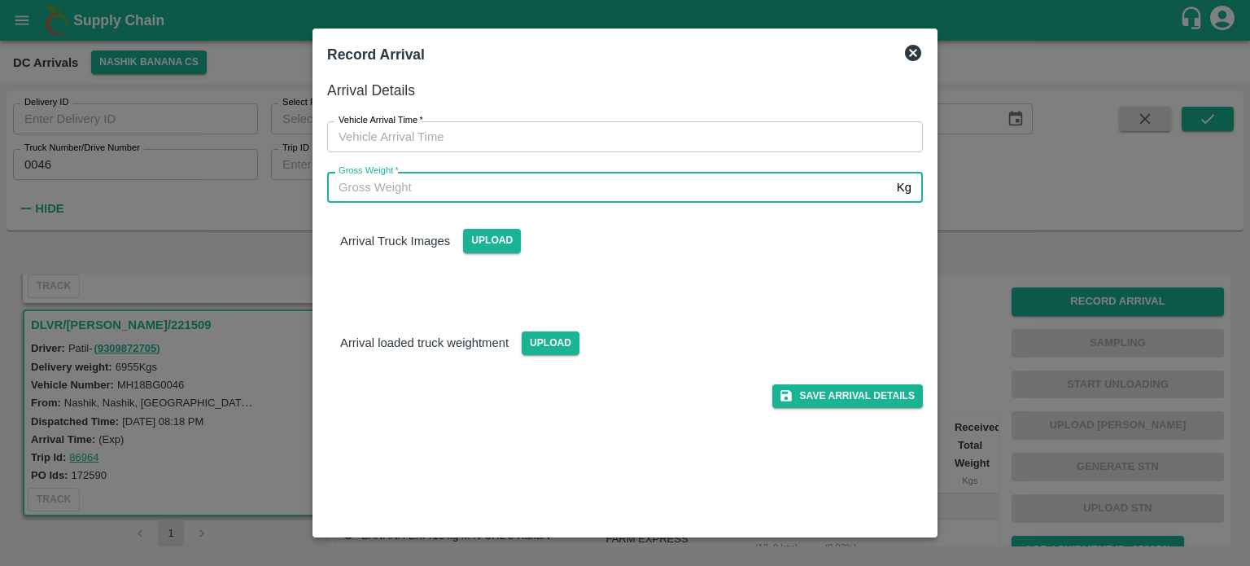
click at [698, 188] on input "Gross Weight   *" at bounding box center [608, 187] width 563 height 31
type input "13290"
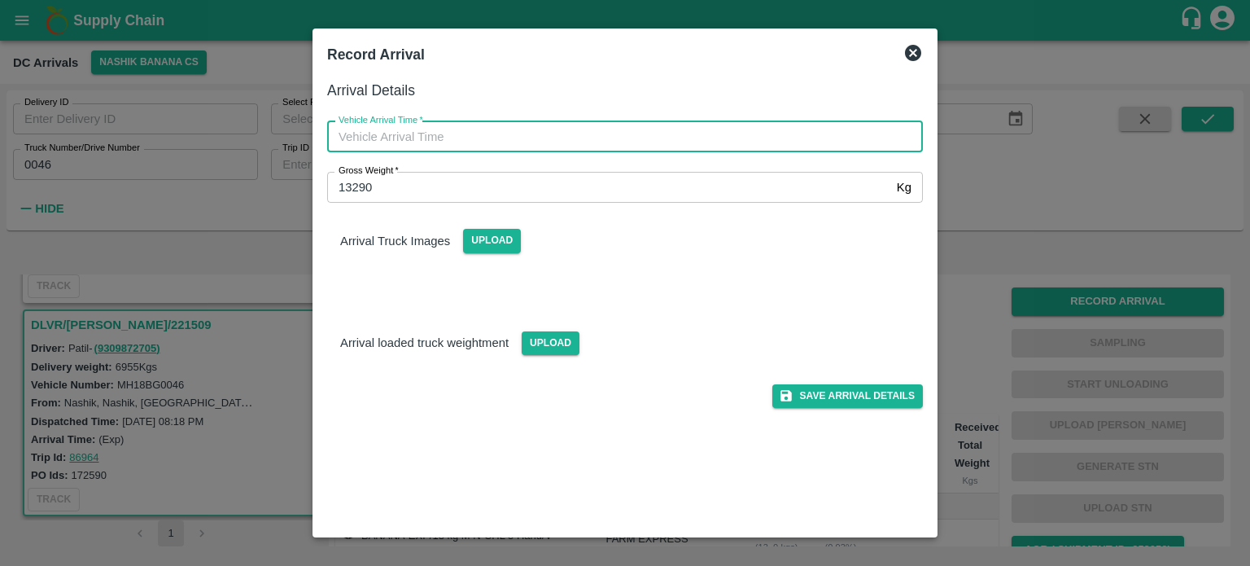
type input "DD/MM/YYYY hh:mm aa"
click at [646, 139] on input "DD/MM/YYYY hh:mm aa" at bounding box center [619, 136] width 584 height 31
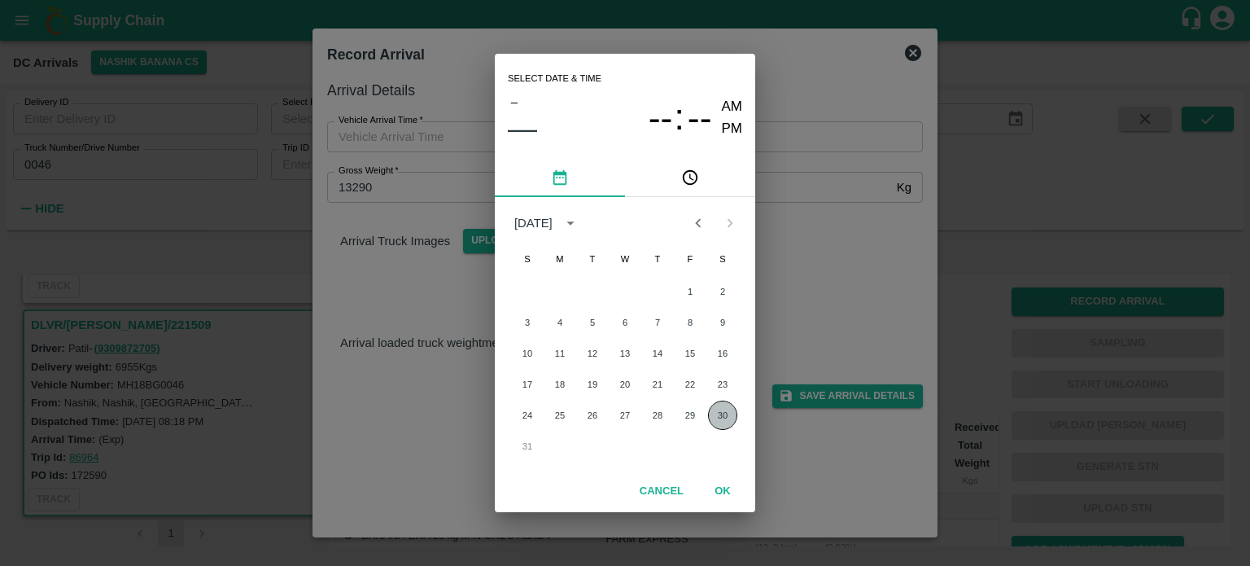
click at [715, 414] on button "30" at bounding box center [722, 414] width 29 height 29
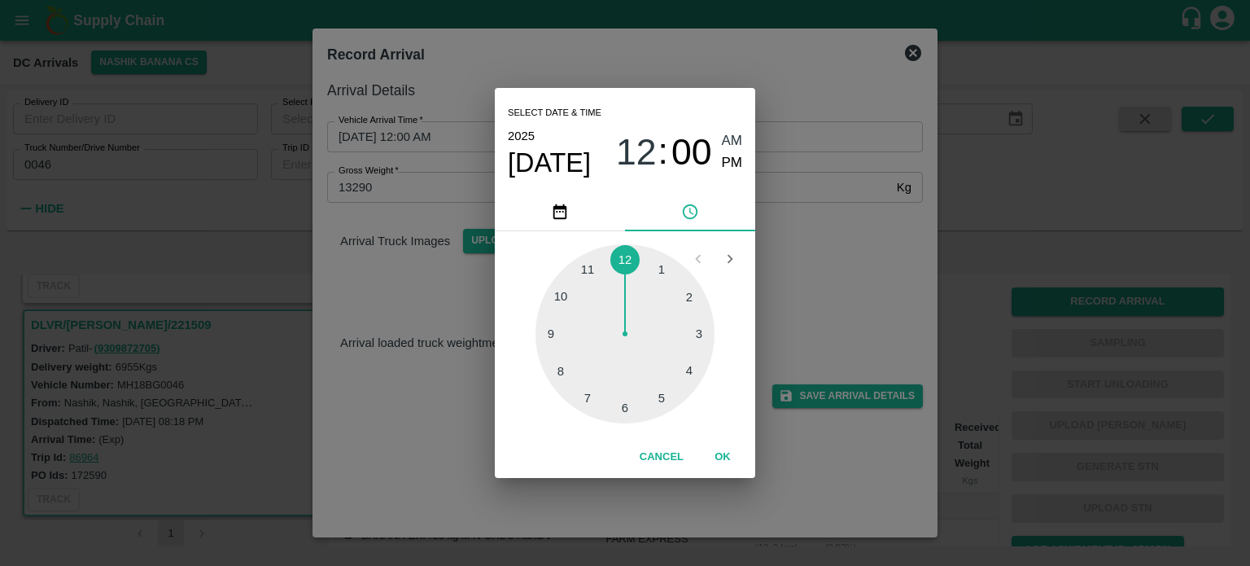
click at [583, 396] on div at bounding box center [625, 333] width 179 height 179
click at [626, 405] on div at bounding box center [625, 333] width 179 height 179
type input "[DATE] 07:30 AM"
click at [871, 243] on div "Select date & time [DATE] 07 : 30 AM PM 05 10 15 20 25 30 35 40 45 50 55 00 Can…" at bounding box center [625, 283] width 1250 height 566
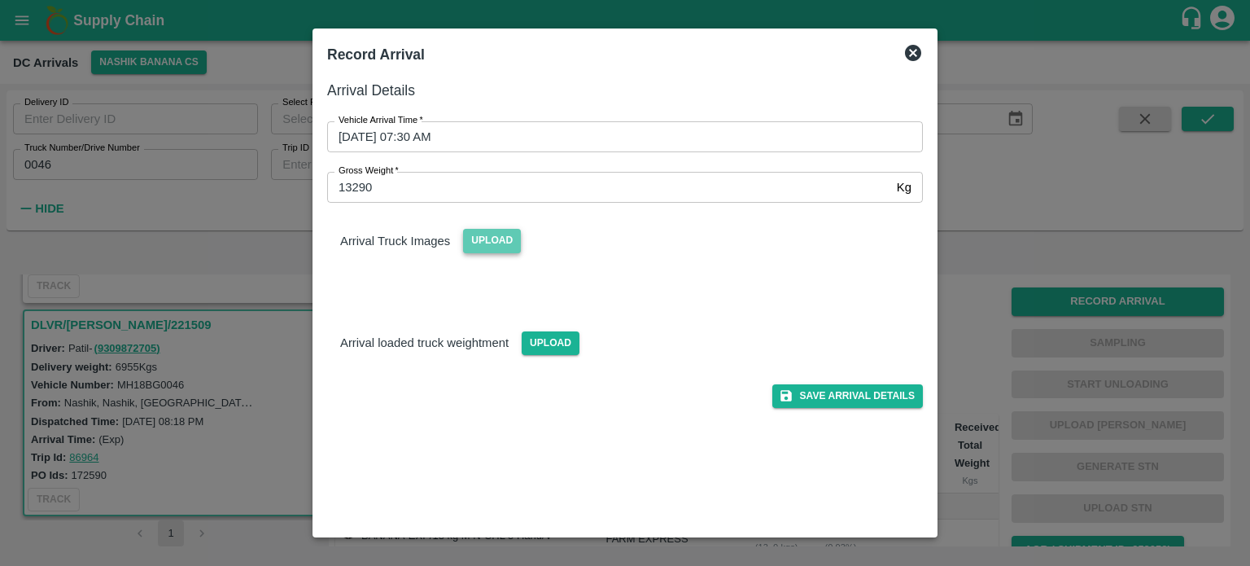
click at [470, 243] on span "Upload" at bounding box center [492, 241] width 58 height 24
click at [0, 0] on input "Upload" at bounding box center [0, 0] width 0 height 0
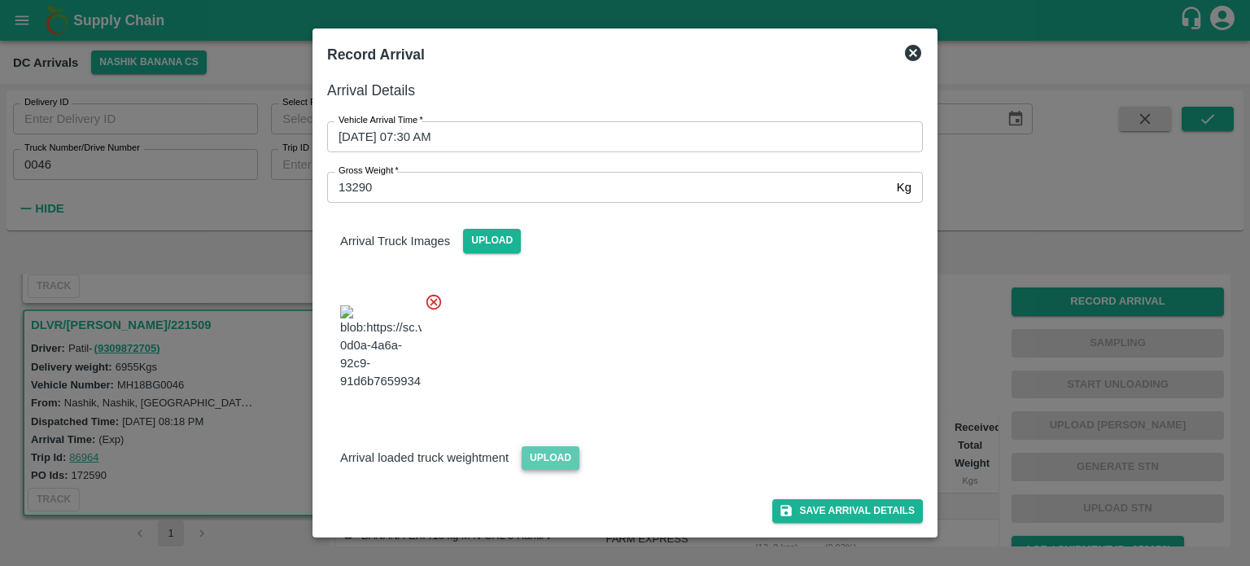
click at [557, 455] on span "Upload" at bounding box center [551, 458] width 58 height 24
click at [0, 0] on input "Upload" at bounding box center [0, 0] width 0 height 0
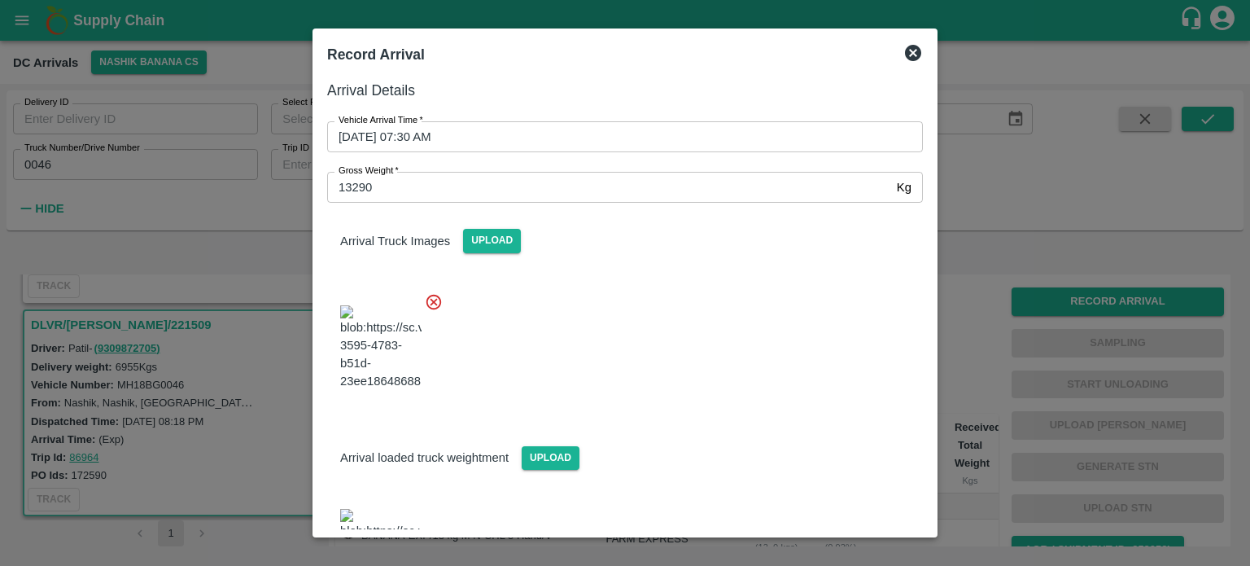
click at [674, 271] on div "Arrival Truck Images Upload" at bounding box center [618, 305] width 609 height 230
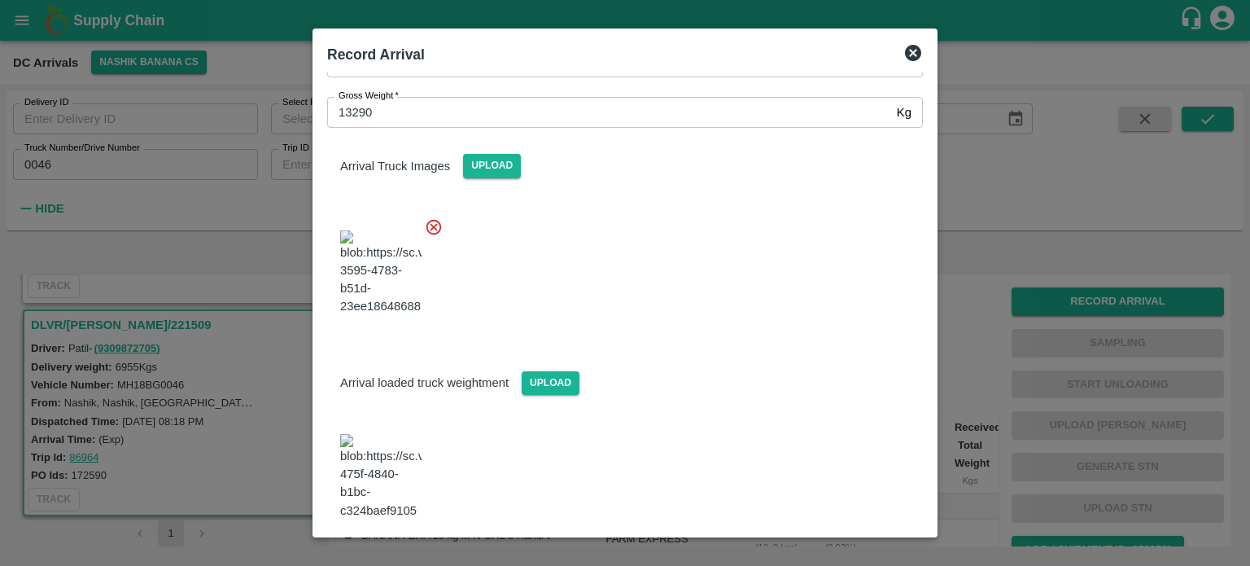
click at [835, 552] on button "Save Arrival Details" at bounding box center [847, 564] width 151 height 24
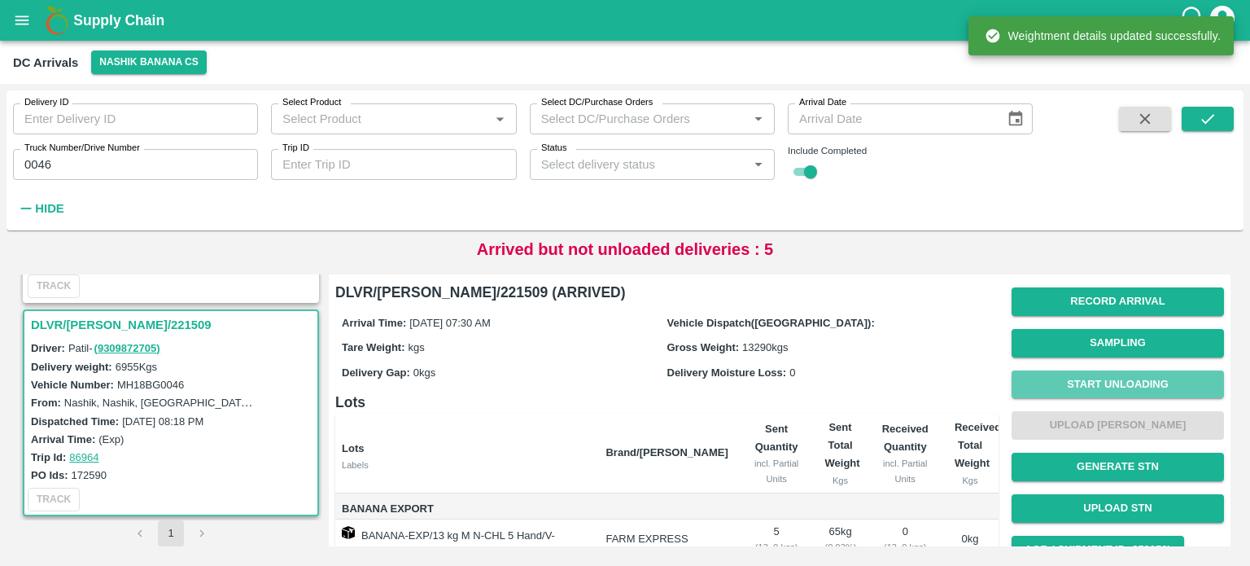
click at [1095, 383] on button "Start Unloading" at bounding box center [1118, 384] width 212 height 28
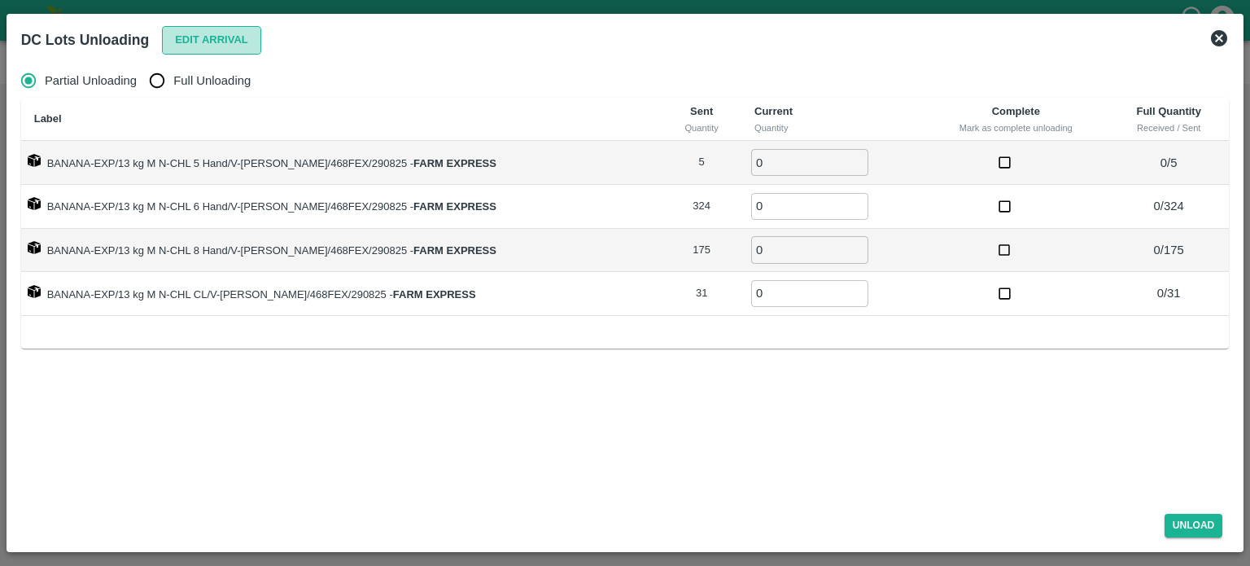
click at [238, 44] on button "Edit Arrival" at bounding box center [211, 40] width 99 height 28
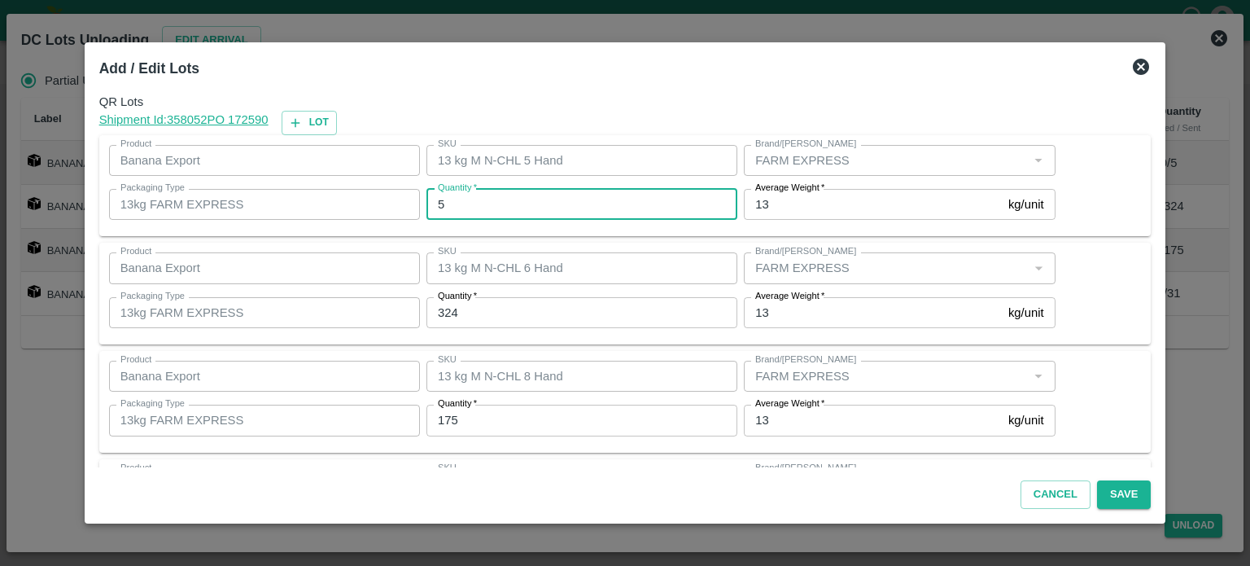
click at [479, 203] on input "5" at bounding box center [581, 204] width 311 height 31
type input "8"
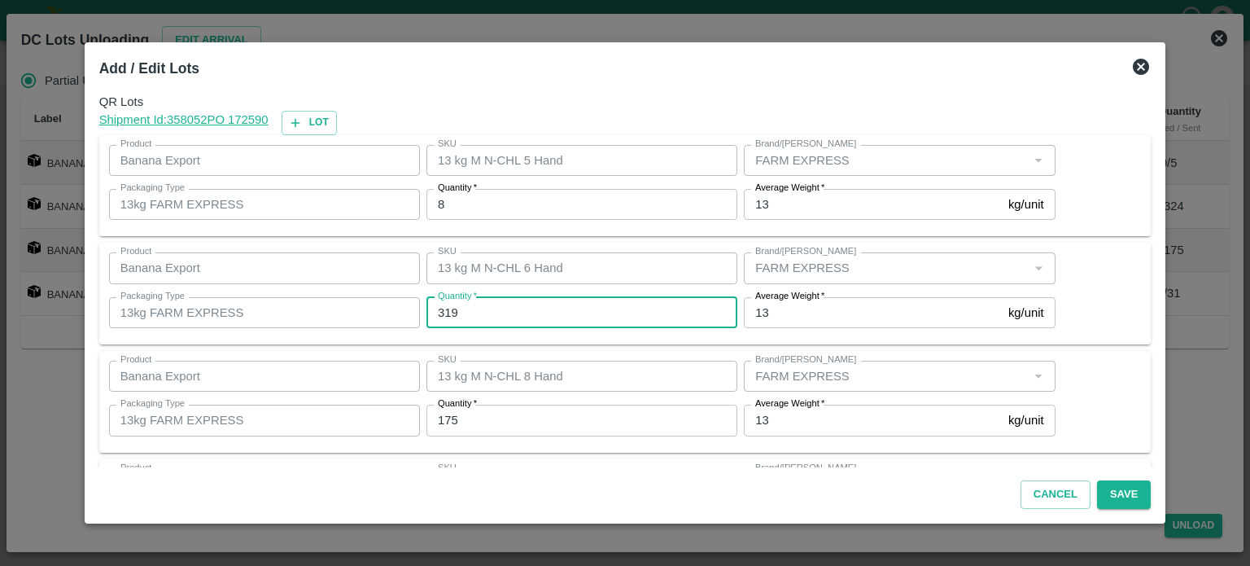
type input "319"
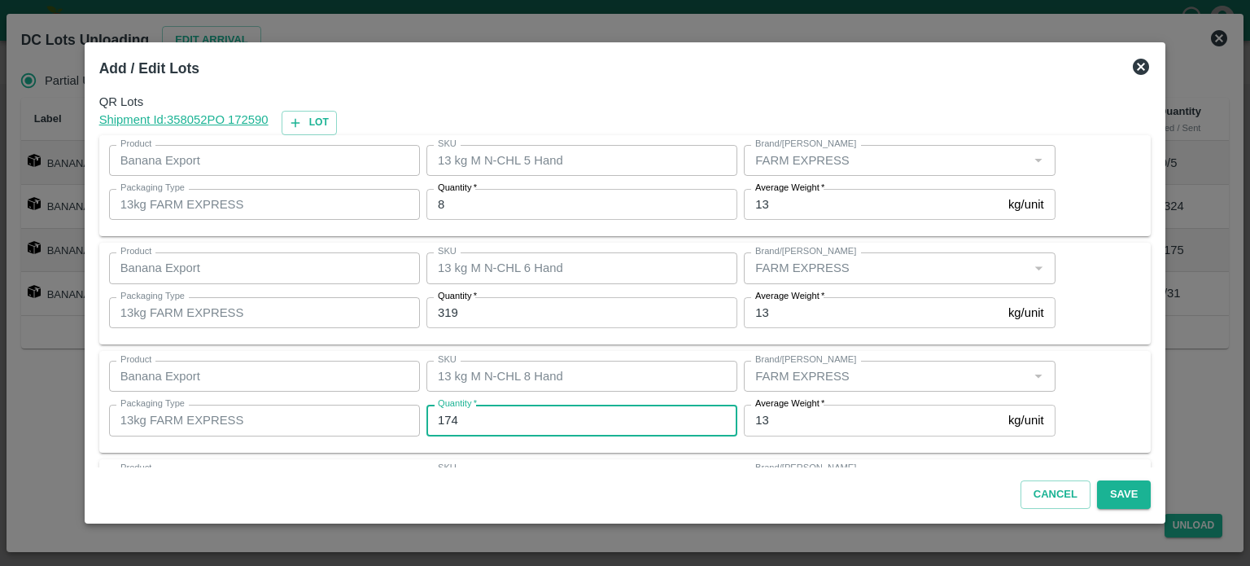
type input "174"
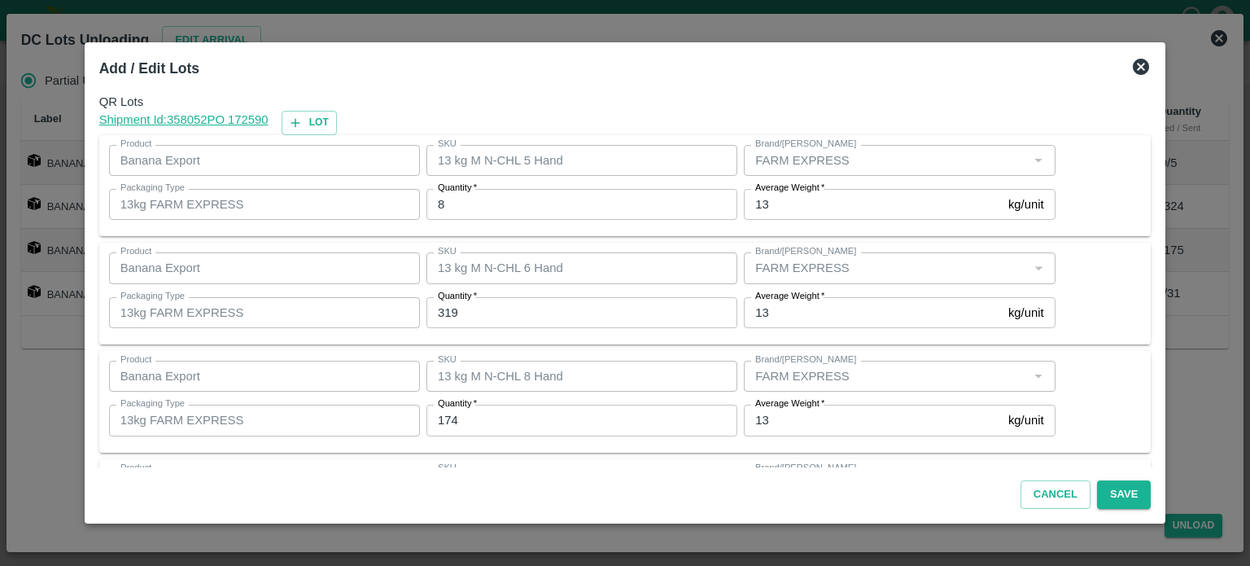
scroll to position [105, 0]
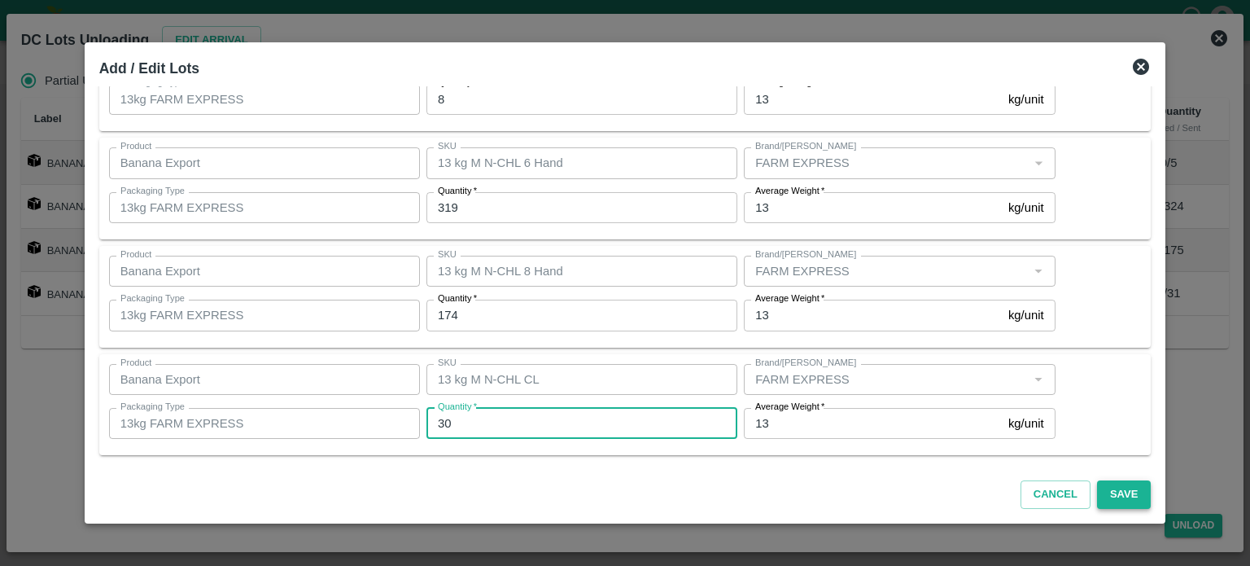
type input "30"
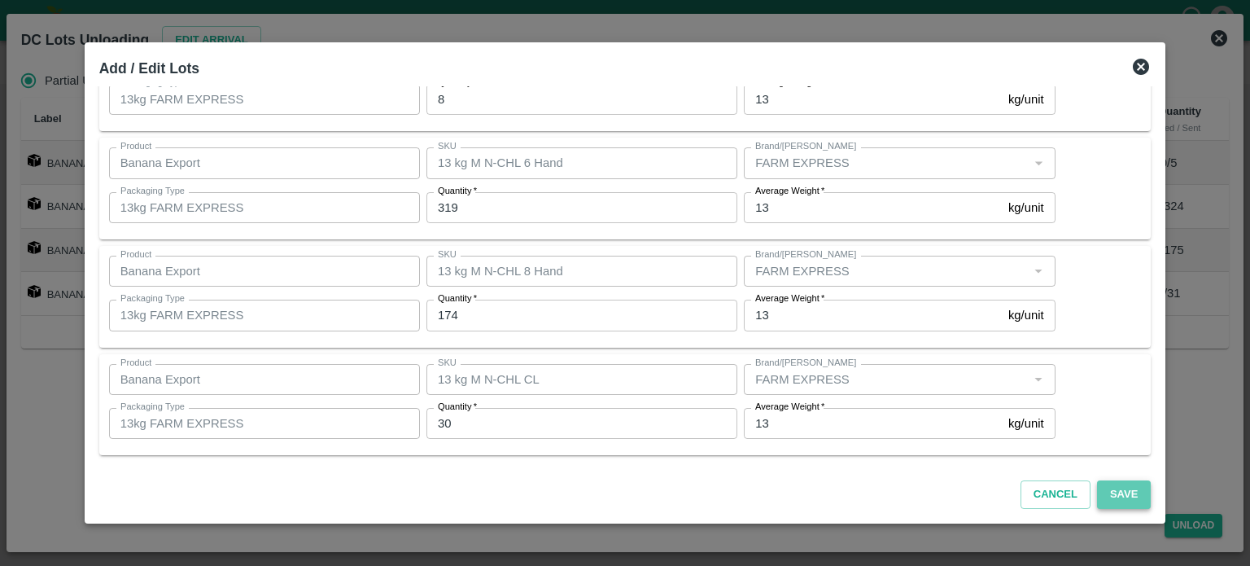
click at [1100, 499] on button "Save" at bounding box center [1124, 494] width 54 height 28
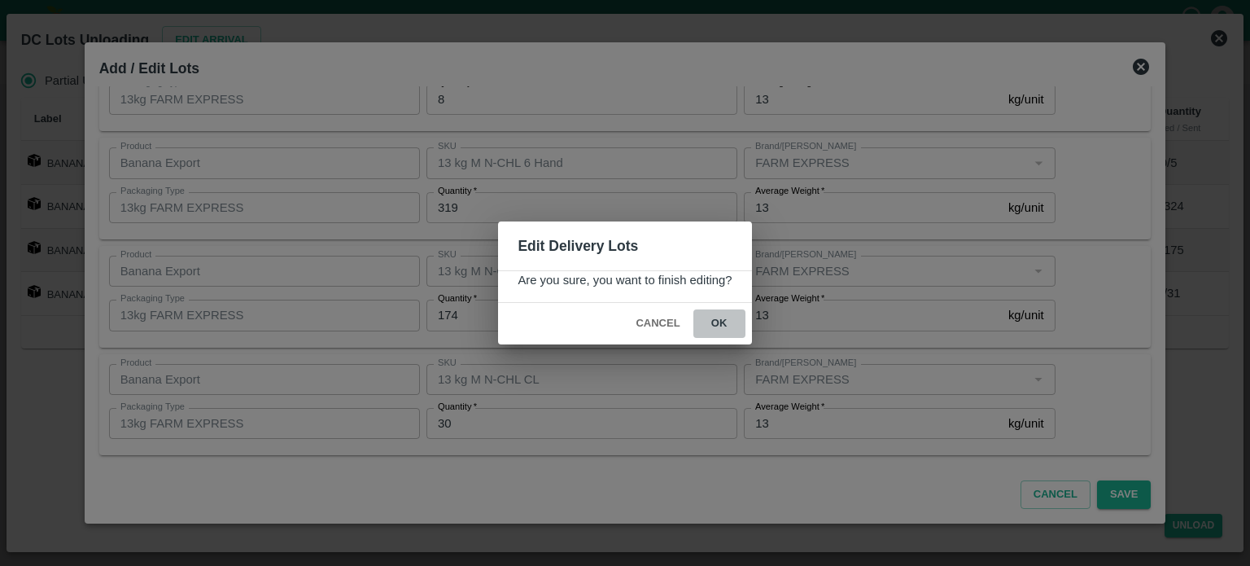
click at [716, 320] on button "ok" at bounding box center [719, 323] width 52 height 28
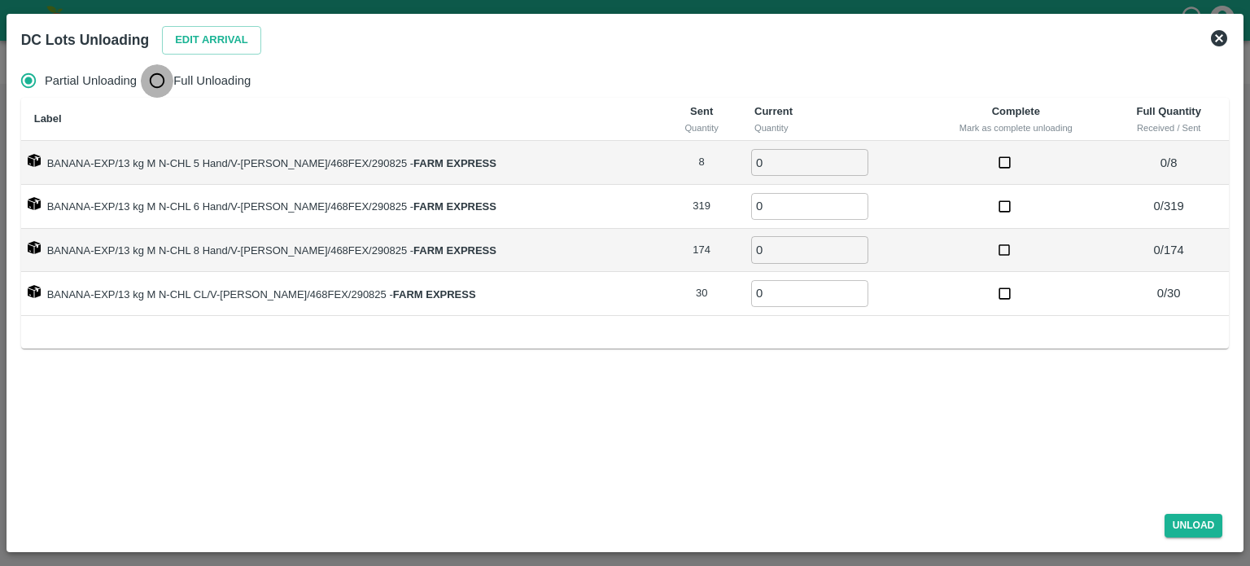
click at [153, 81] on input "Full Unloading" at bounding box center [157, 80] width 33 height 33
radio input "true"
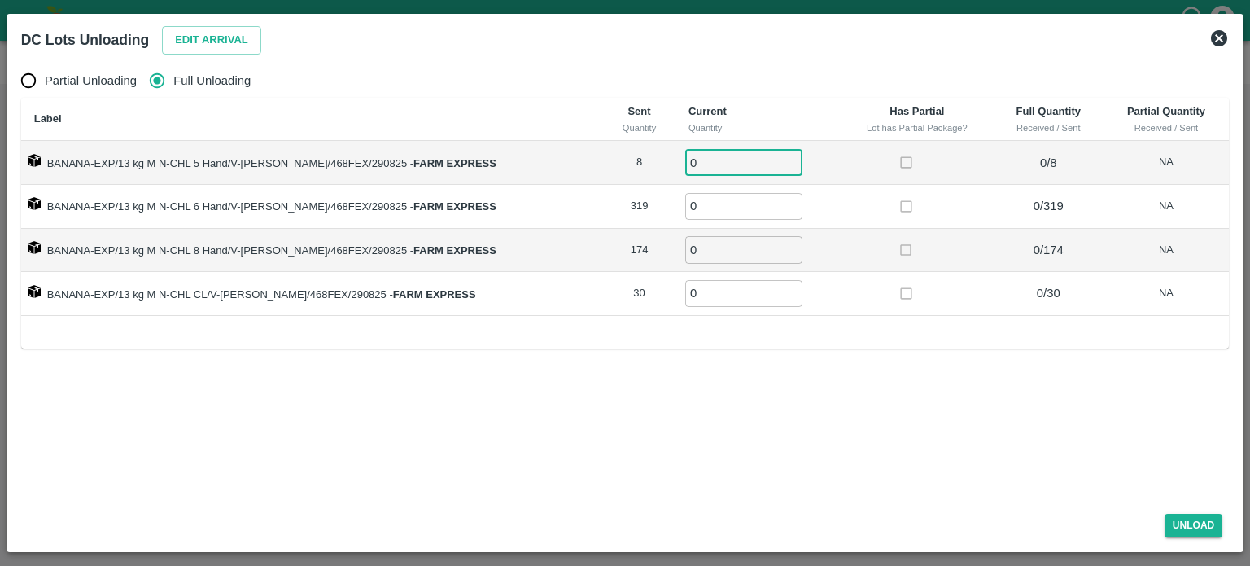
click at [703, 160] on input "0" at bounding box center [743, 162] width 117 height 27
type input "8"
type input "319"
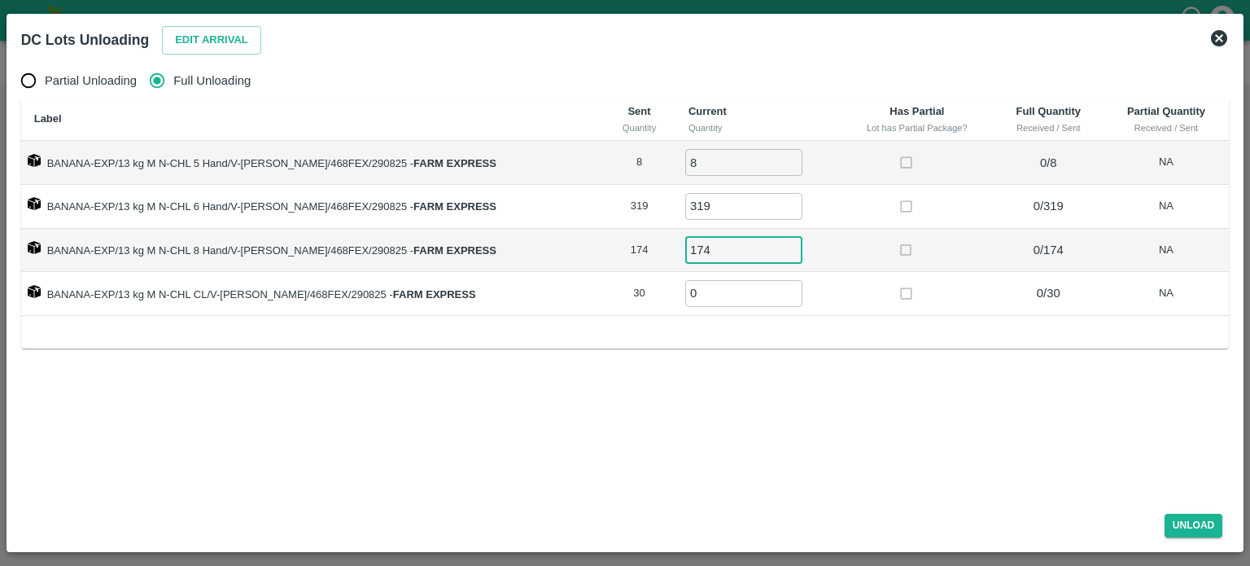
type input "174"
type input "30"
click at [1196, 521] on button "Unload" at bounding box center [1194, 526] width 59 height 24
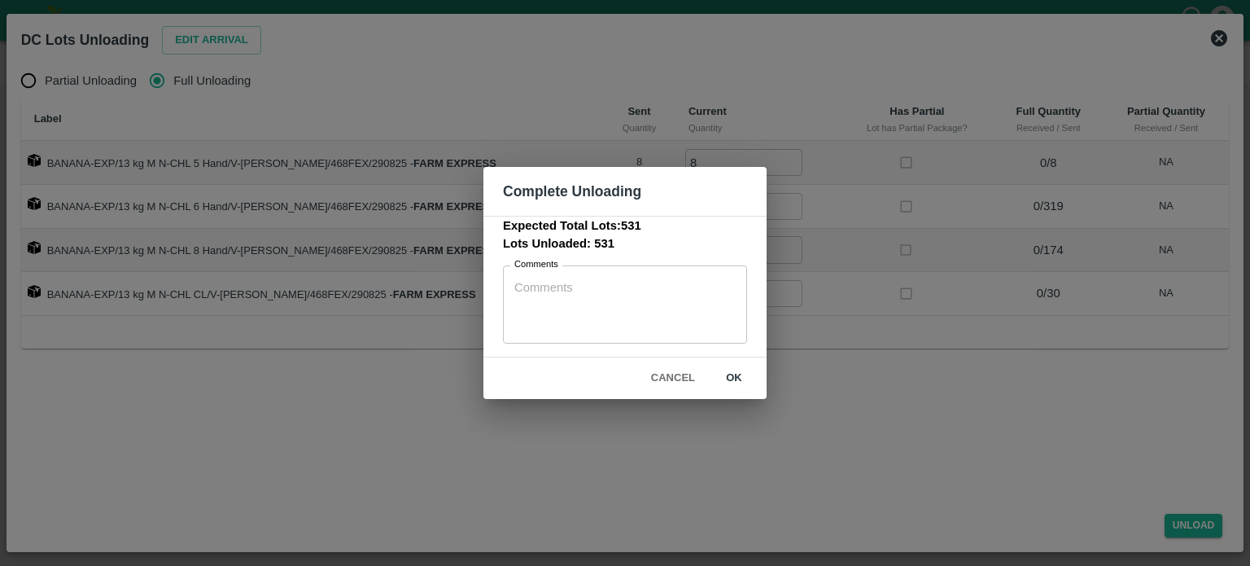
click at [732, 378] on button "ok" at bounding box center [734, 378] width 52 height 28
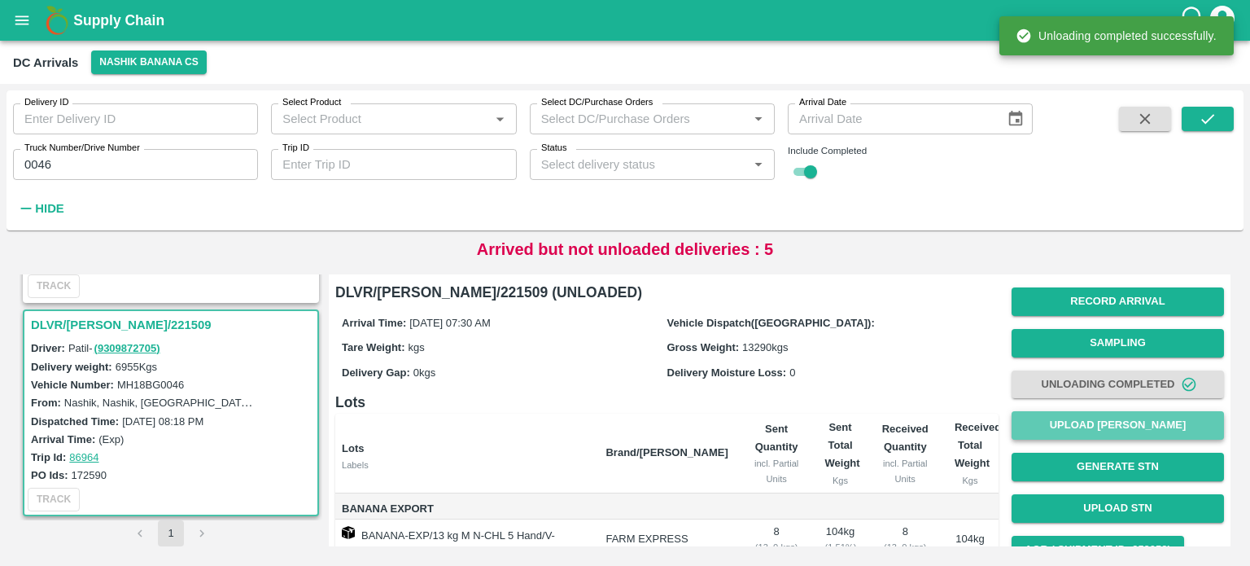
click at [1103, 429] on button "Upload [PERSON_NAME]" at bounding box center [1118, 425] width 212 height 28
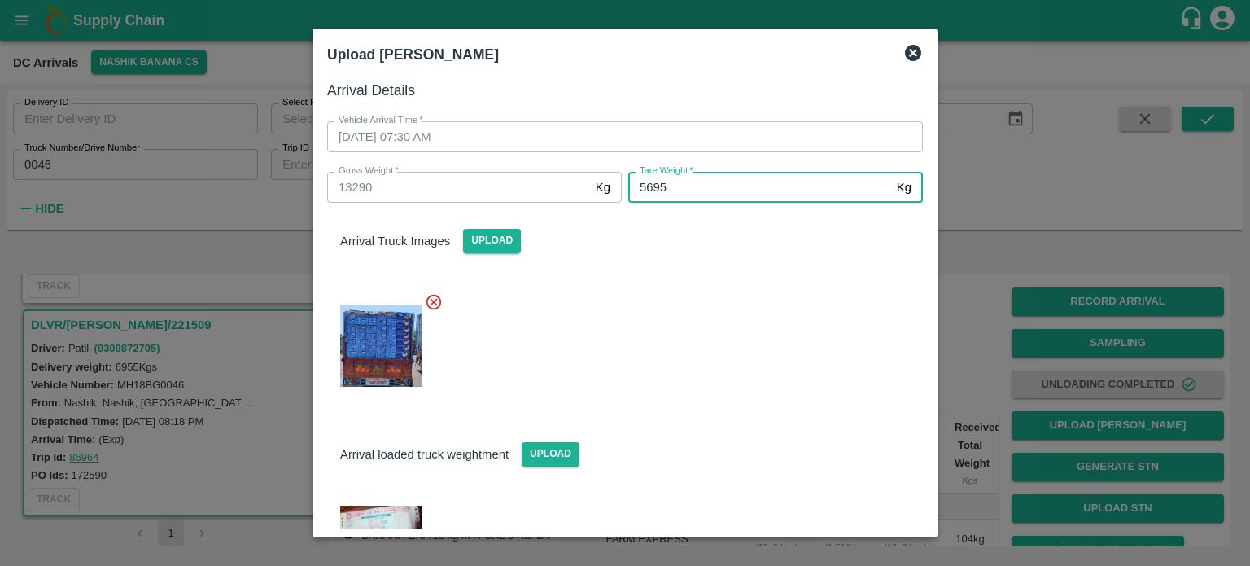
type input "5695"
click at [670, 401] on div at bounding box center [618, 341] width 609 height 125
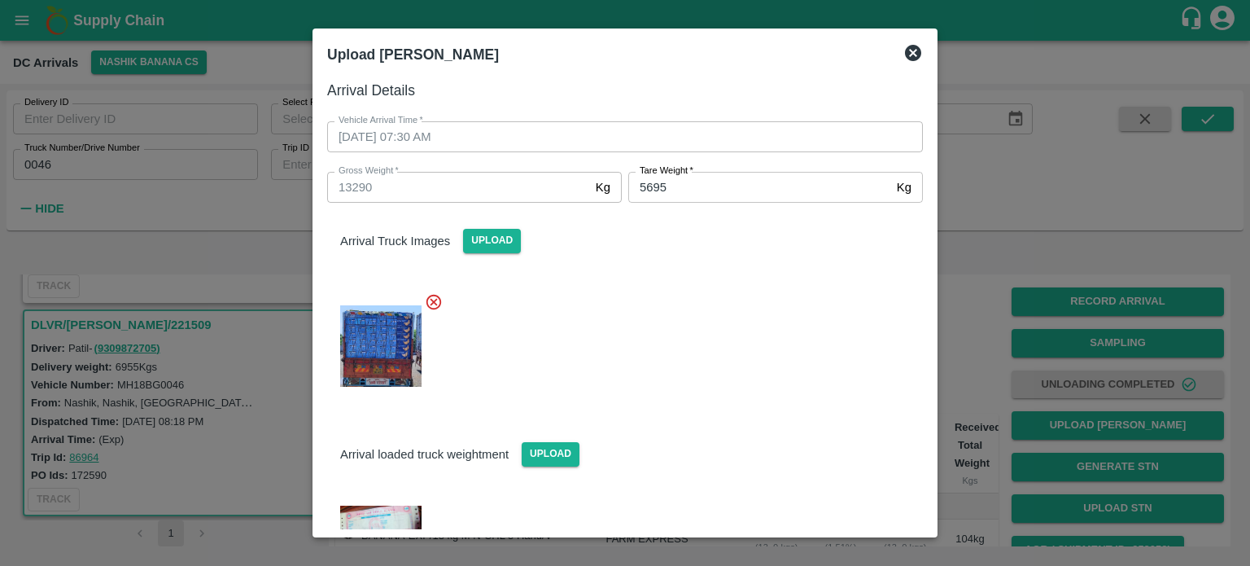
scroll to position [75, 0]
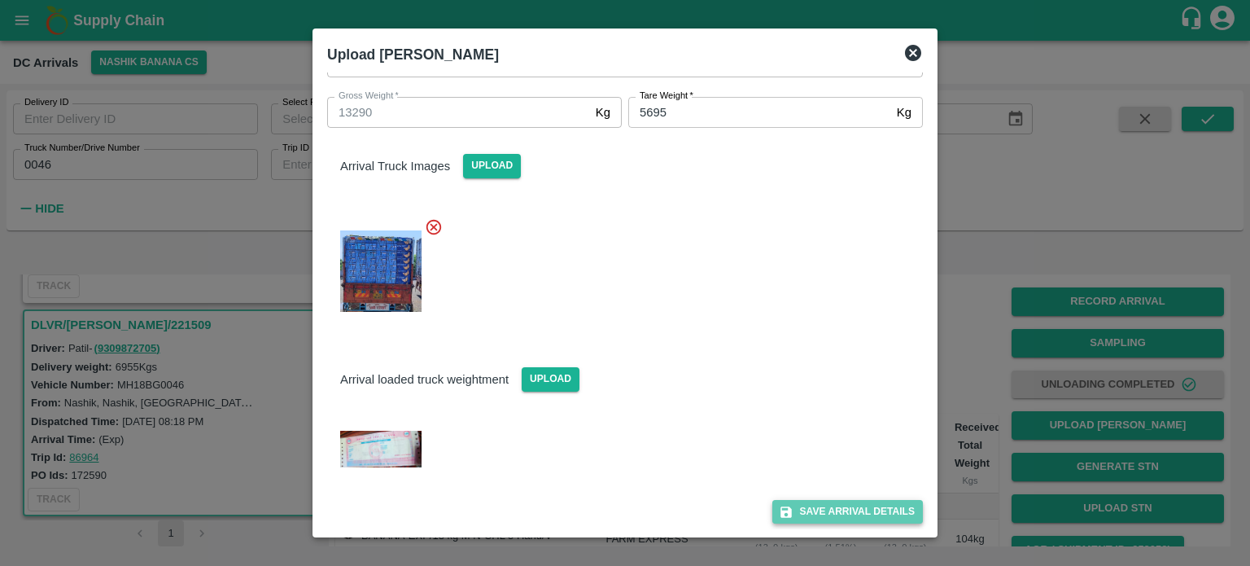
click at [830, 514] on button "Save Arrival Details" at bounding box center [847, 512] width 151 height 24
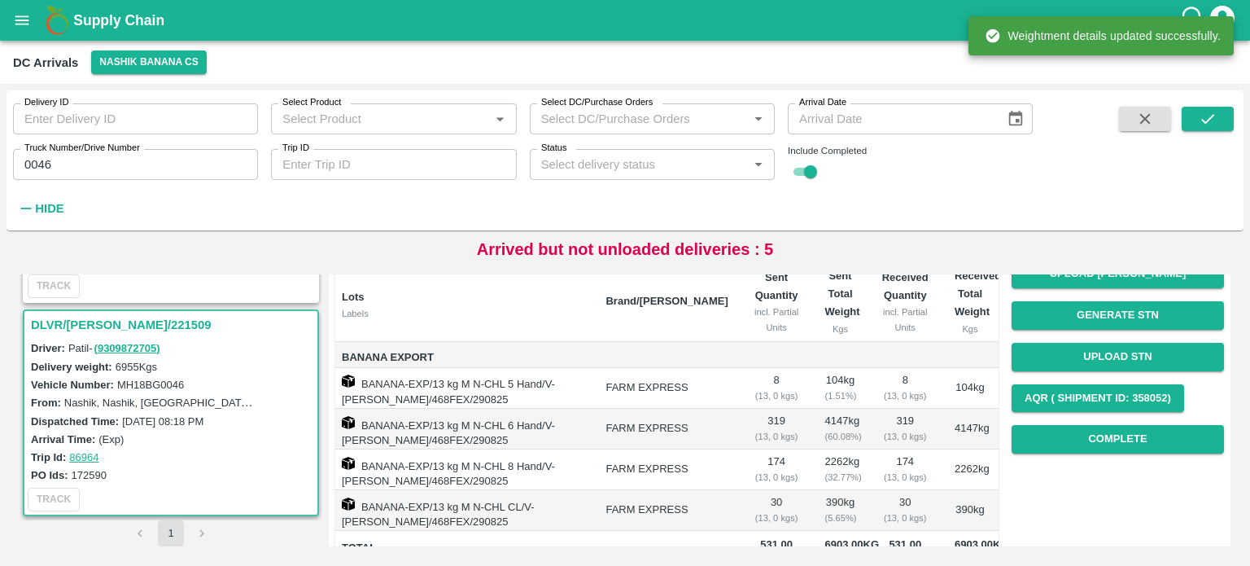
scroll to position [152, 0]
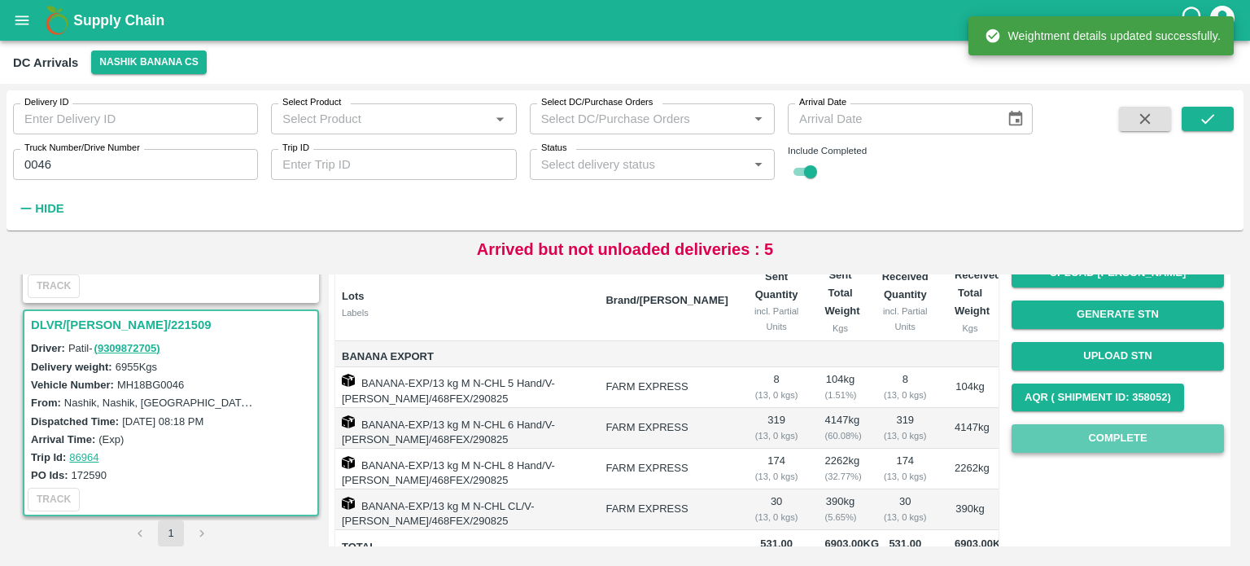
click at [1116, 438] on button "Complete" at bounding box center [1118, 438] width 212 height 28
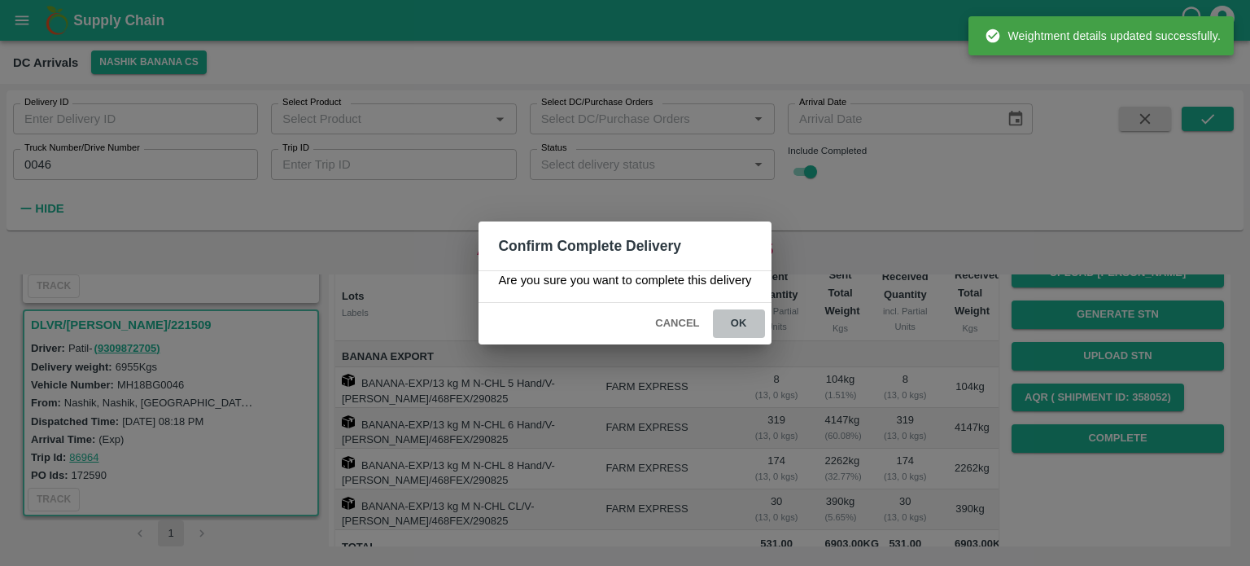
click at [730, 318] on button "ok" at bounding box center [739, 323] width 52 height 28
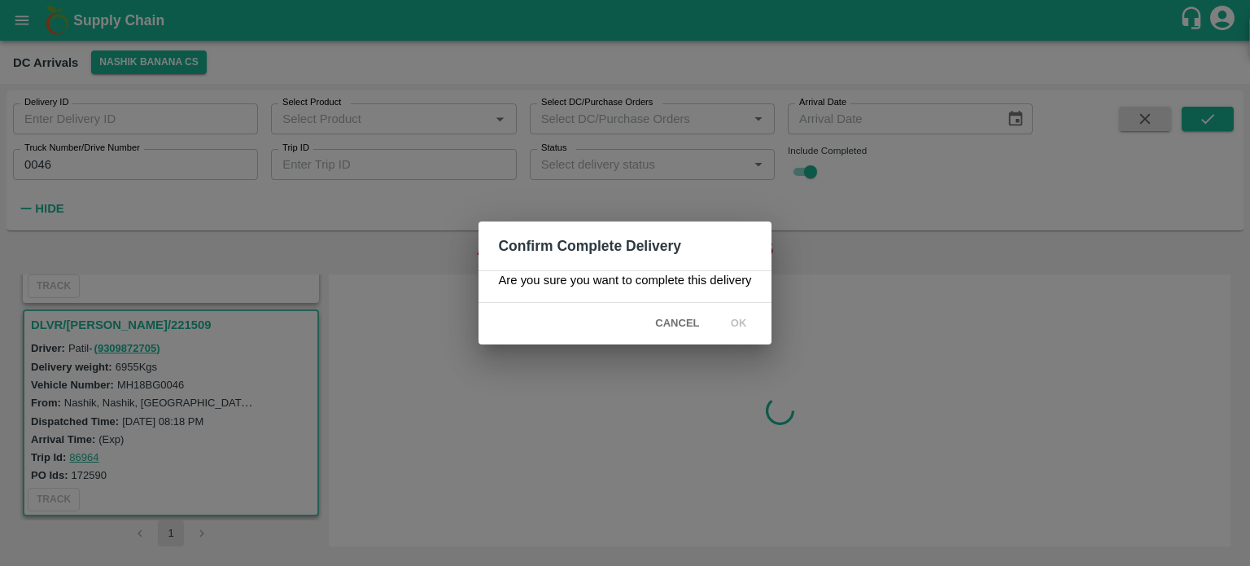
scroll to position [0, 0]
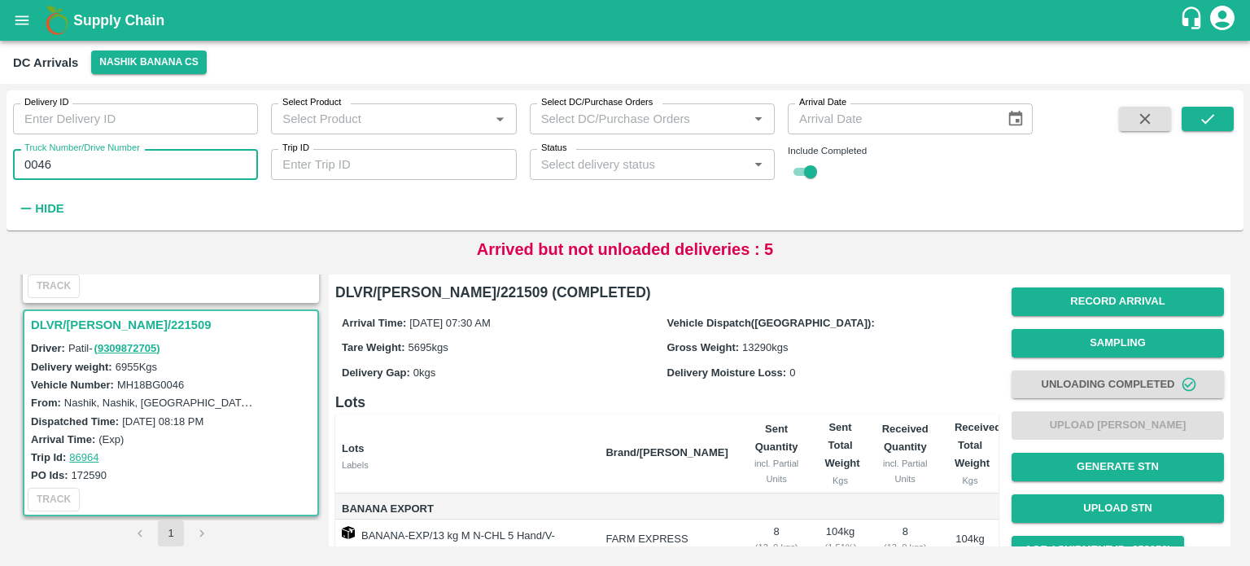
click at [33, 165] on input "0046" at bounding box center [135, 164] width 245 height 31
type input "9829"
click at [1211, 118] on icon "submit" at bounding box center [1208, 119] width 18 height 18
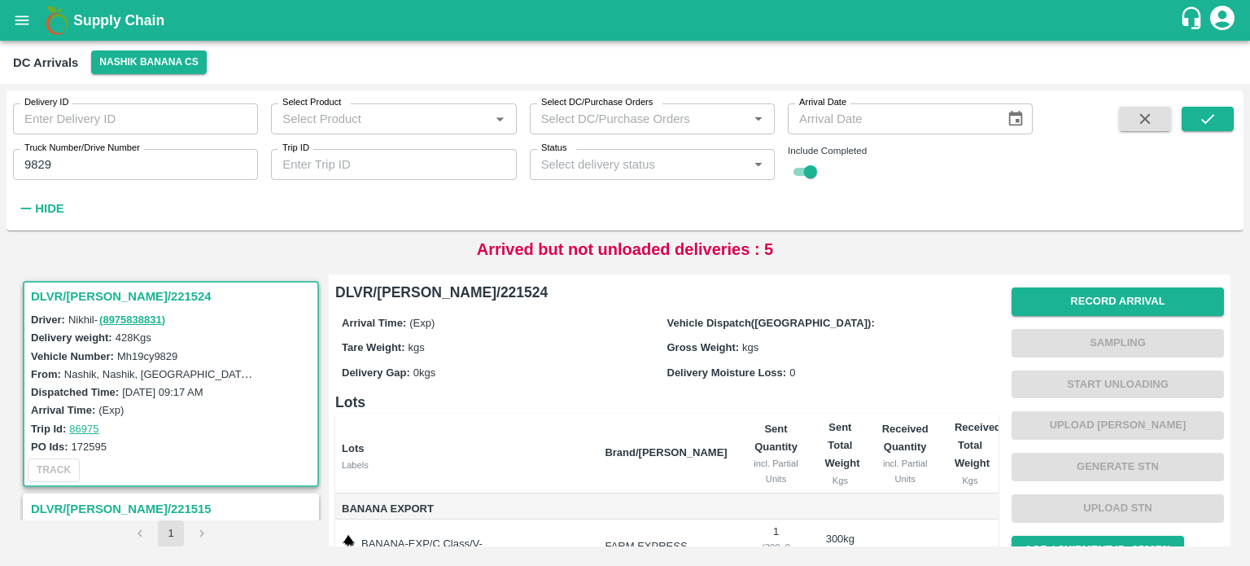
scroll to position [133, 0]
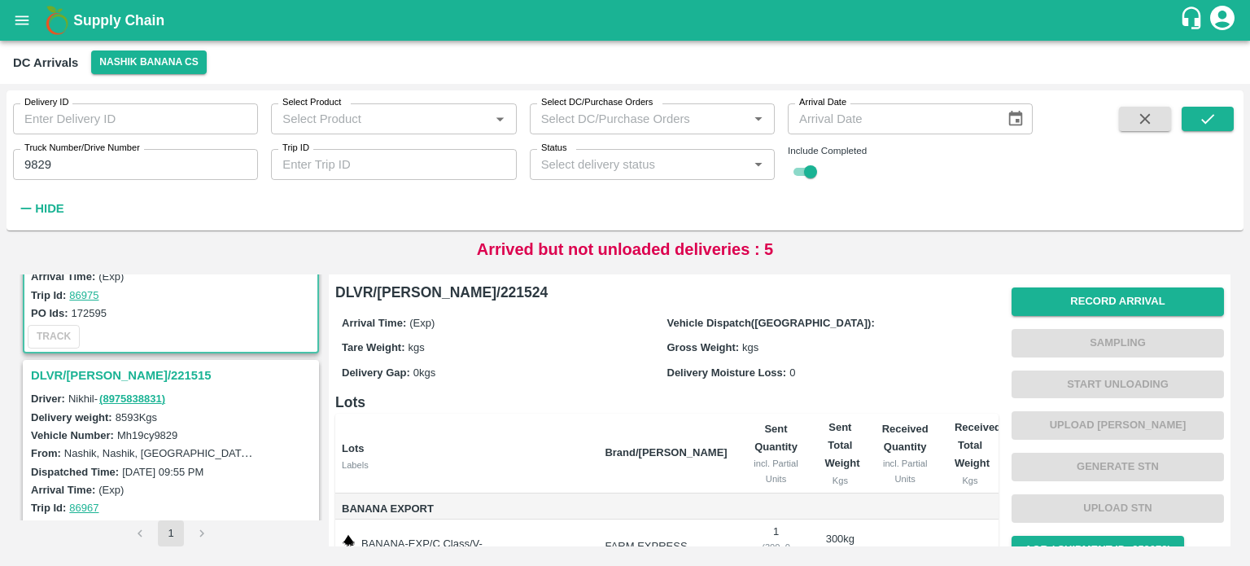
click at [130, 373] on h3 "DLVR/[PERSON_NAME]/221515" at bounding box center [173, 375] width 285 height 21
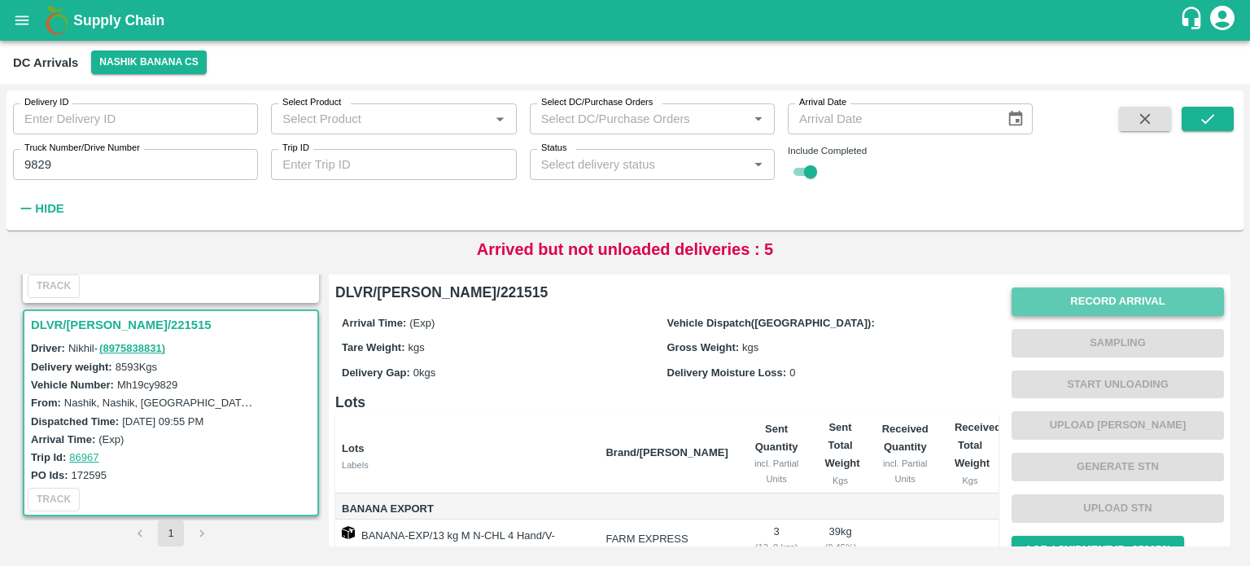
click at [1090, 297] on button "Record Arrival" at bounding box center [1118, 301] width 212 height 28
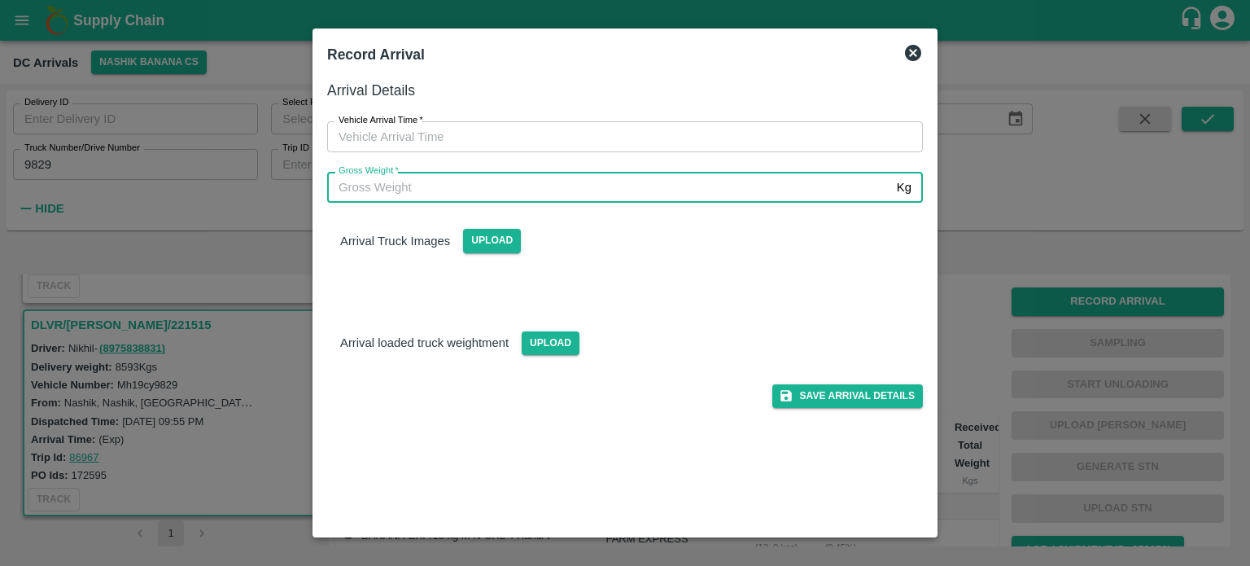
click at [667, 184] on input "Gross Weight   *" at bounding box center [608, 187] width 563 height 31
type input "14995"
type input "DD/MM/YYYY hh:mm aa"
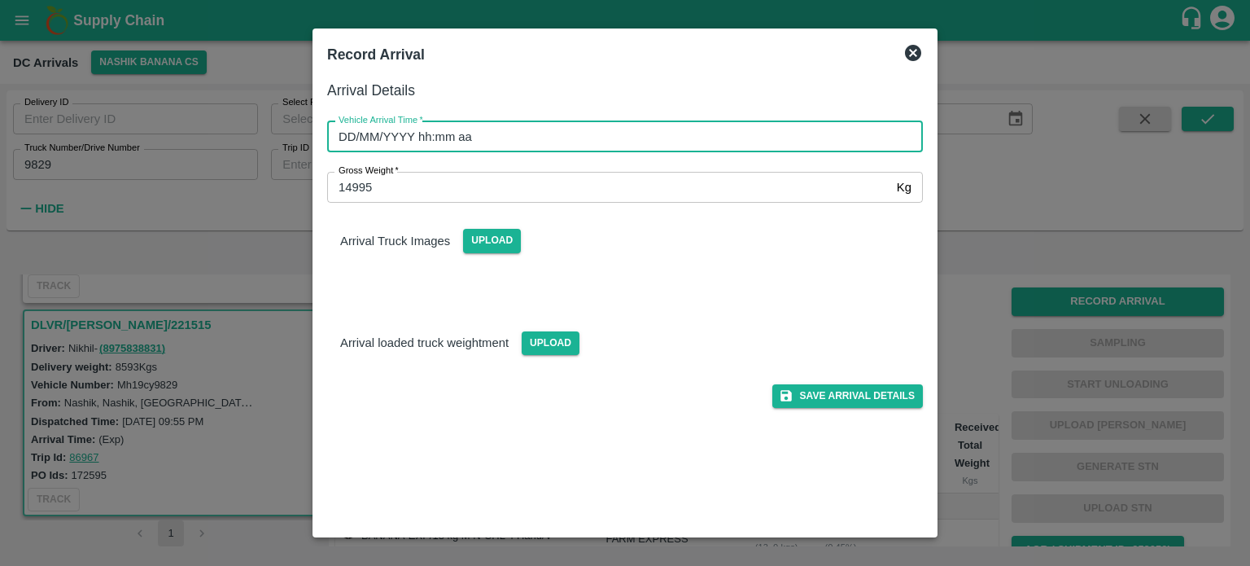
click at [654, 144] on input "DD/MM/YYYY hh:mm aa" at bounding box center [619, 136] width 584 height 31
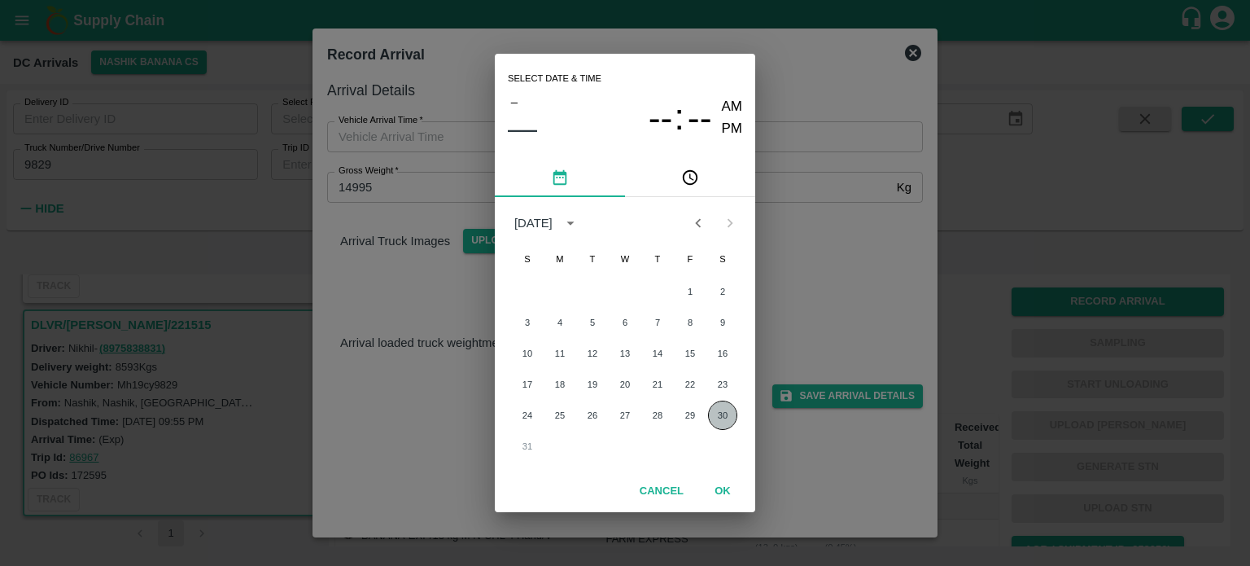
click at [725, 416] on button "30" at bounding box center [722, 414] width 29 height 29
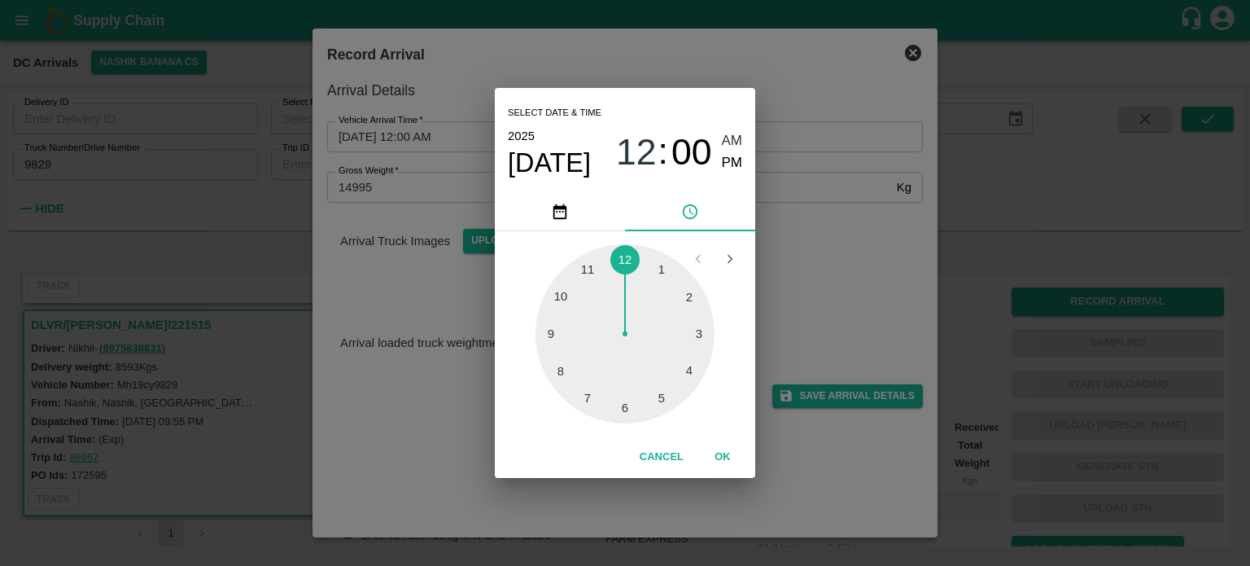
click at [557, 376] on div at bounding box center [625, 333] width 179 height 179
type input "[DATE] 08:00 AM"
click at [808, 286] on div "Select date & time [DATE] 08 : 00 AM PM 05 10 15 20 25 30 35 40 45 50 55 00 Can…" at bounding box center [625, 283] width 1250 height 566
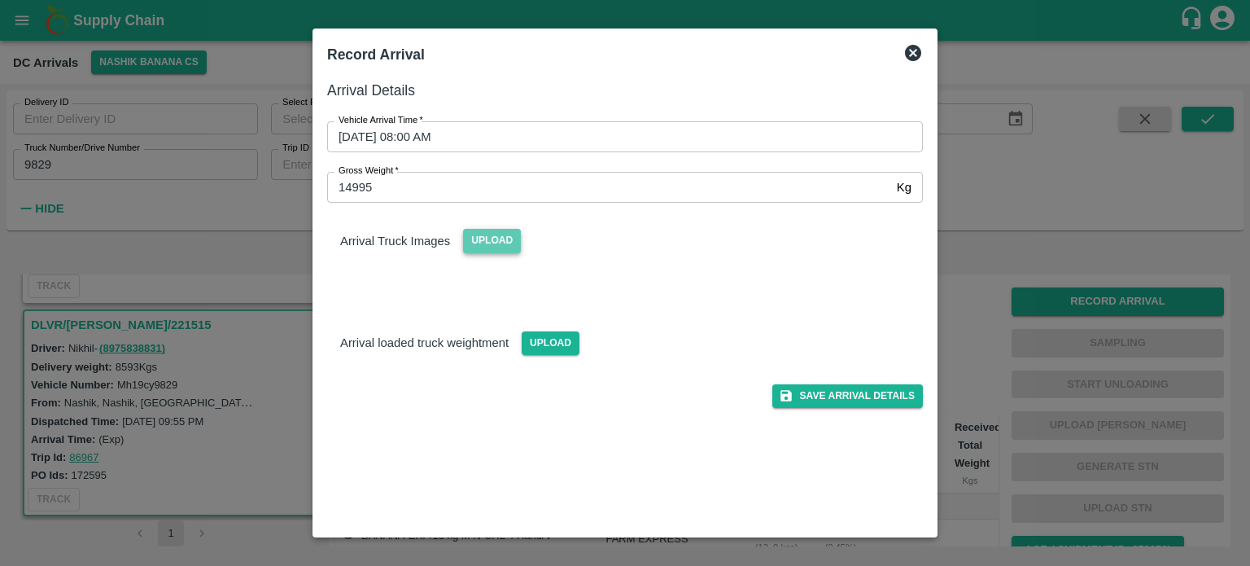
click at [495, 236] on span "Upload" at bounding box center [492, 241] width 58 height 24
click at [0, 0] on input "Upload" at bounding box center [0, 0] width 0 height 0
click at [552, 351] on span "Upload" at bounding box center [551, 343] width 58 height 24
click at [0, 0] on input "Upload" at bounding box center [0, 0] width 0 height 0
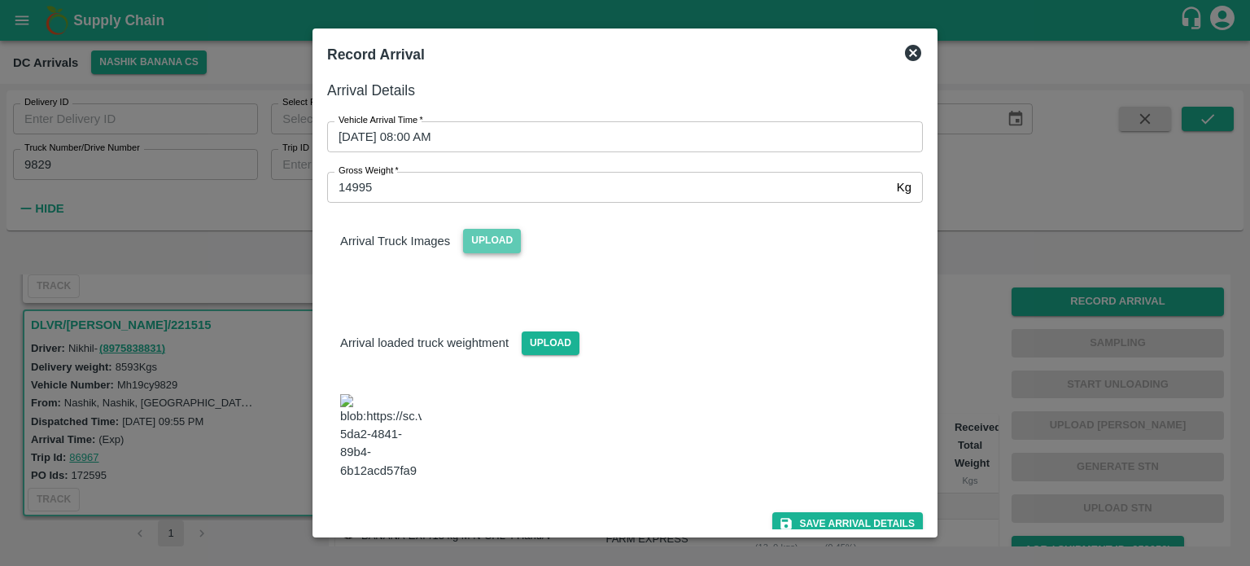
click at [511, 240] on span "Upload" at bounding box center [492, 241] width 58 height 24
click at [0, 0] on input "Upload" at bounding box center [0, 0] width 0 height 0
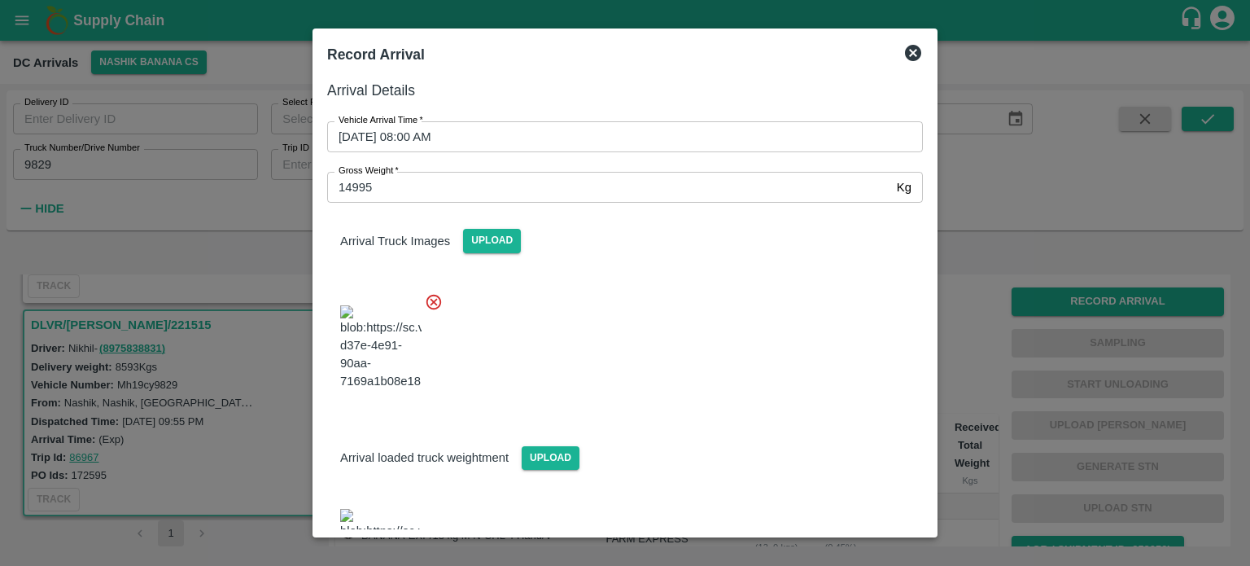
scroll to position [84, 0]
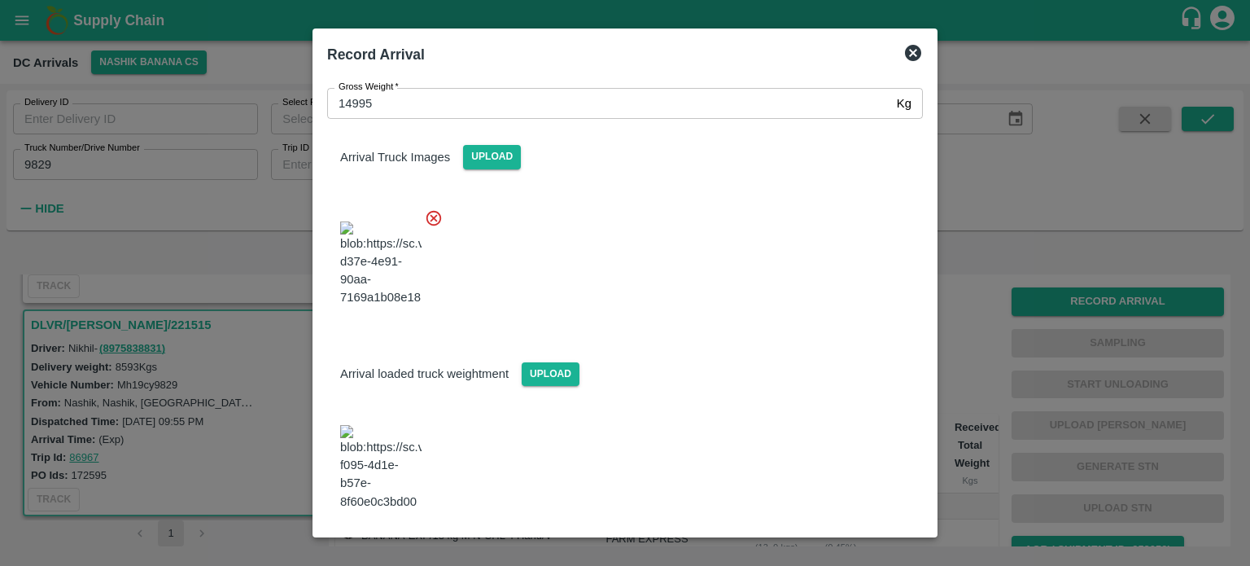
click at [828, 543] on button "Save Arrival Details" at bounding box center [847, 555] width 151 height 24
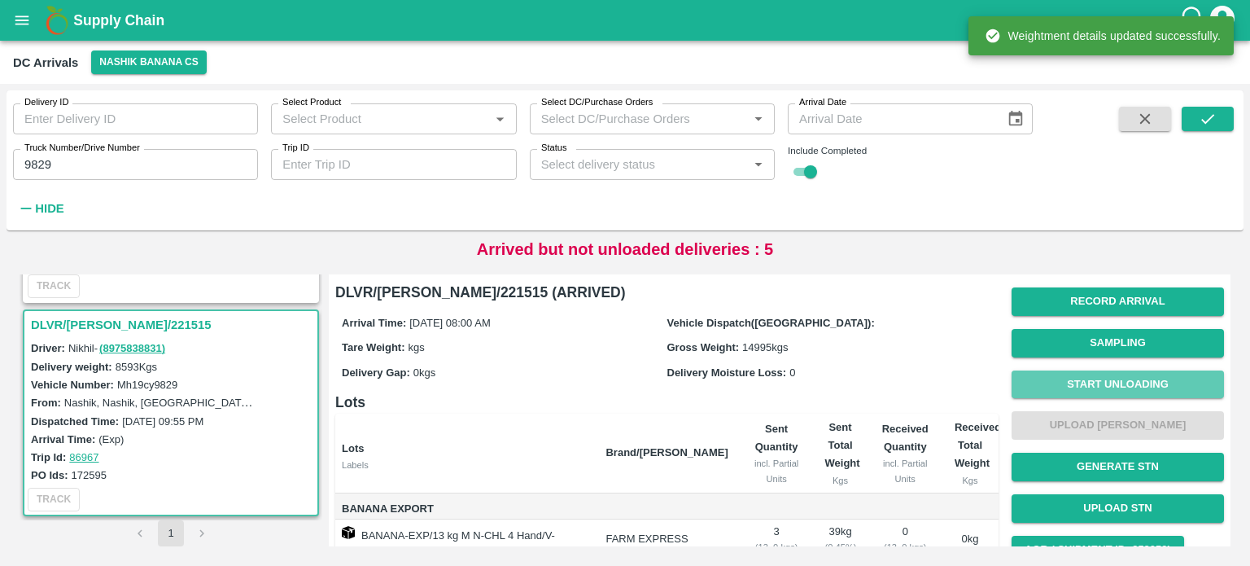
click at [1097, 371] on button "Start Unloading" at bounding box center [1118, 384] width 212 height 28
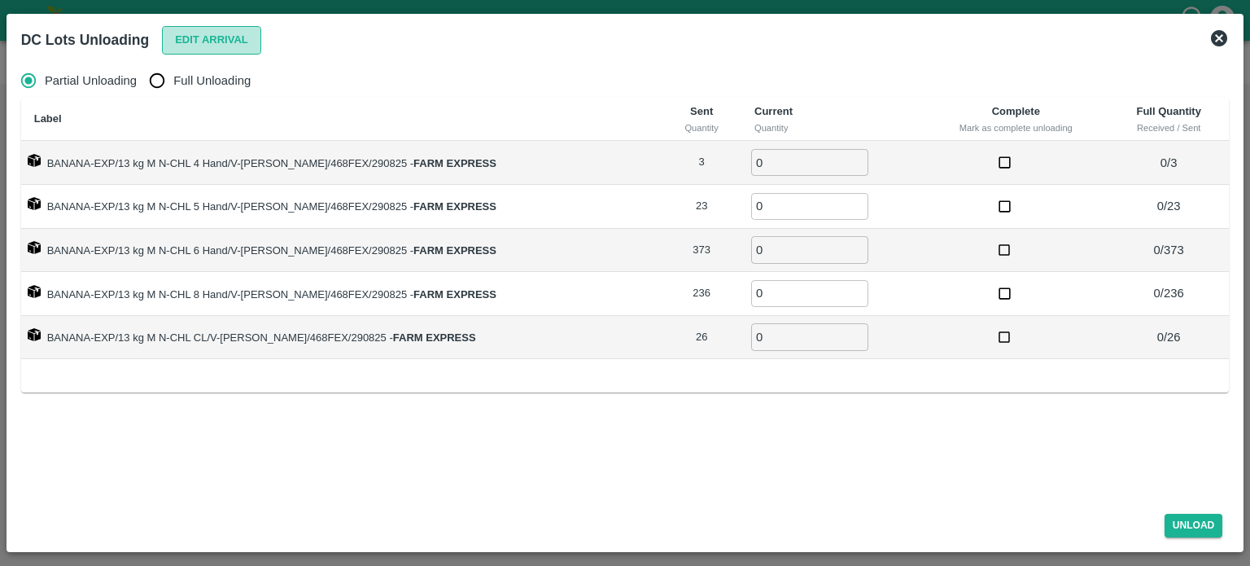
click at [199, 42] on button "Edit Arrival" at bounding box center [211, 40] width 99 height 28
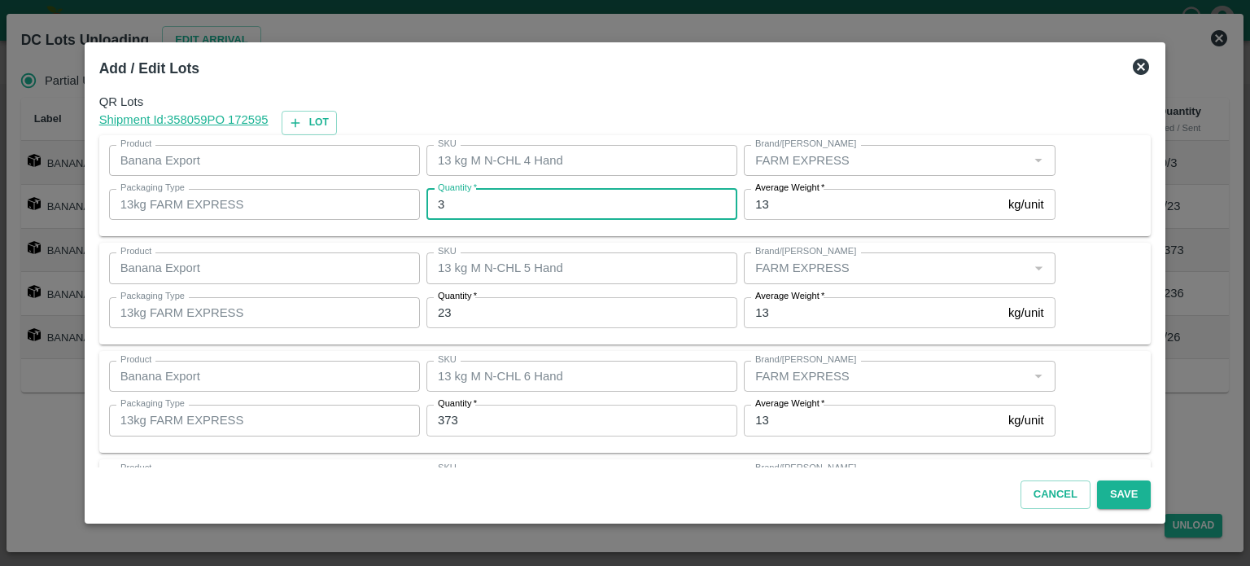
click at [462, 208] on input "3" at bounding box center [581, 204] width 311 height 31
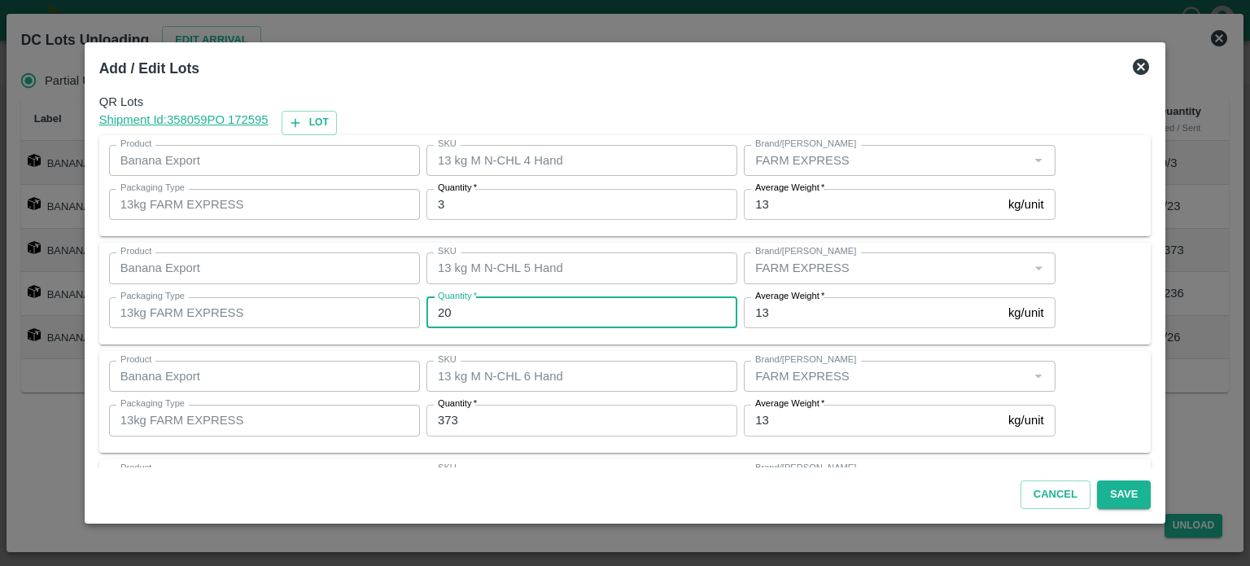
type input "20"
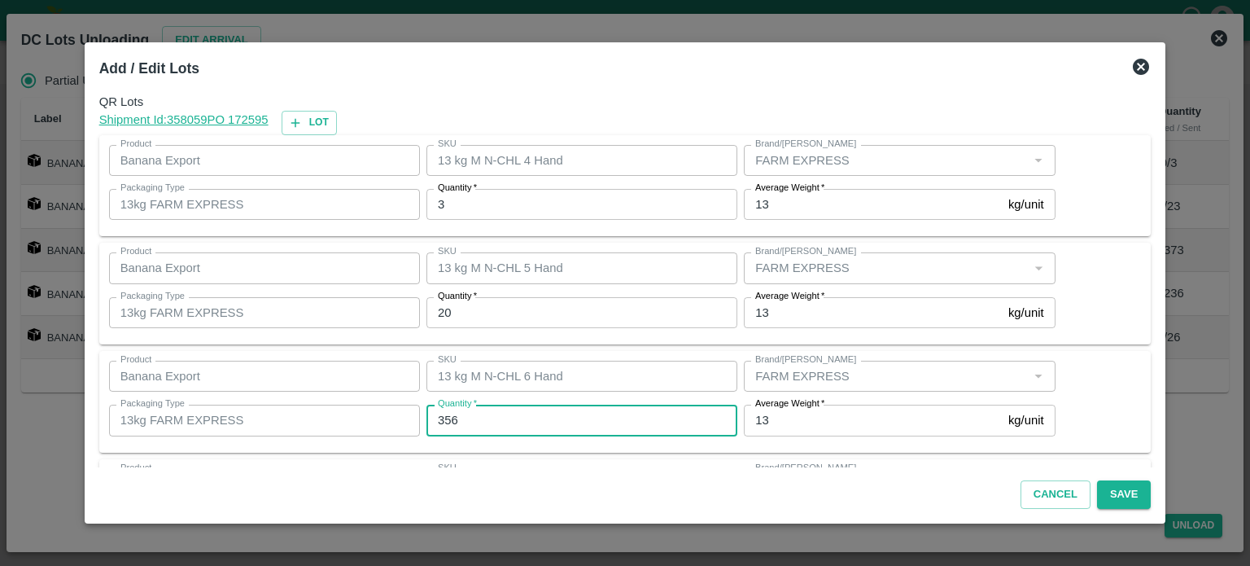
type input "356"
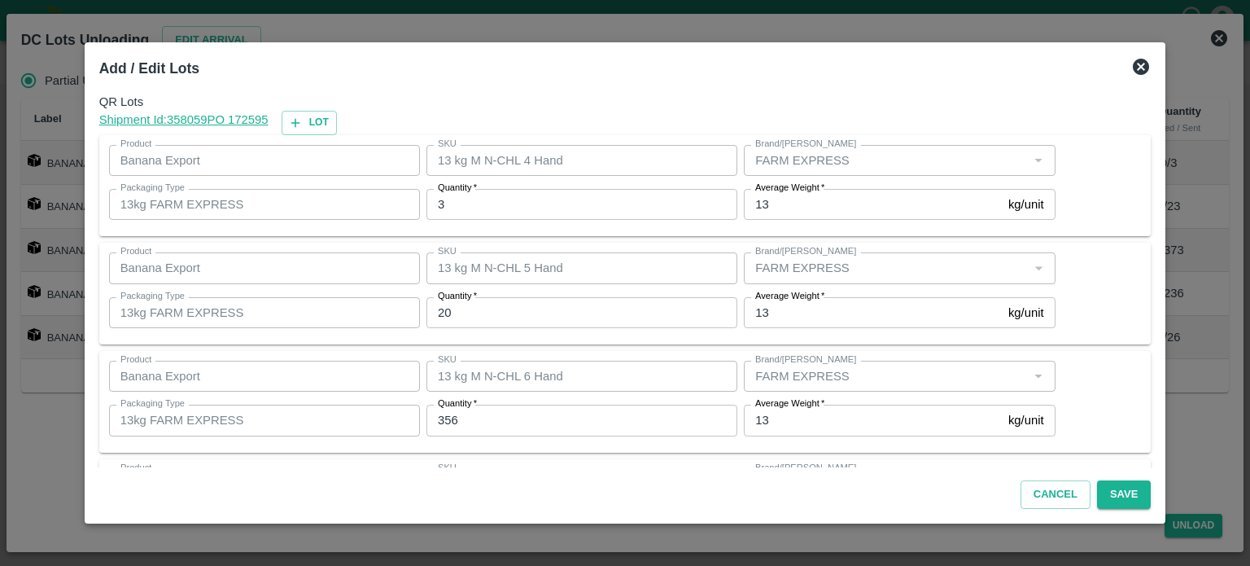
scroll to position [213, 0]
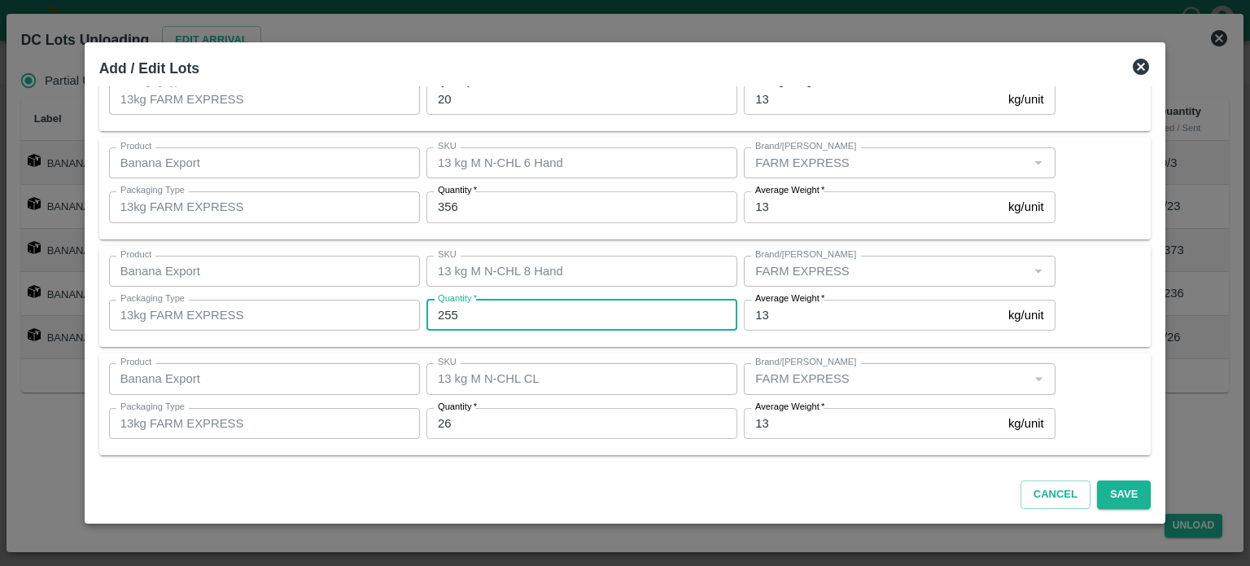
type input "255"
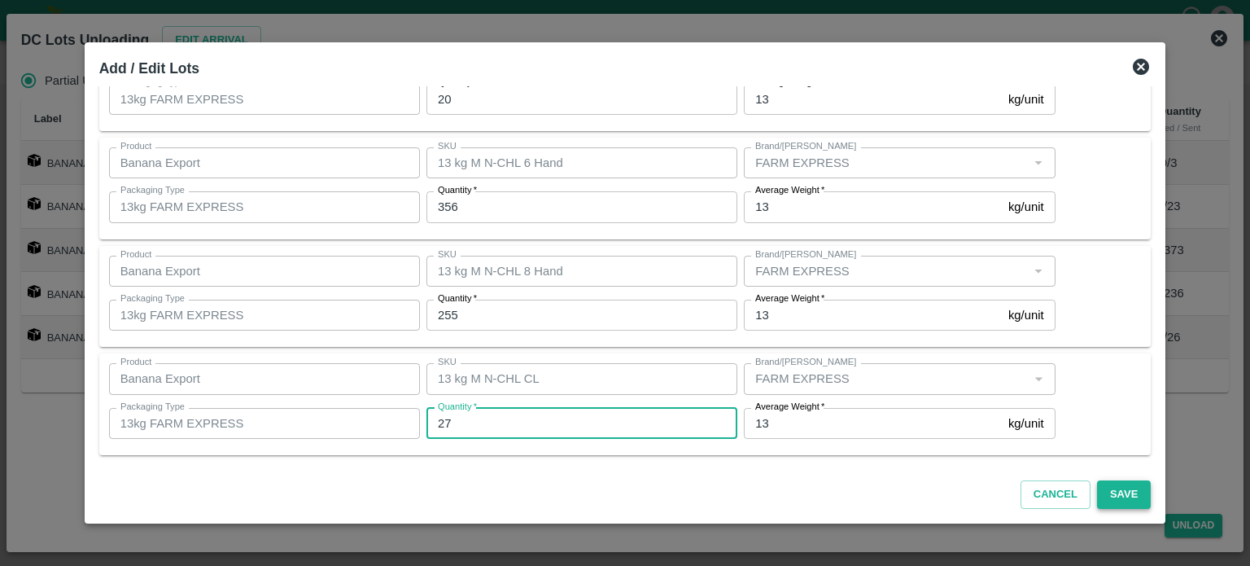
type input "27"
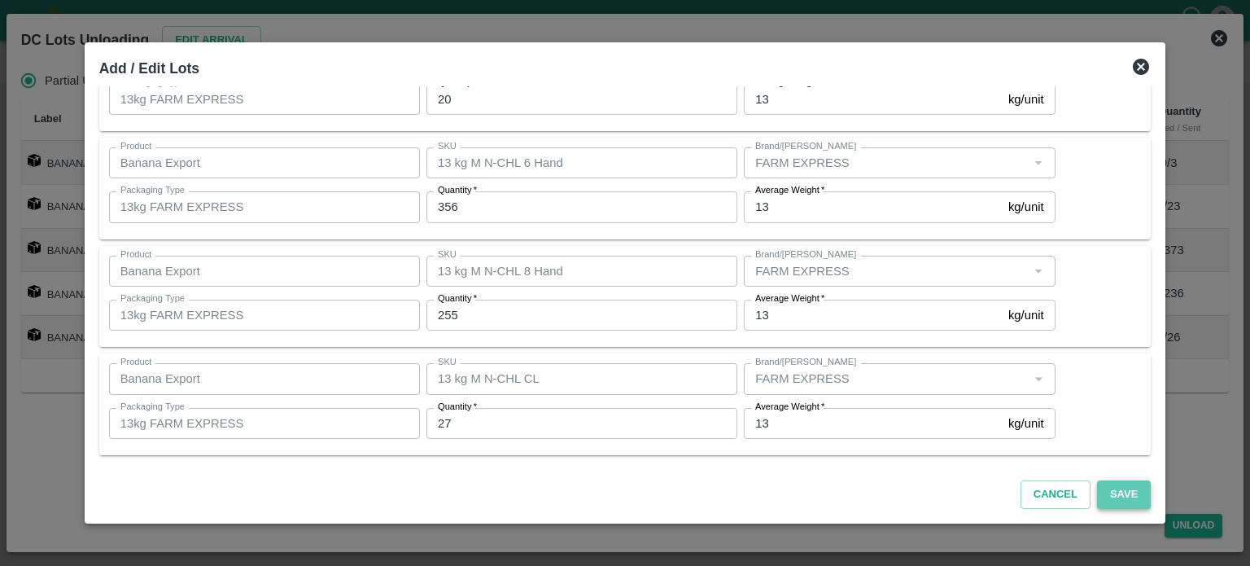
click at [1105, 499] on button "Save" at bounding box center [1124, 494] width 54 height 28
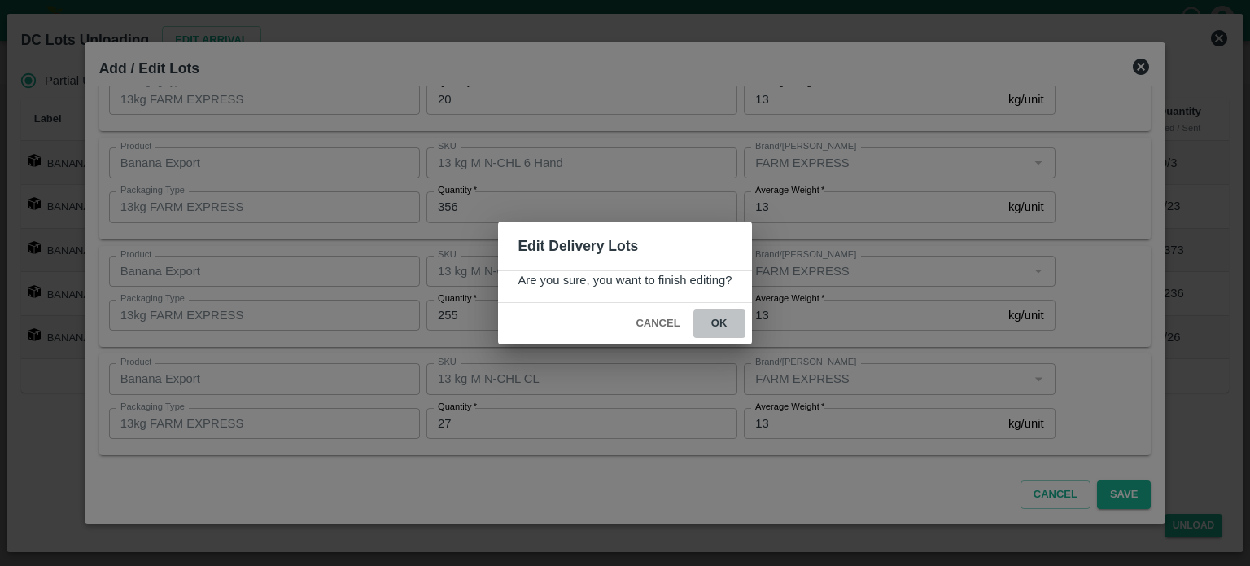
click at [717, 322] on button "ok" at bounding box center [719, 323] width 52 height 28
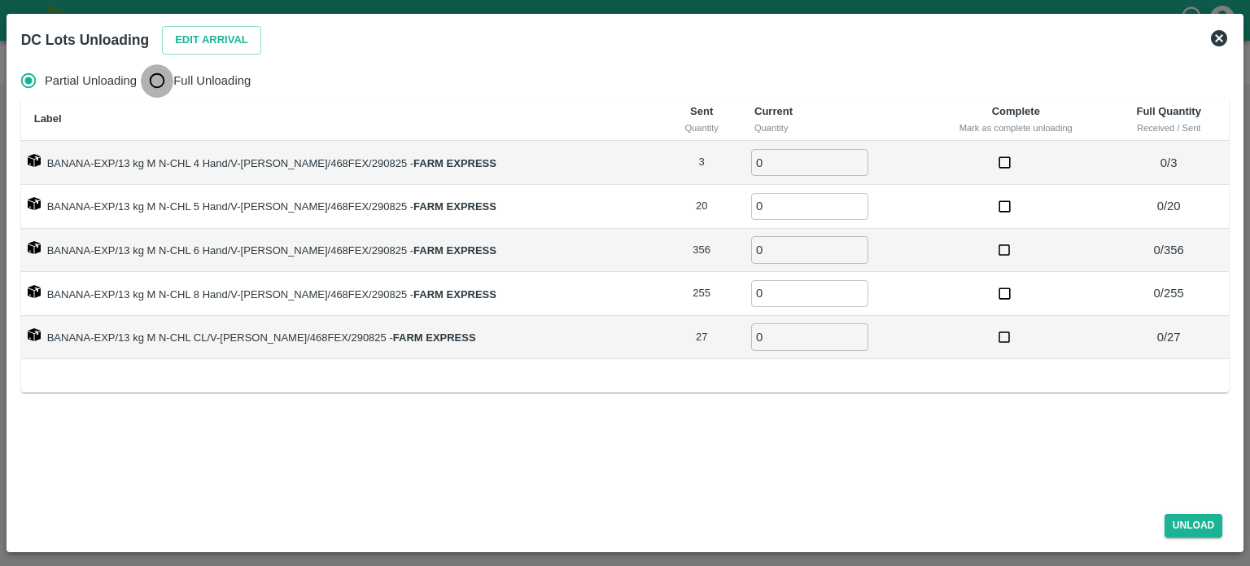
click at [164, 81] on input "Full Unloading" at bounding box center [157, 80] width 33 height 33
radio input "true"
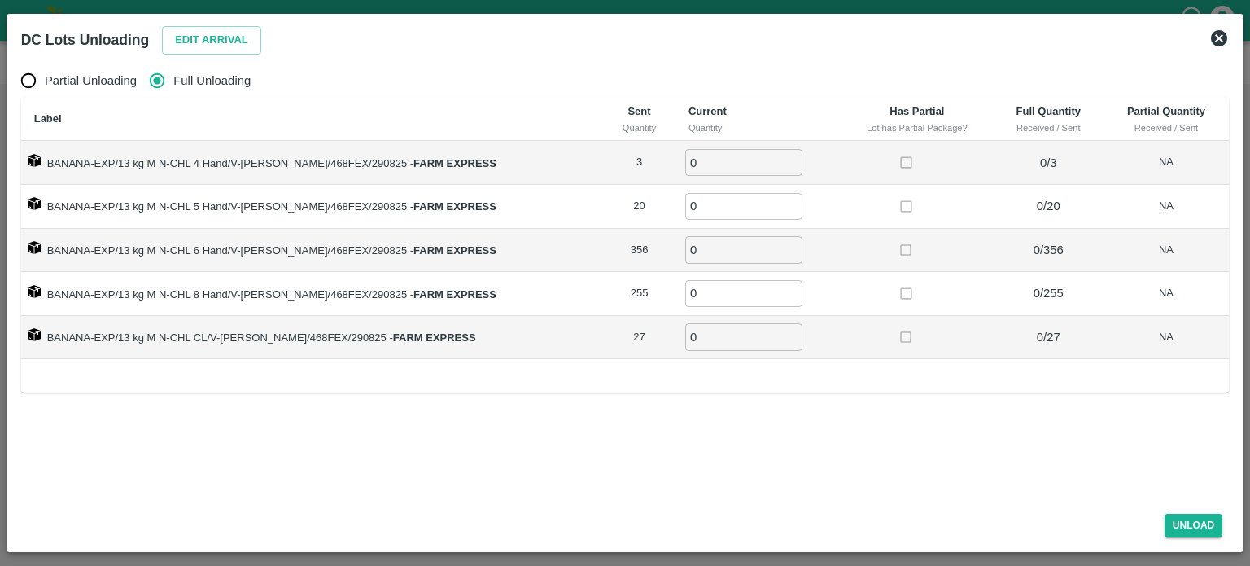
click at [725, 164] on input "0" at bounding box center [743, 162] width 117 height 27
type input "3"
type input "20"
type input "356"
type input "255"
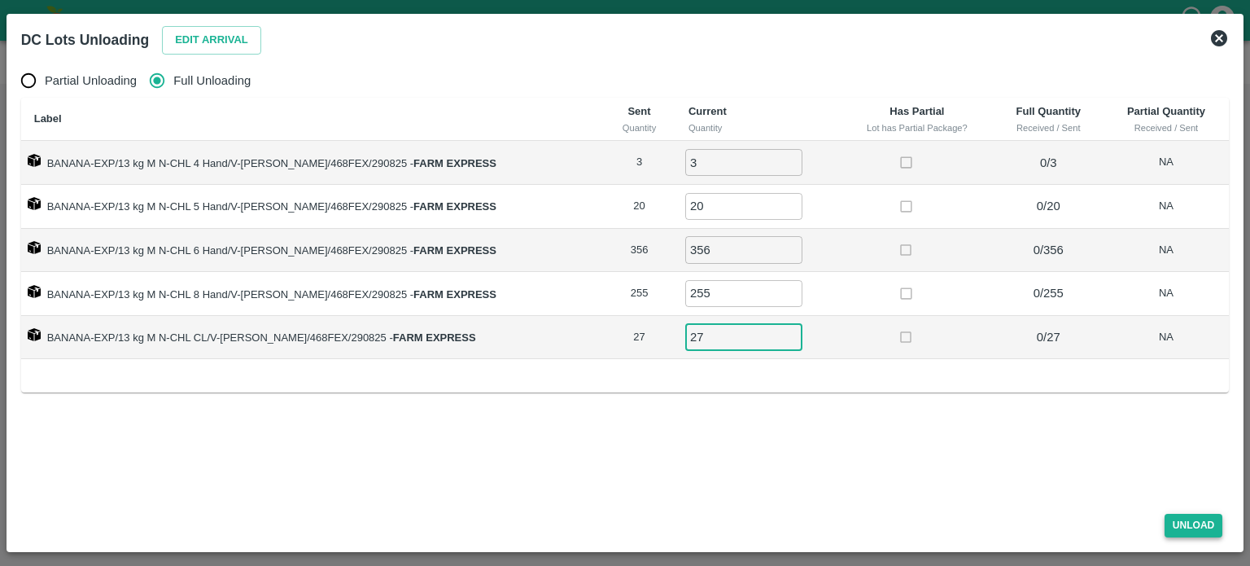
type input "27"
click at [1184, 525] on button "Unload" at bounding box center [1194, 526] width 59 height 24
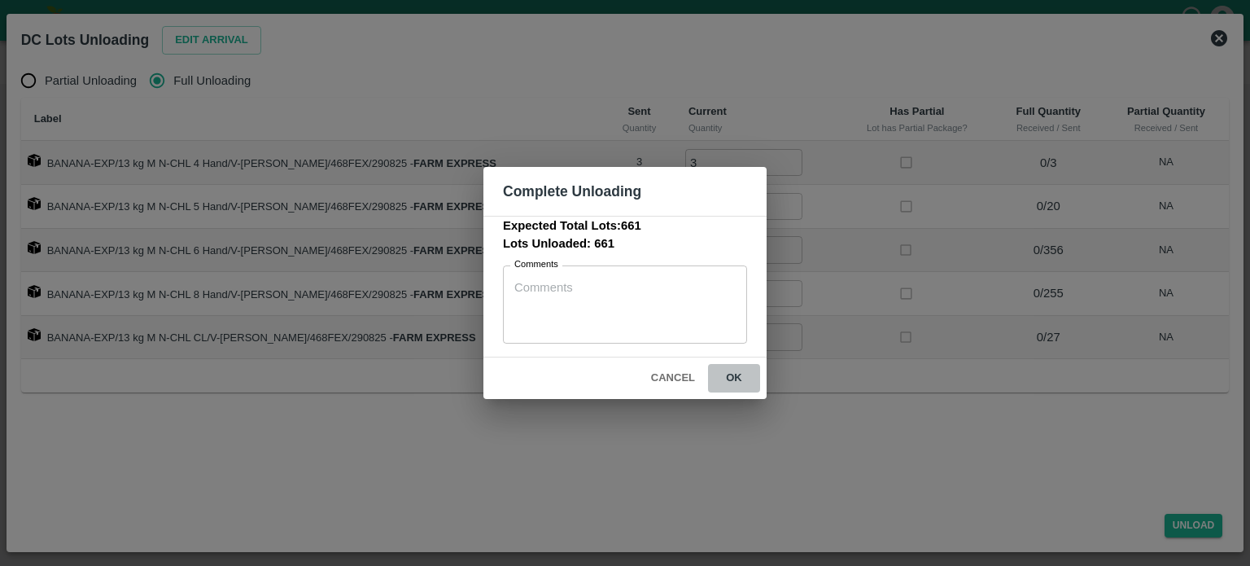
click at [726, 373] on button "ok" at bounding box center [734, 378] width 52 height 28
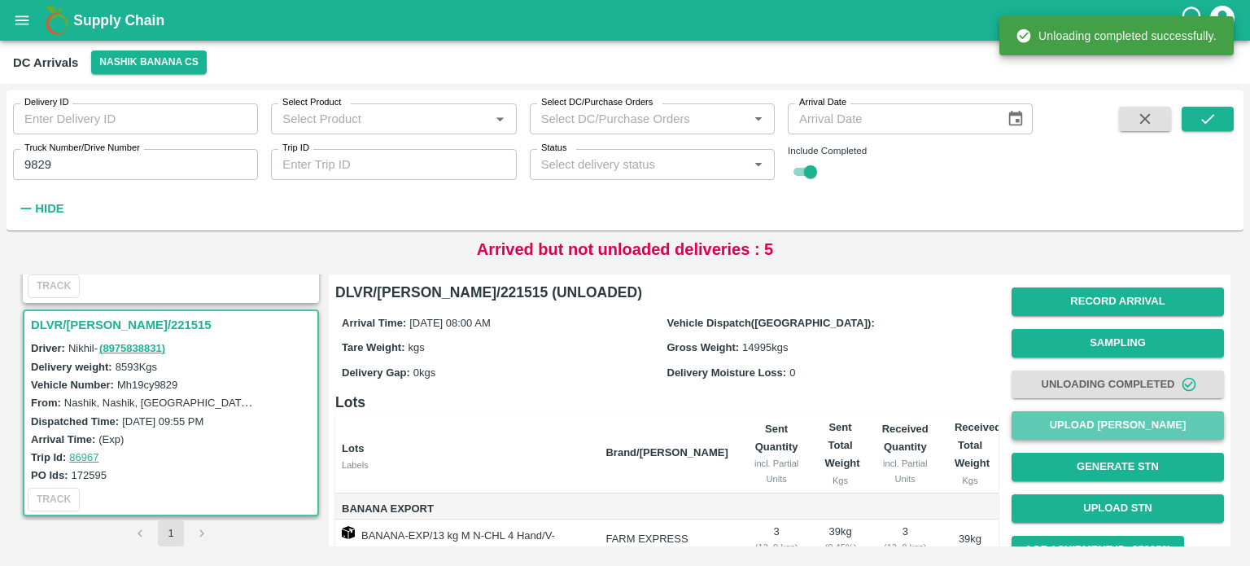
click at [1110, 423] on button "Upload [PERSON_NAME]" at bounding box center [1118, 425] width 212 height 28
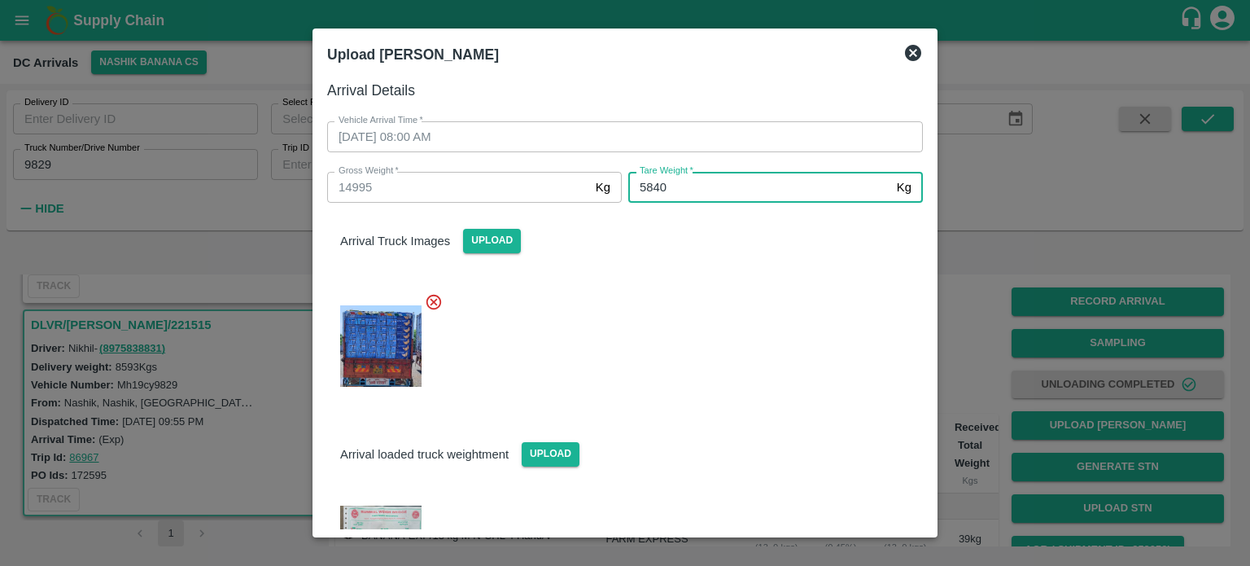
type input "5840"
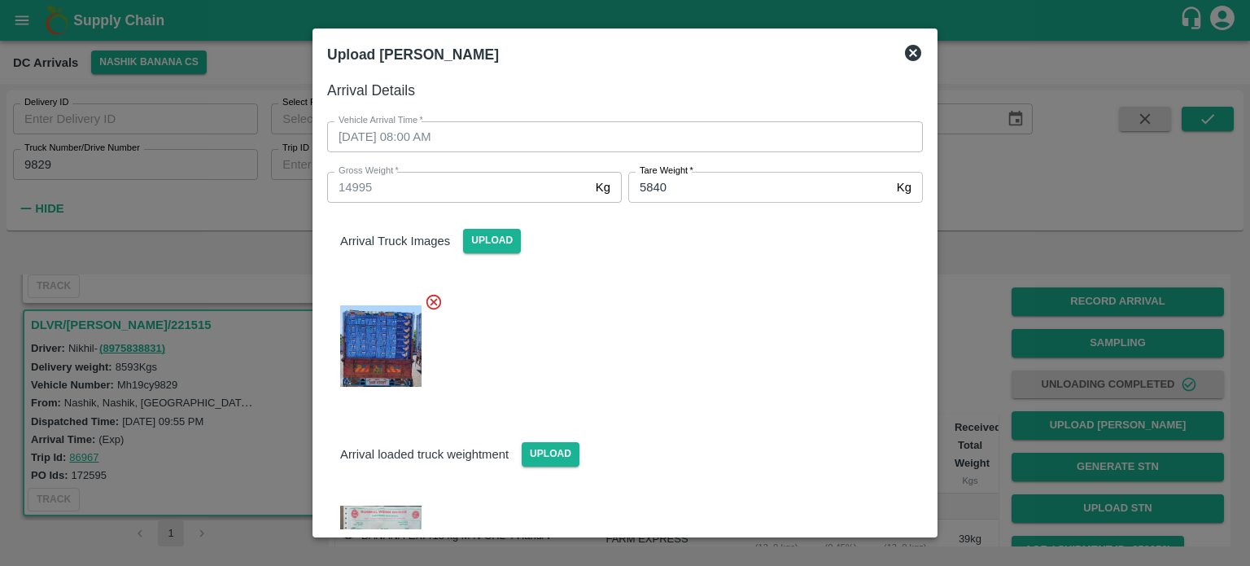
click at [772, 395] on div at bounding box center [618, 341] width 609 height 125
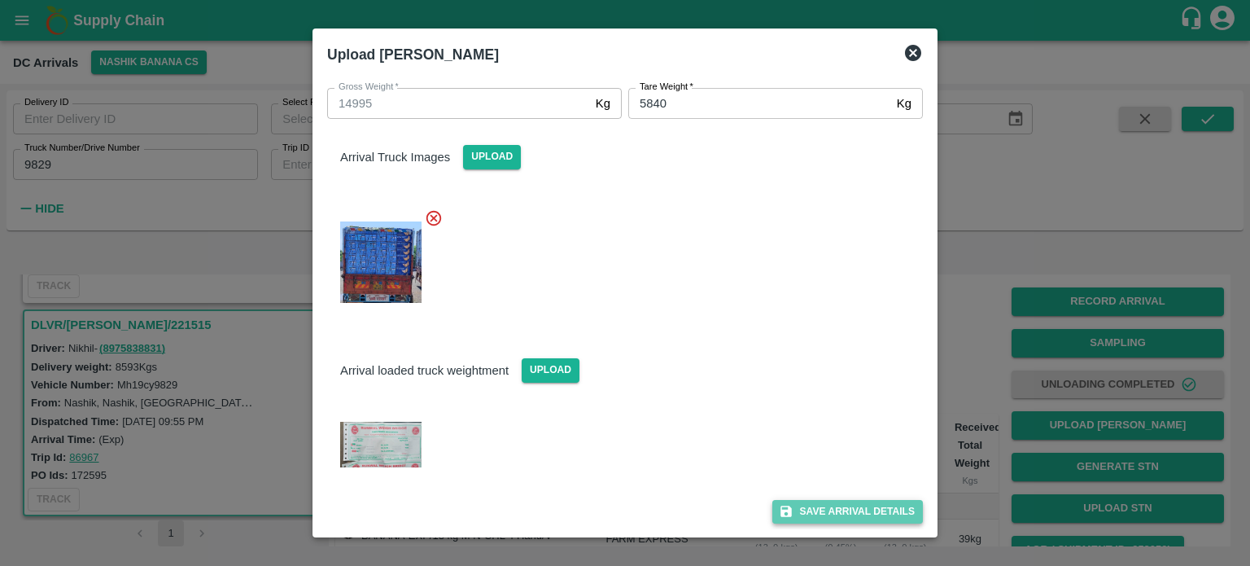
click at [850, 514] on button "Save Arrival Details" at bounding box center [847, 512] width 151 height 24
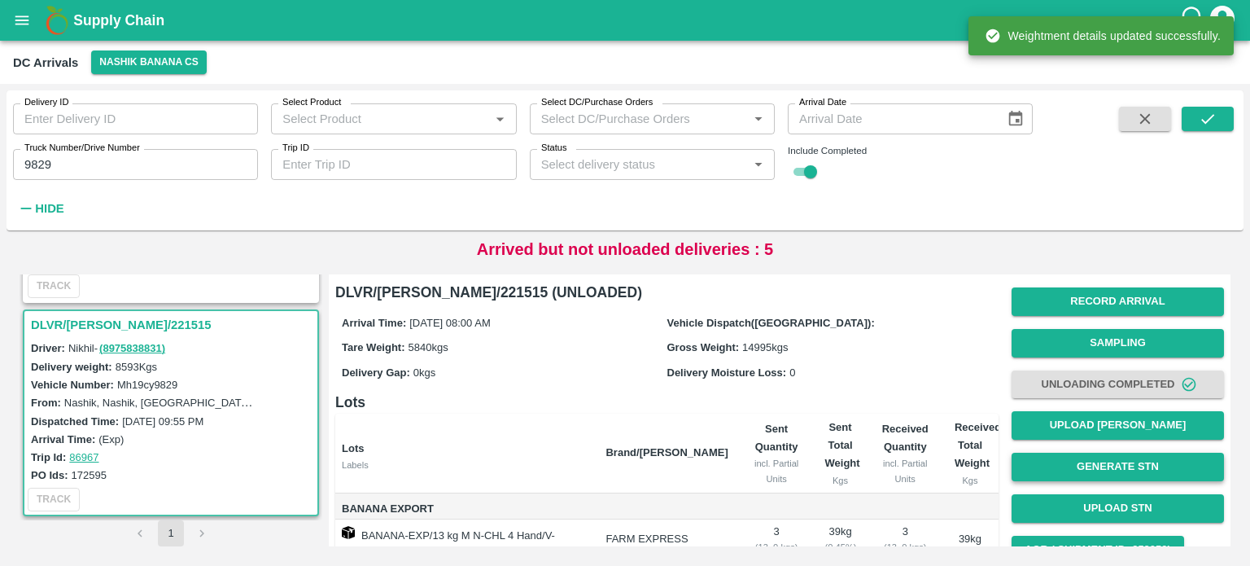
scroll to position [156, 0]
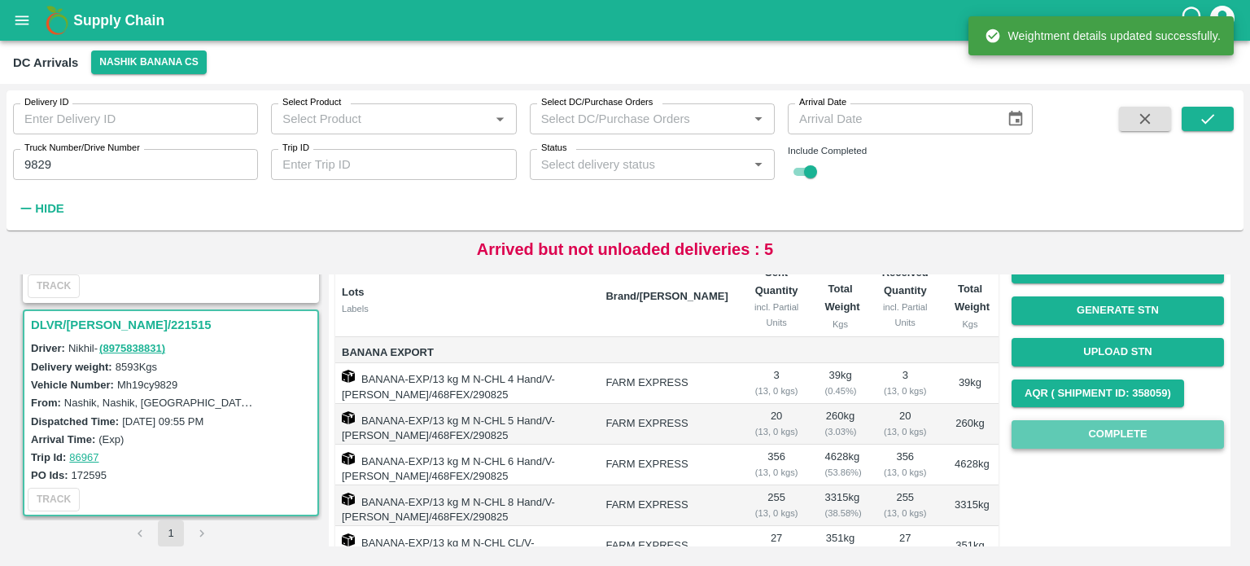
click at [1090, 433] on button "Complete" at bounding box center [1118, 434] width 212 height 28
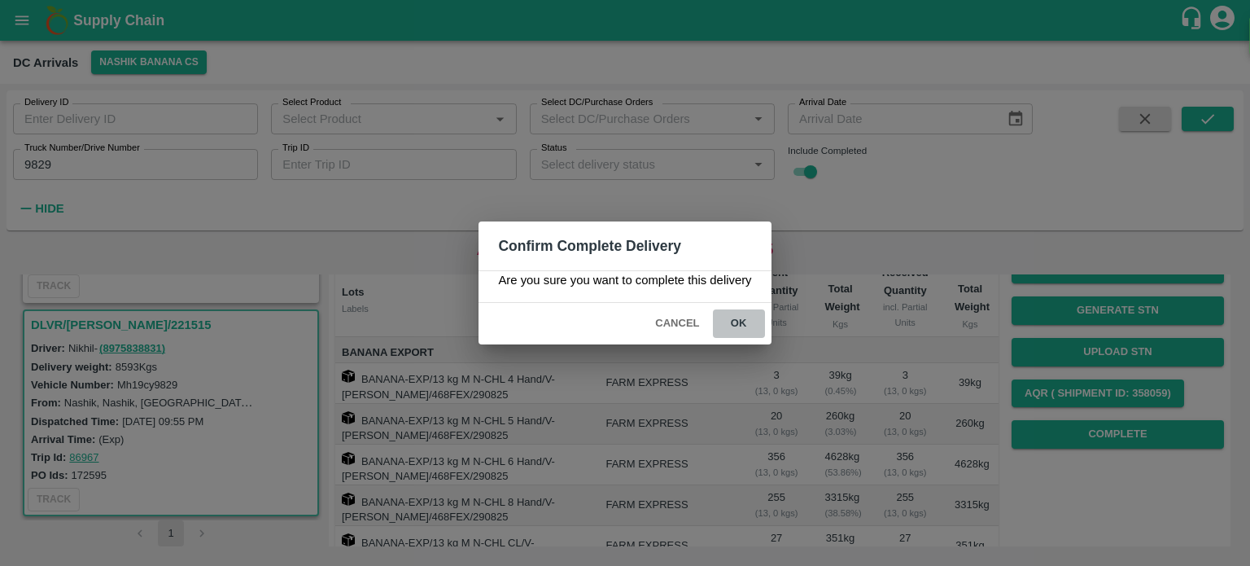
click at [736, 319] on button "ok" at bounding box center [739, 323] width 52 height 28
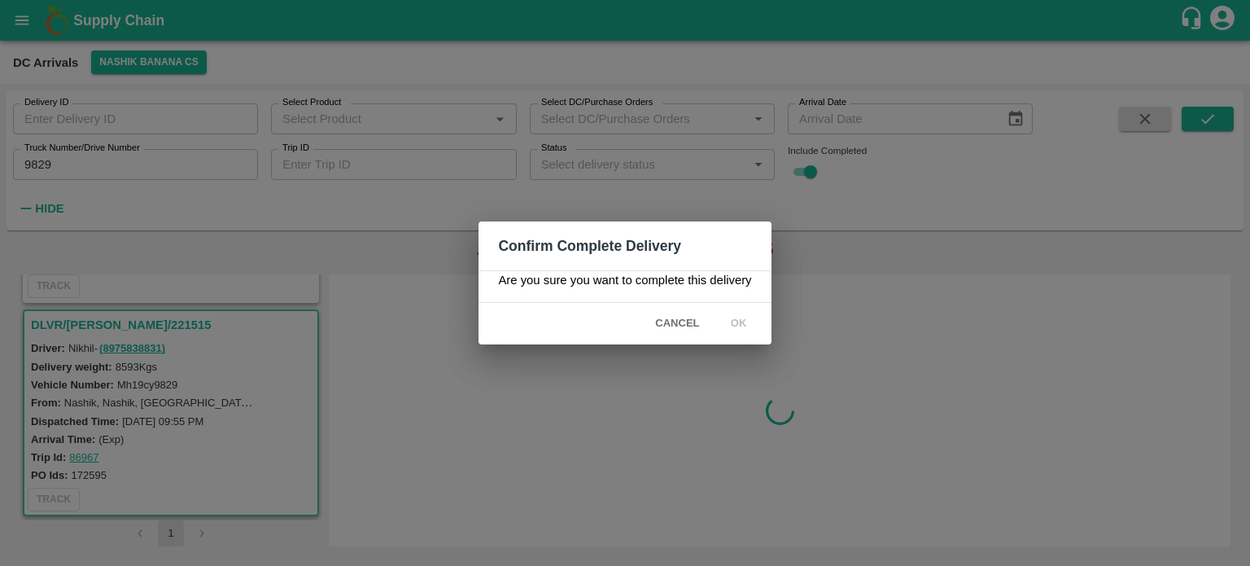
scroll to position [0, 0]
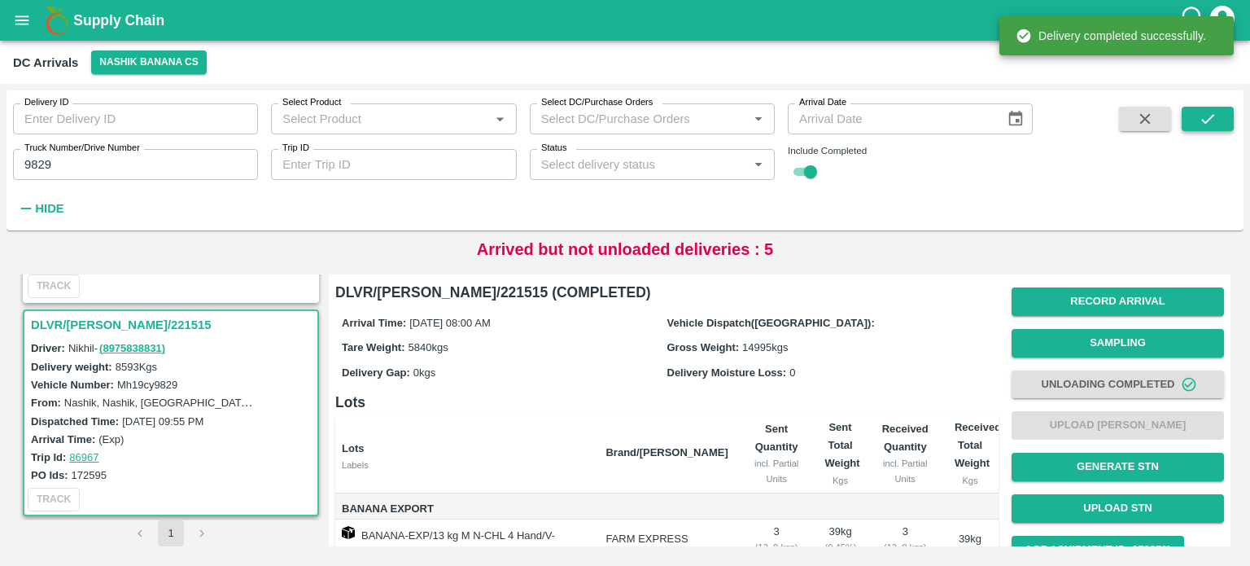
click at [1212, 120] on icon "submit" at bounding box center [1208, 119] width 18 height 18
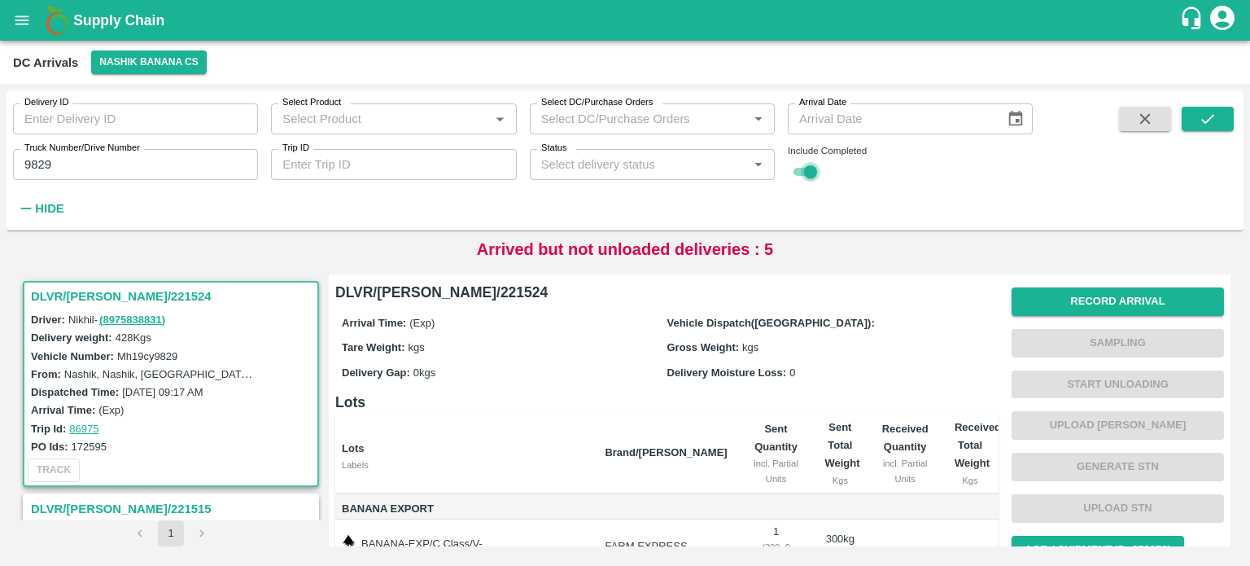
click at [811, 165] on input "checkbox" at bounding box center [810, 172] width 59 height 20
checkbox input "false"
click at [1215, 110] on icon "submit" at bounding box center [1208, 119] width 18 height 18
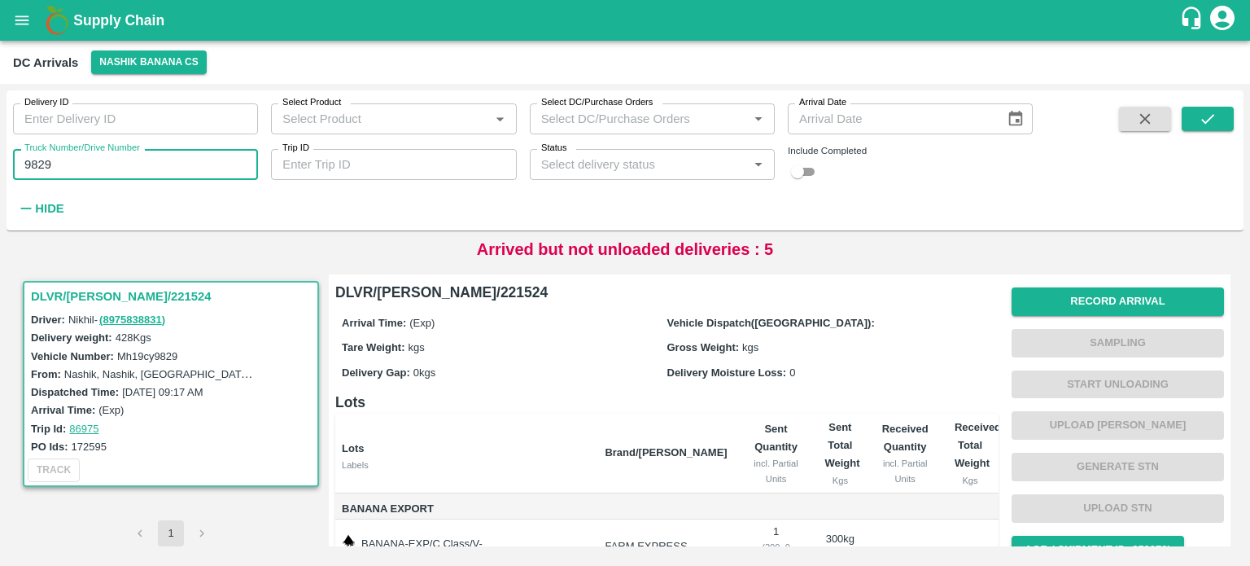
click at [39, 168] on input "9829" at bounding box center [135, 164] width 245 height 31
type input "9829"
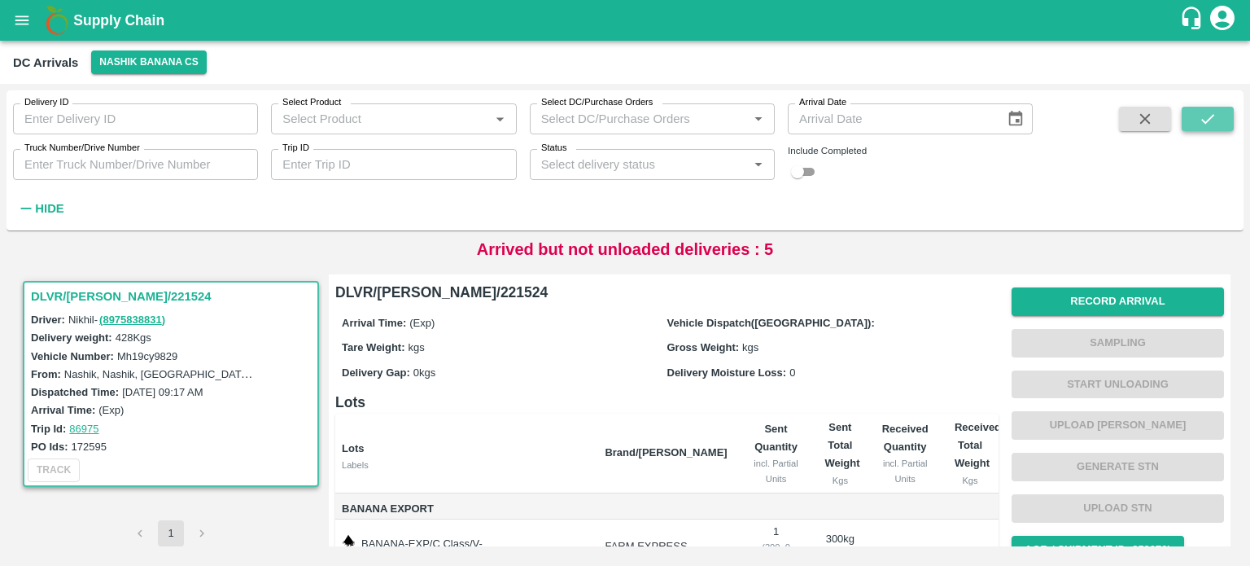
click at [1208, 123] on icon "submit" at bounding box center [1208, 119] width 18 height 18
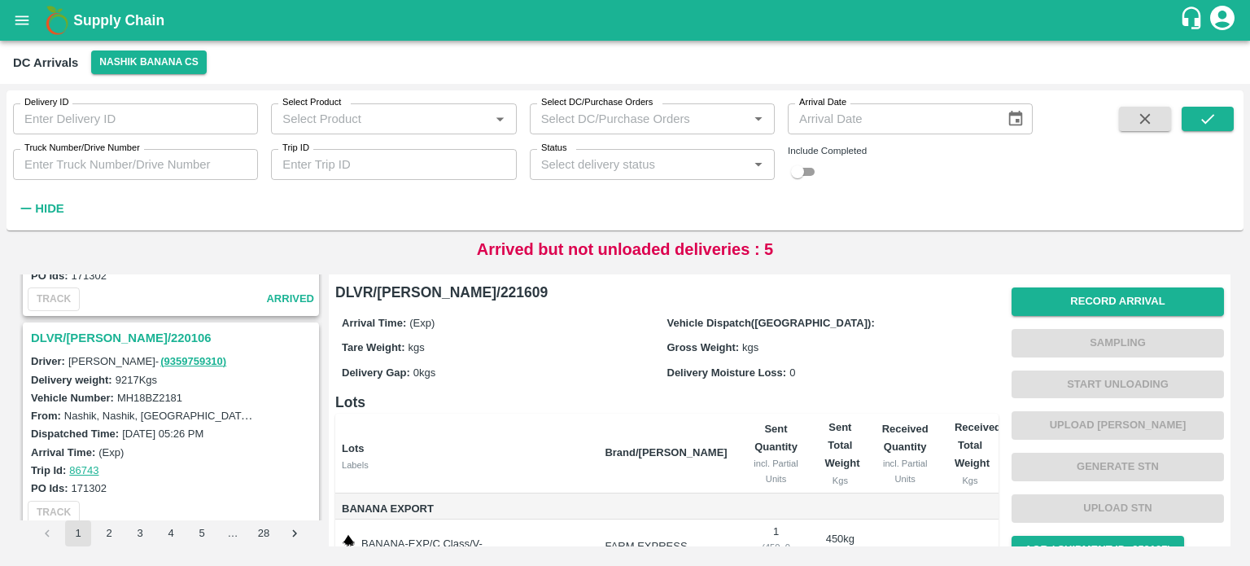
scroll to position [2930, 0]
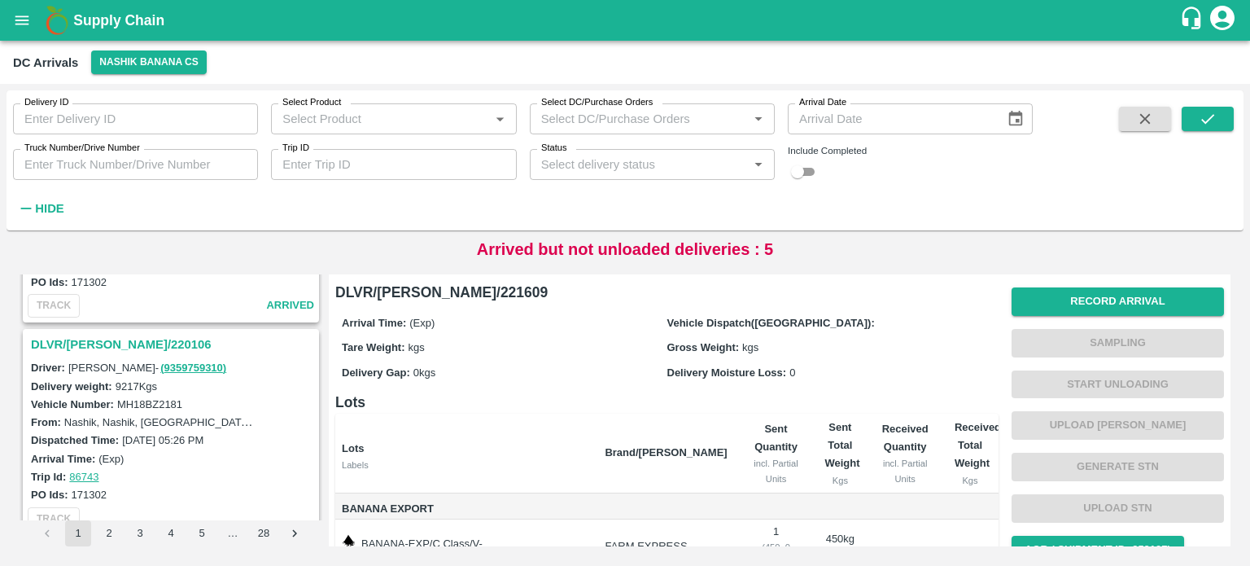
click at [107, 334] on h3 "DLVR/[PERSON_NAME]/220106" at bounding box center [173, 344] width 285 height 21
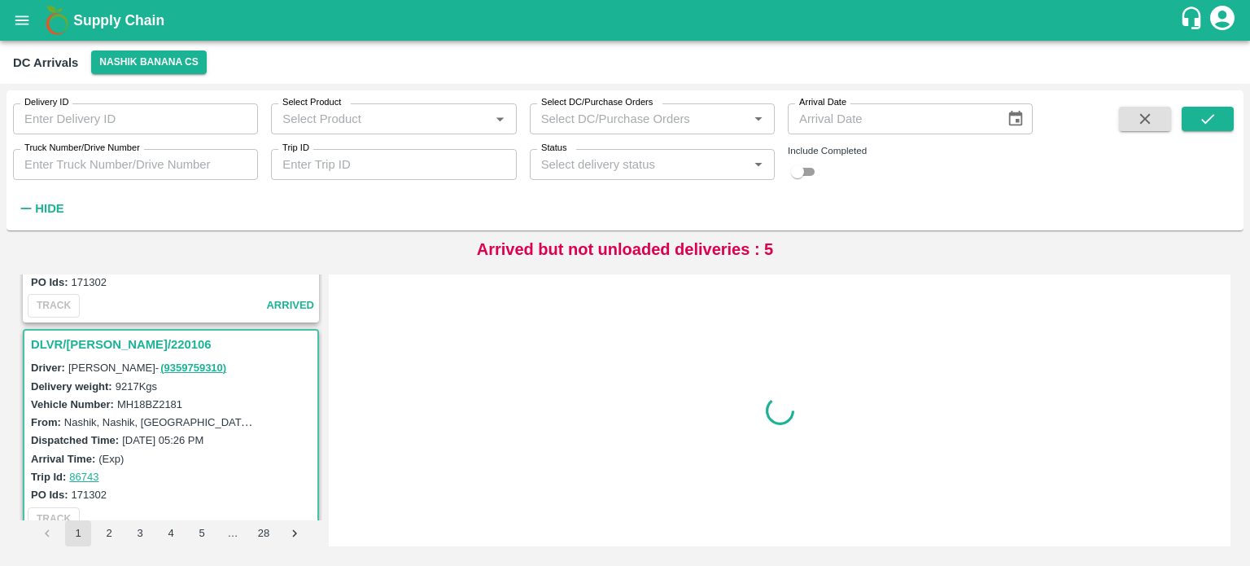
scroll to position [2971, 0]
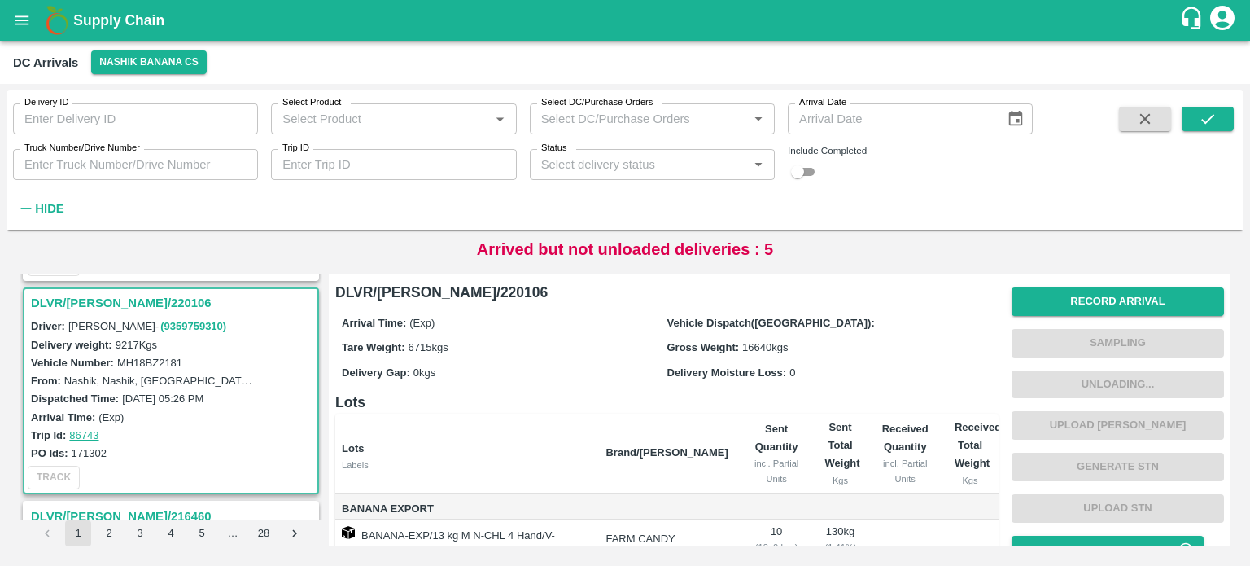
click at [156, 356] on label "MH18BZ2181" at bounding box center [149, 362] width 65 height 12
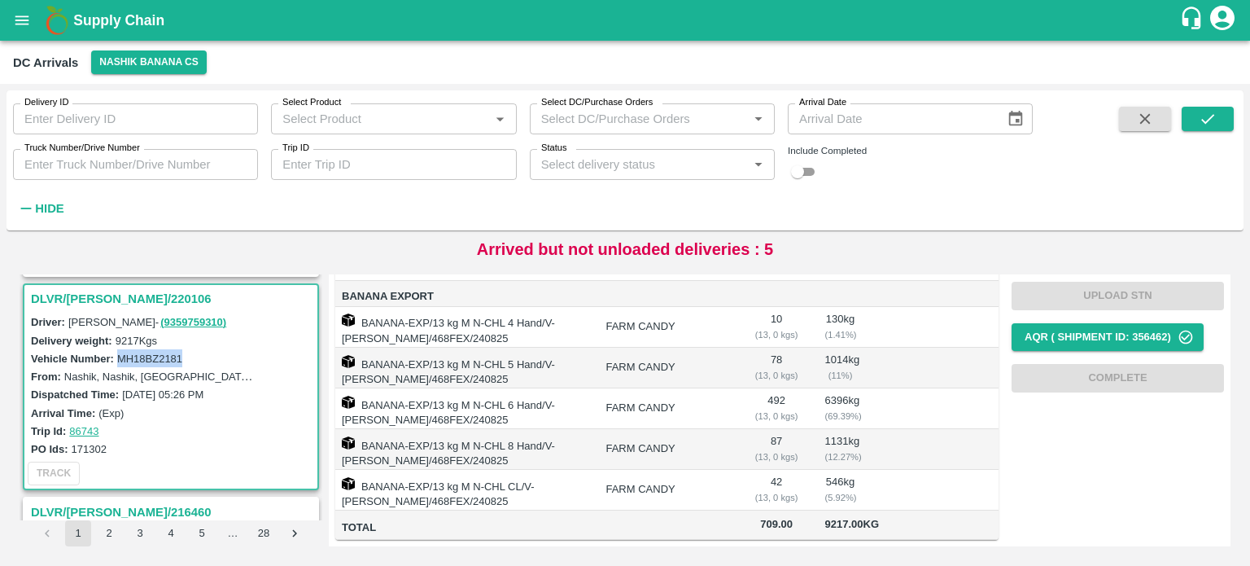
scroll to position [256, 0]
click at [846, 388] on td "6396 kg ( 69.39 %)" at bounding box center [840, 408] width 57 height 41
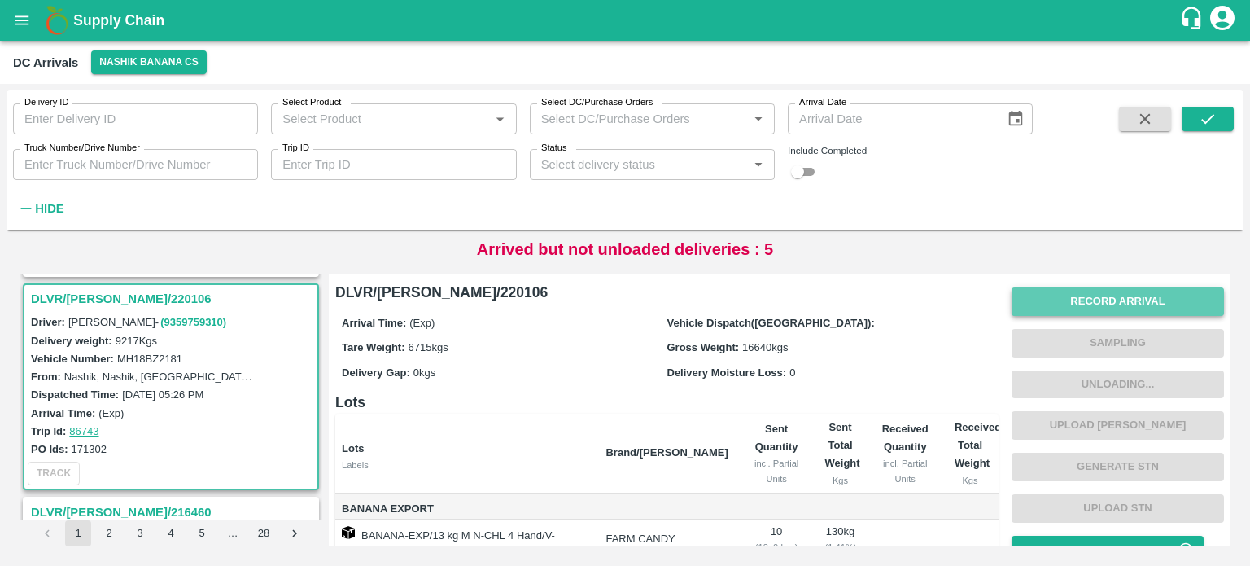
click at [1122, 302] on button "Record Arrival" at bounding box center [1118, 301] width 212 height 28
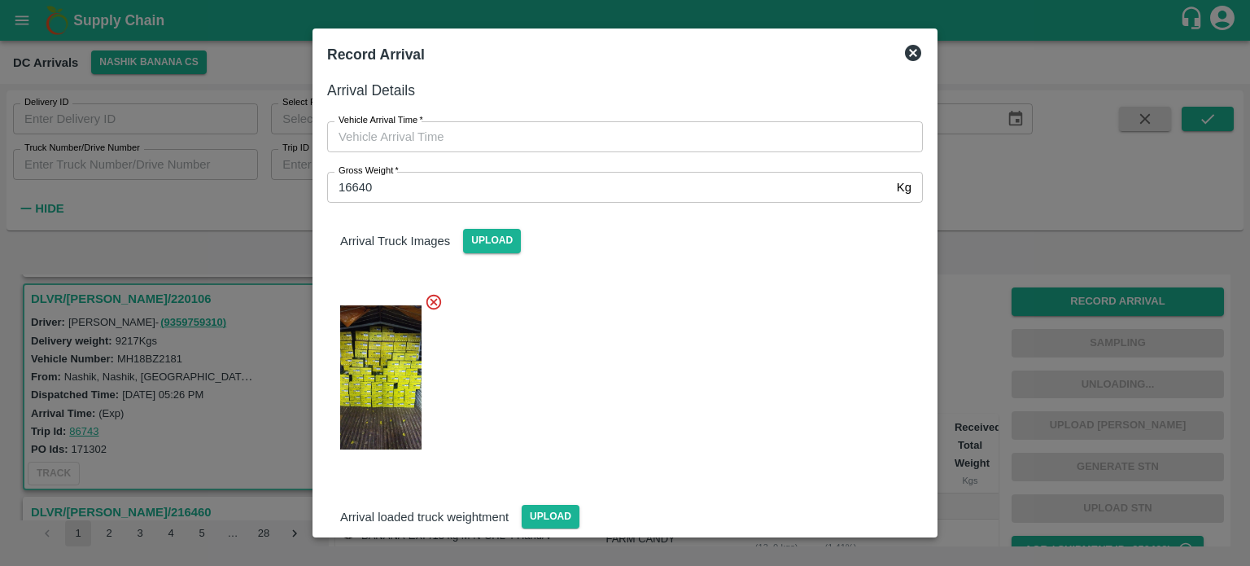
type input "DD/MM/YYYY hh:mm aa"
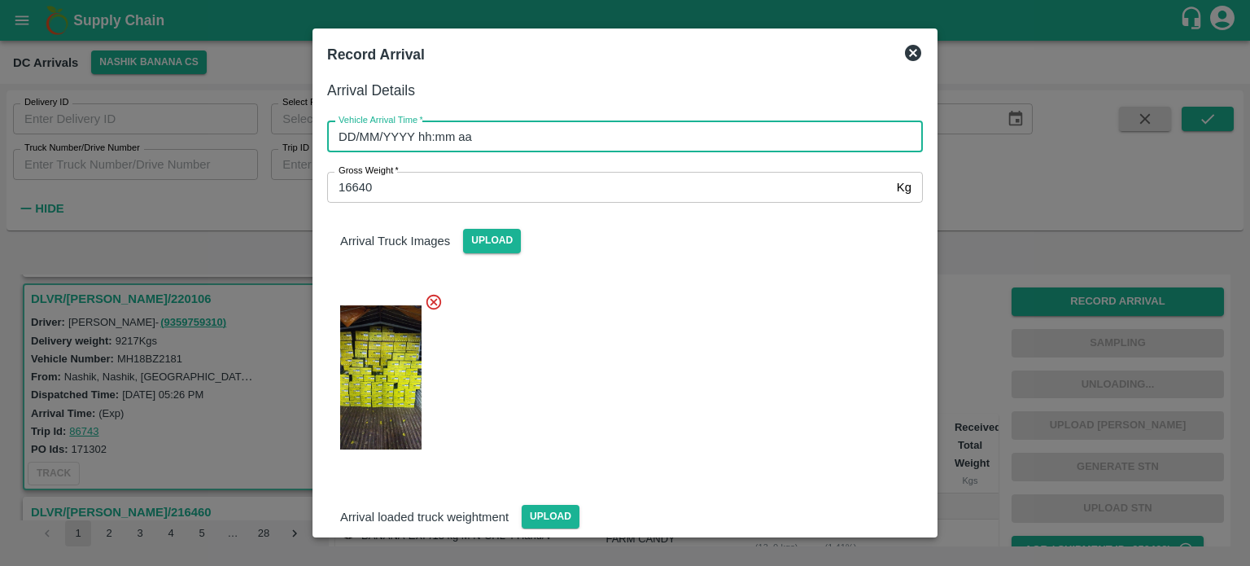
click at [634, 137] on input "DD/MM/YYYY hh:mm aa" at bounding box center [619, 136] width 584 height 31
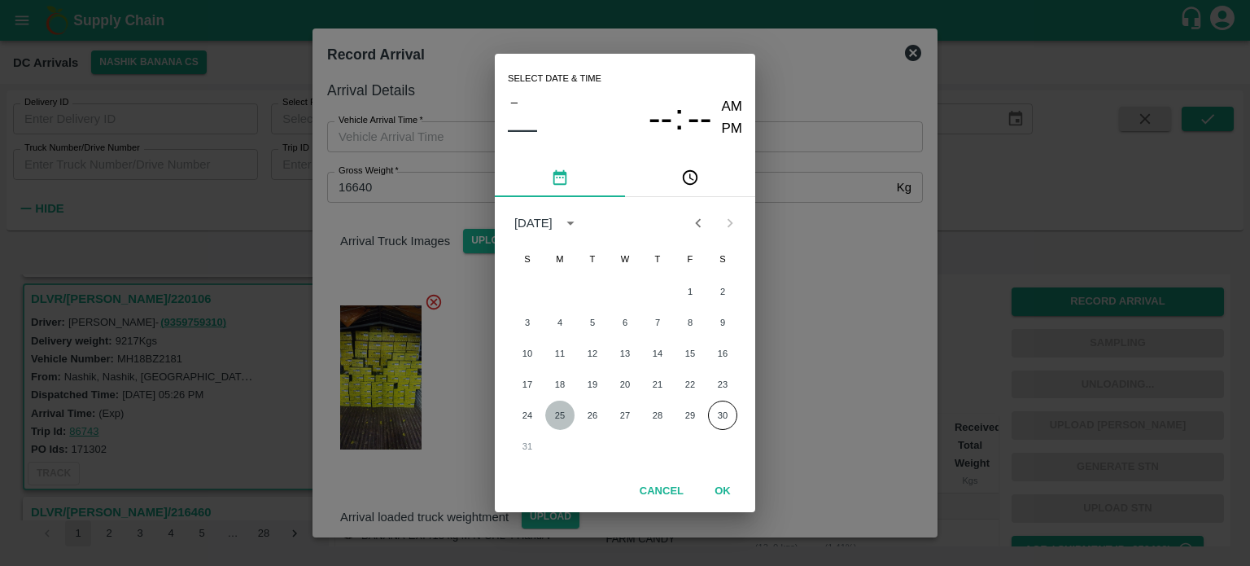
click at [553, 417] on button "25" at bounding box center [559, 414] width 29 height 29
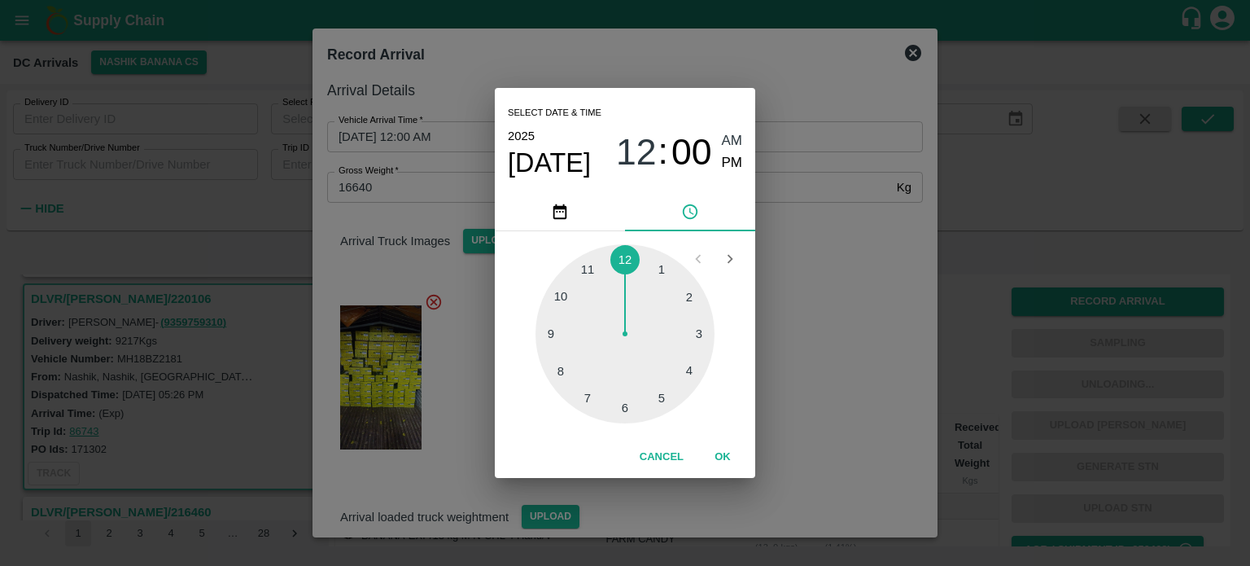
click at [555, 333] on div at bounding box center [625, 333] width 179 height 179
click at [563, 370] on div at bounding box center [625, 333] width 179 height 179
type input "[DATE] 09:40 AM"
click at [852, 248] on div "Select date & time [DATE] 09 : 40 AM PM 05 10 15 20 25 30 35 40 45 50 55 00 Can…" at bounding box center [625, 283] width 1250 height 566
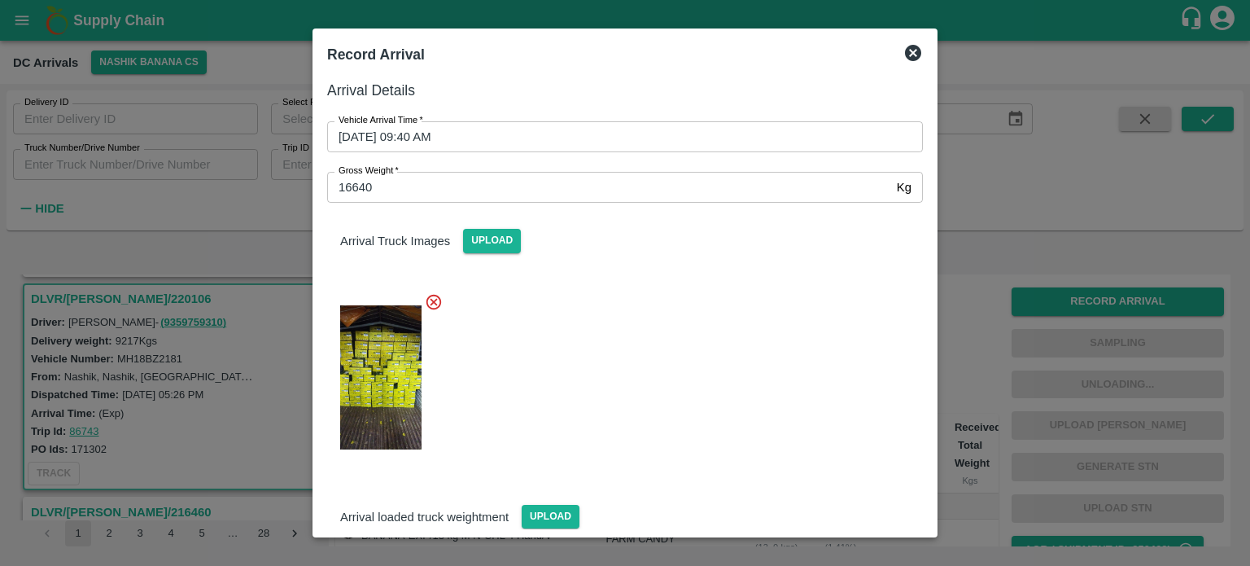
click at [913, 55] on icon at bounding box center [913, 53] width 16 height 16
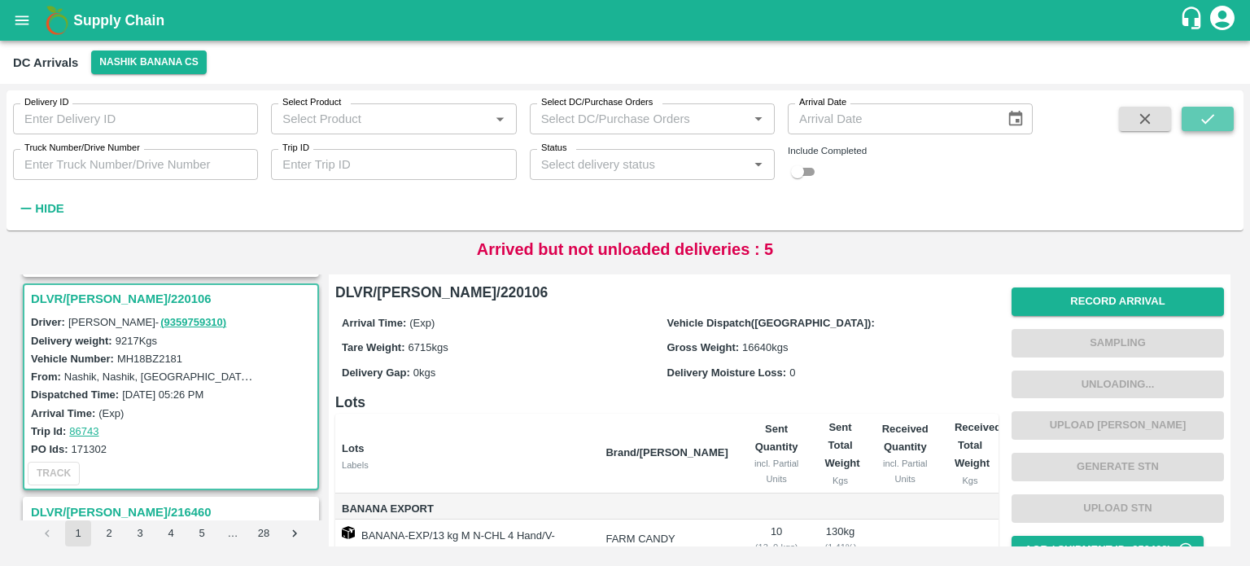
click at [1188, 125] on button "submit" at bounding box center [1208, 119] width 52 height 24
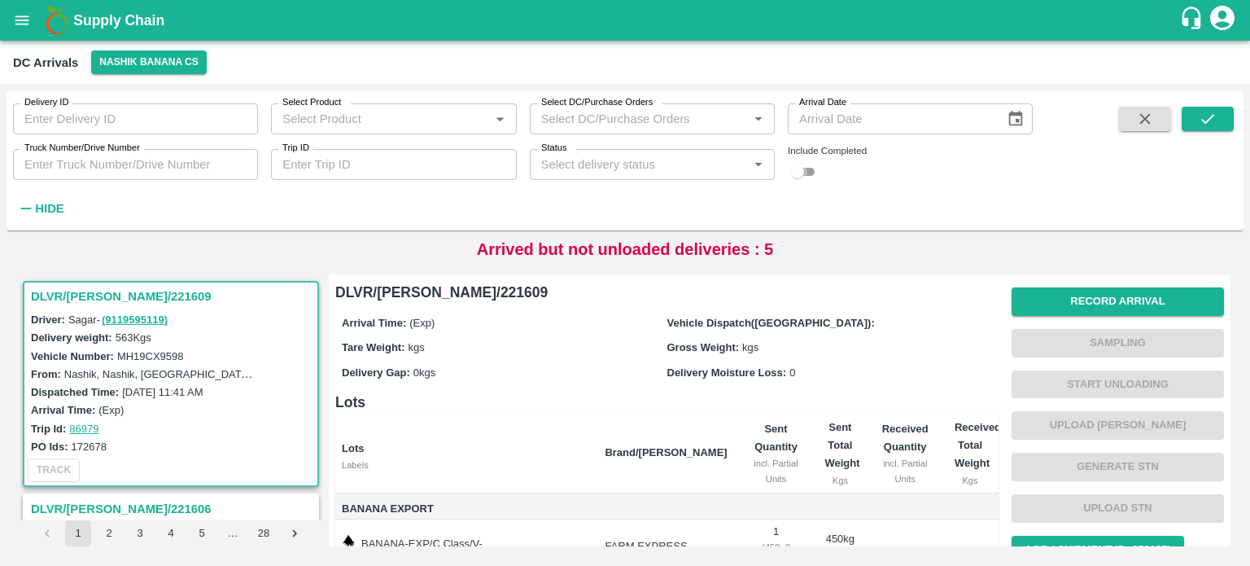
click at [804, 176] on input "checkbox" at bounding box center [797, 172] width 59 height 20
checkbox input "true"
click at [49, 169] on input "Truck Number/Drive Number" at bounding box center [135, 164] width 245 height 31
type input "2181"
click at [1204, 113] on icon "submit" at bounding box center [1208, 119] width 18 height 18
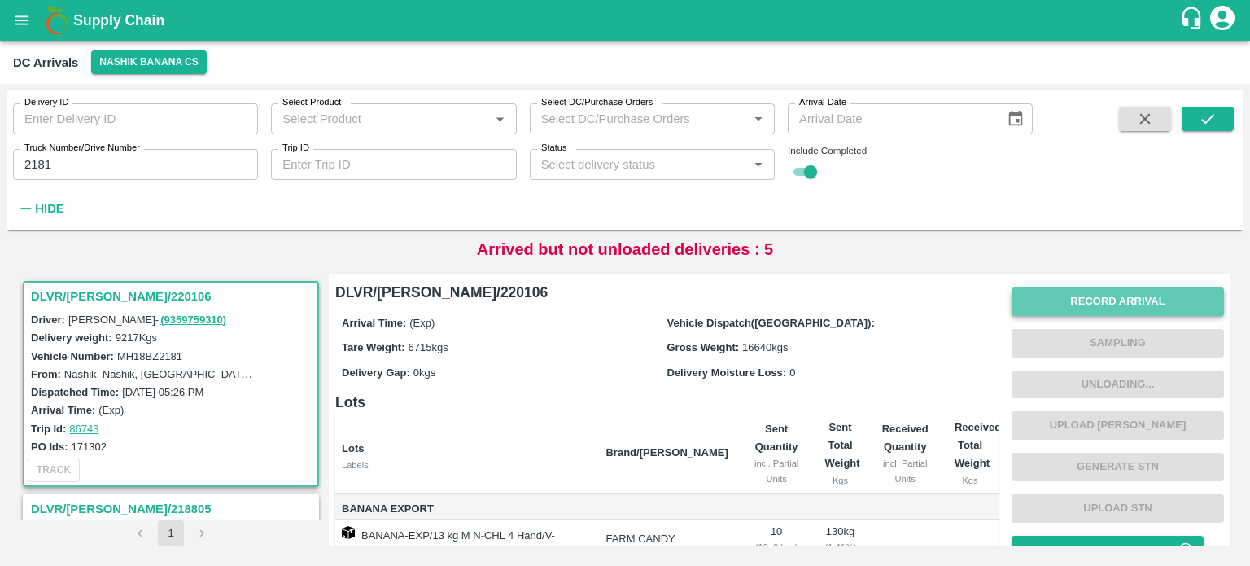
click at [1092, 304] on button "Record Arrival" at bounding box center [1118, 301] width 212 height 28
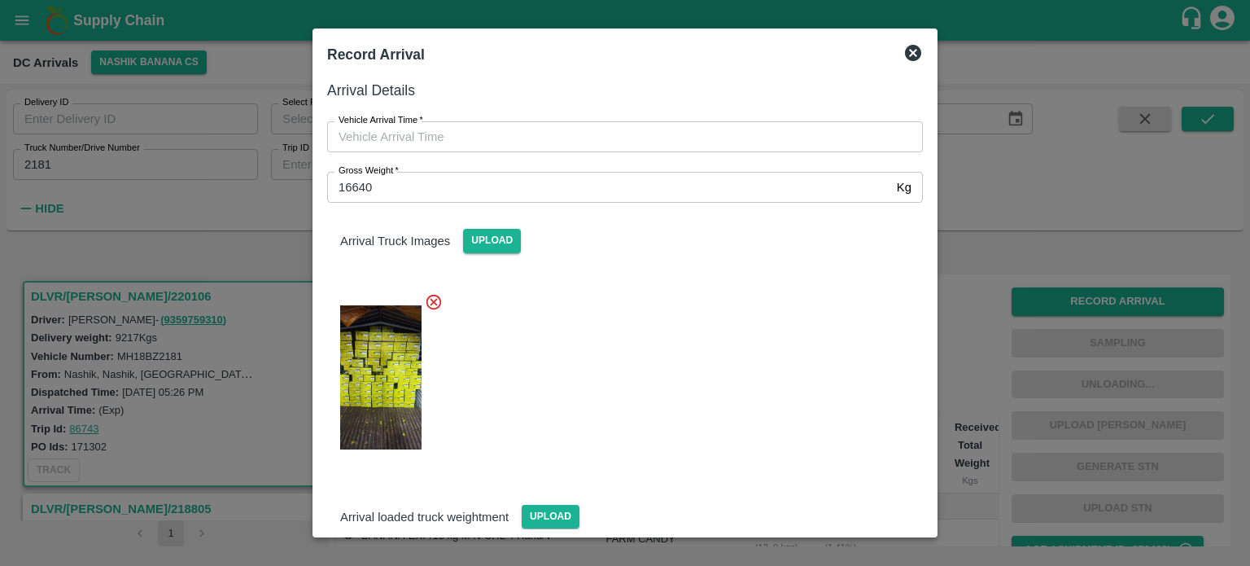
type input "DD/MM/YYYY hh:mm aa"
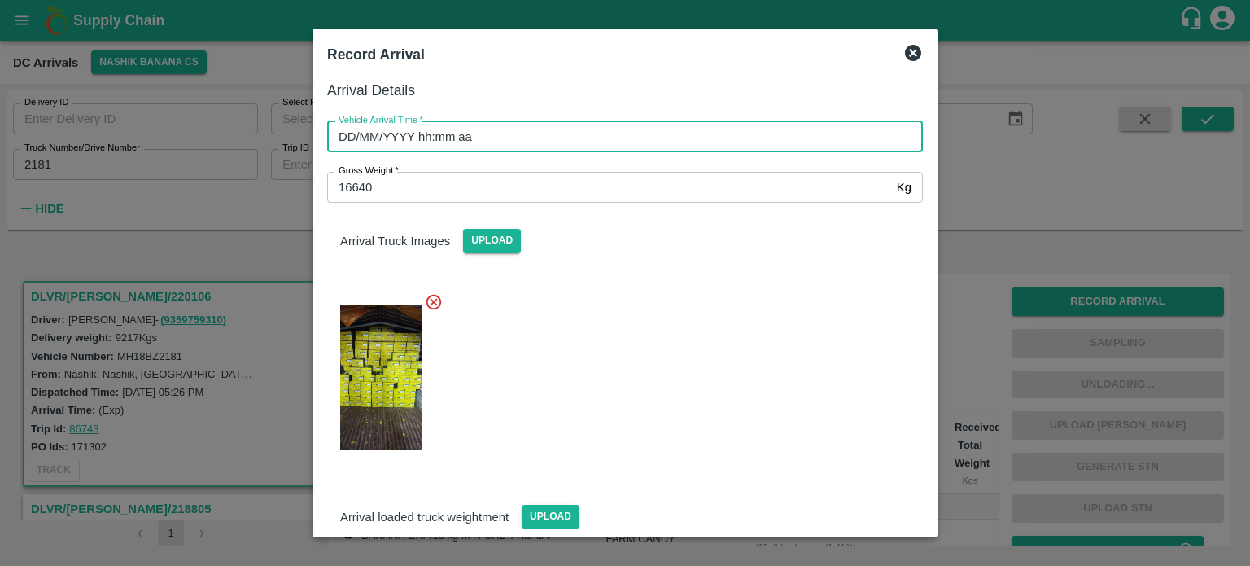
click at [597, 125] on input "DD/MM/YYYY hh:mm aa" at bounding box center [619, 136] width 584 height 31
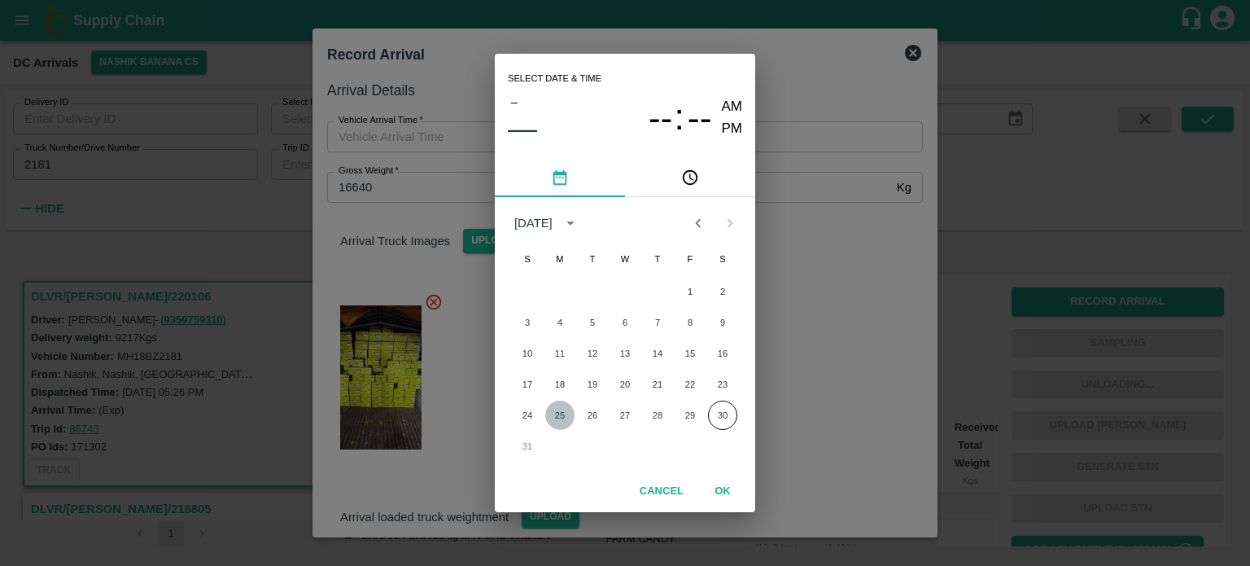
click at [554, 416] on button "25" at bounding box center [559, 414] width 29 height 29
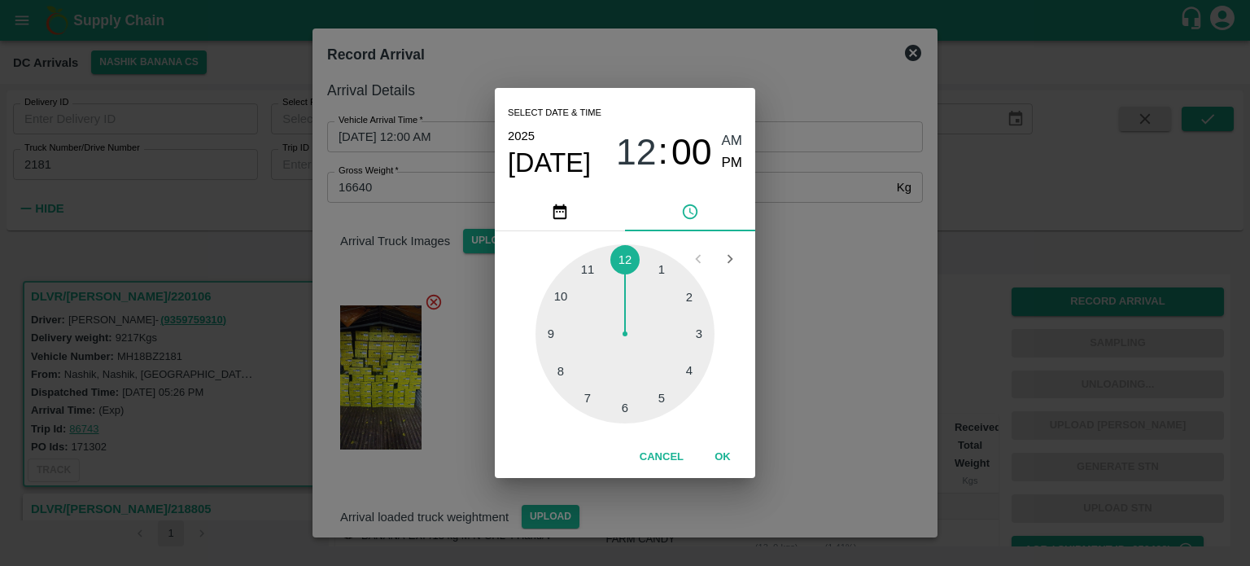
click at [563, 332] on div at bounding box center [625, 333] width 179 height 179
click at [559, 373] on div at bounding box center [625, 333] width 179 height 179
type input "[DATE] 09:40 AM"
click at [846, 272] on div "Select date & time [DATE] 09 : 40 AM PM 05 10 15 20 25 30 35 40 45 50 55 00 Can…" at bounding box center [625, 283] width 1250 height 566
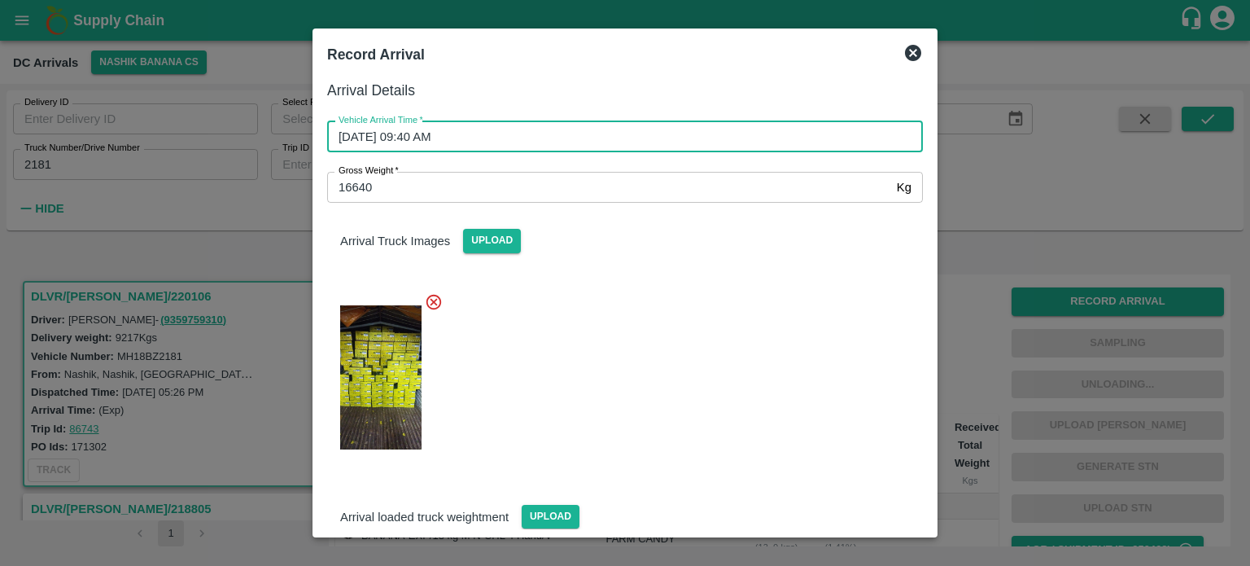
scroll to position [146, 0]
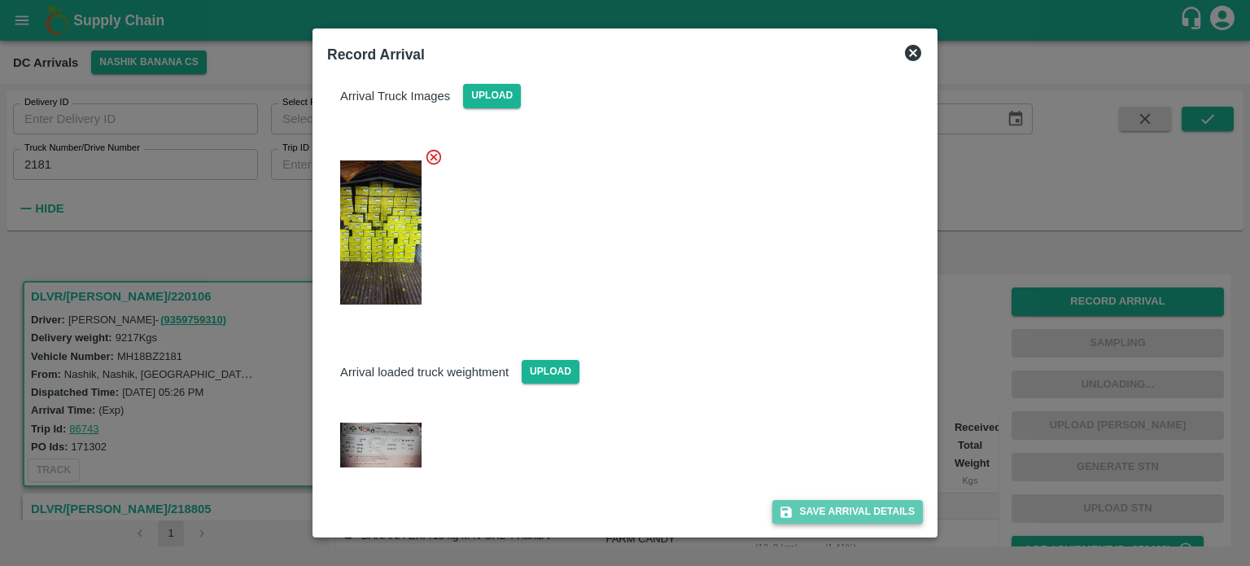
click at [852, 509] on button "Save Arrival Details" at bounding box center [847, 512] width 151 height 24
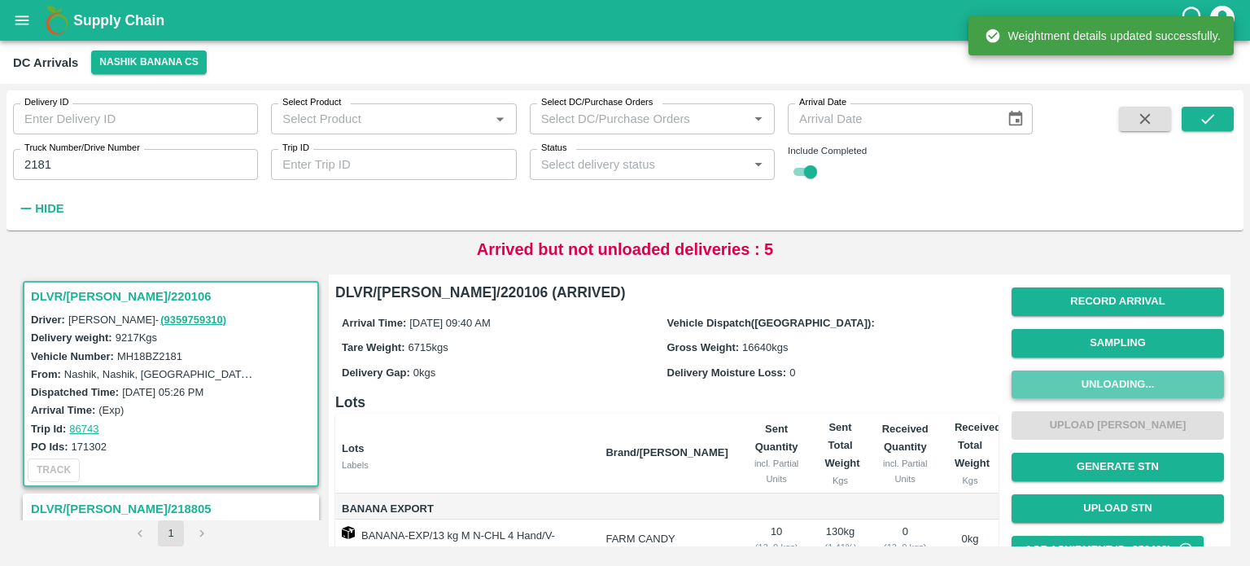
click at [1108, 382] on button "Unloading..." at bounding box center [1118, 384] width 212 height 28
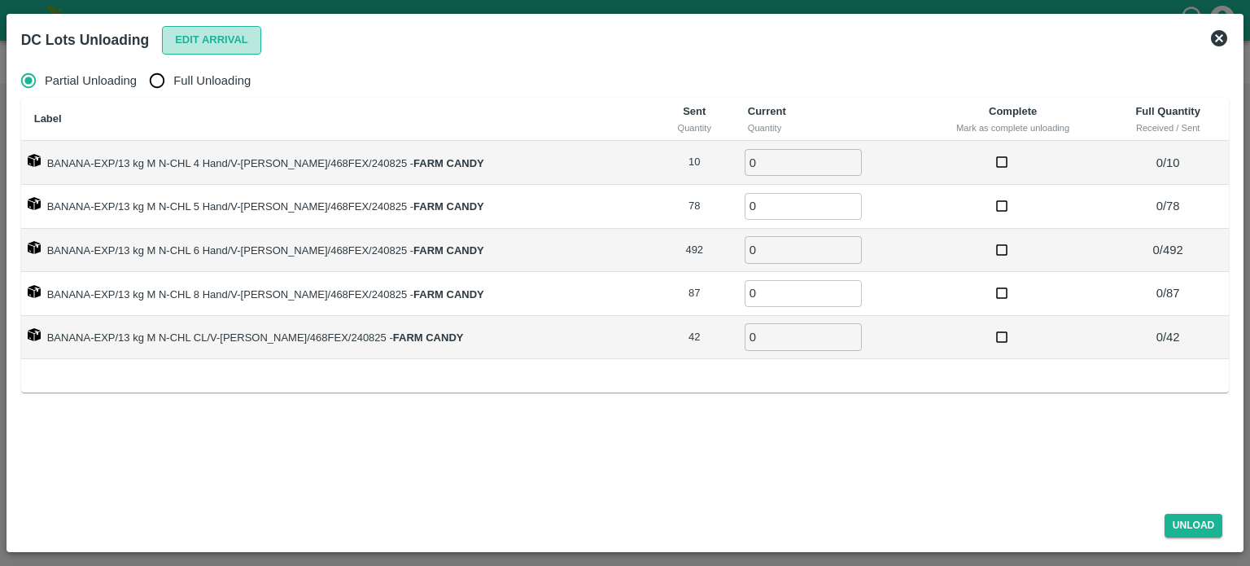
click at [206, 46] on button "Edit Arrival" at bounding box center [211, 40] width 99 height 28
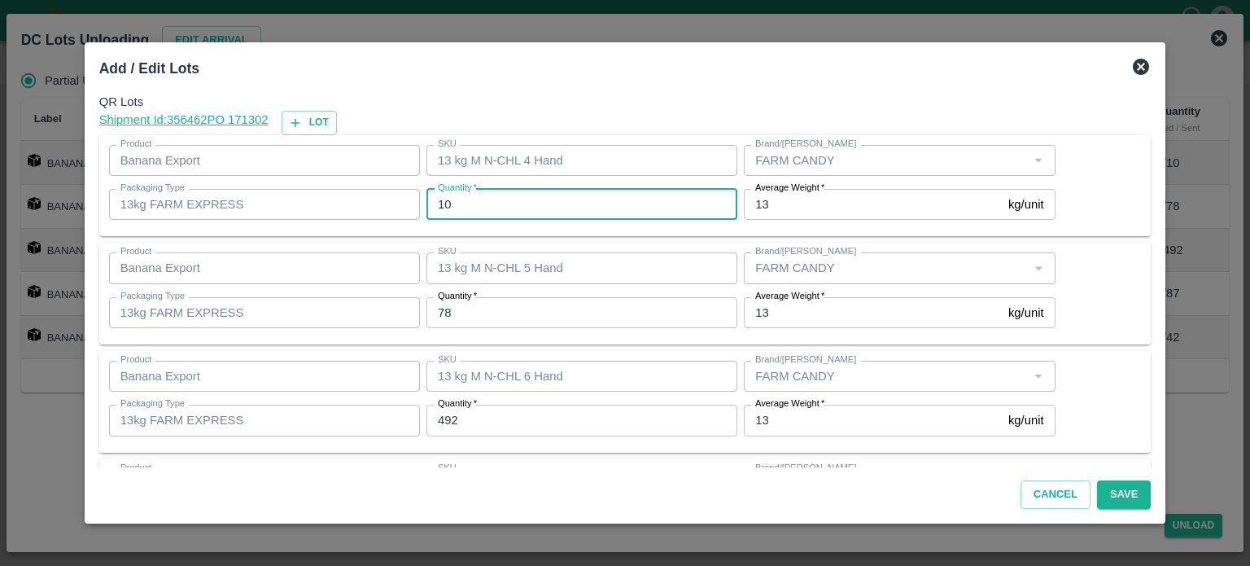
click at [453, 200] on input "10" at bounding box center [581, 204] width 311 height 31
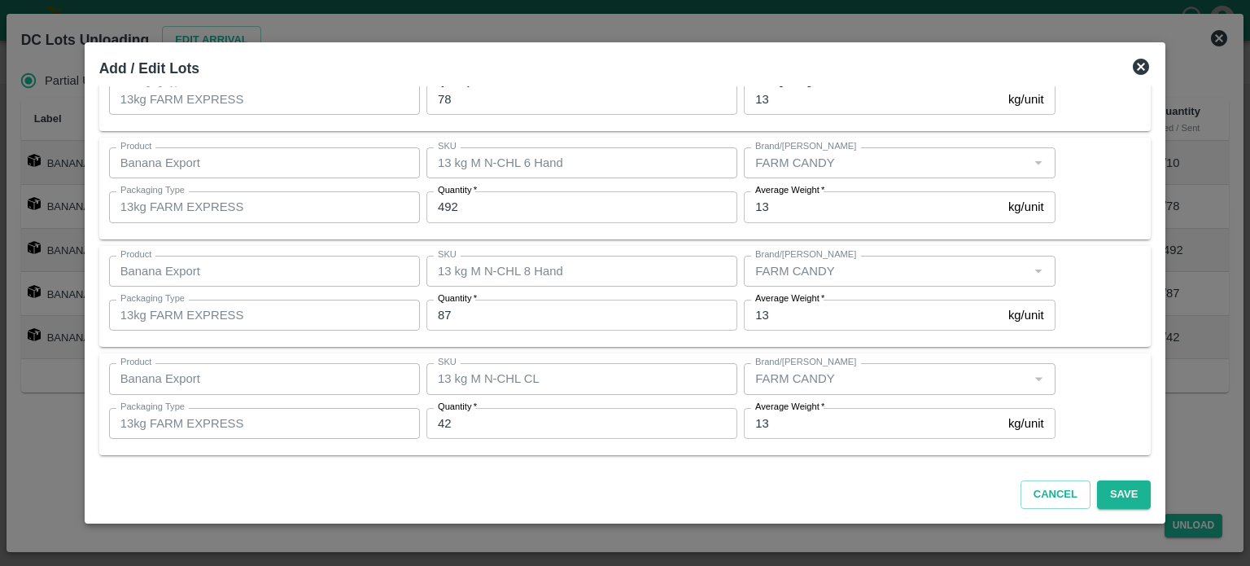
scroll to position [0, 0]
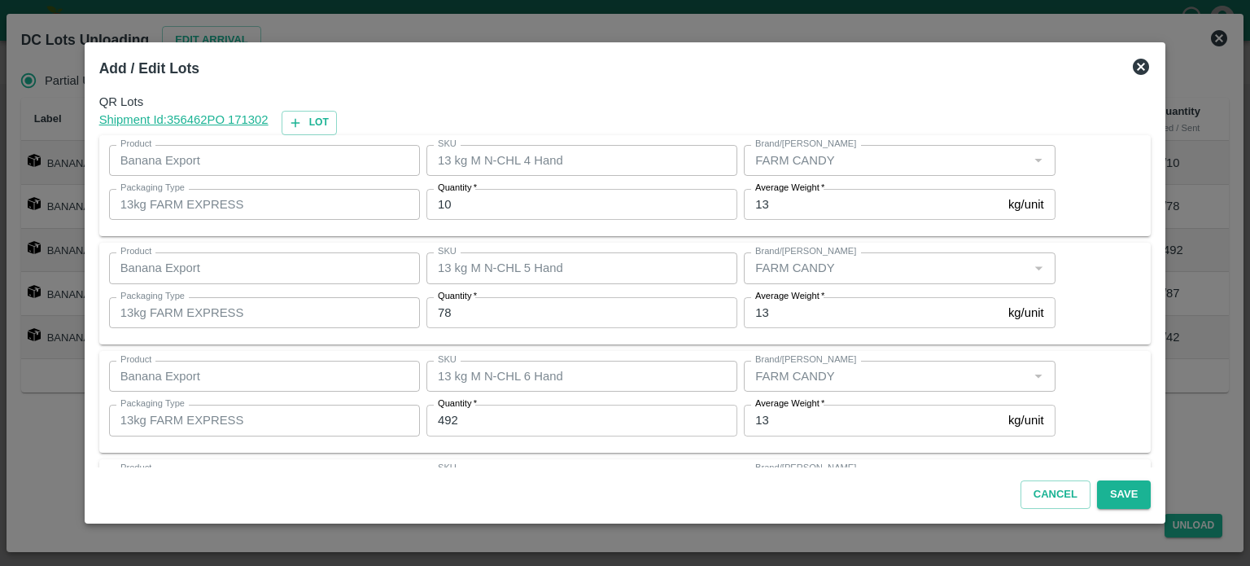
click at [1131, 68] on icon at bounding box center [1141, 67] width 20 height 20
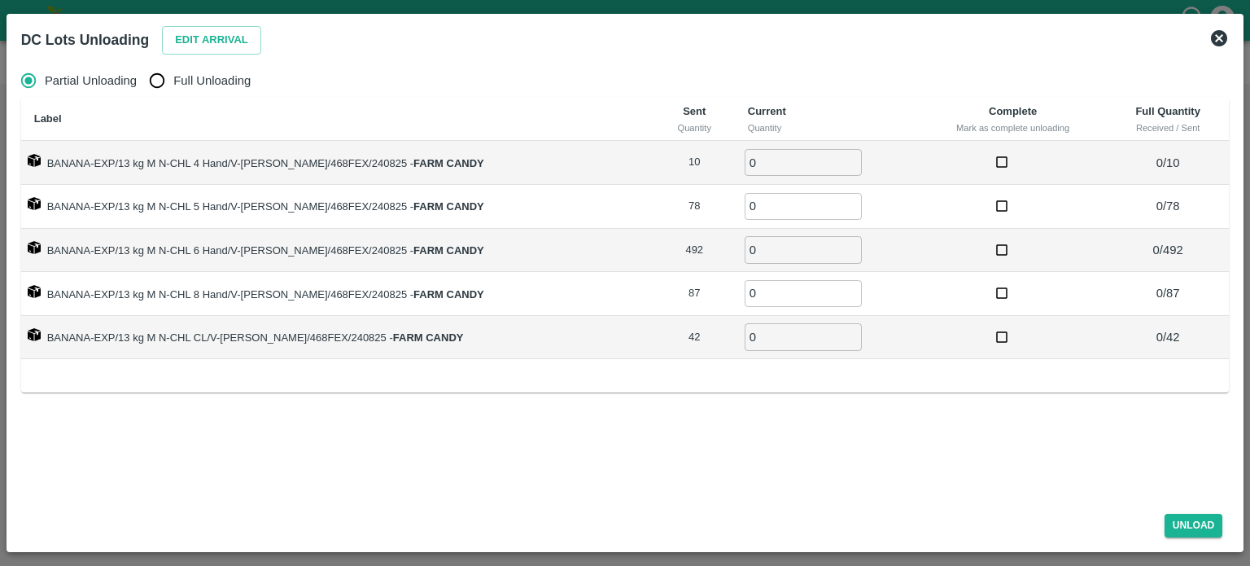
click at [151, 82] on input "Full Unloading" at bounding box center [157, 80] width 33 height 33
radio input "true"
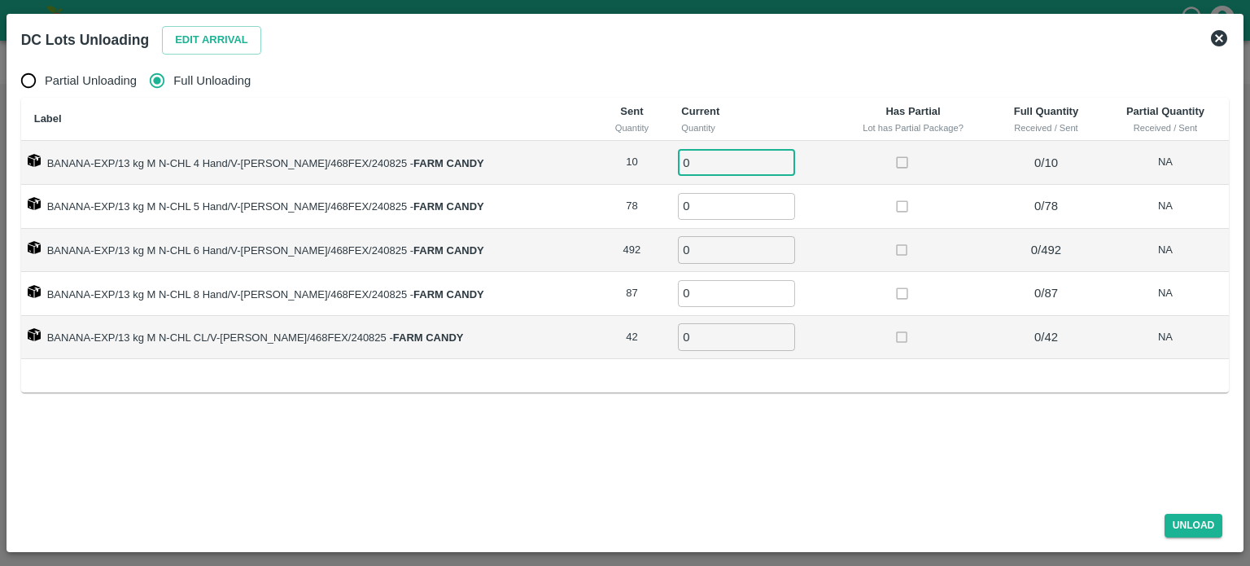
click at [701, 162] on input "0" at bounding box center [736, 162] width 117 height 27
type input "10"
type input "78"
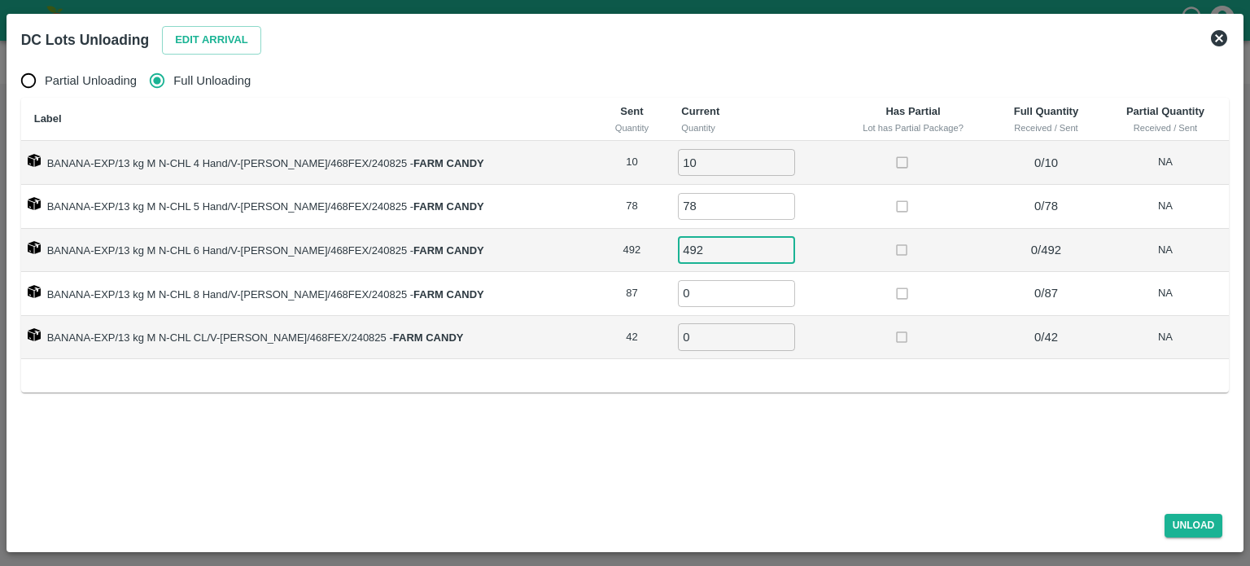
type input "492"
type input "87"
type input "42"
click at [1183, 527] on button "Unload" at bounding box center [1194, 526] width 59 height 24
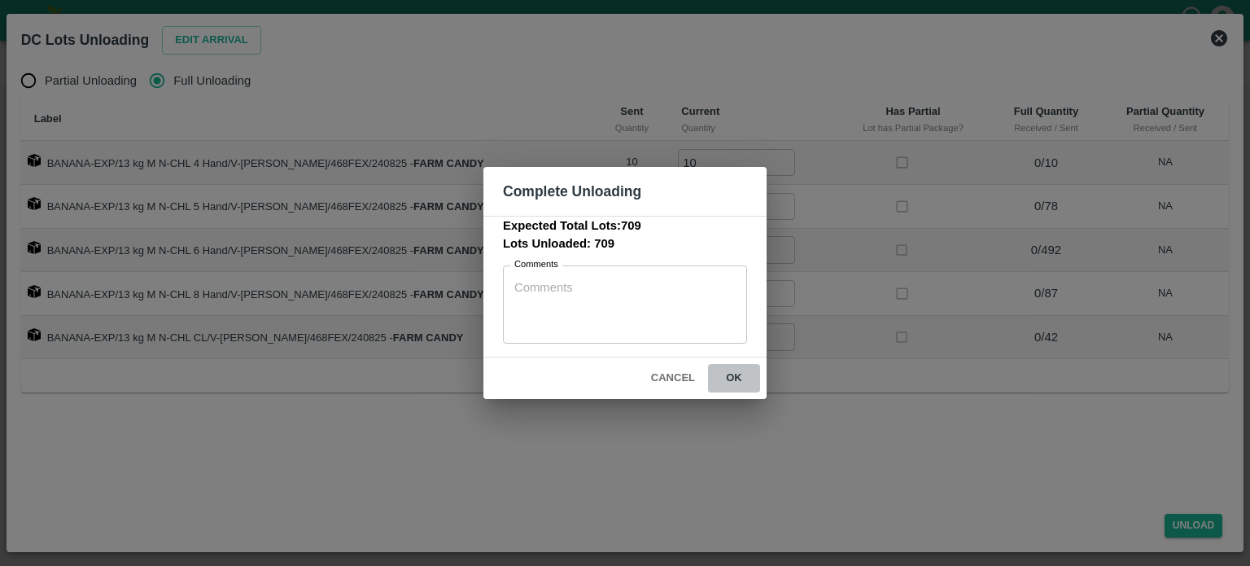
click at [732, 382] on button "ok" at bounding box center [734, 378] width 52 height 28
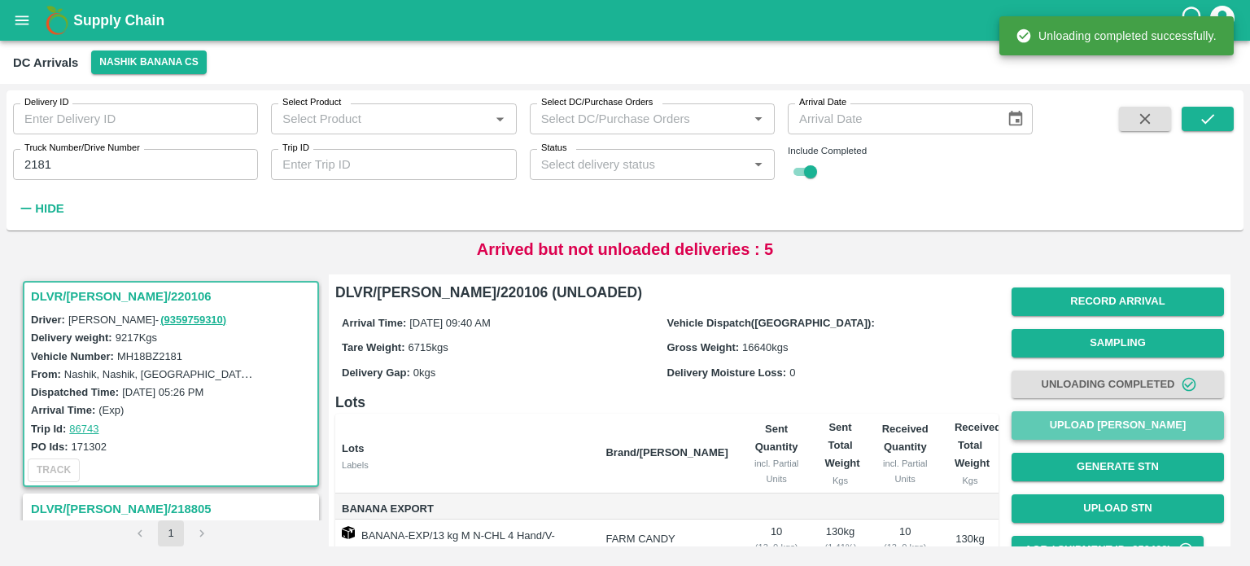
click at [1113, 425] on button "Upload [PERSON_NAME]" at bounding box center [1118, 425] width 212 height 28
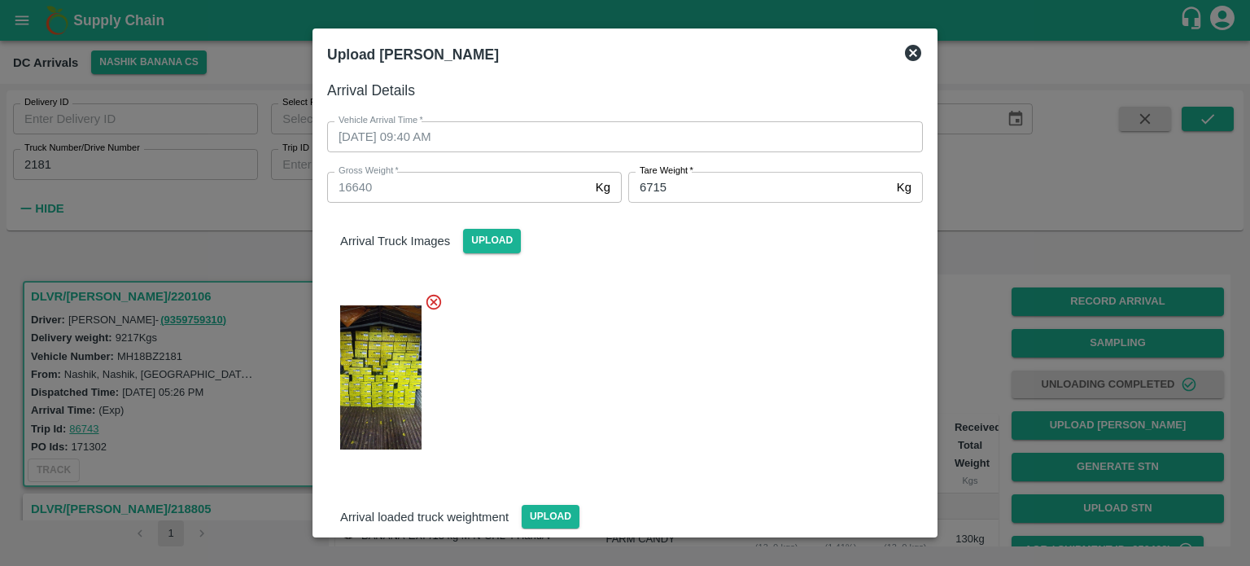
scroll to position [146, 0]
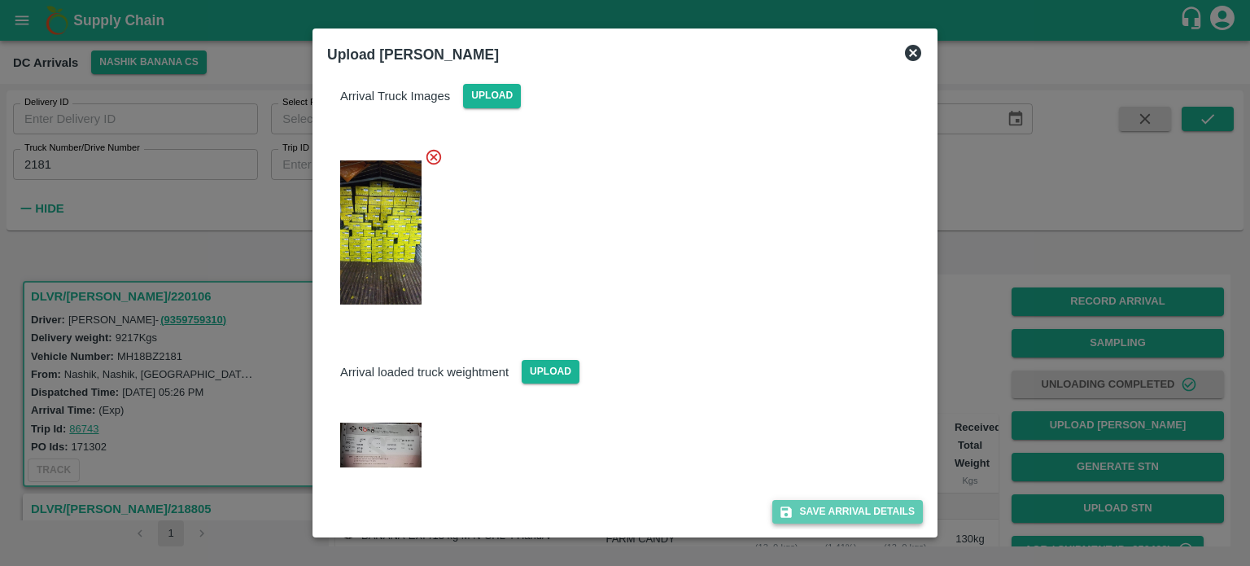
click at [830, 509] on button "Save Arrival Details" at bounding box center [847, 512] width 151 height 24
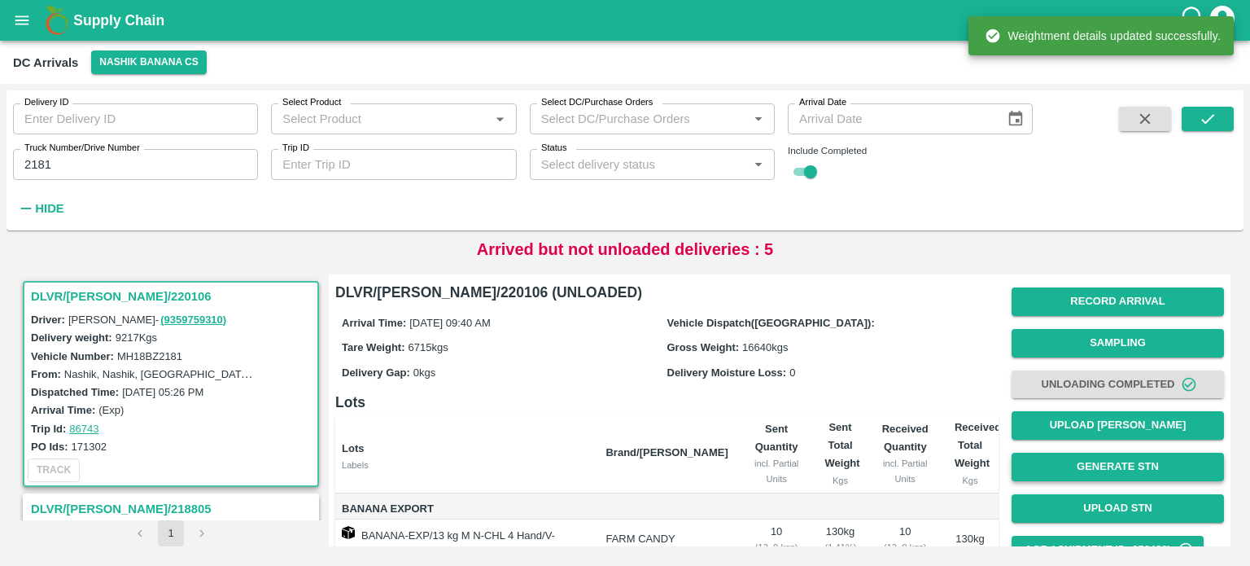
scroll to position [85, 0]
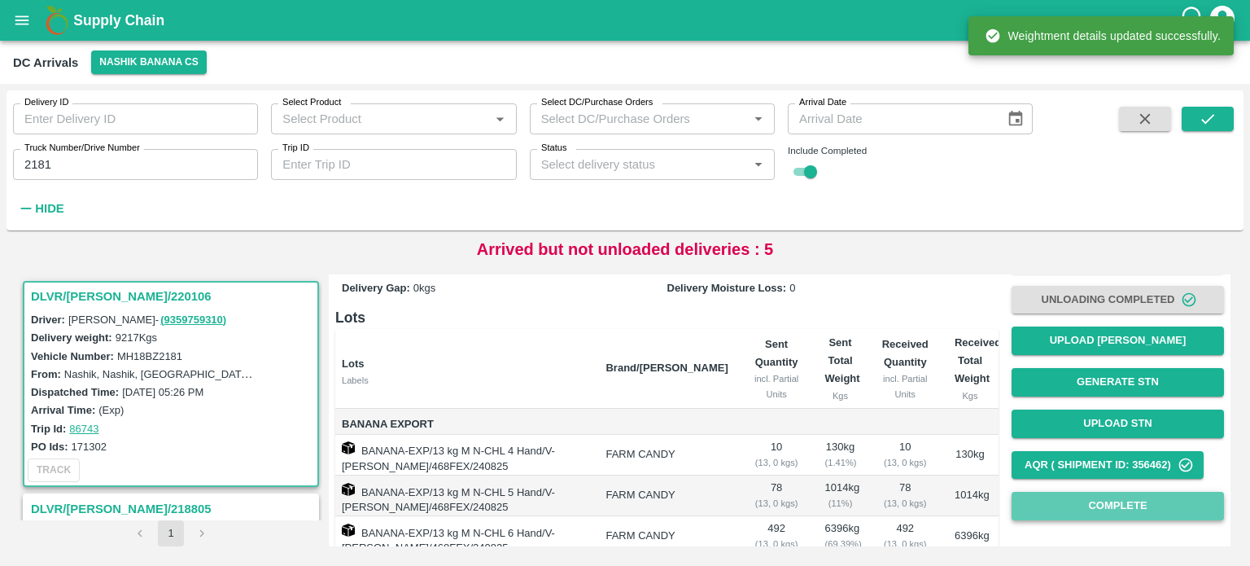
click at [1115, 504] on button "Complete" at bounding box center [1118, 506] width 212 height 28
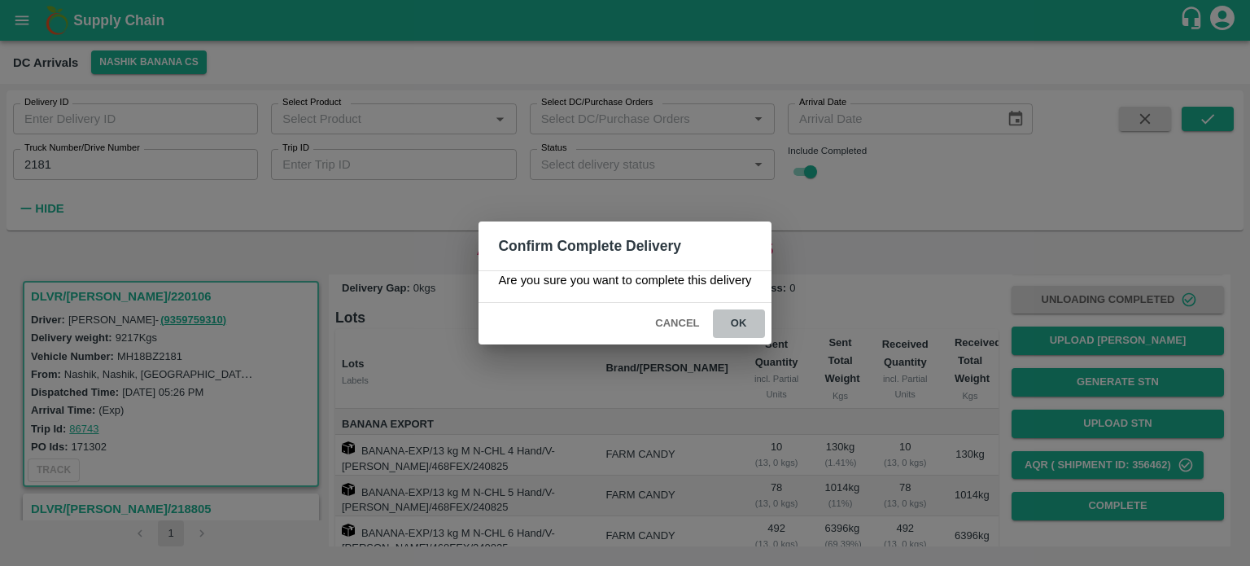
click at [735, 322] on button "ok" at bounding box center [739, 323] width 52 height 28
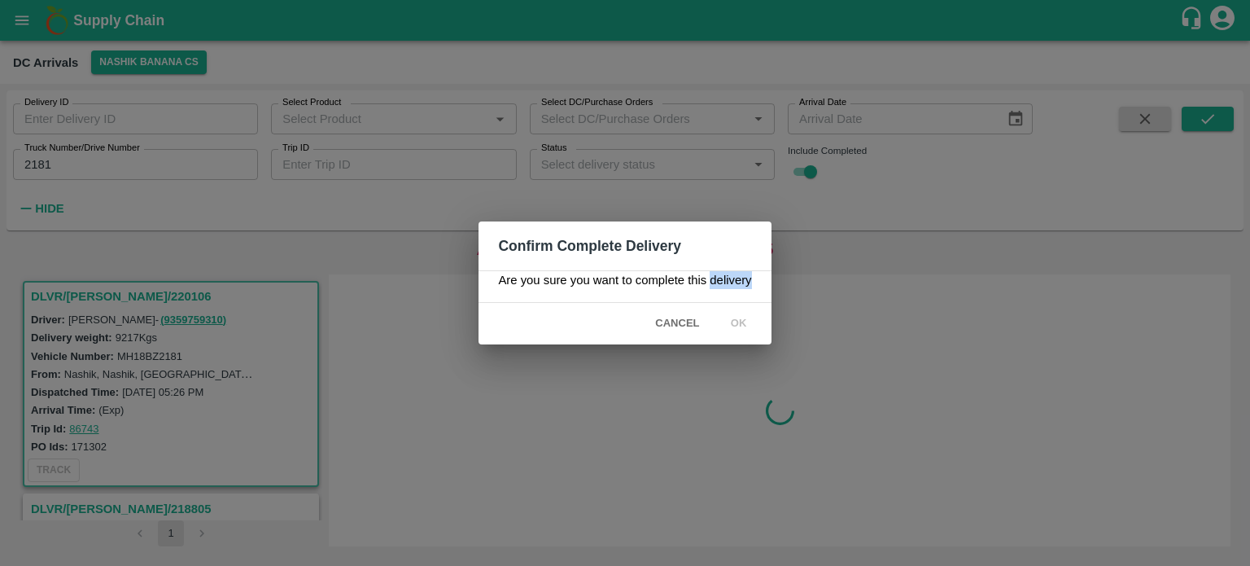
scroll to position [0, 0]
click at [735, 322] on icon at bounding box center [739, 324] width 20 height 20
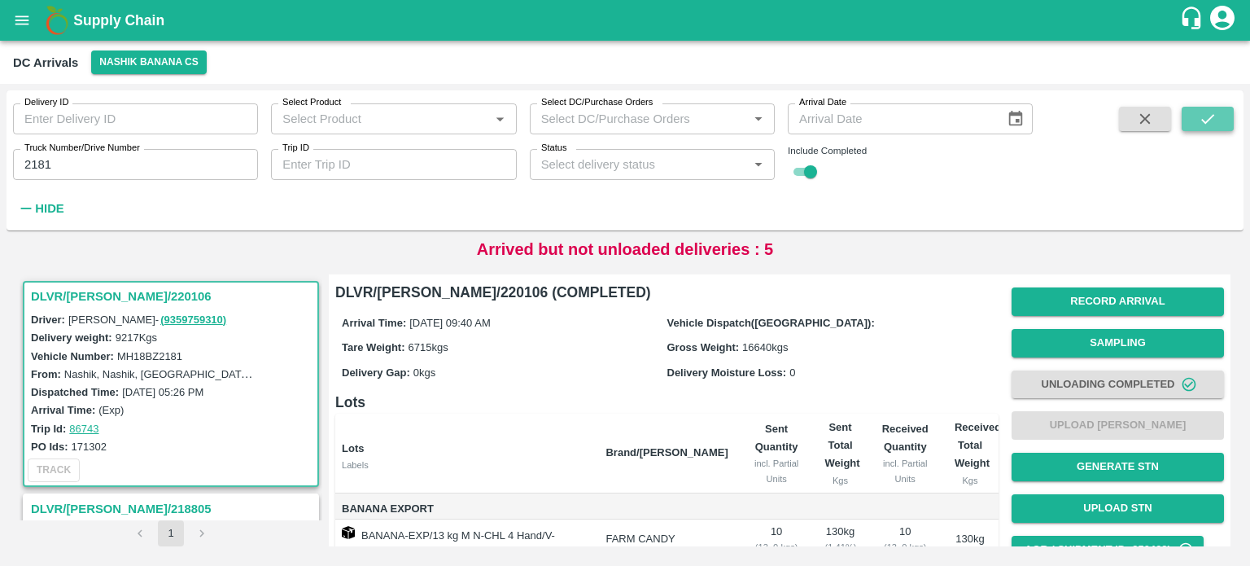
click at [1194, 126] on button "submit" at bounding box center [1208, 119] width 52 height 24
click at [30, 165] on input "2181" at bounding box center [135, 164] width 245 height 31
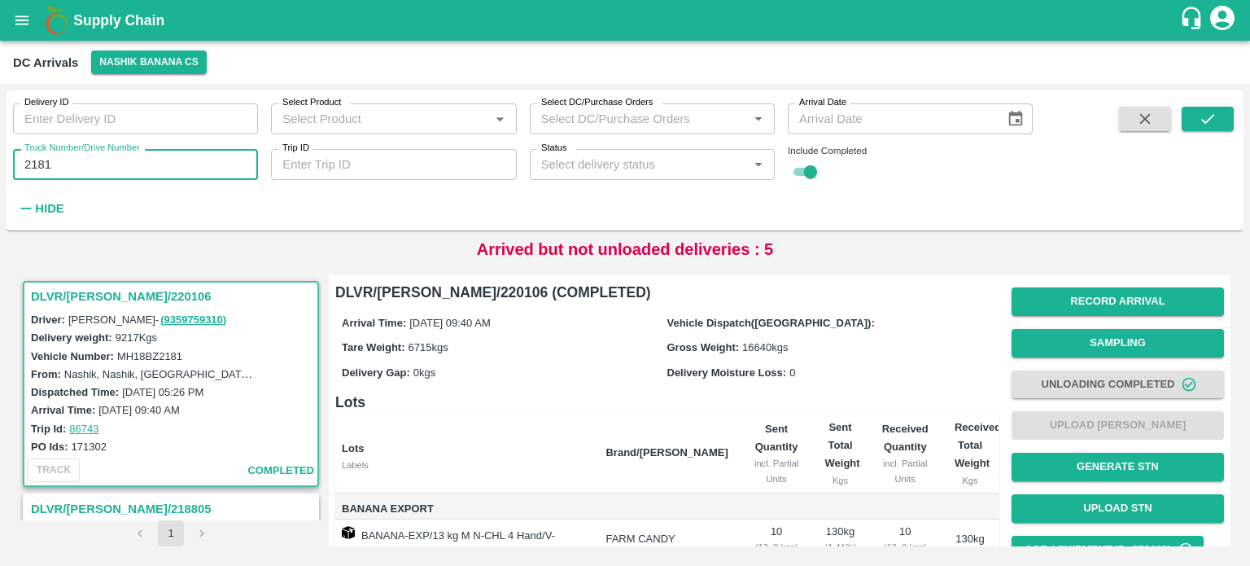
click at [30, 165] on input "2181" at bounding box center [135, 164] width 245 height 31
type input "2181"
click at [1152, 120] on icon "button" at bounding box center [1145, 119] width 18 height 18
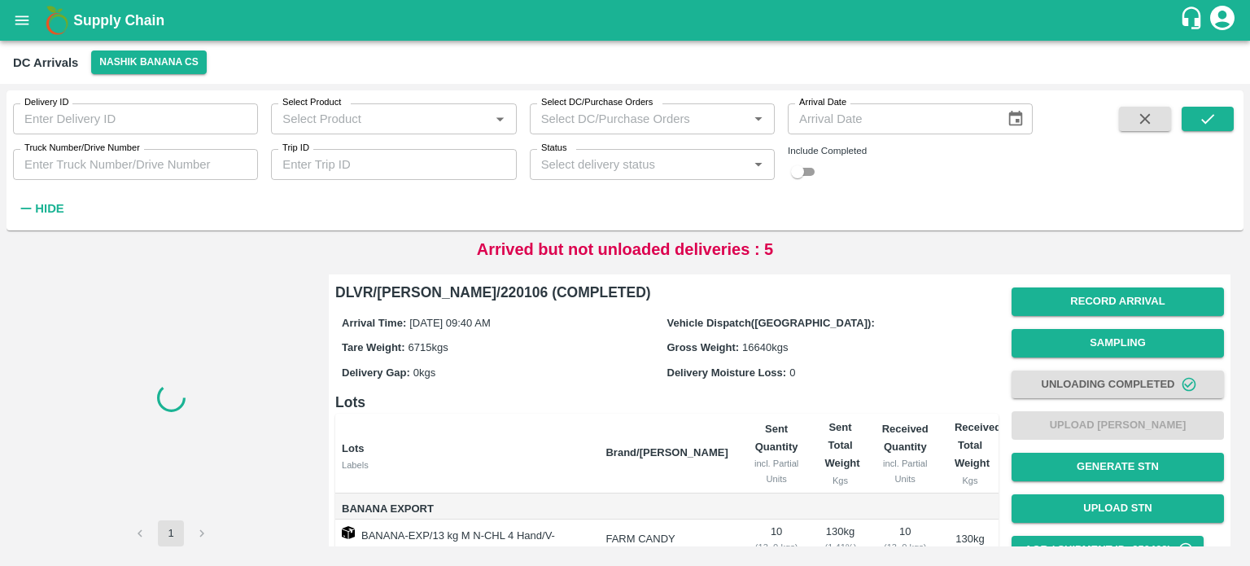
checkbox input "false"
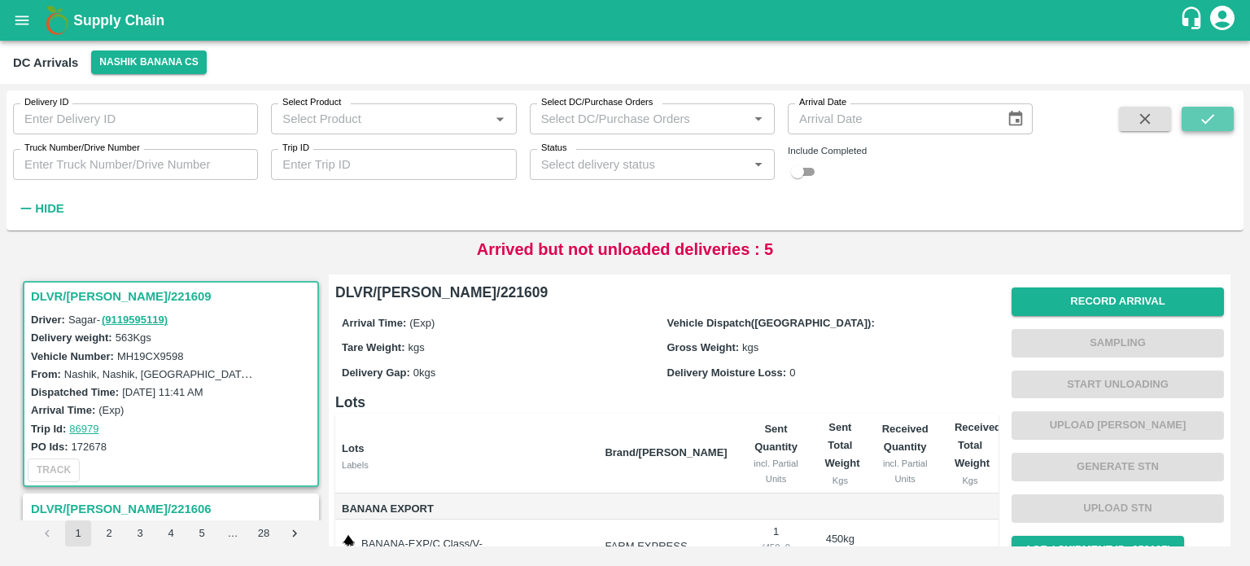
click at [1204, 126] on icon "submit" at bounding box center [1208, 119] width 18 height 18
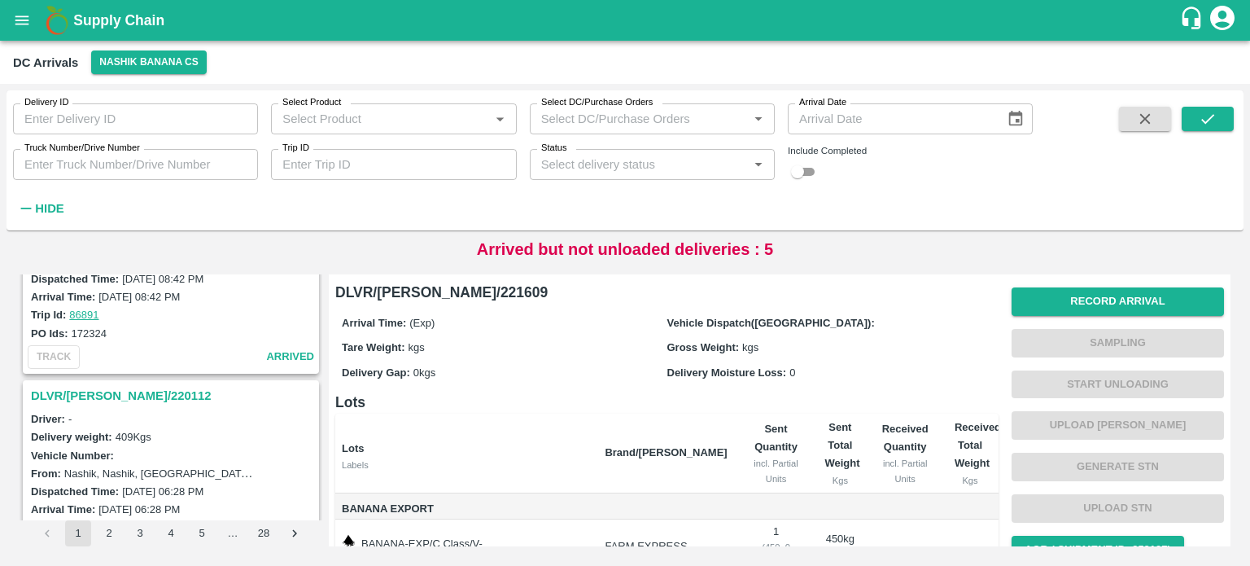
scroll to position [2656, 0]
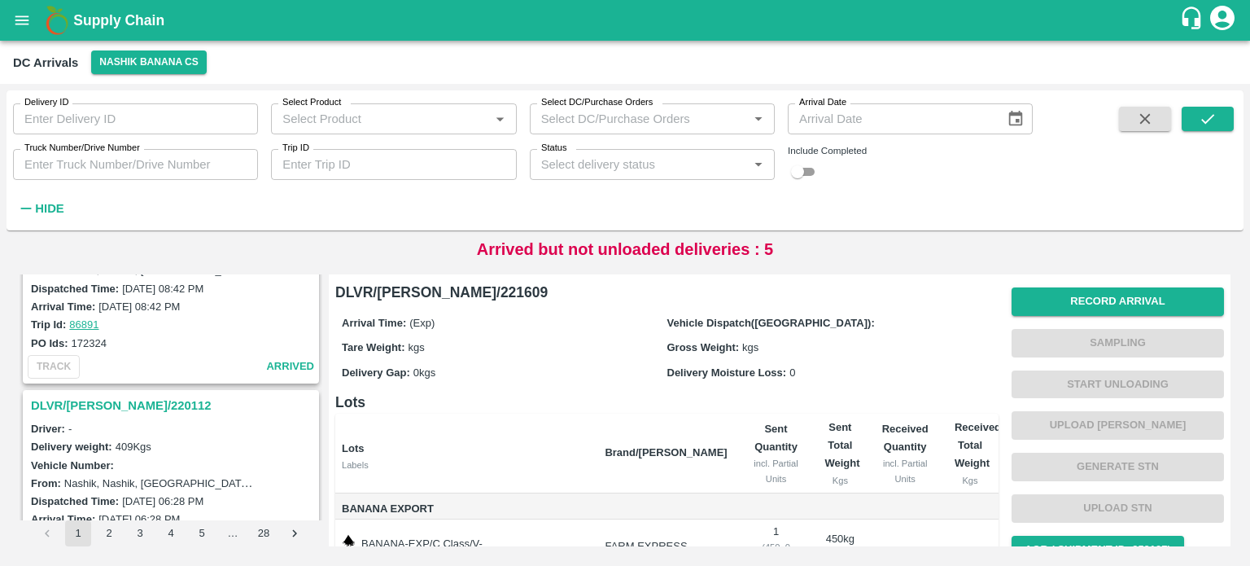
click at [108, 395] on h3 "DLVR/[PERSON_NAME]/220112" at bounding box center [173, 405] width 285 height 21
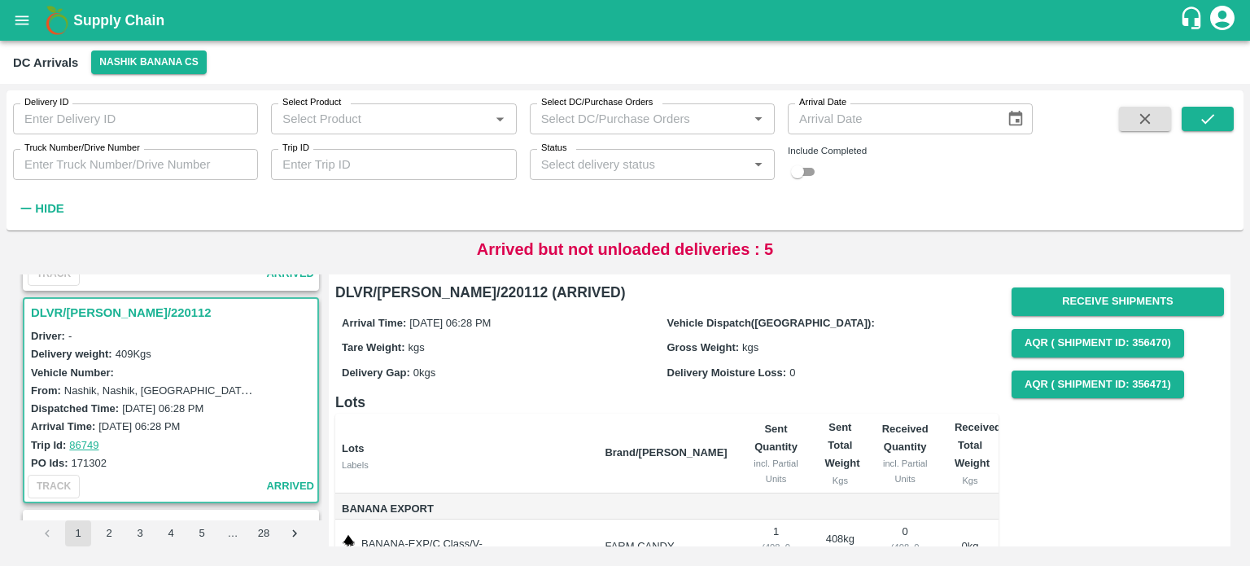
scroll to position [2760, 0]
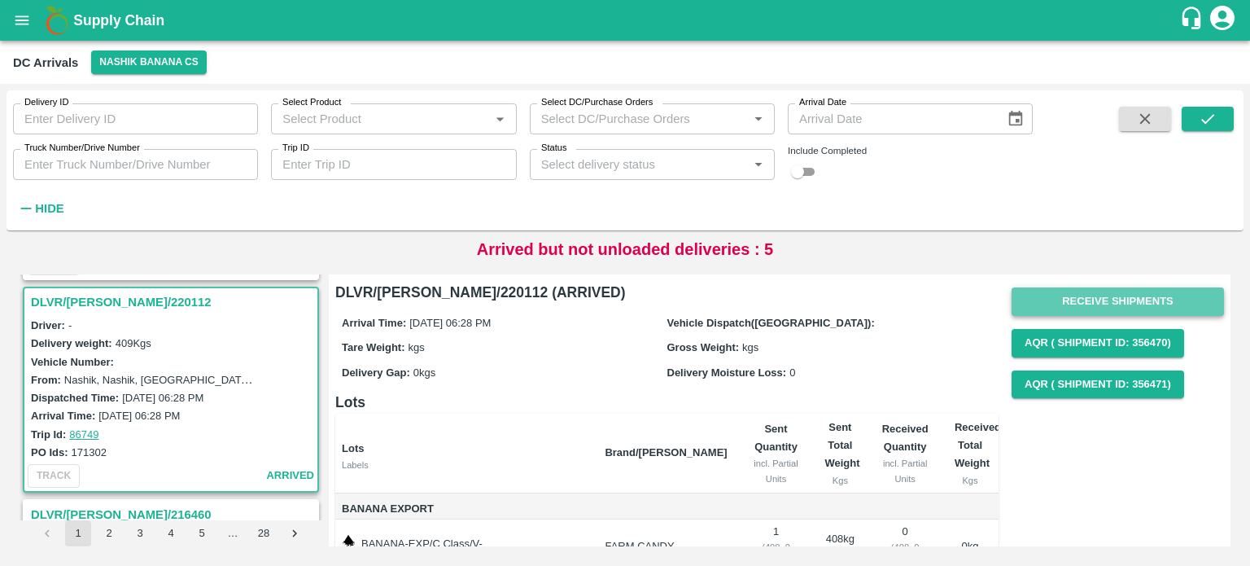
click at [1100, 298] on button "Receive Shipments" at bounding box center [1118, 301] width 212 height 28
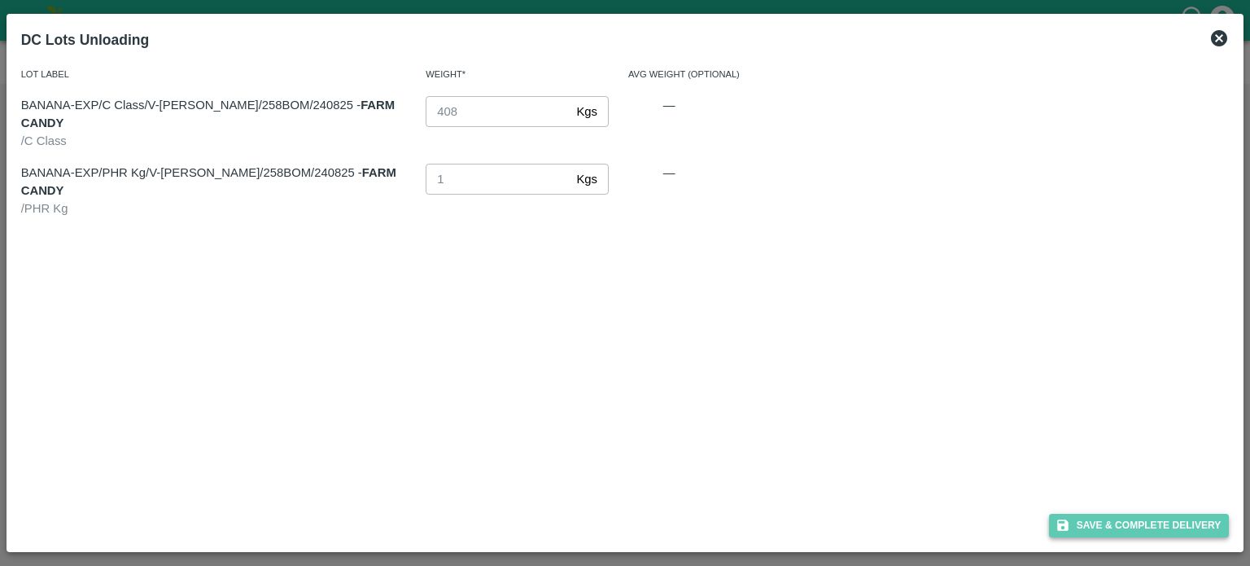
click at [1130, 525] on button "Save & Complete Delivery" at bounding box center [1139, 526] width 181 height 24
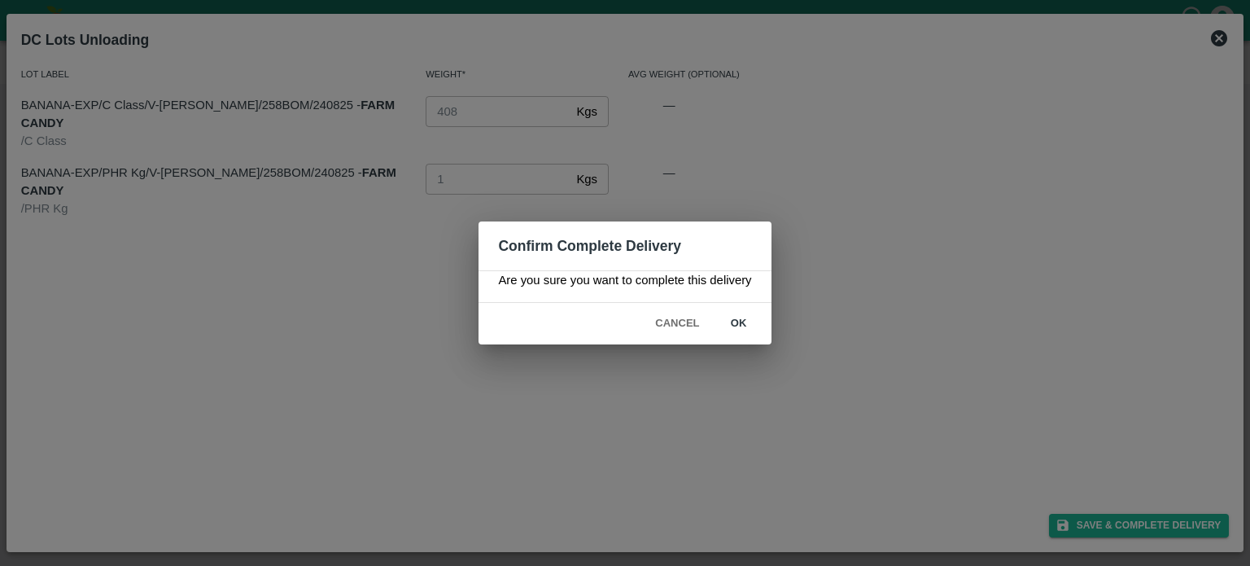
click at [739, 318] on button "ok" at bounding box center [739, 323] width 52 height 28
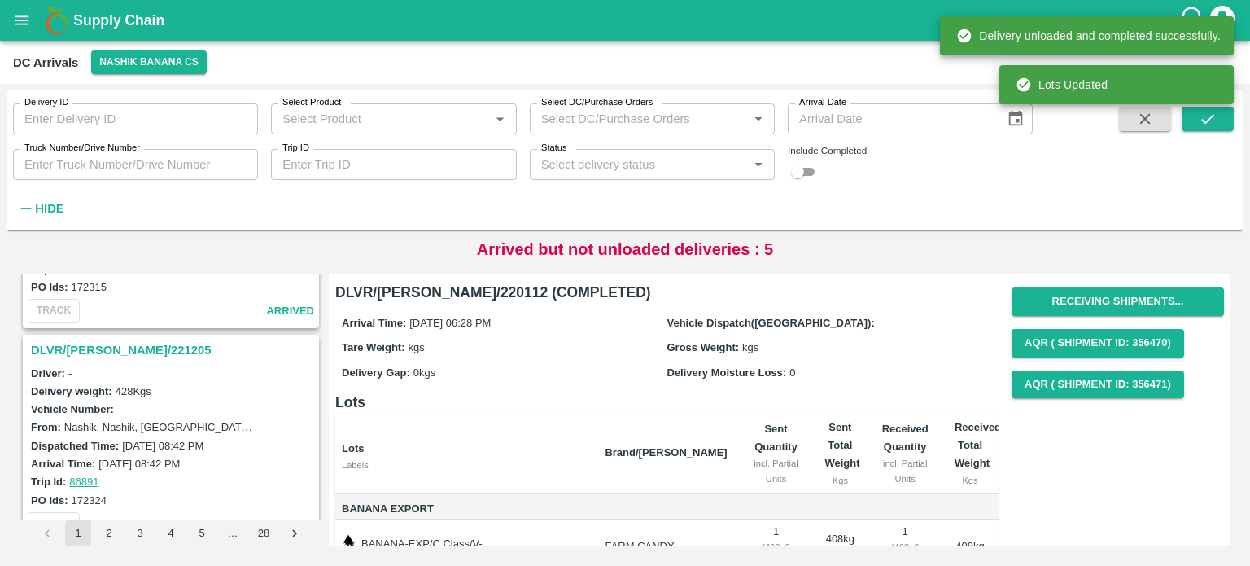
scroll to position [2492, 0]
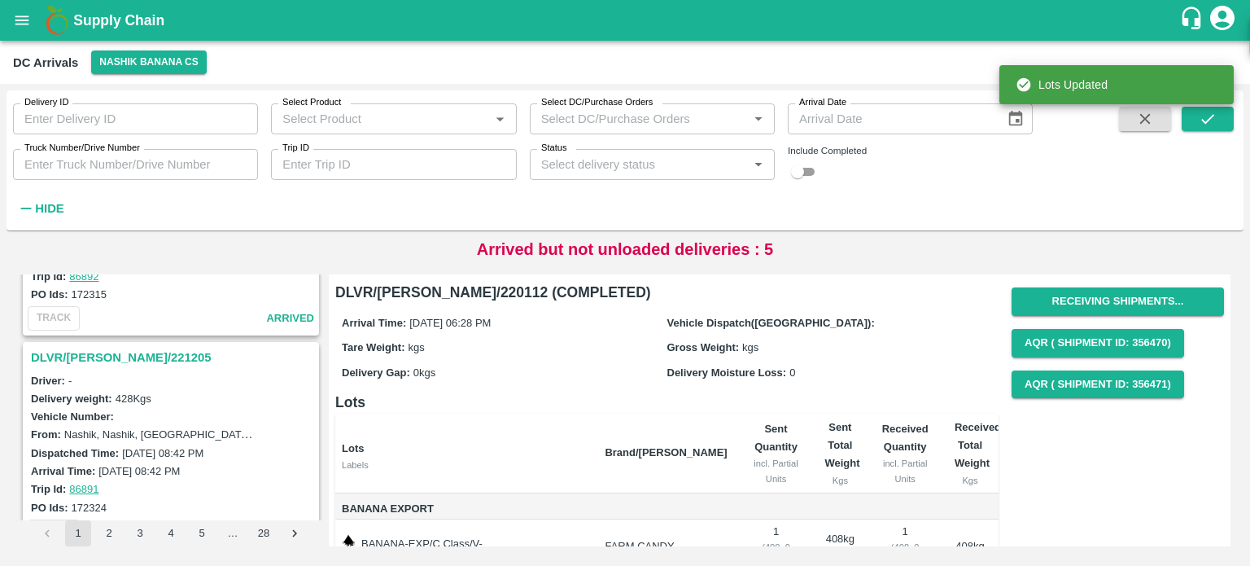
click at [111, 347] on h3 "DLVR/[PERSON_NAME]/221205" at bounding box center [173, 357] width 285 height 21
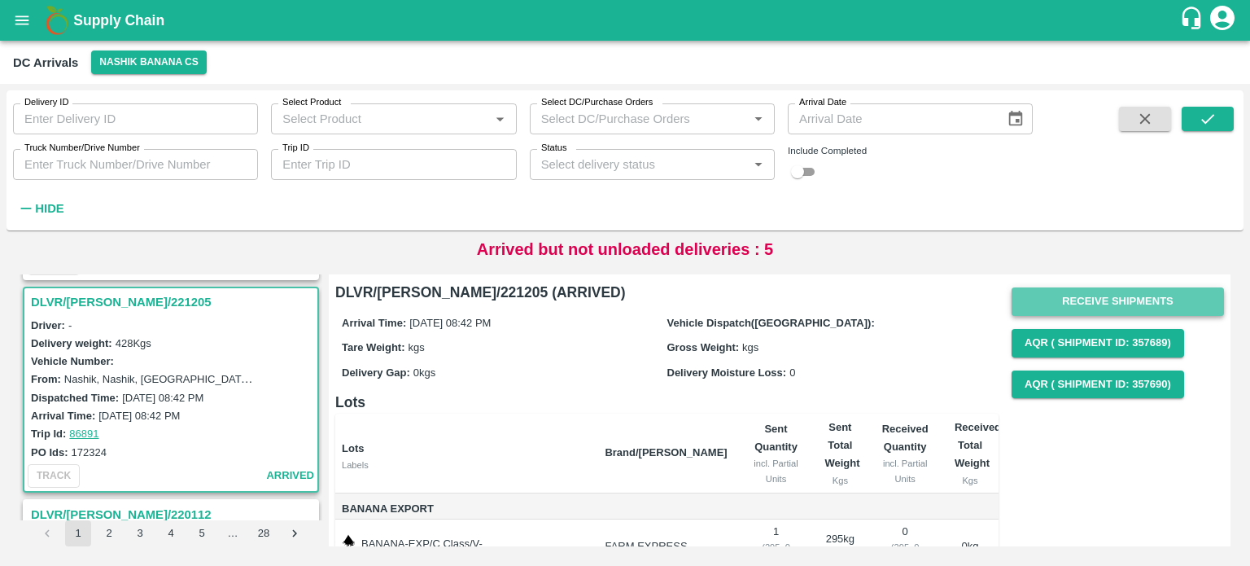
click at [1104, 301] on button "Receive Shipments" at bounding box center [1118, 301] width 212 height 28
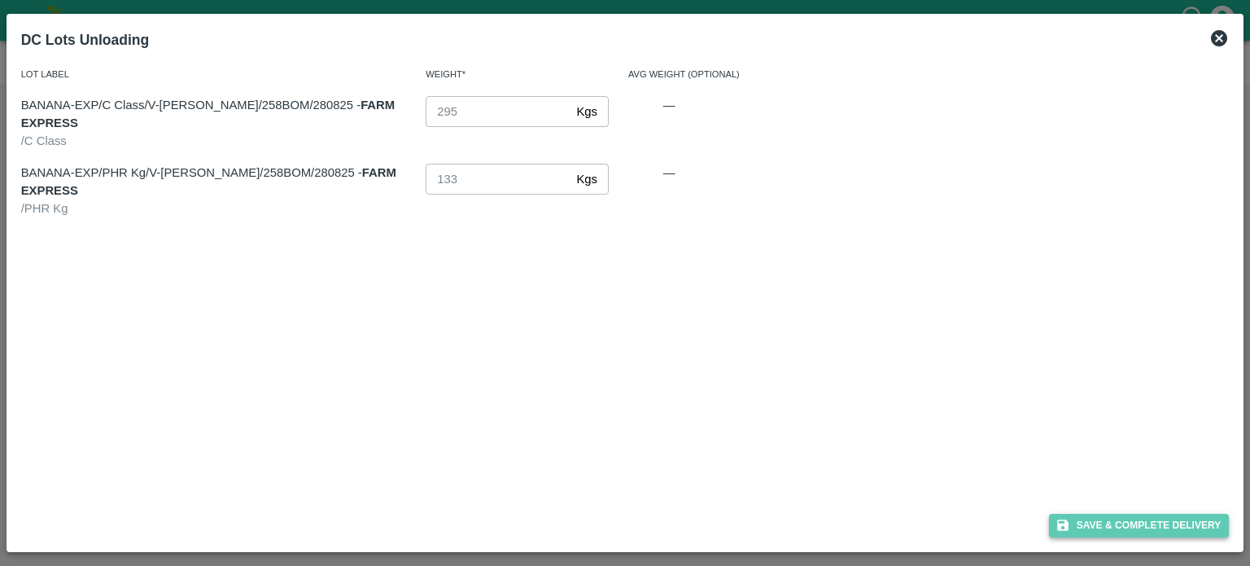
click at [1128, 522] on button "Save & Complete Delivery" at bounding box center [1139, 526] width 181 height 24
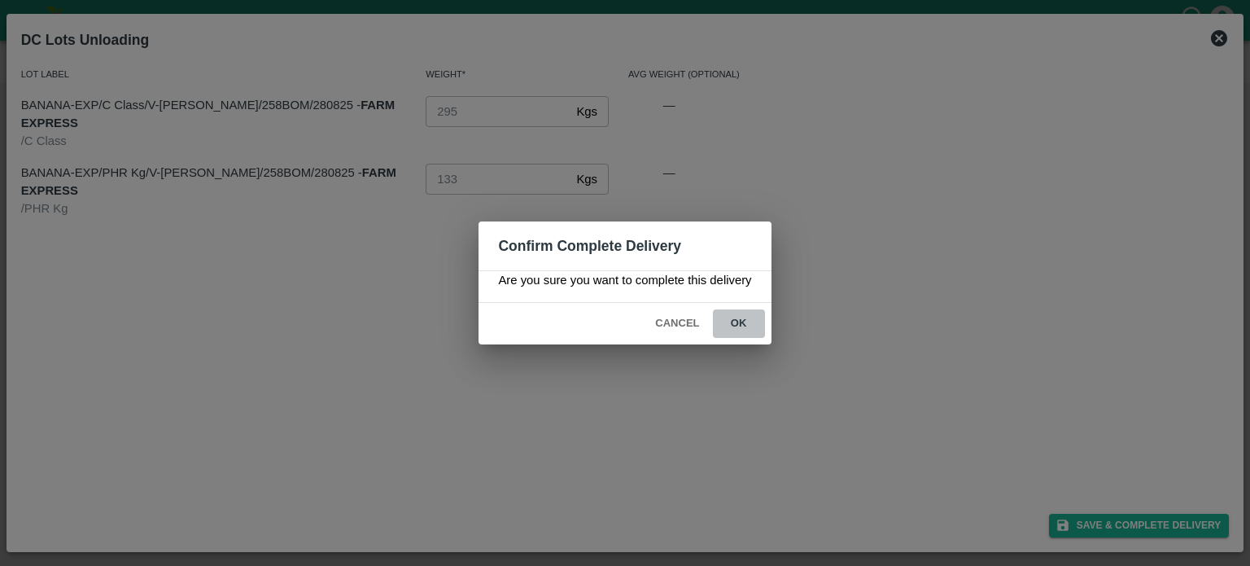
click at [737, 318] on button "ok" at bounding box center [739, 323] width 52 height 28
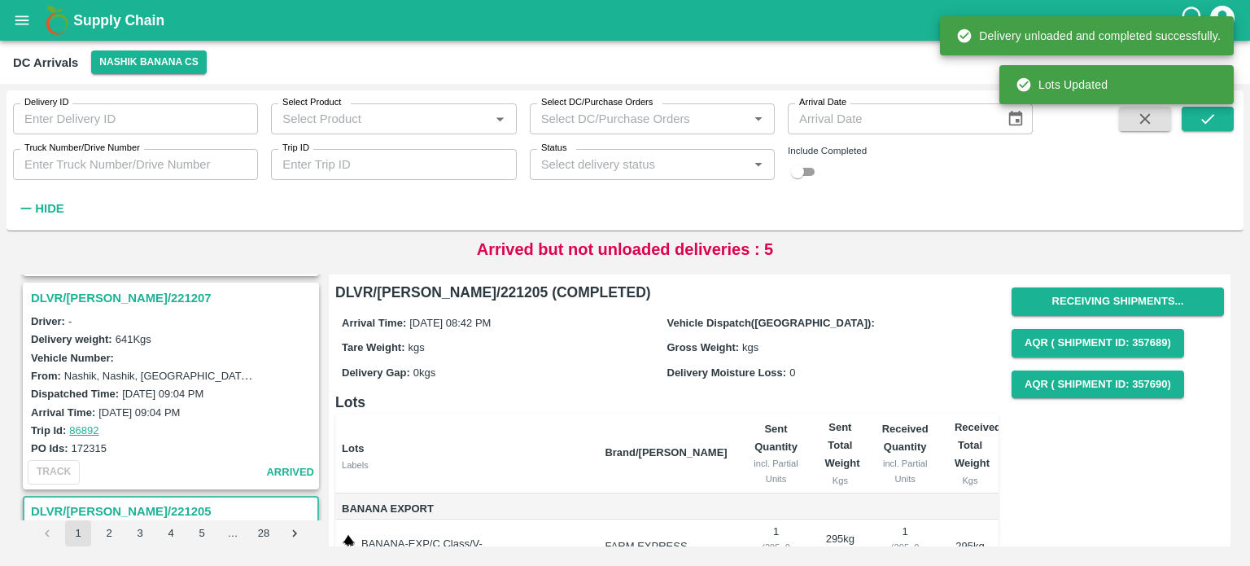
scroll to position [2267, 0]
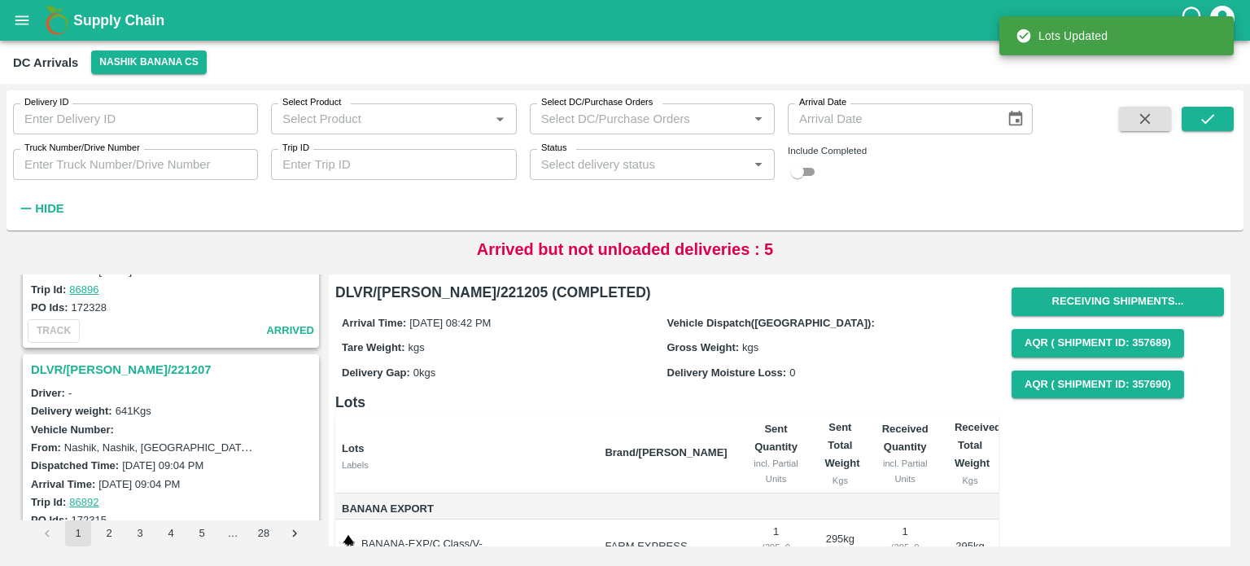
click at [115, 359] on h3 "DLVR/[PERSON_NAME]/221207" at bounding box center [173, 369] width 285 height 21
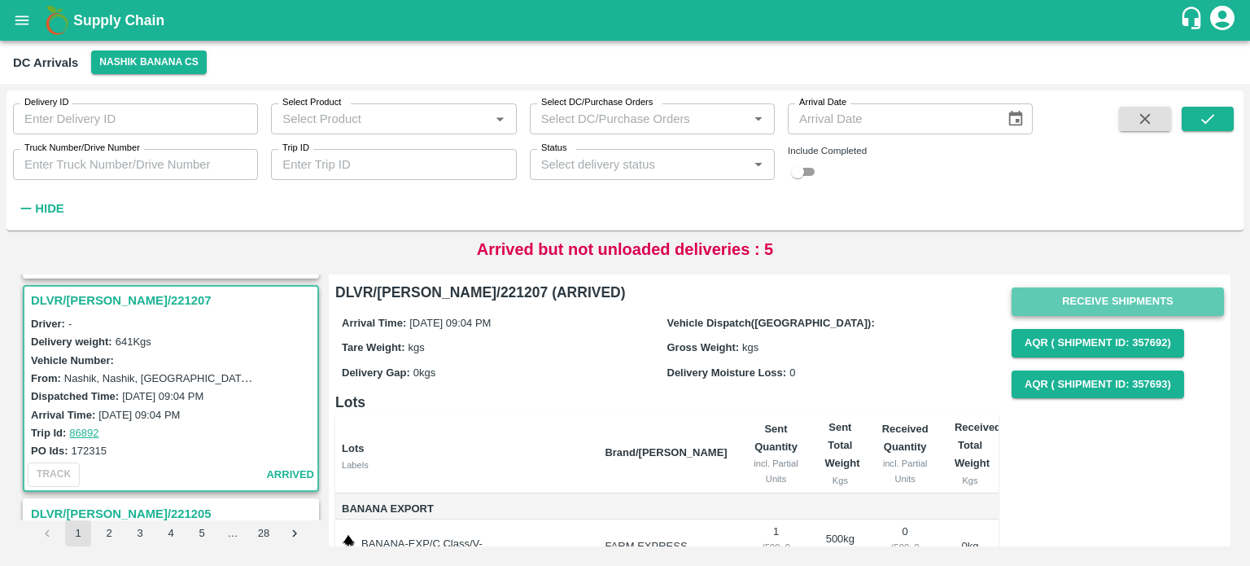
click at [1100, 295] on button "Receive Shipments" at bounding box center [1118, 301] width 212 height 28
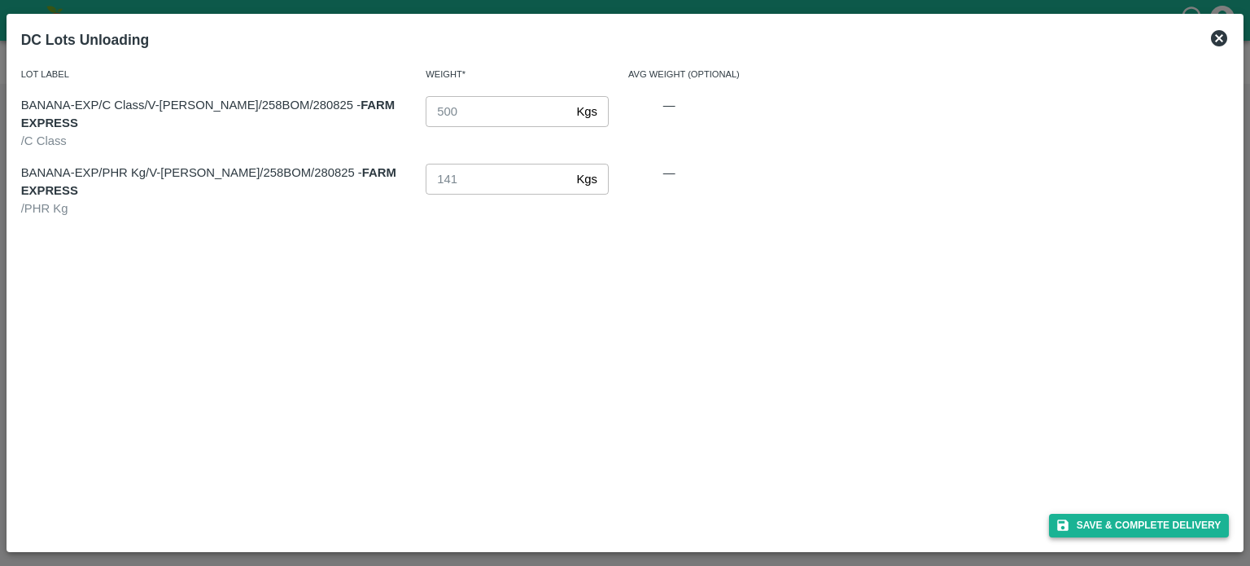
click at [1130, 522] on button "Save & Complete Delivery" at bounding box center [1139, 526] width 181 height 24
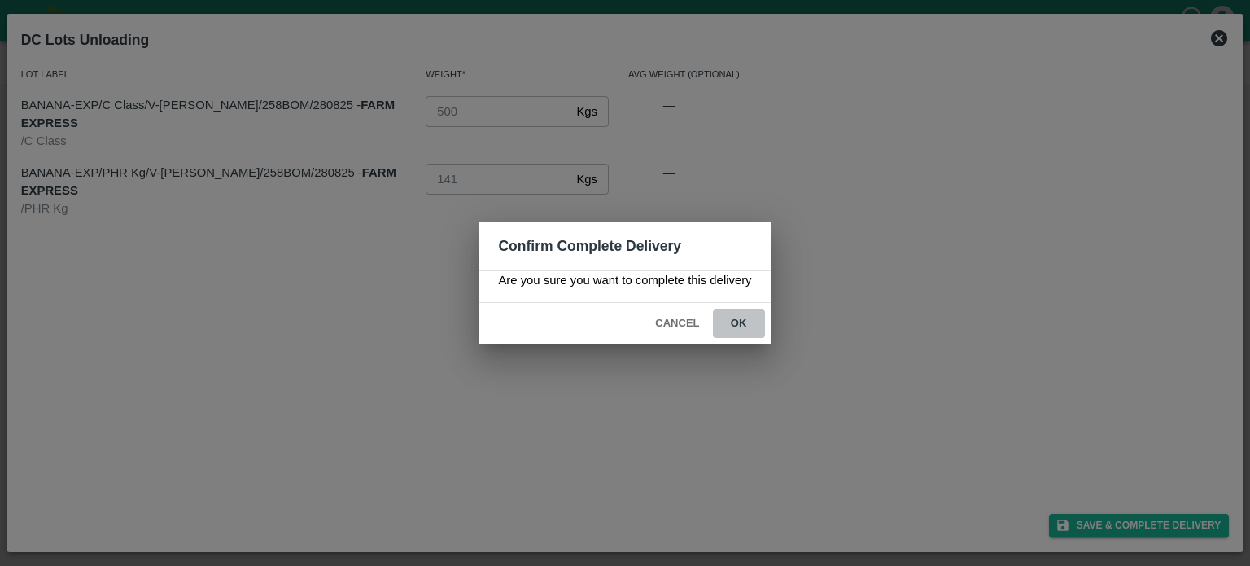
click at [739, 326] on button "ok" at bounding box center [739, 323] width 52 height 28
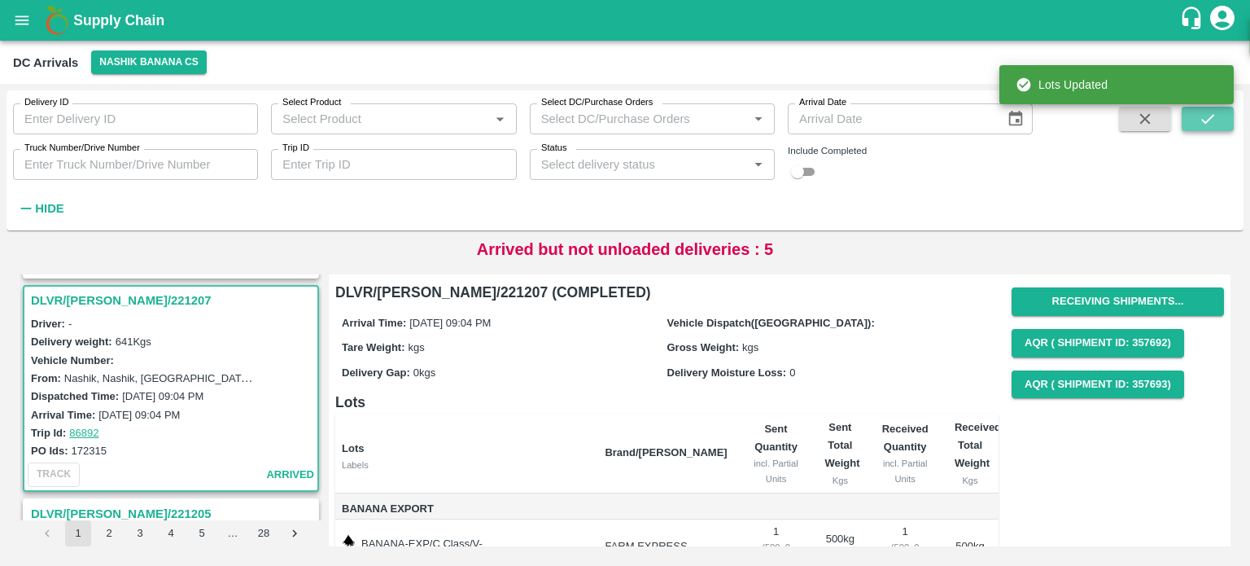
click at [1202, 119] on icon "submit" at bounding box center [1208, 119] width 18 height 18
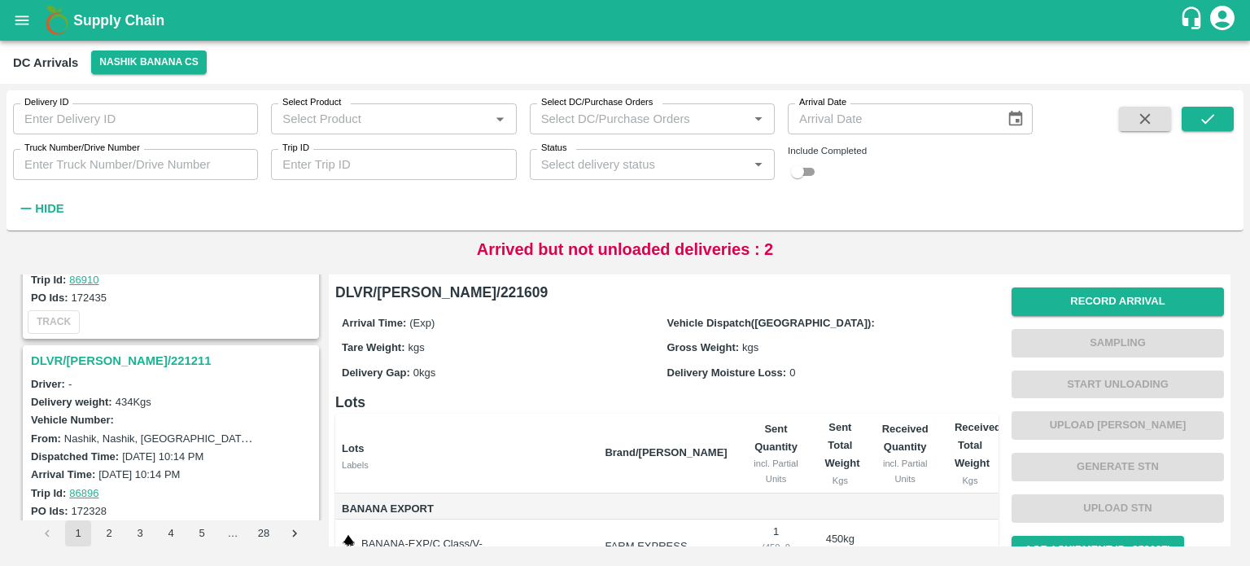
scroll to position [2061, 0]
click at [124, 352] on h3 "DLVR/[PERSON_NAME]/221211" at bounding box center [173, 362] width 285 height 21
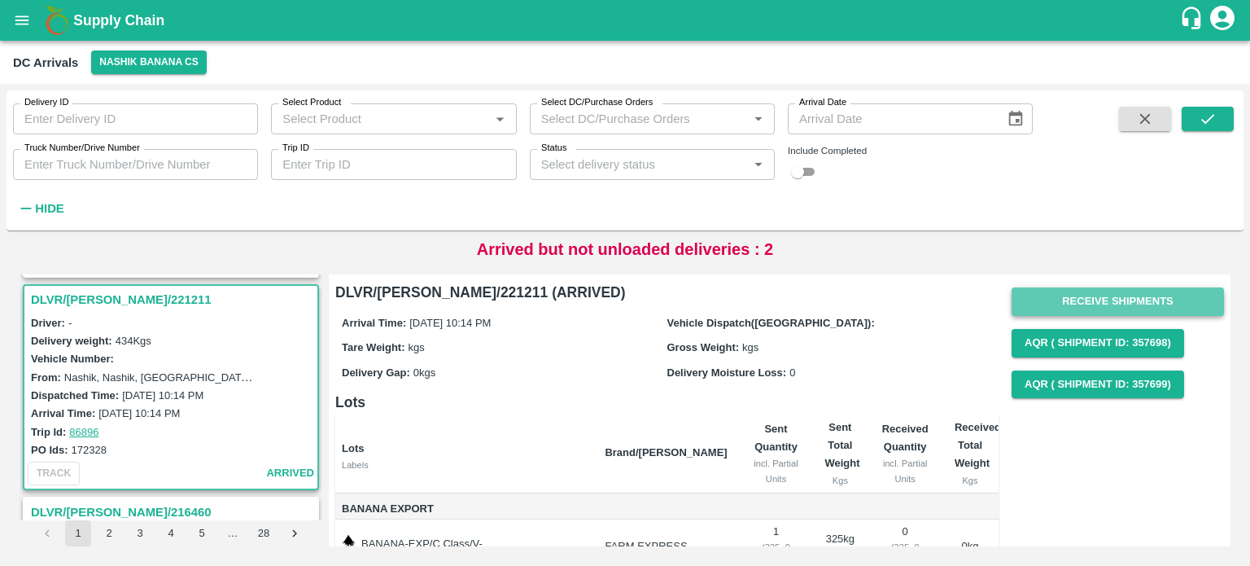
click at [1088, 294] on button "Receive Shipments" at bounding box center [1118, 301] width 212 height 28
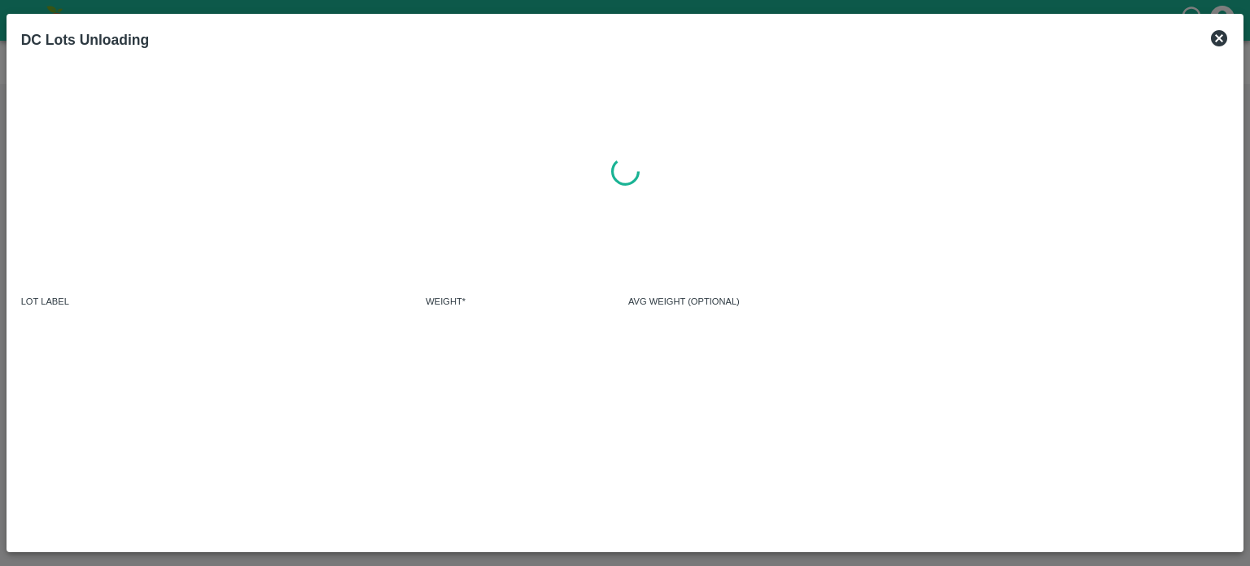
click at [1088, 294] on div "Lot Label Weight* Avg Weight (Optional)" at bounding box center [626, 404] width 1222 height 239
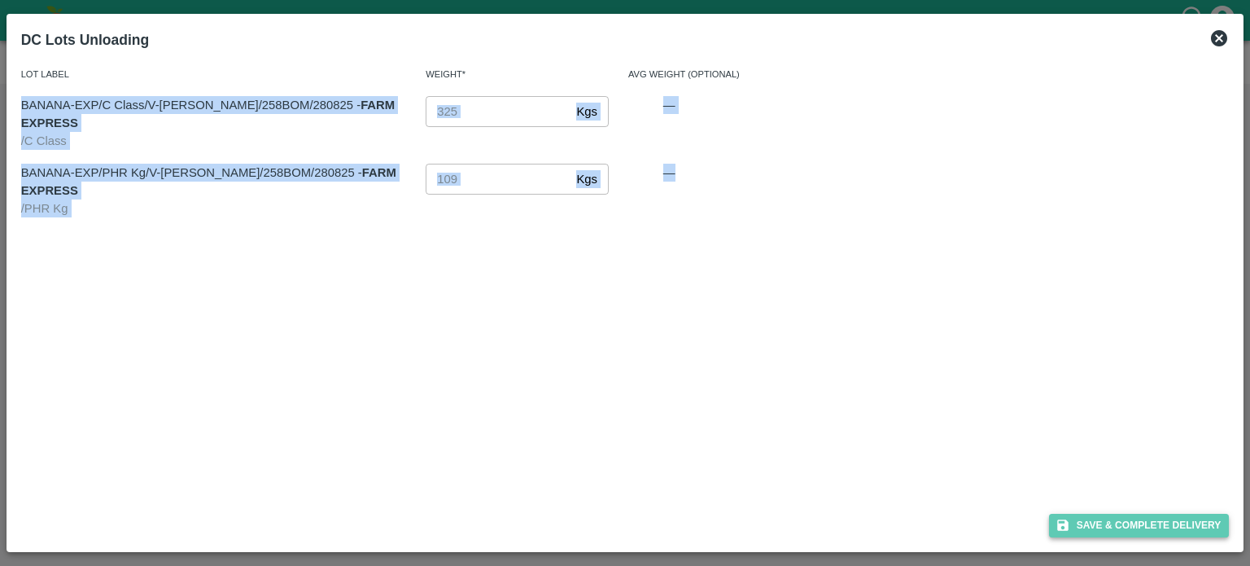
click at [1121, 518] on button "Save & Complete Delivery" at bounding box center [1139, 526] width 181 height 24
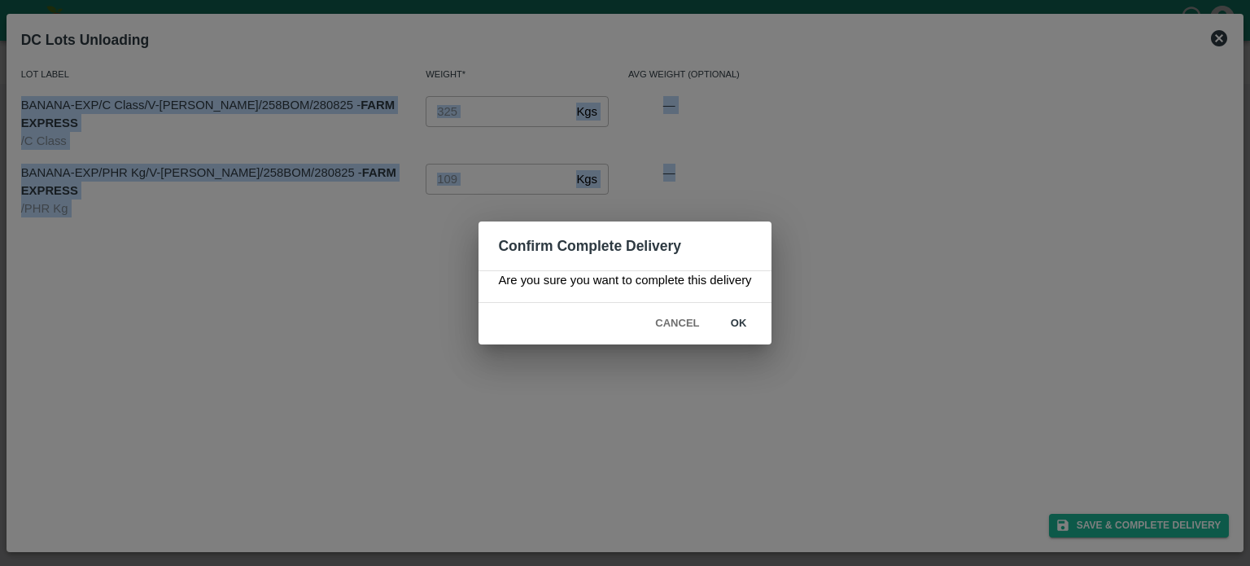
click at [670, 321] on button "Cancel" at bounding box center [677, 323] width 57 height 28
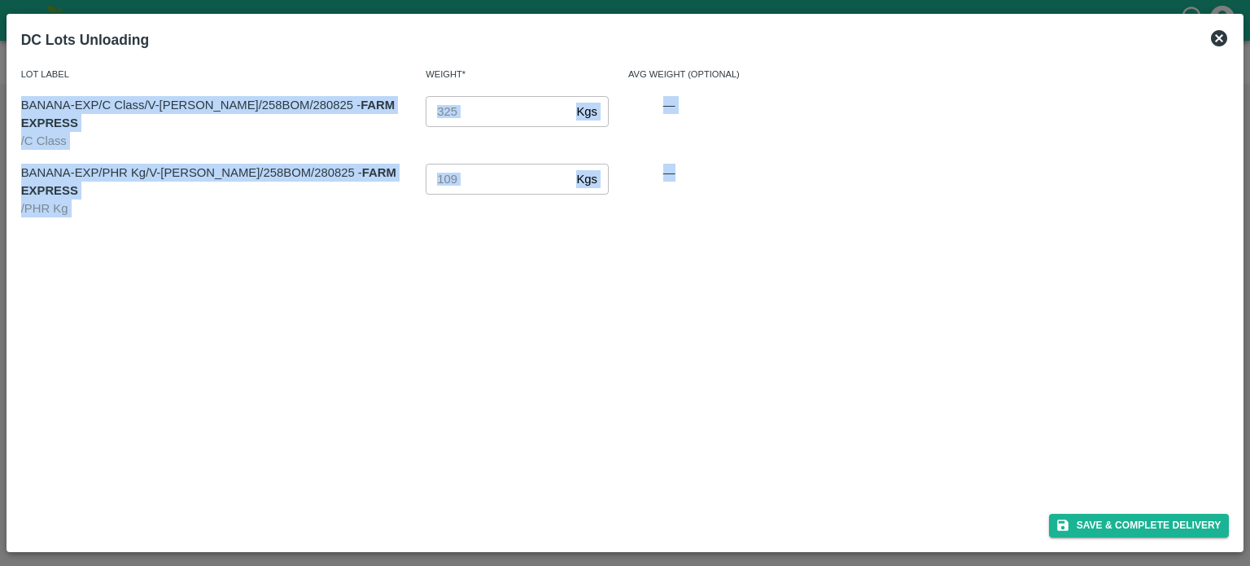
click at [1221, 33] on icon at bounding box center [1219, 38] width 16 height 16
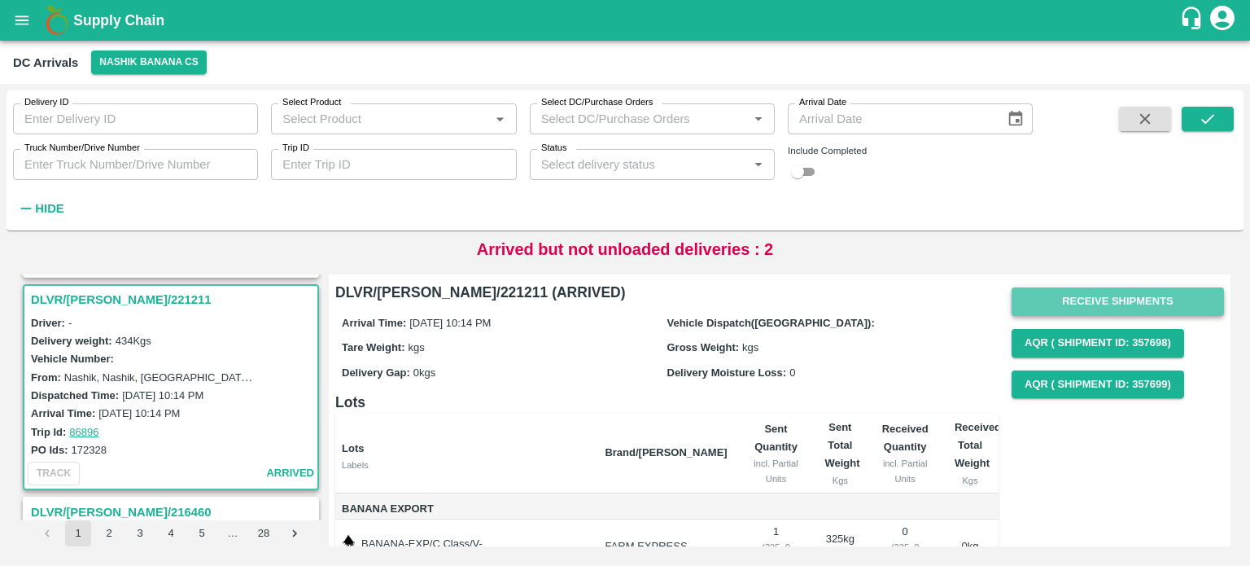
click at [1100, 300] on button "Receive Shipments" at bounding box center [1118, 301] width 212 height 28
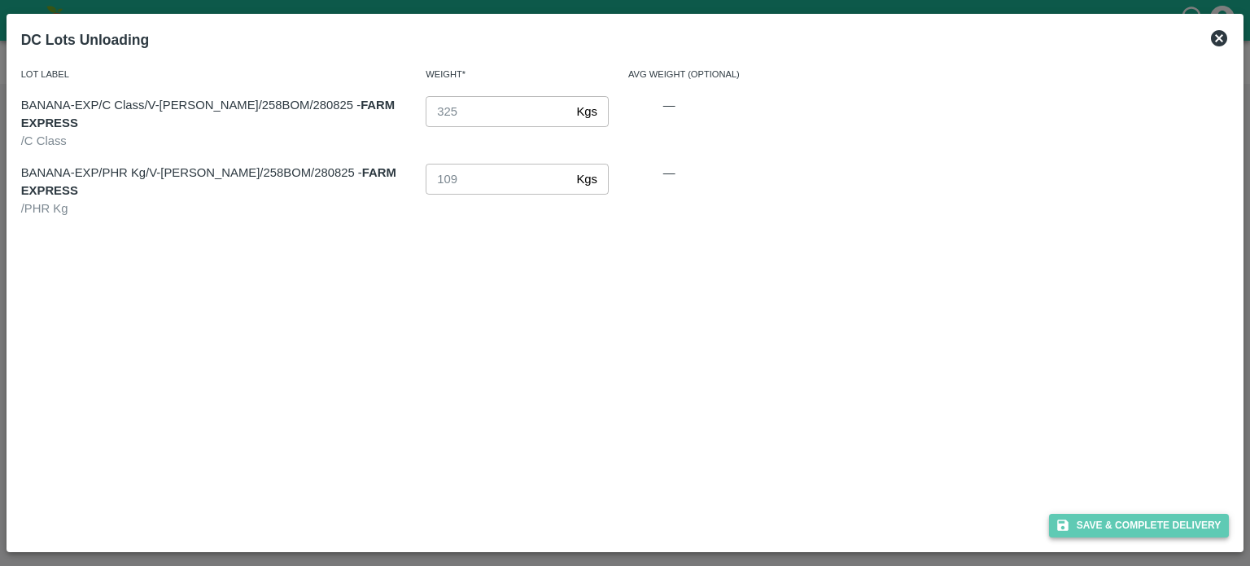
click at [1123, 521] on button "Save & Complete Delivery" at bounding box center [1139, 526] width 181 height 24
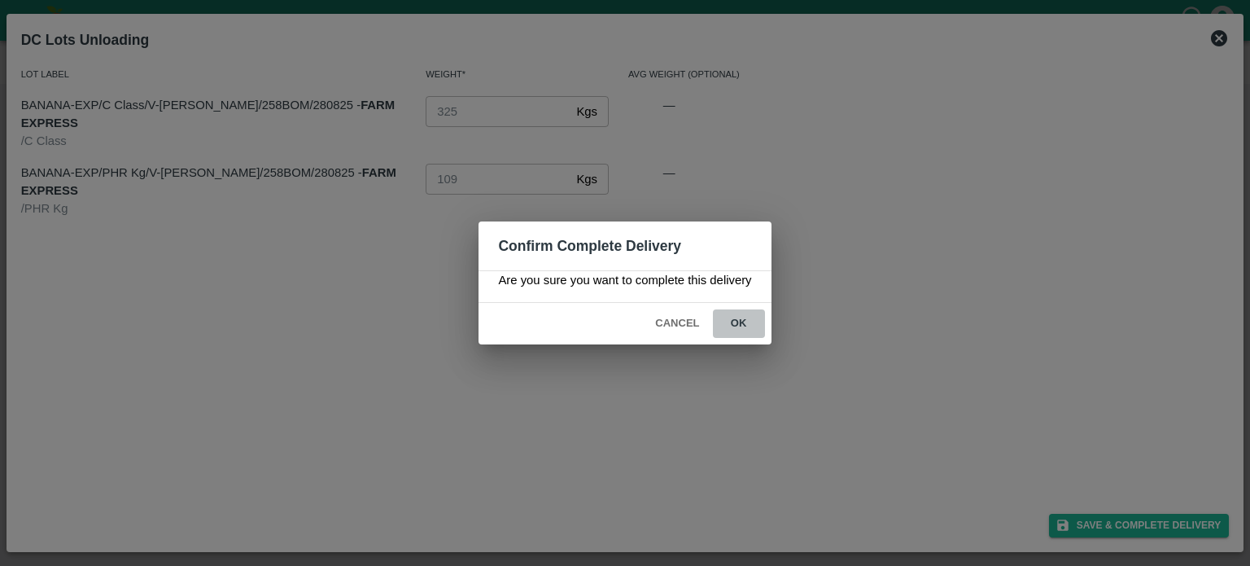
click at [740, 323] on button "ok" at bounding box center [739, 323] width 52 height 28
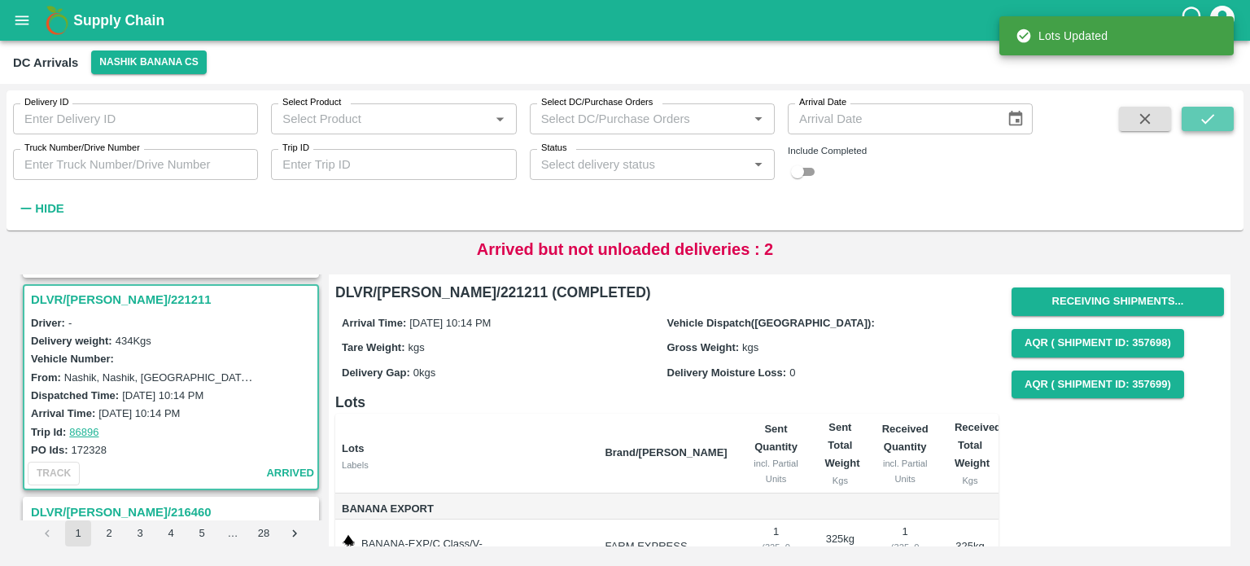
click at [1210, 124] on icon "submit" at bounding box center [1208, 119] width 18 height 18
